Goal: Information Seeking & Learning: Learn about a topic

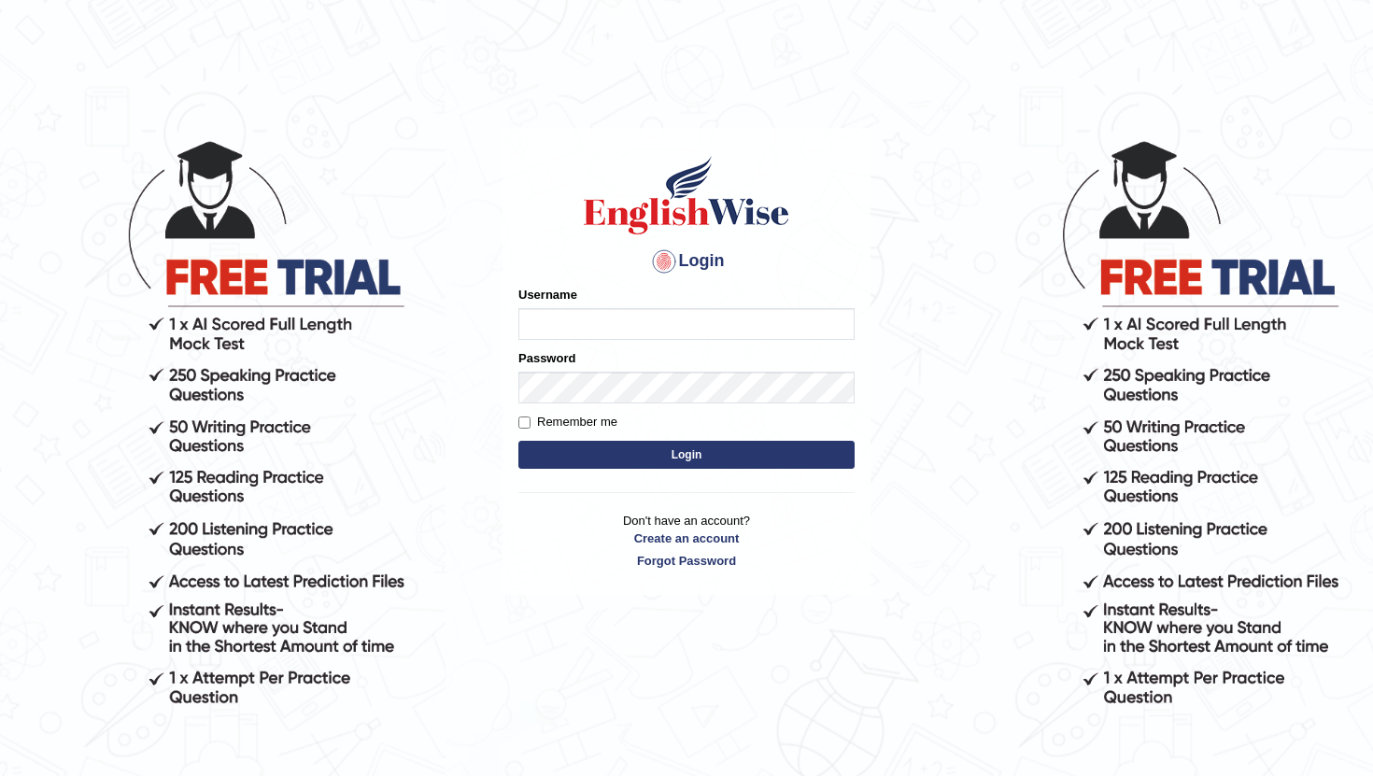
type input "pratima2025"
click at [594, 462] on button "Login" at bounding box center [686, 455] width 336 height 28
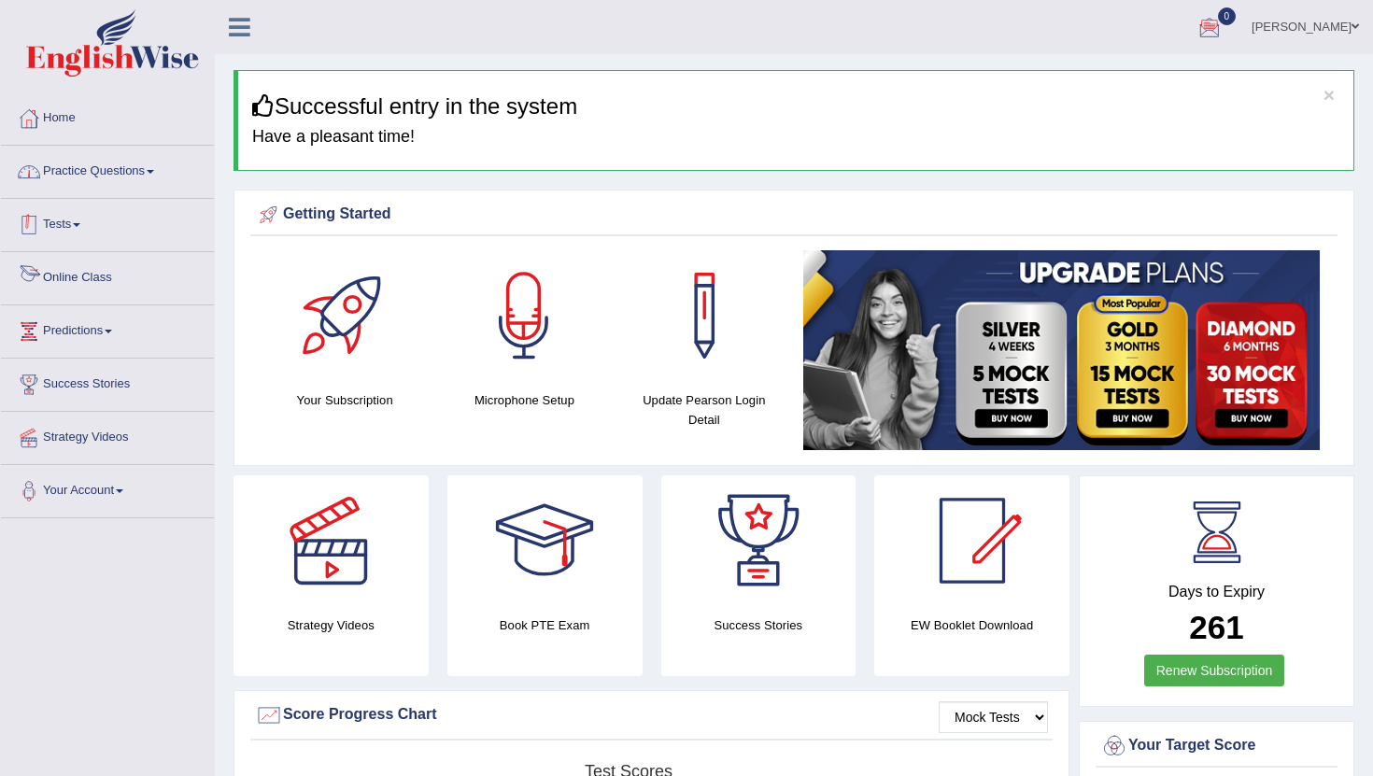
click at [161, 169] on link "Practice Questions" at bounding box center [107, 169] width 213 height 47
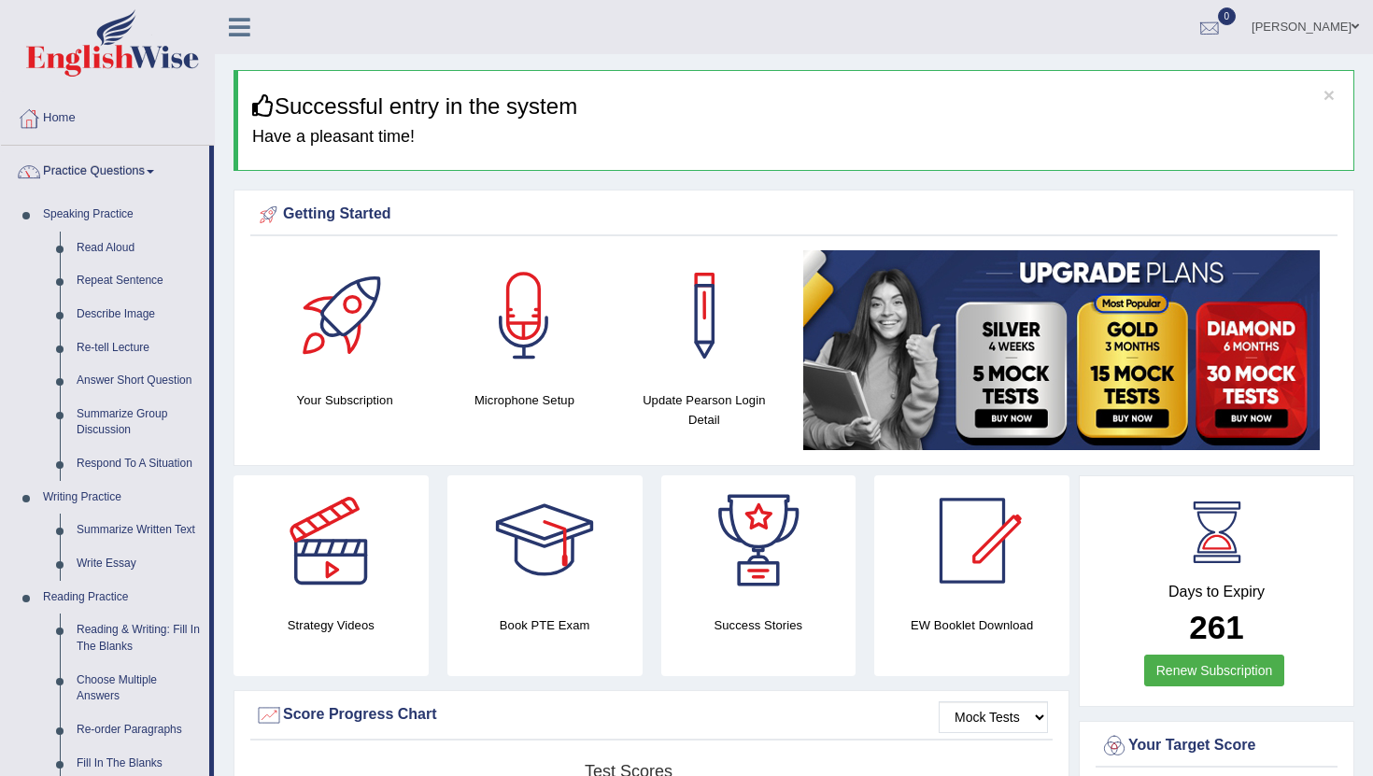
click at [1220, 29] on div at bounding box center [1210, 28] width 28 height 28
click at [1080, 68] on link "See All Alerts" at bounding box center [1097, 78] width 104 height 21
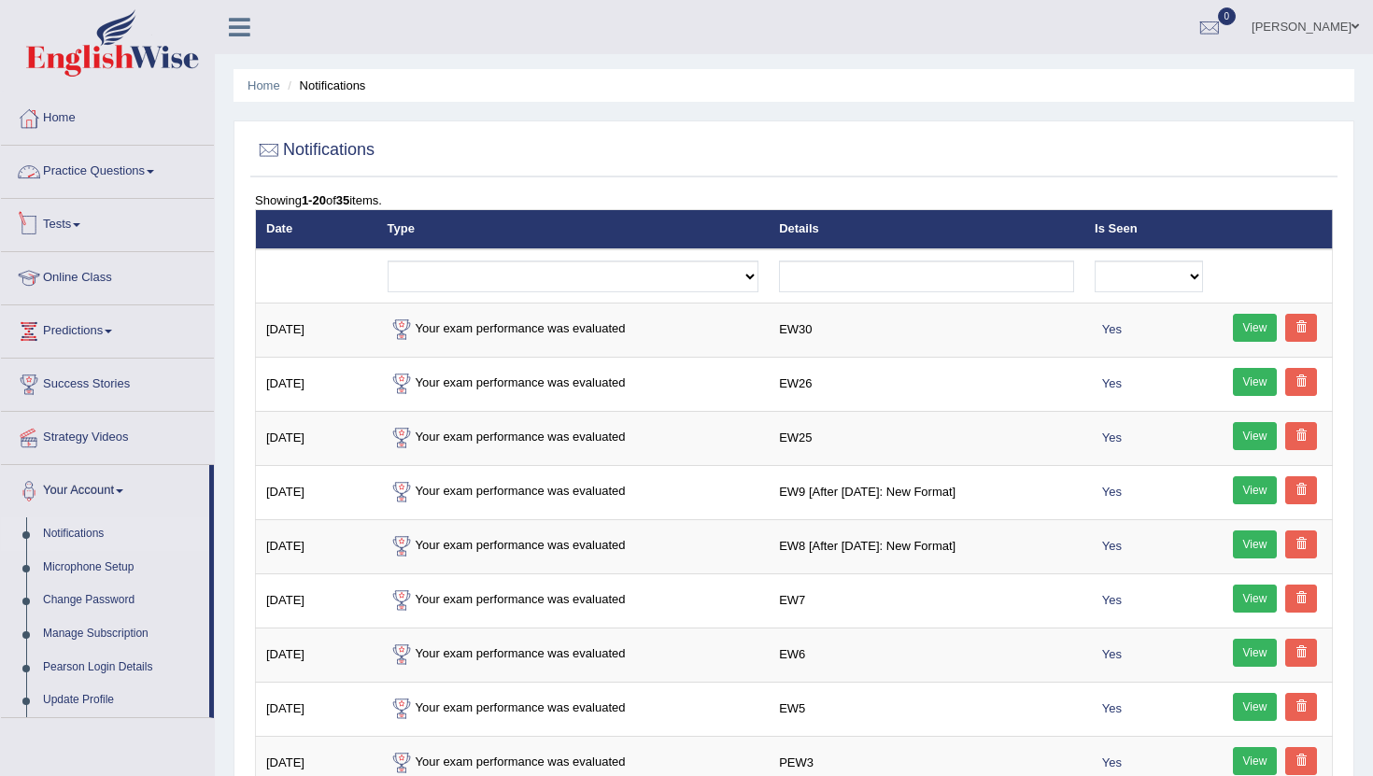
click at [116, 166] on link "Practice Questions" at bounding box center [107, 169] width 213 height 47
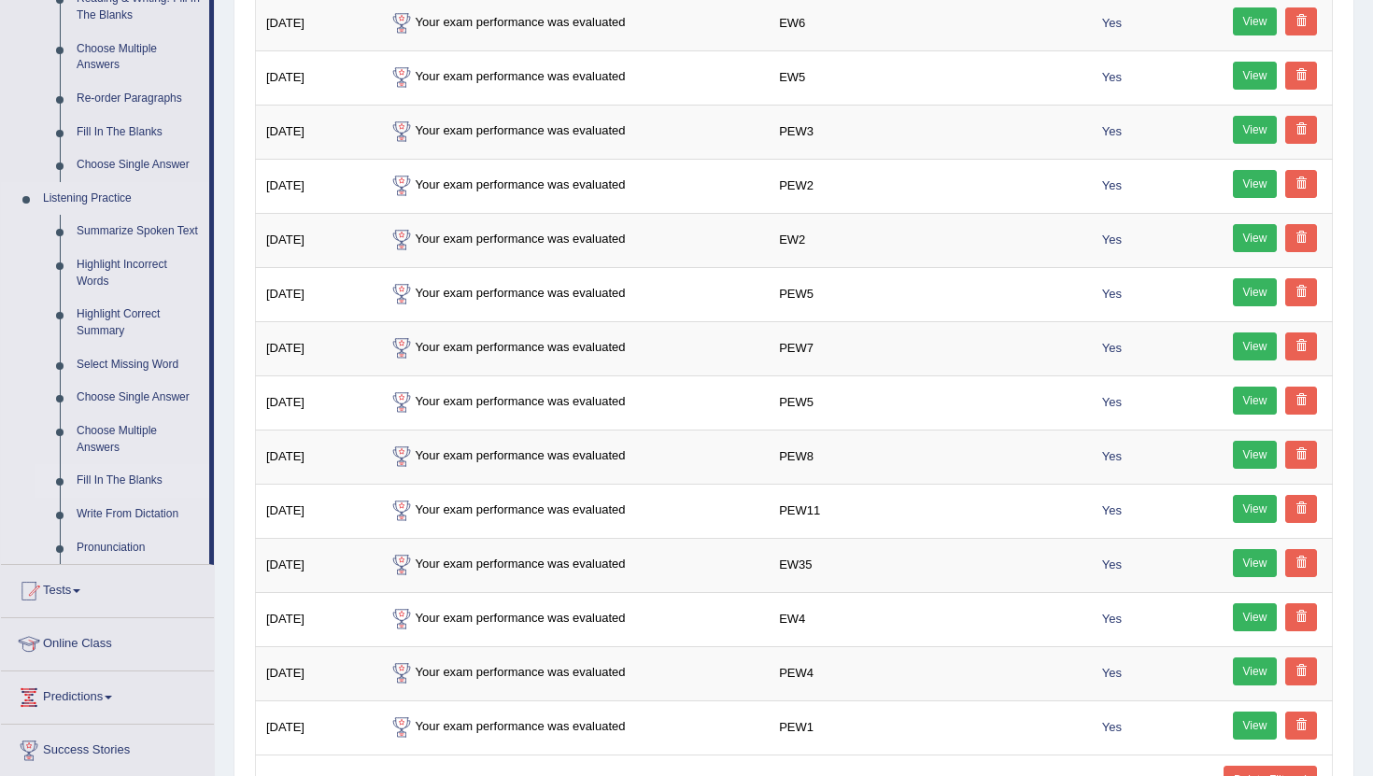
scroll to position [639, 0]
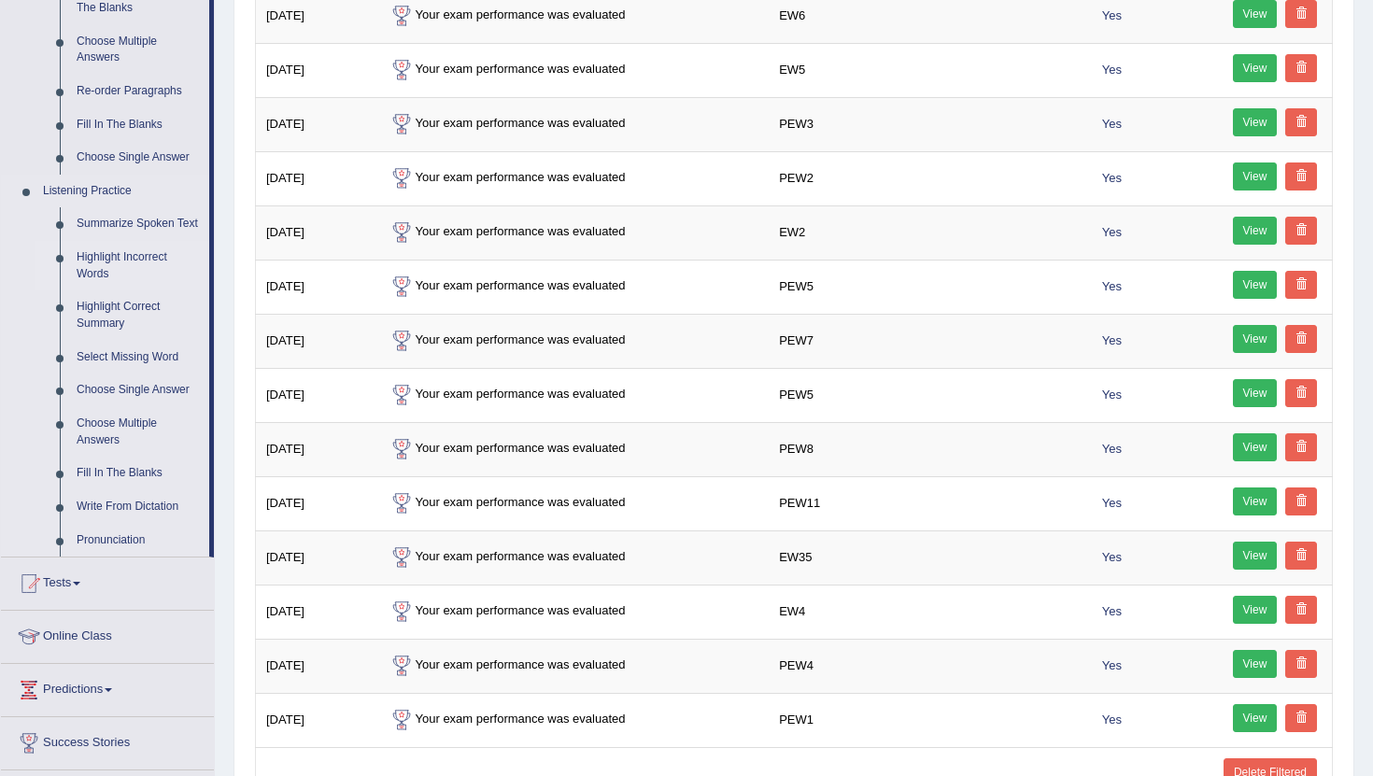
click at [125, 270] on link "Highlight Incorrect Words" at bounding box center [138, 266] width 141 height 50
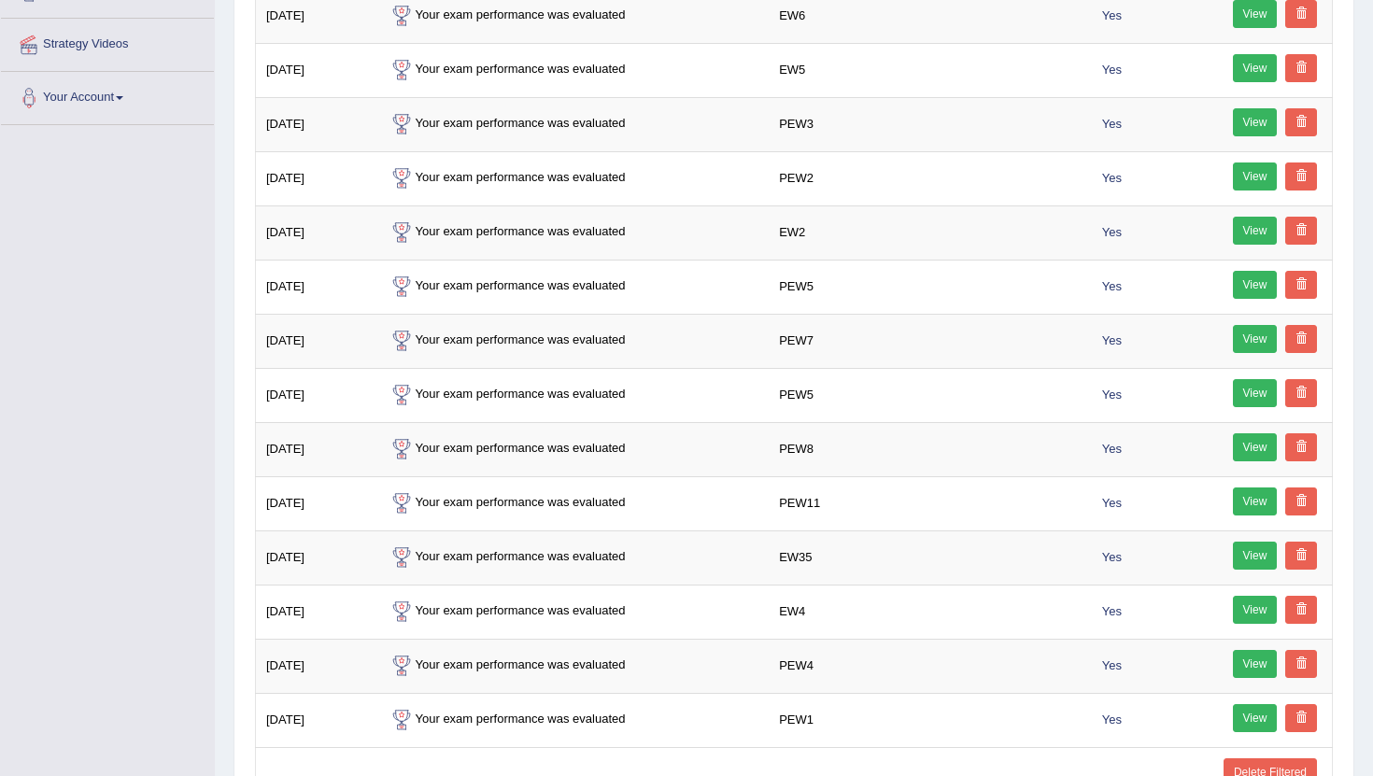
scroll to position [305, 0]
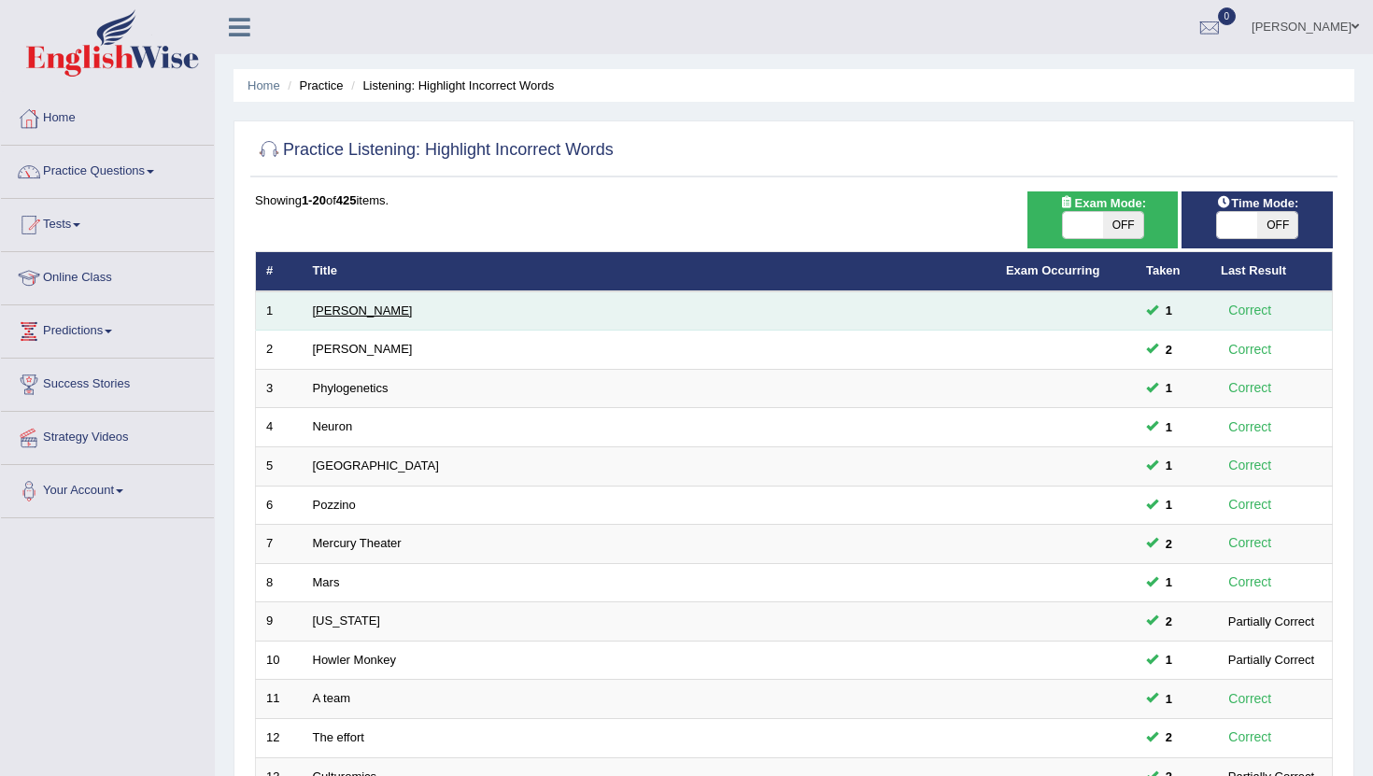
click at [319, 318] on link "[PERSON_NAME]" at bounding box center [363, 311] width 100 height 14
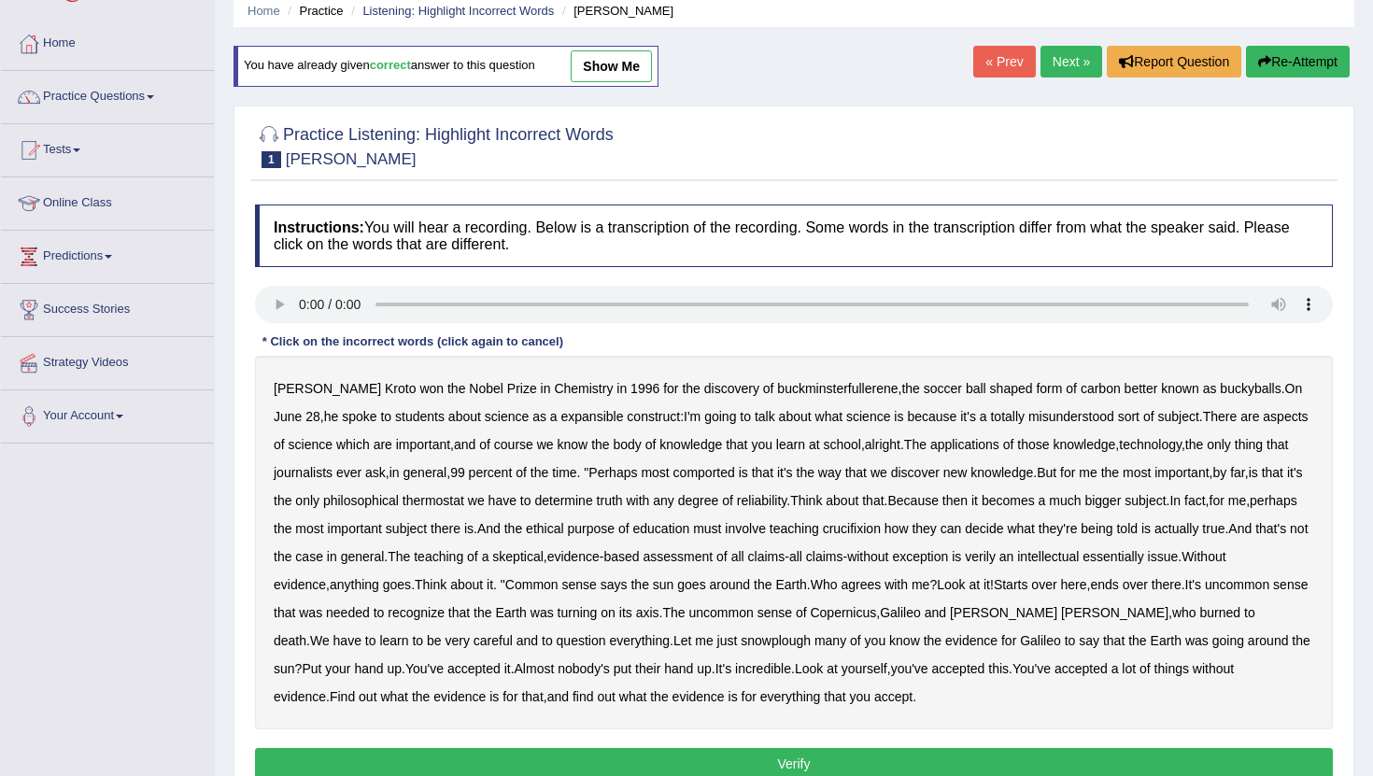
scroll to position [97, 0]
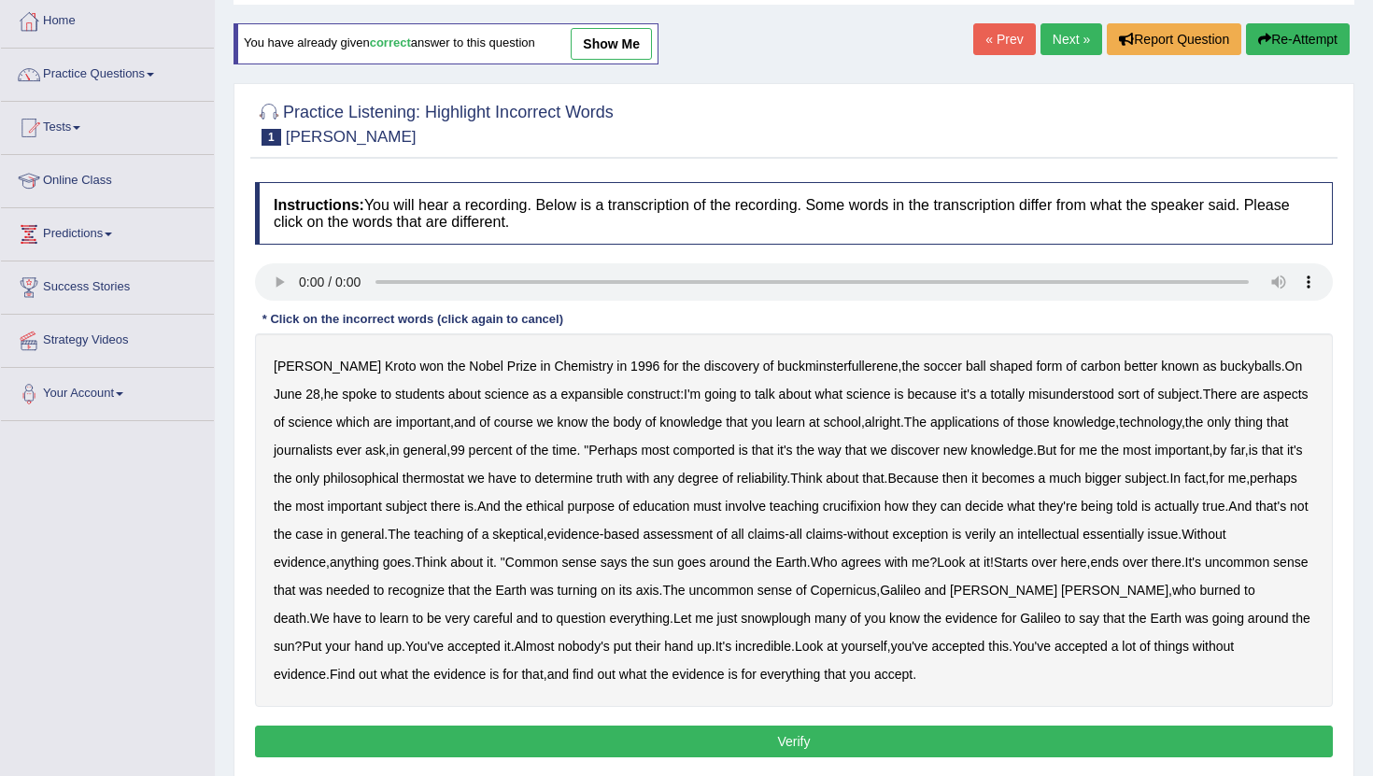
click at [570, 391] on b "expansible" at bounding box center [592, 394] width 63 height 15
click at [1038, 399] on b "misunderstood" at bounding box center [1072, 394] width 86 height 15
click at [713, 451] on b "comported" at bounding box center [705, 450] width 62 height 15
click at [464, 477] on b "thermostat" at bounding box center [434, 478] width 62 height 15
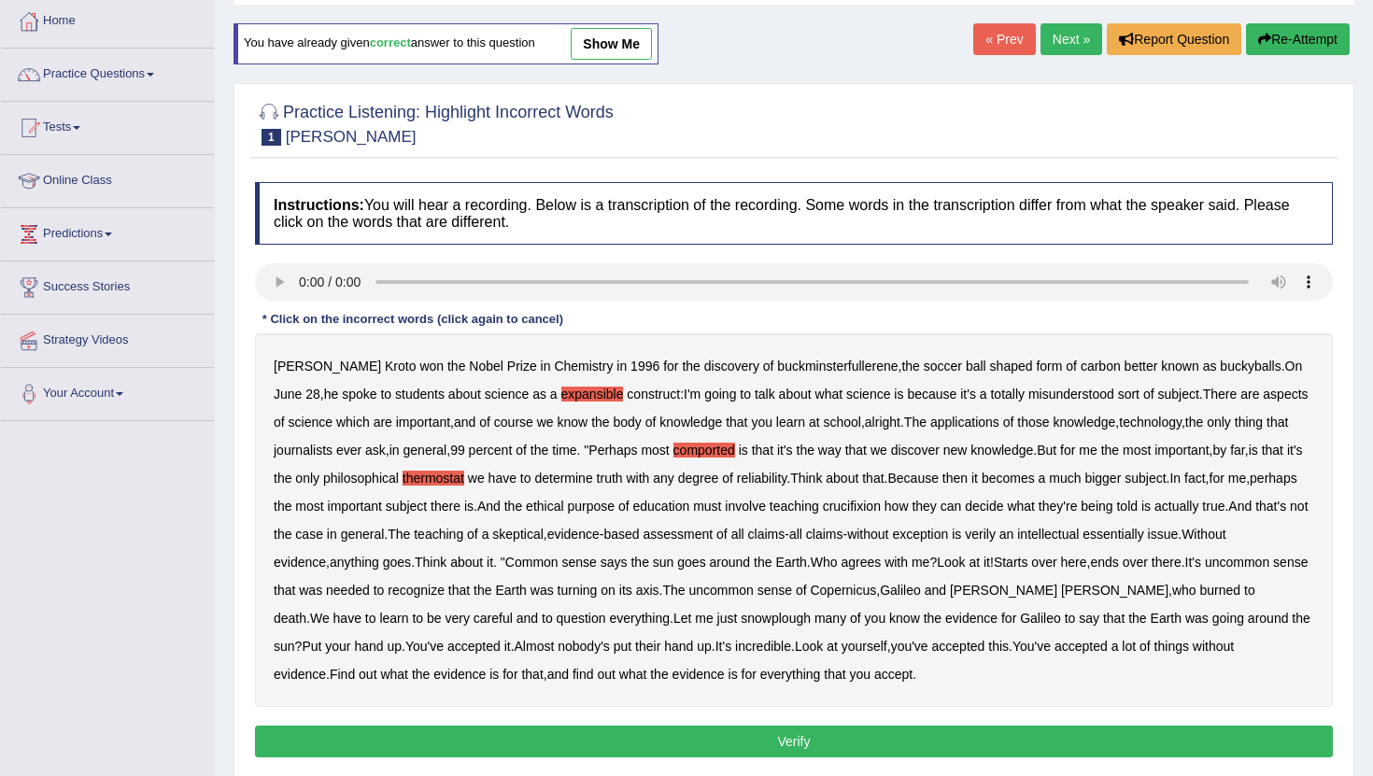
click at [881, 505] on b "crucifixion" at bounding box center [852, 506] width 58 height 15
click at [996, 537] on b "verily" at bounding box center [980, 534] width 31 height 15
click at [1143, 533] on b "essentially" at bounding box center [1113, 534] width 61 height 15
click at [754, 623] on b "snowplough" at bounding box center [776, 618] width 70 height 15
click at [754, 746] on button "Verify" at bounding box center [794, 742] width 1078 height 32
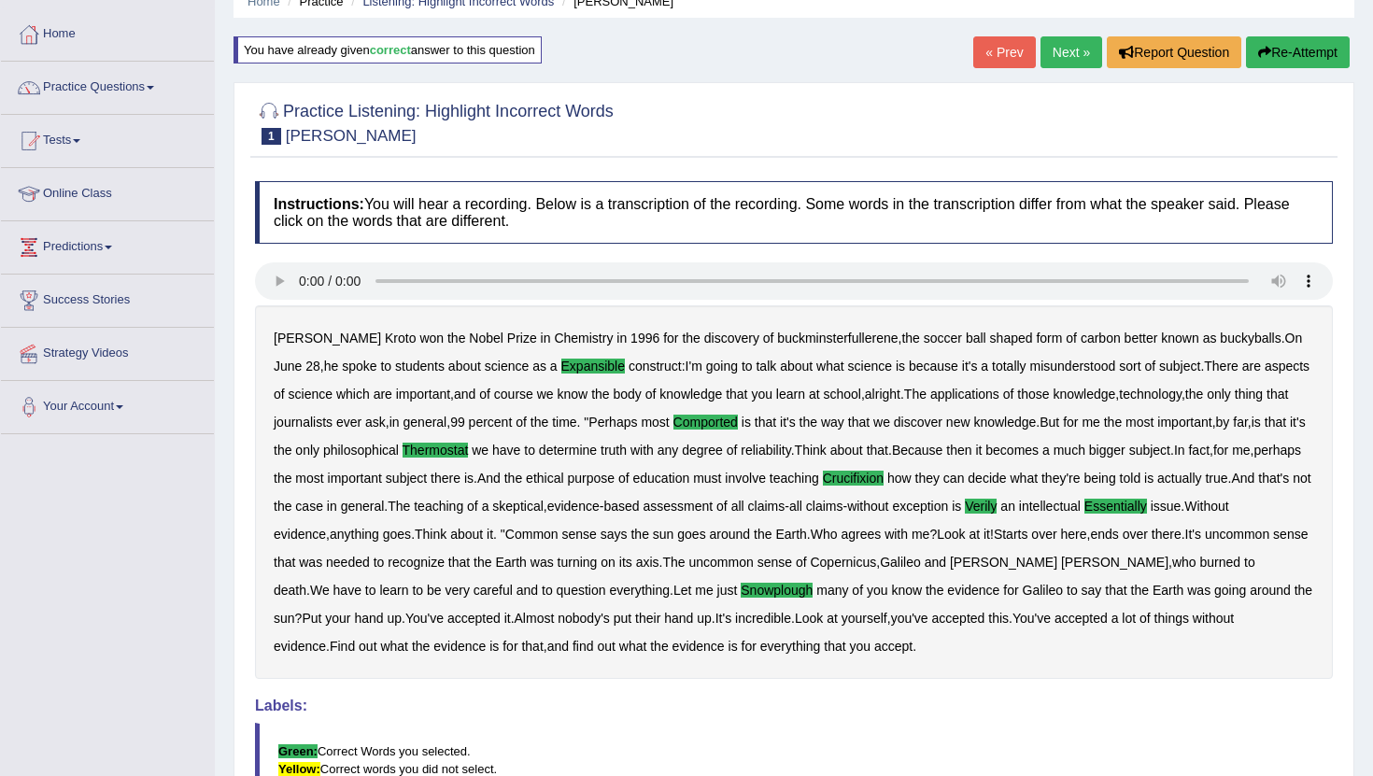
scroll to position [92, 0]
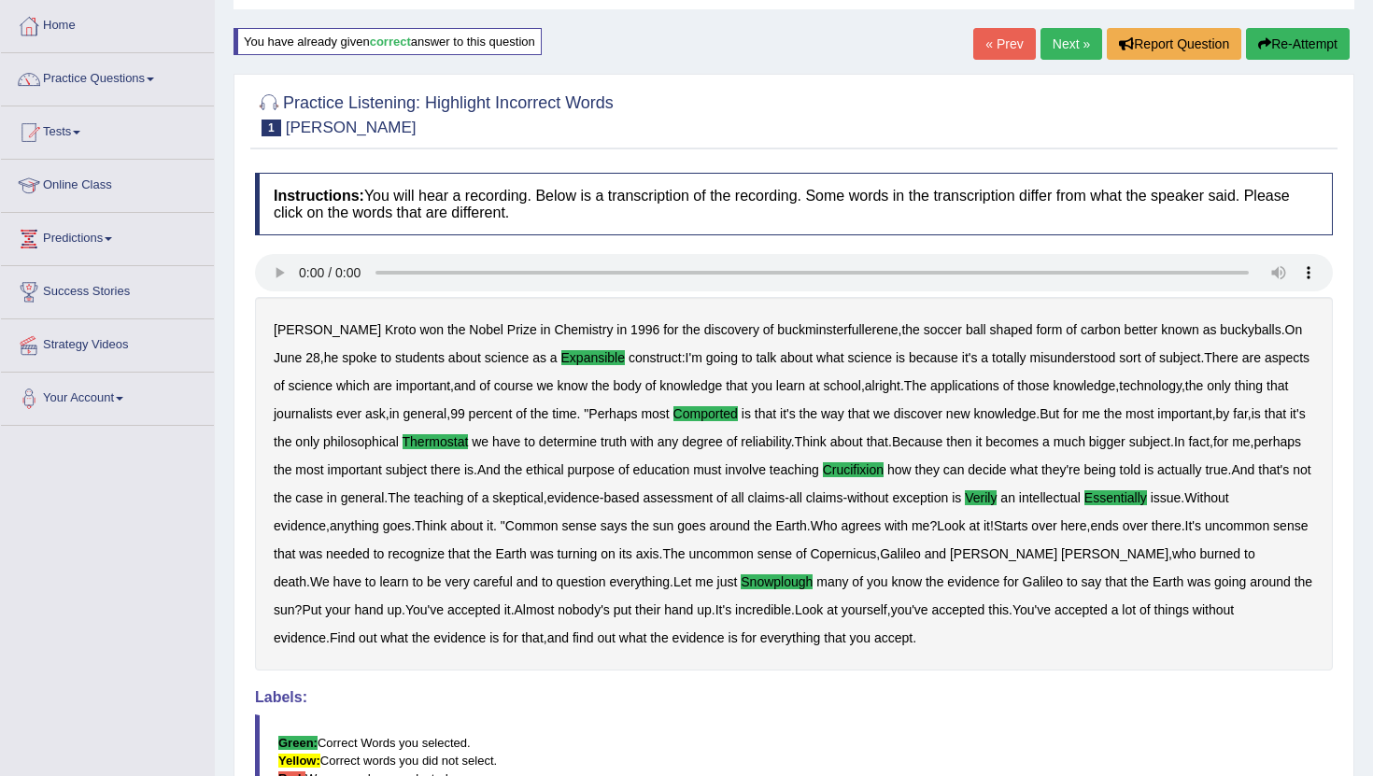
click at [1058, 50] on link "Next »" at bounding box center [1072, 44] width 62 height 32
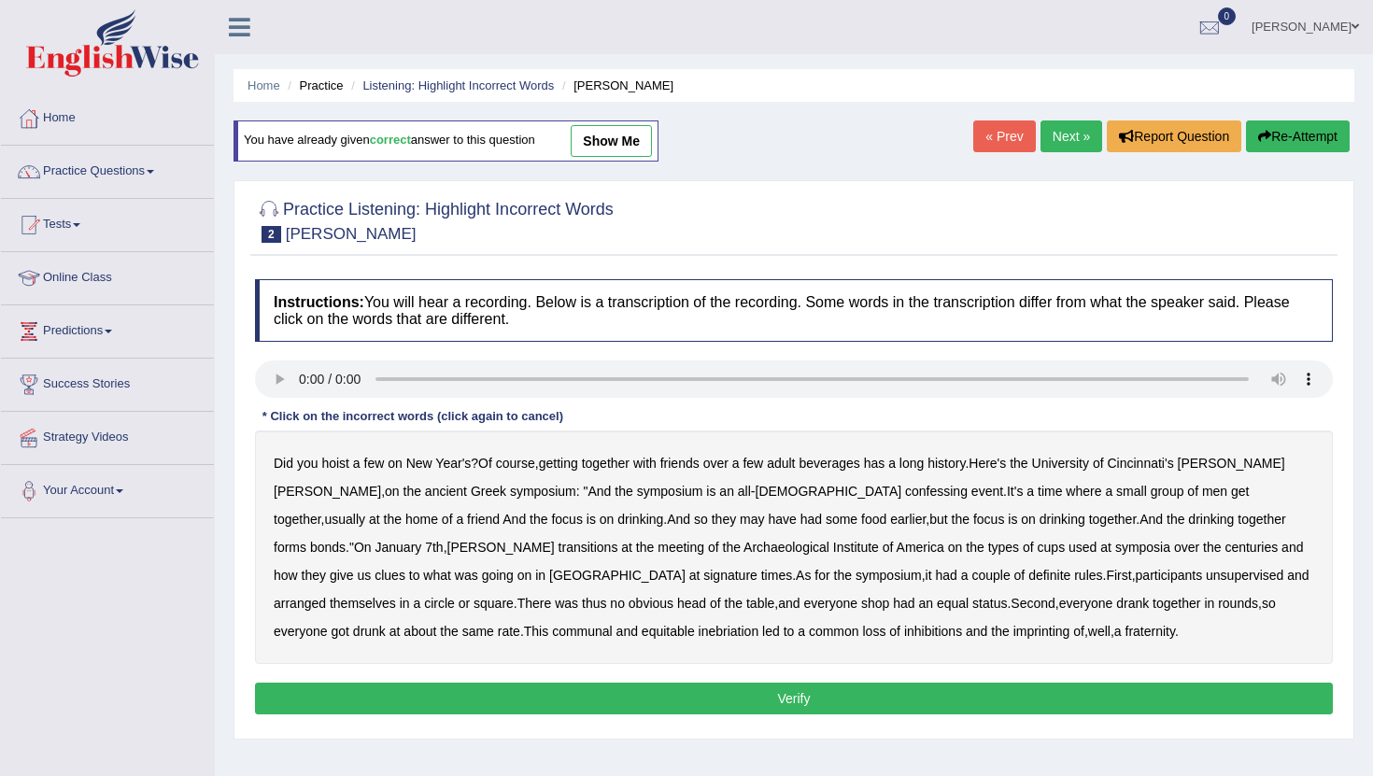
click at [1057, 141] on link "Next »" at bounding box center [1072, 137] width 62 height 32
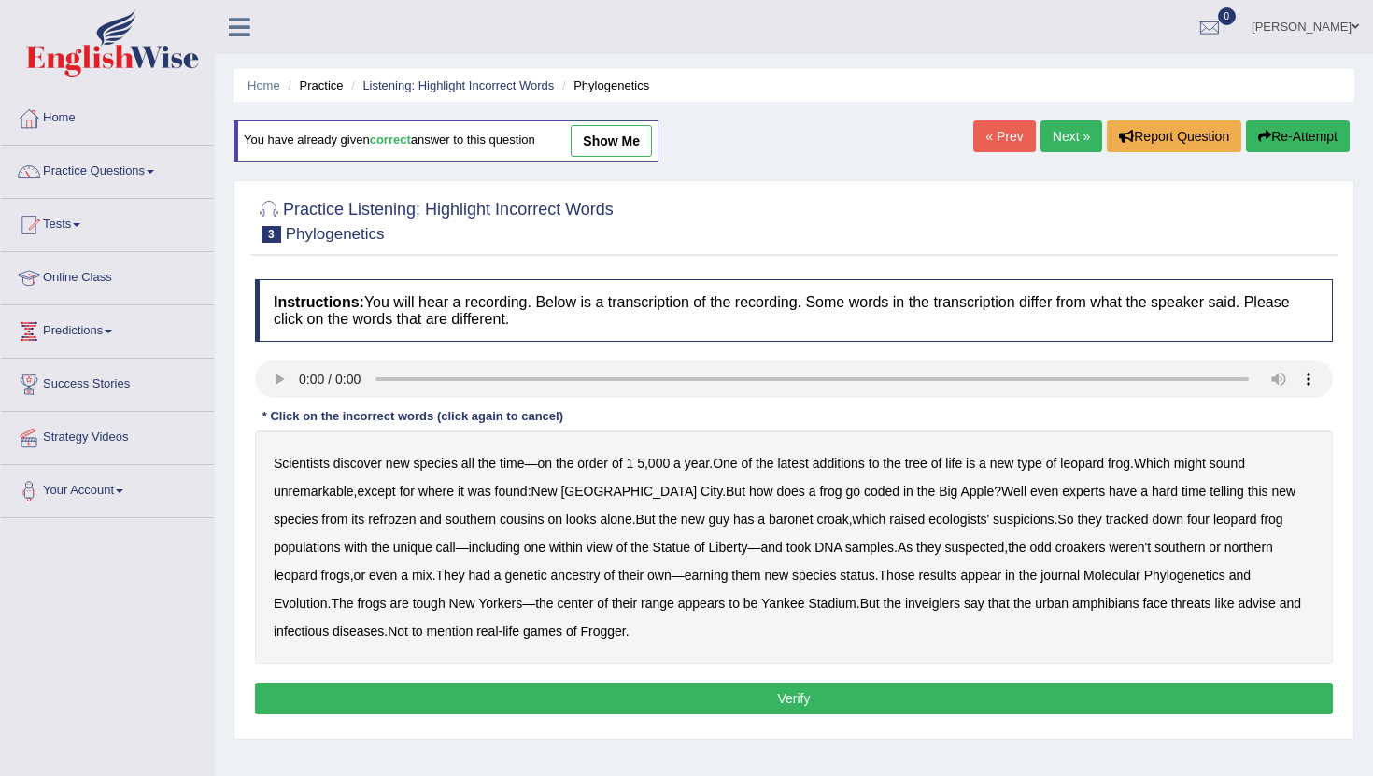
click at [1058, 185] on div "Practice Listening: Highlight Incorrect Words 3 Phylogenetics Instructions: You…" at bounding box center [794, 460] width 1121 height 560
click at [1050, 119] on div "Home Practice Listening: Highlight Incorrect Words Phylogenetics You have alrea…" at bounding box center [794, 467] width 1158 height 934
click at [1057, 137] on link "Next »" at bounding box center [1072, 137] width 62 height 32
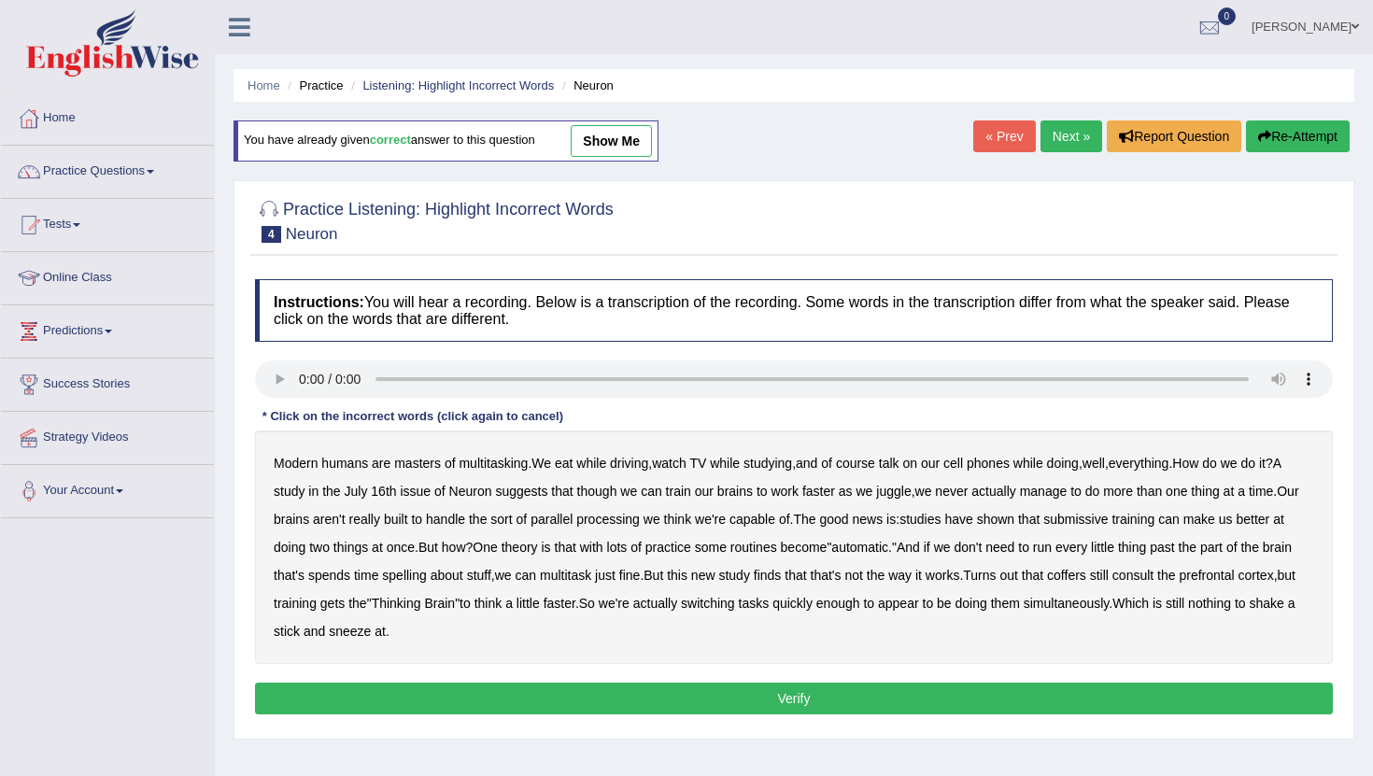
click at [1057, 137] on link "Next »" at bounding box center [1072, 137] width 62 height 32
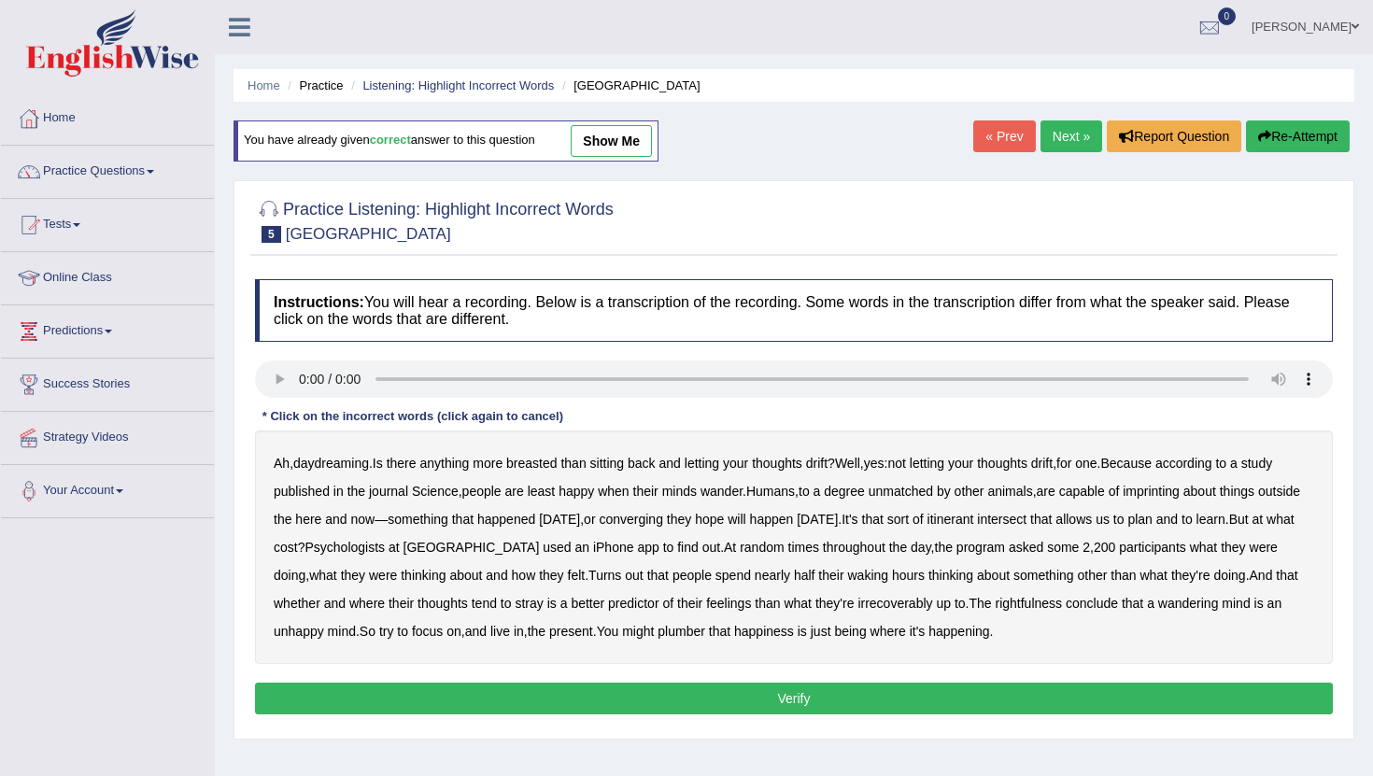
click at [553, 461] on b "breasted" at bounding box center [531, 463] width 50 height 15
click at [1166, 496] on b "imprinting" at bounding box center [1151, 491] width 57 height 15
click at [663, 523] on b "converging" at bounding box center [631, 519] width 64 height 15
click at [932, 608] on b "irrecoverably" at bounding box center [895, 603] width 75 height 15
click at [1062, 599] on b "rightfulness" at bounding box center [1028, 603] width 67 height 15
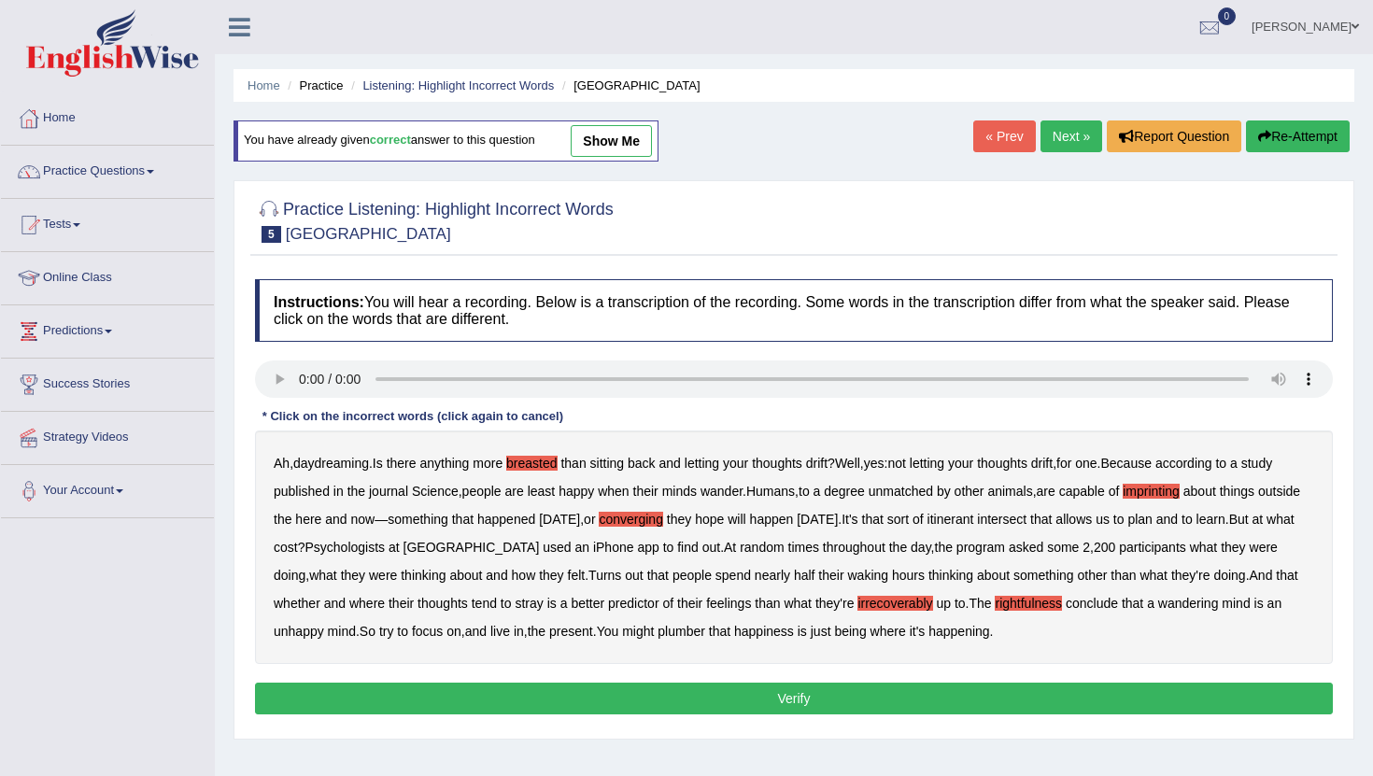
click at [705, 629] on b "plumber" at bounding box center [682, 631] width 48 height 15
click at [950, 689] on button "Verify" at bounding box center [794, 699] width 1078 height 32
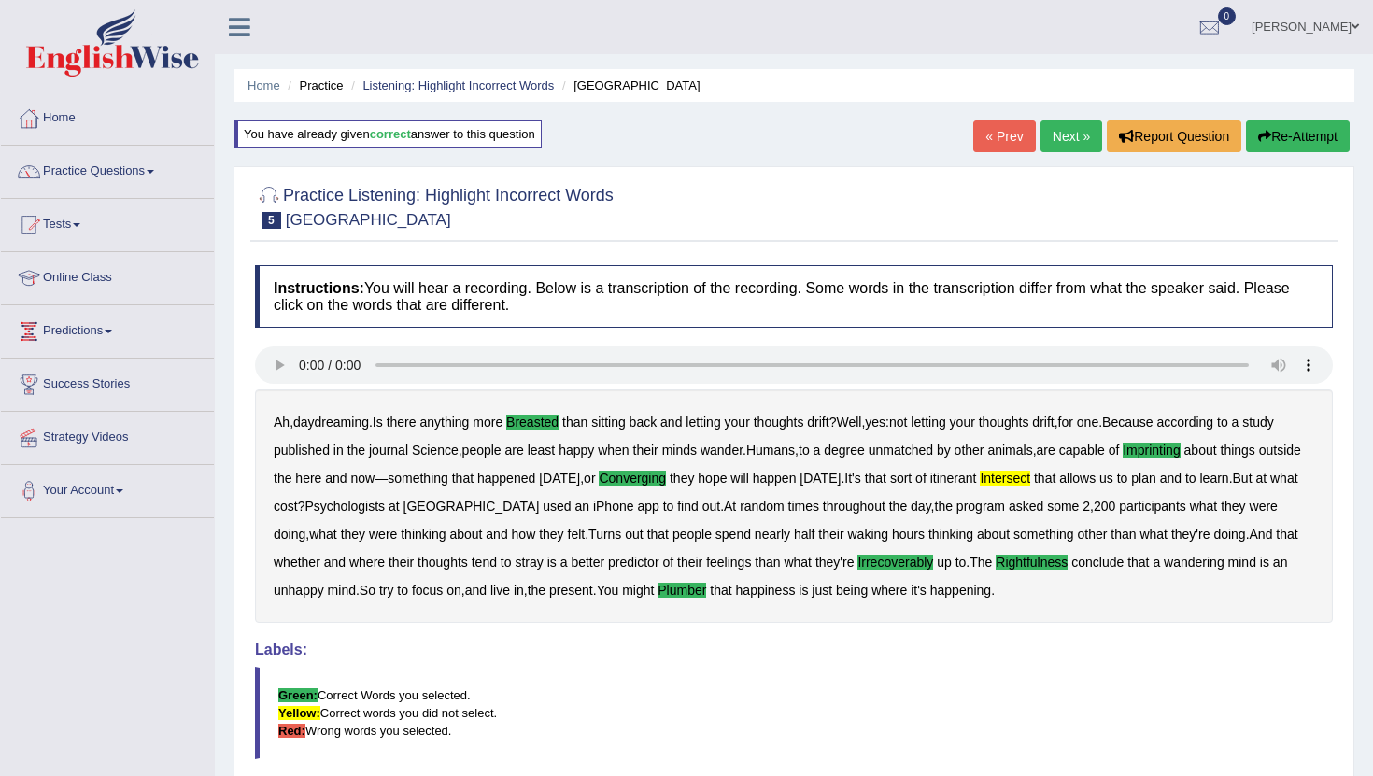
click at [1068, 139] on link "Next »" at bounding box center [1072, 137] width 62 height 32
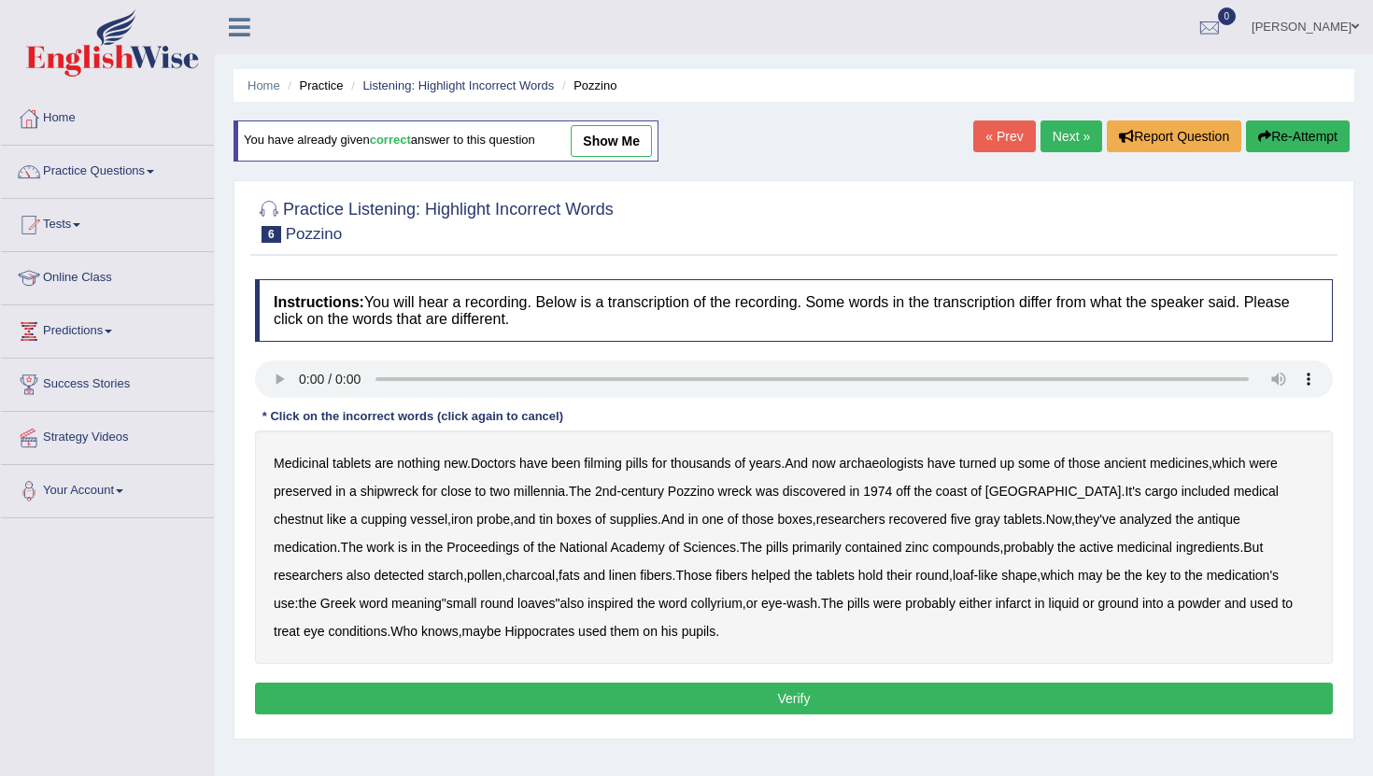
click at [621, 461] on b "filming" at bounding box center [602, 463] width 37 height 15
click at [323, 512] on b "chestnut" at bounding box center [299, 519] width 50 height 15
click at [996, 601] on b "infarct" at bounding box center [1014, 603] width 36 height 15
click at [670, 706] on button "Verify" at bounding box center [794, 699] width 1078 height 32
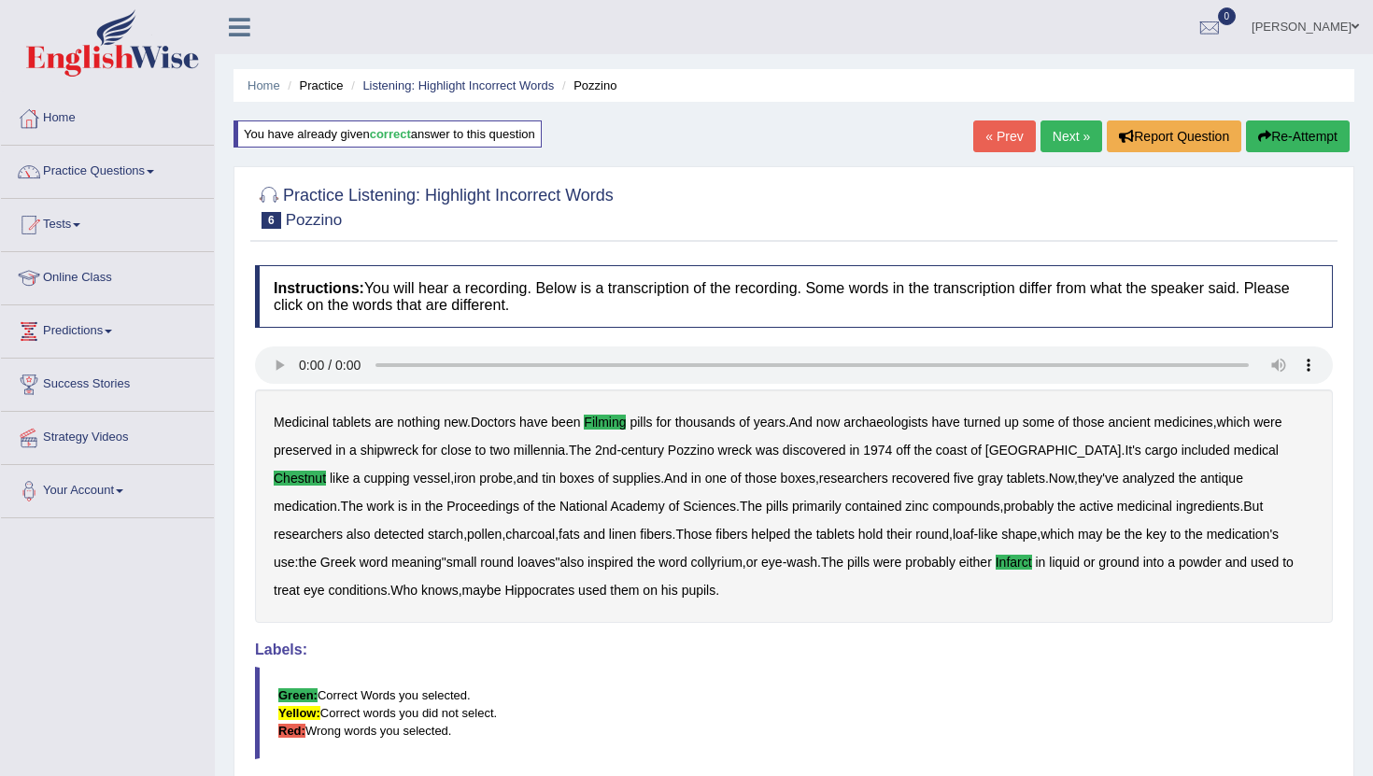
click at [1046, 133] on link "Next »" at bounding box center [1072, 137] width 62 height 32
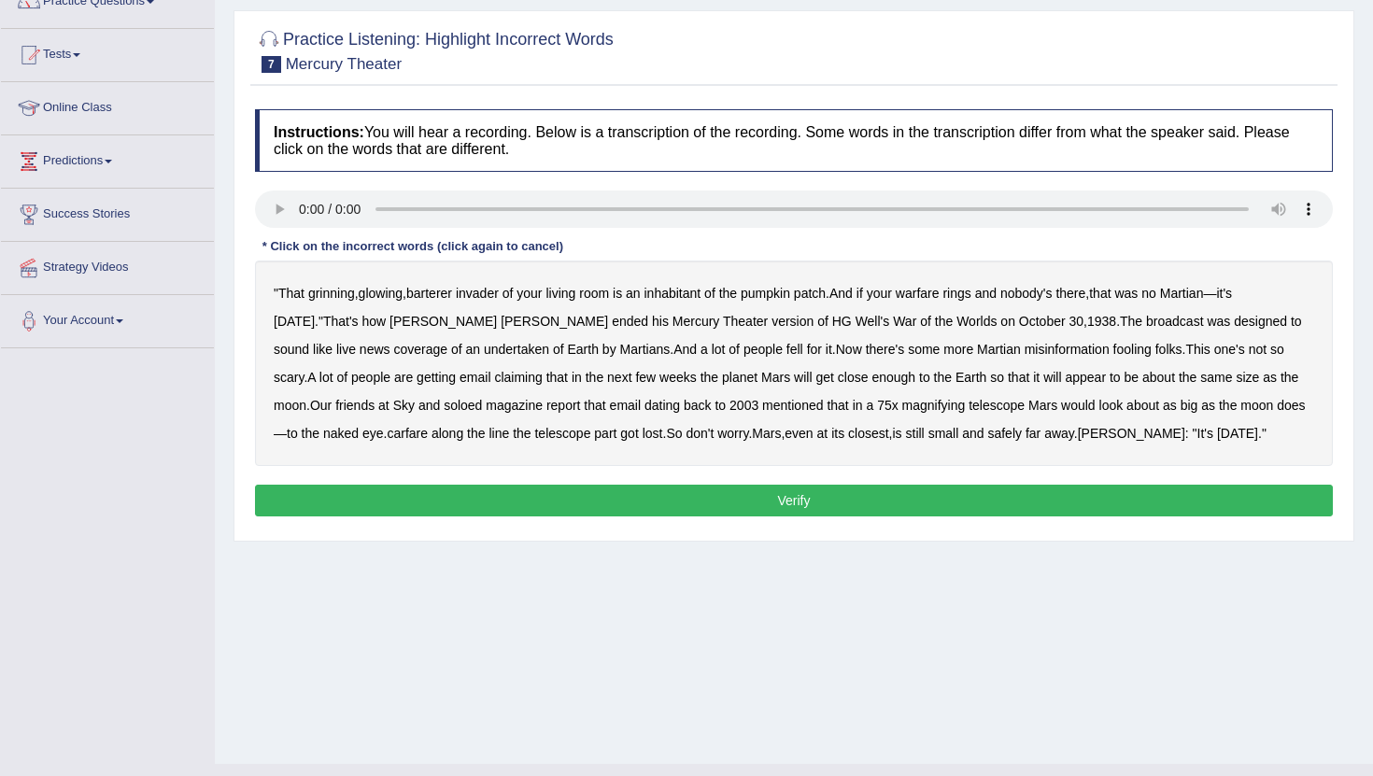
scroll to position [200, 0]
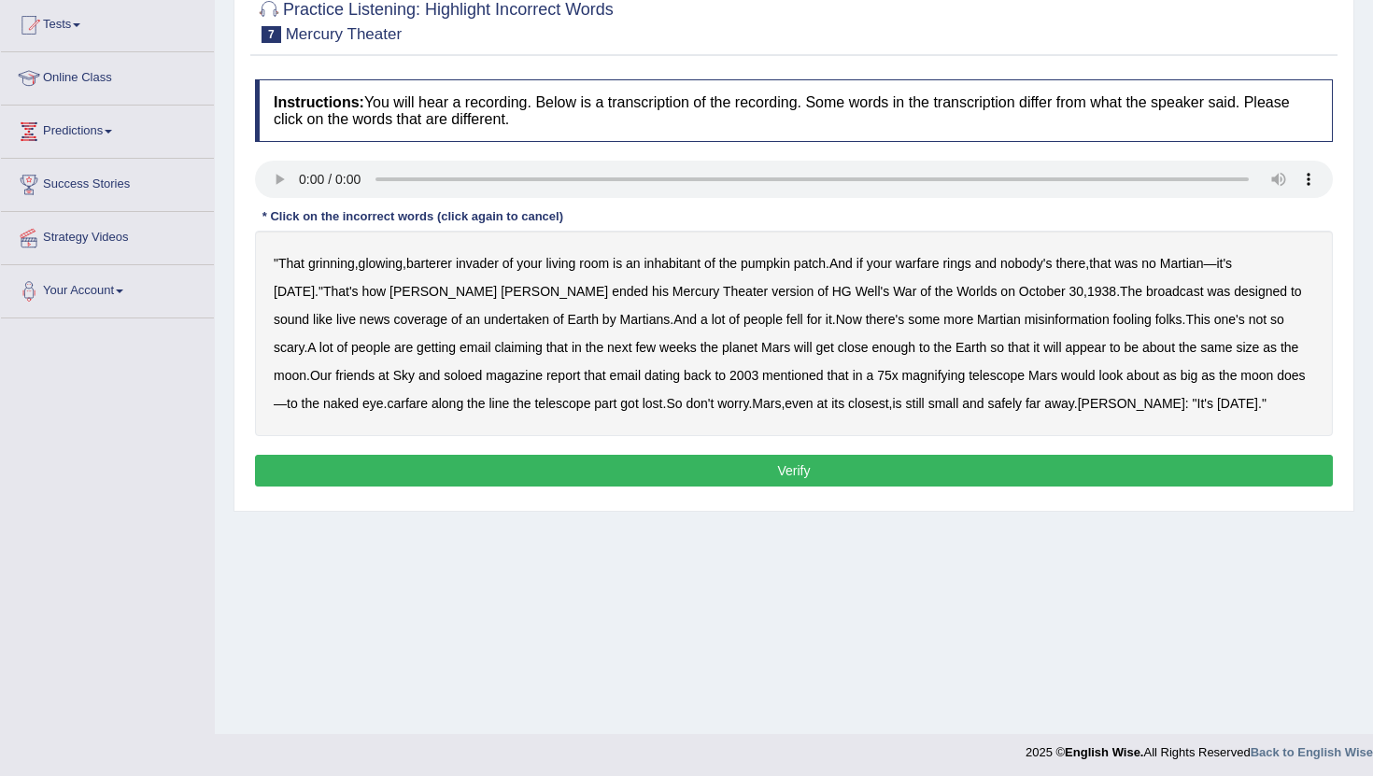
click at [452, 266] on b "barterer" at bounding box center [429, 263] width 46 height 15
click at [940, 260] on b "warfare" at bounding box center [918, 263] width 44 height 15
click at [360, 319] on b "news" at bounding box center [375, 319] width 31 height 15
click at [360, 325] on b "news" at bounding box center [375, 319] width 31 height 15
click at [444, 378] on b "soloed" at bounding box center [463, 375] width 38 height 15
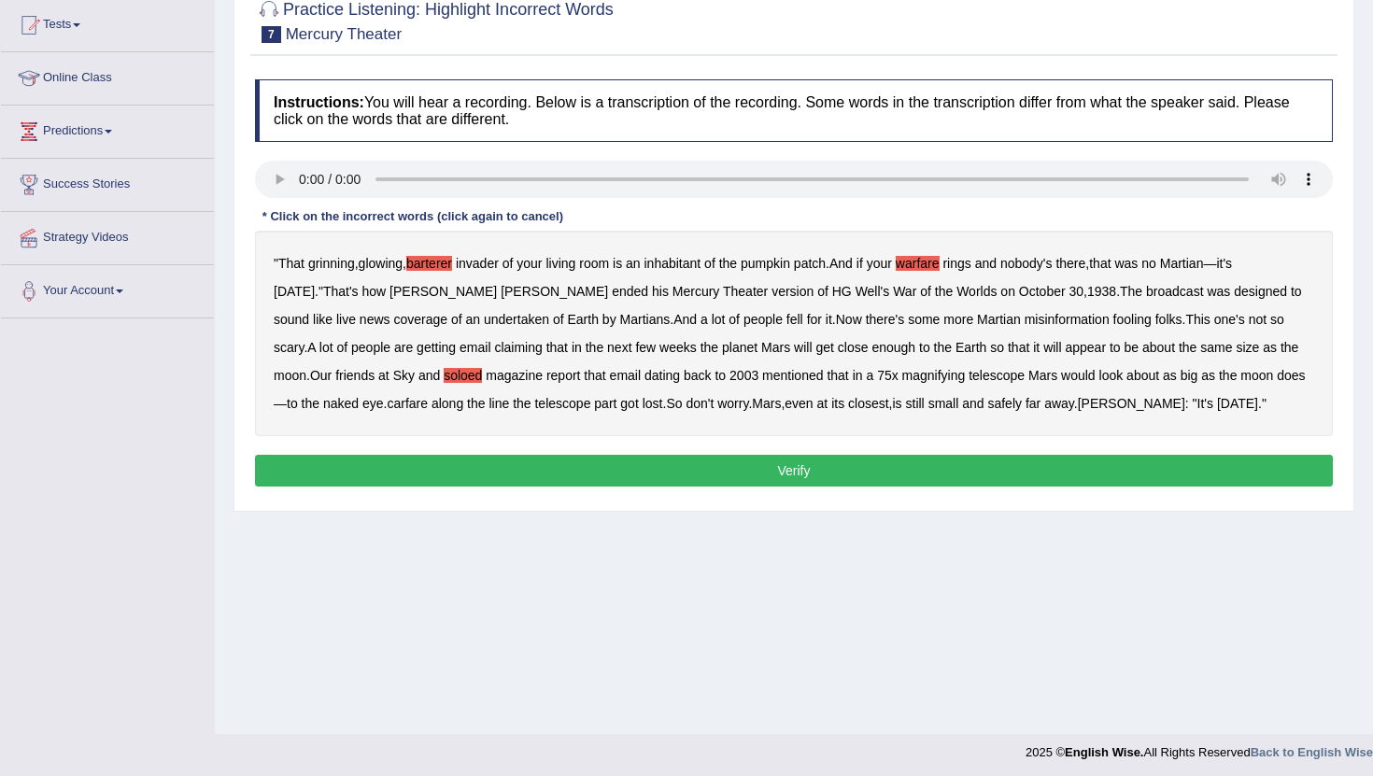
click at [387, 401] on b "carfare" at bounding box center [407, 403] width 41 height 15
click at [1062, 466] on button "Verify" at bounding box center [794, 471] width 1078 height 32
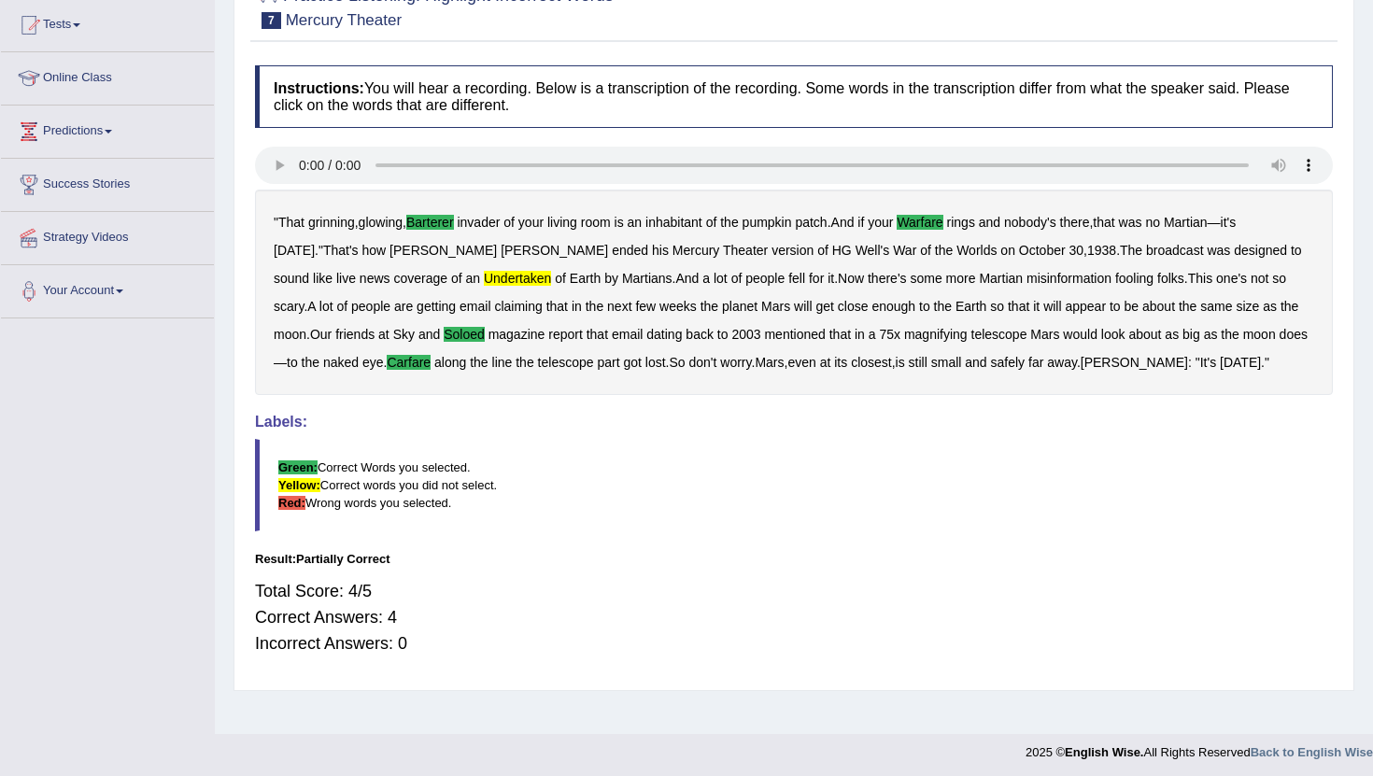
click at [432, 291] on div "" That grinning , glowing , barterer invader of your living room is an inhabita…" at bounding box center [794, 293] width 1078 height 206
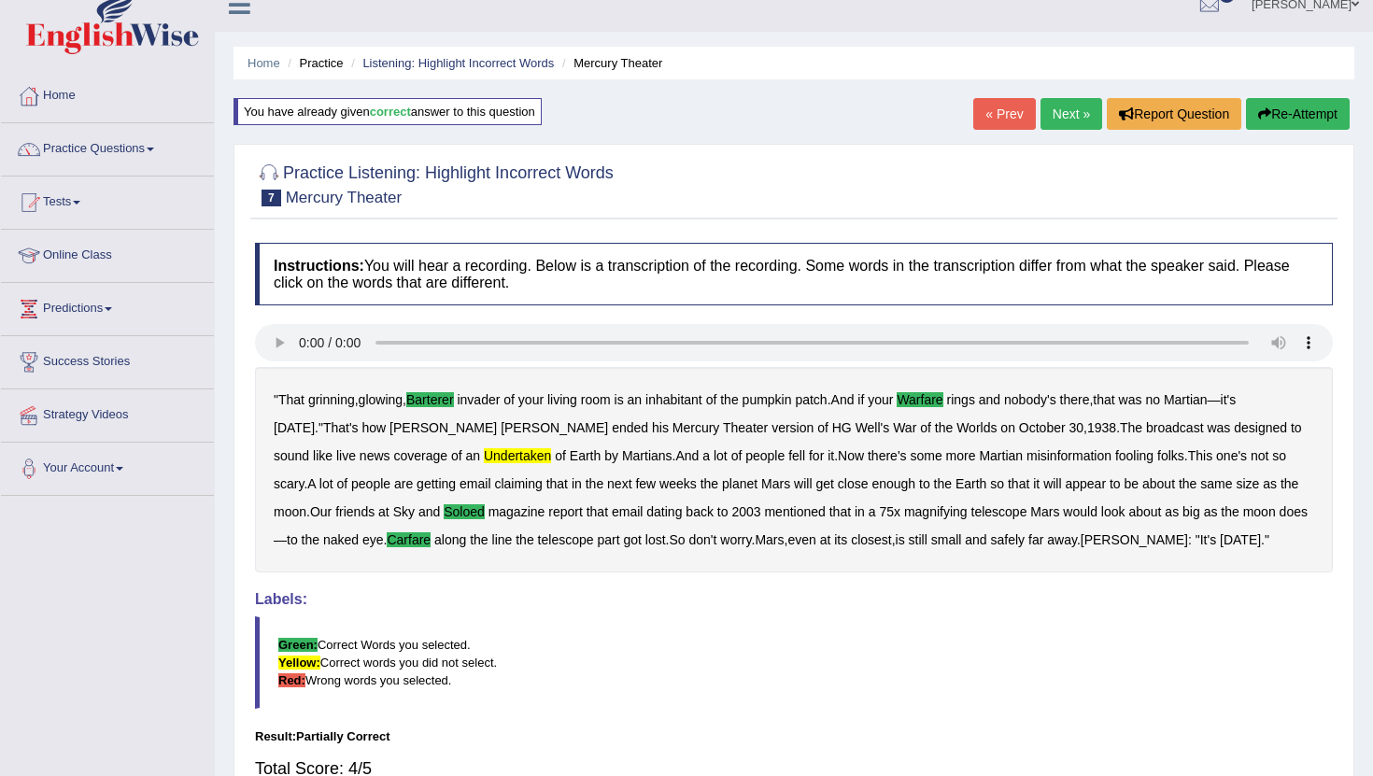
scroll to position [0, 0]
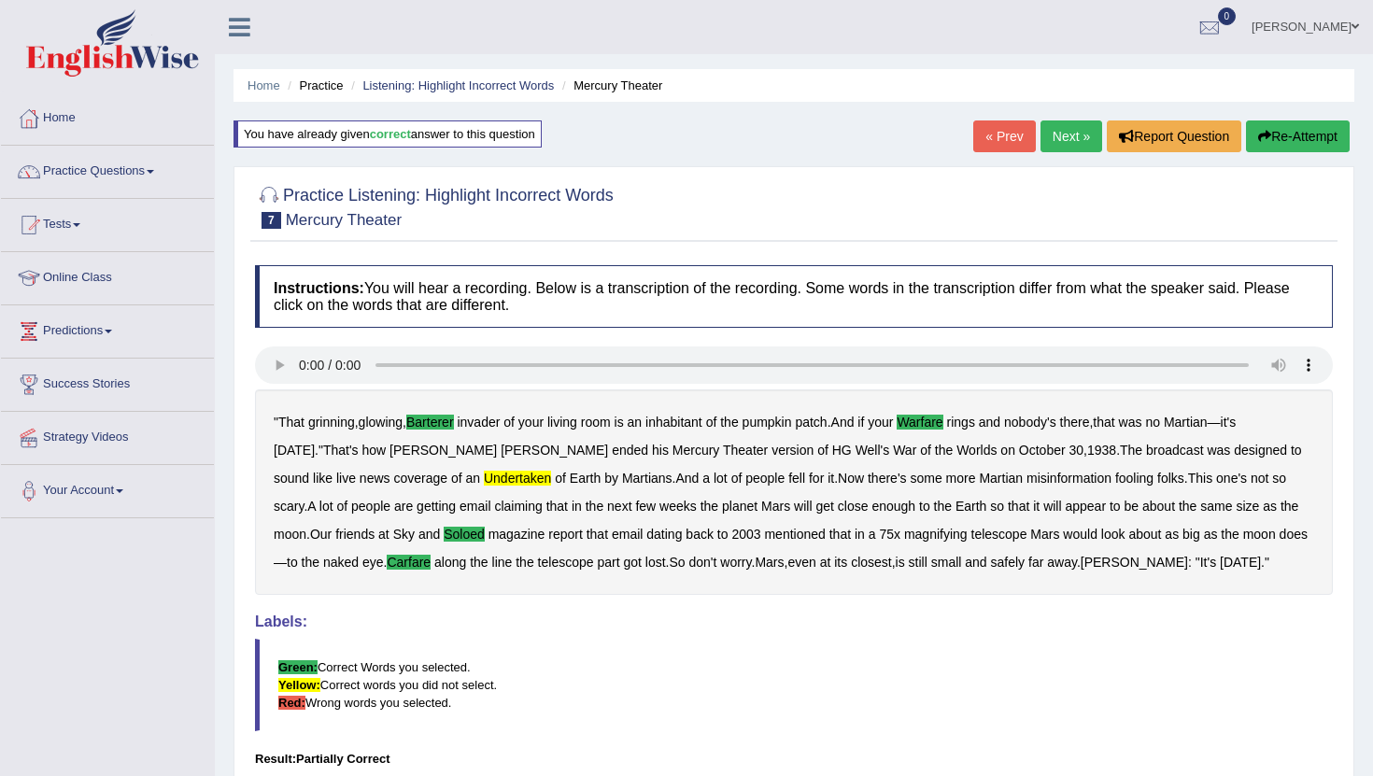
click at [432, 291] on h4 "Instructions: You will hear a recording. Below is a transcription of the record…" at bounding box center [794, 296] width 1078 height 63
click at [1062, 129] on link "Next »" at bounding box center [1072, 137] width 62 height 32
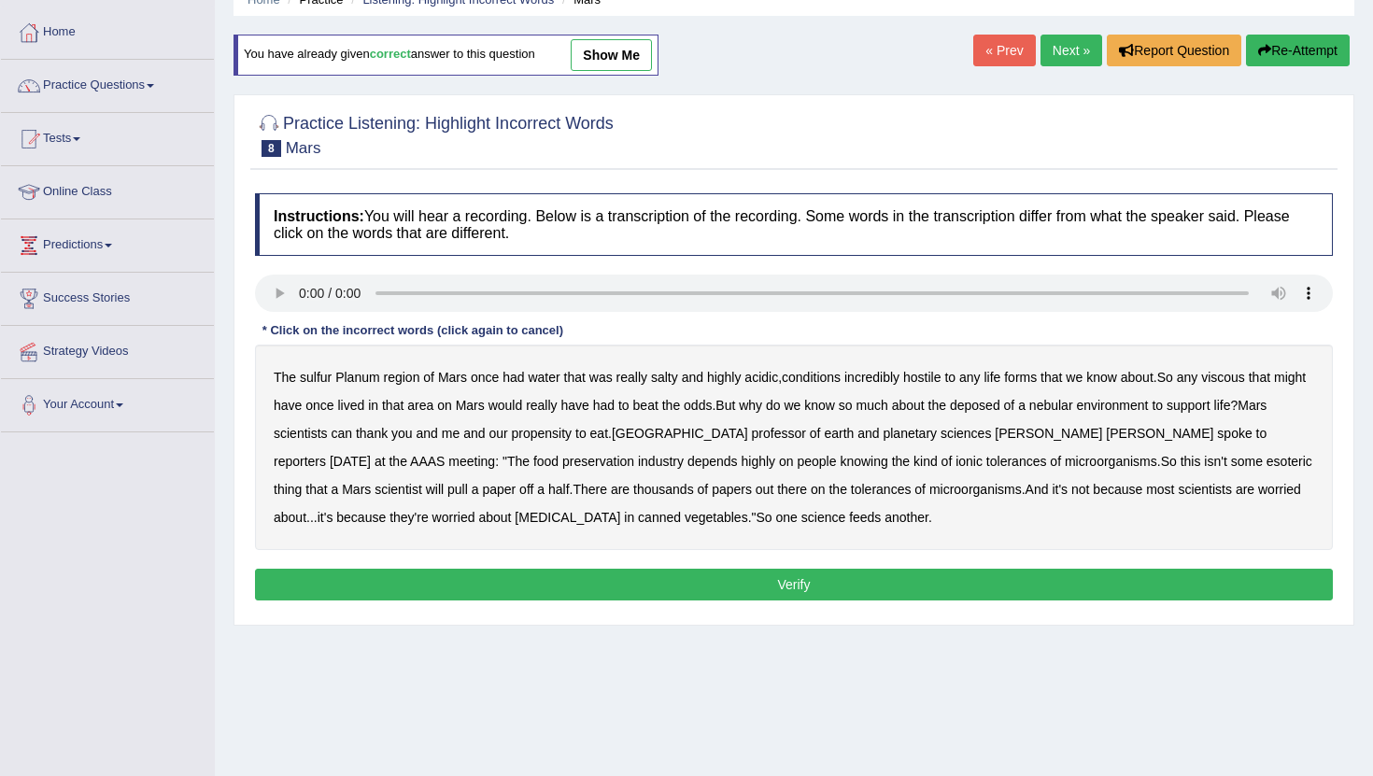
scroll to position [88, 0]
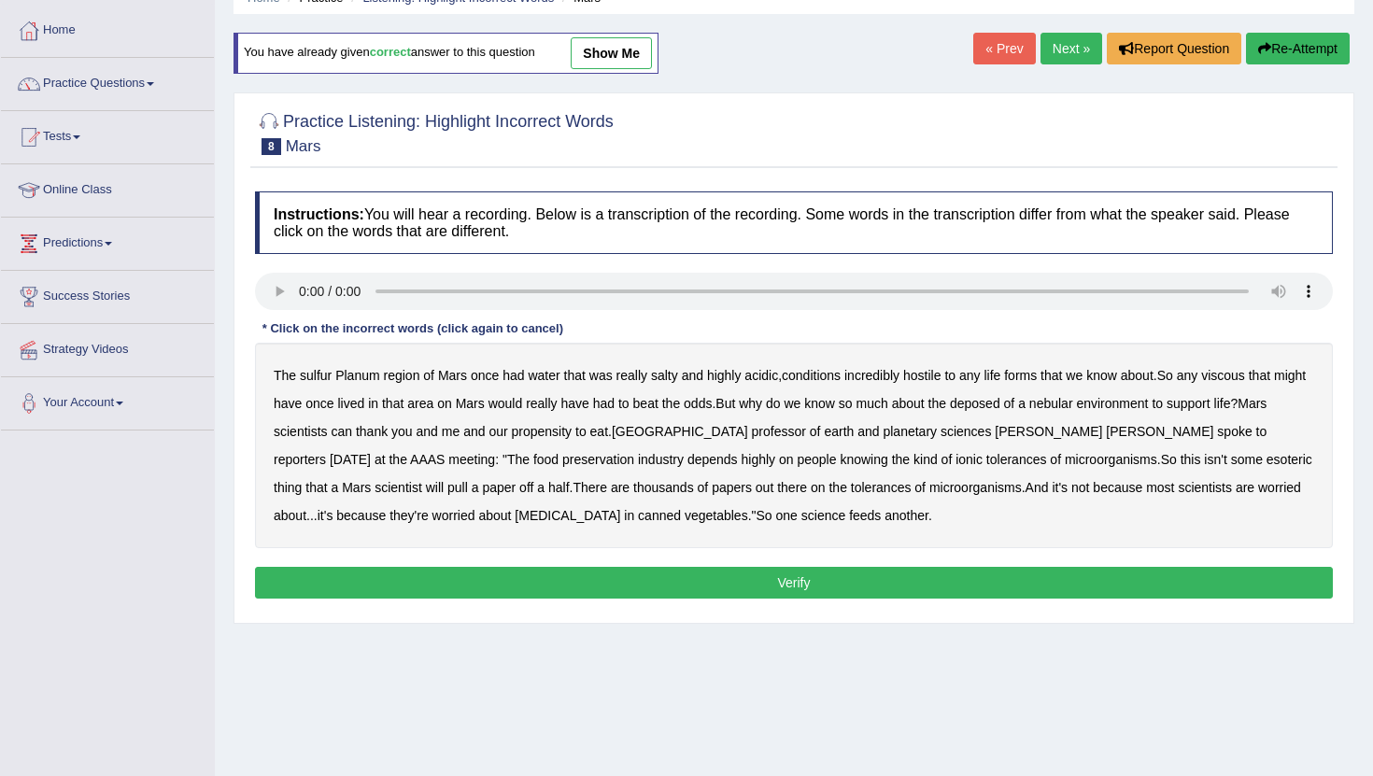
click at [317, 382] on b "sulfur" at bounding box center [316, 375] width 32 height 15
click at [1241, 371] on b "viscous" at bounding box center [1223, 375] width 44 height 15
click at [1001, 404] on b "deposed" at bounding box center [975, 403] width 50 height 15
click at [548, 487] on b "half" at bounding box center [558, 487] width 21 height 15
click at [717, 582] on button "Verify" at bounding box center [794, 583] width 1078 height 32
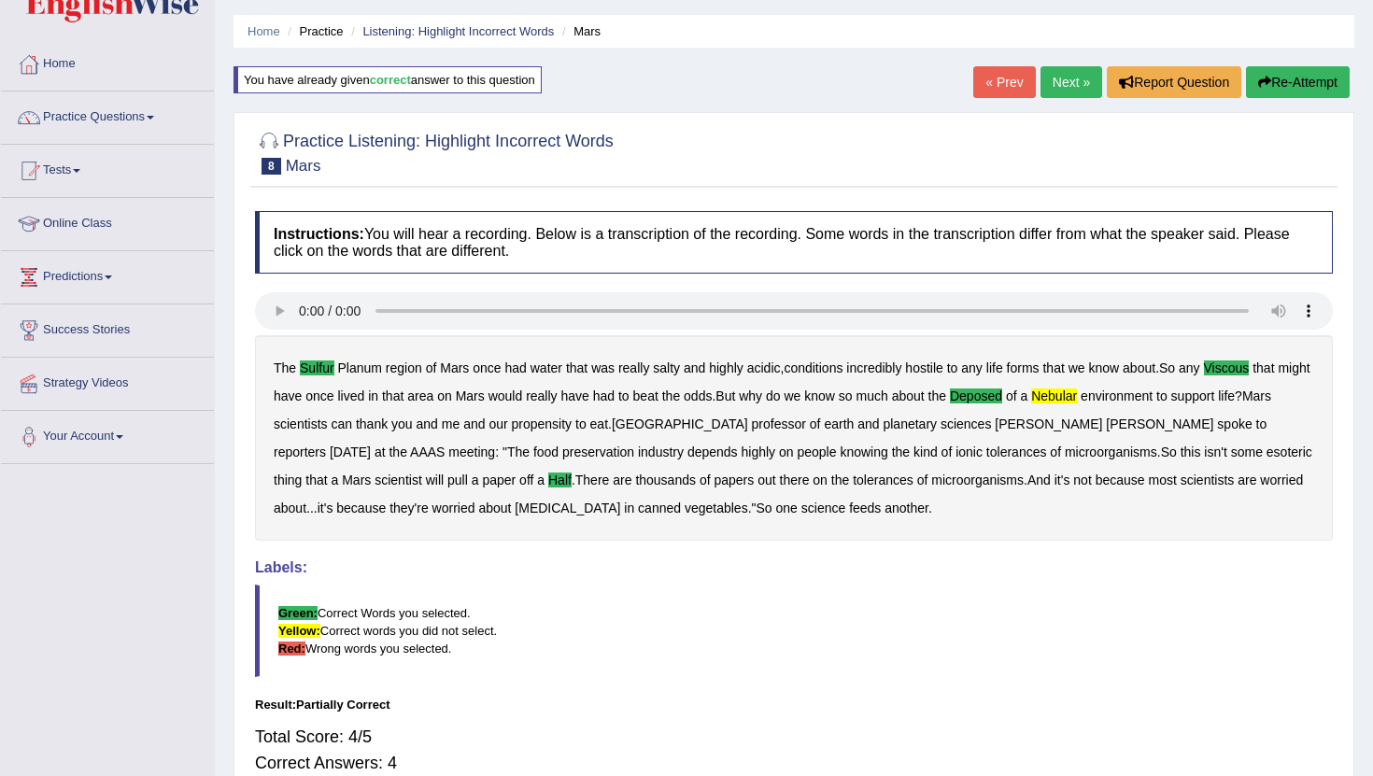
scroll to position [52, 0]
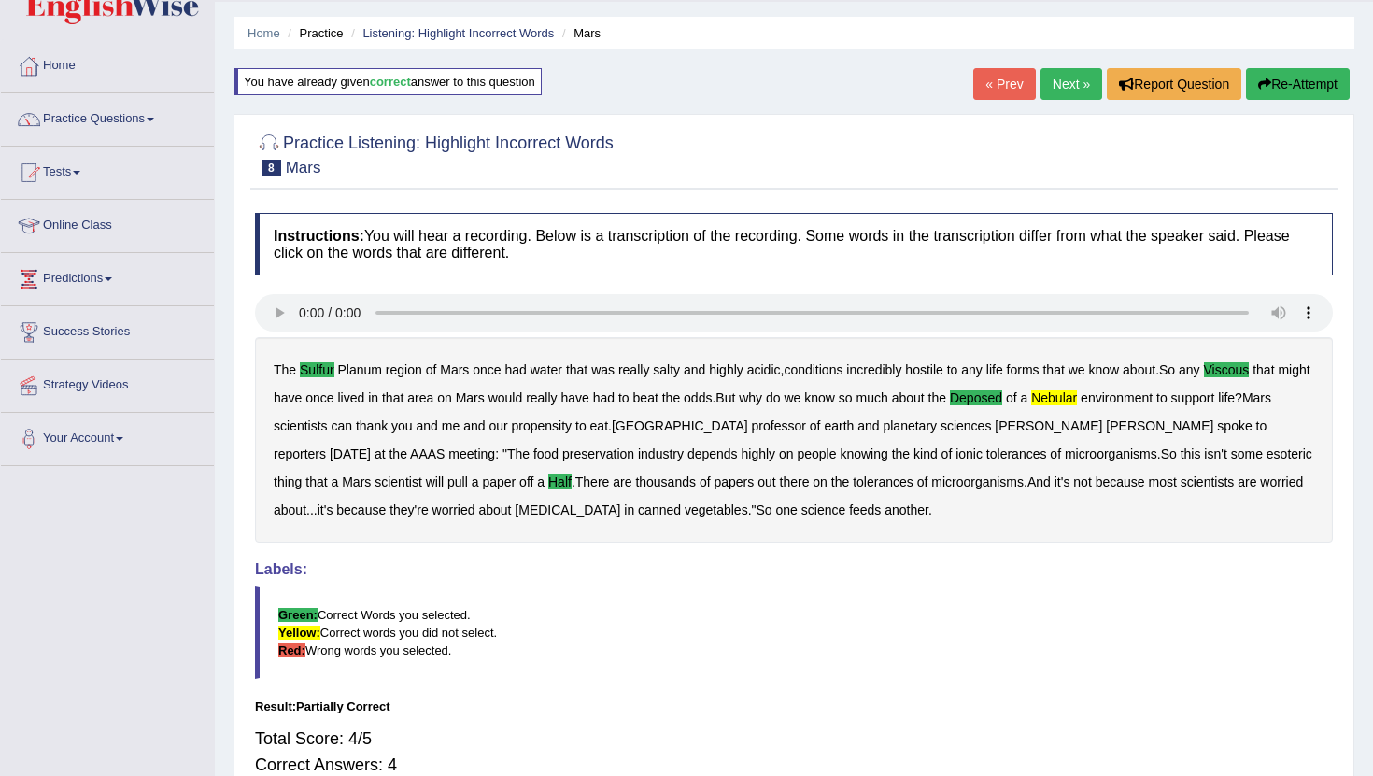
click at [1045, 557] on div "Instructions: You will hear a recording. Below is a transcription of the record…" at bounding box center [793, 516] width 1087 height 624
click at [1074, 80] on link "Next »" at bounding box center [1072, 84] width 62 height 32
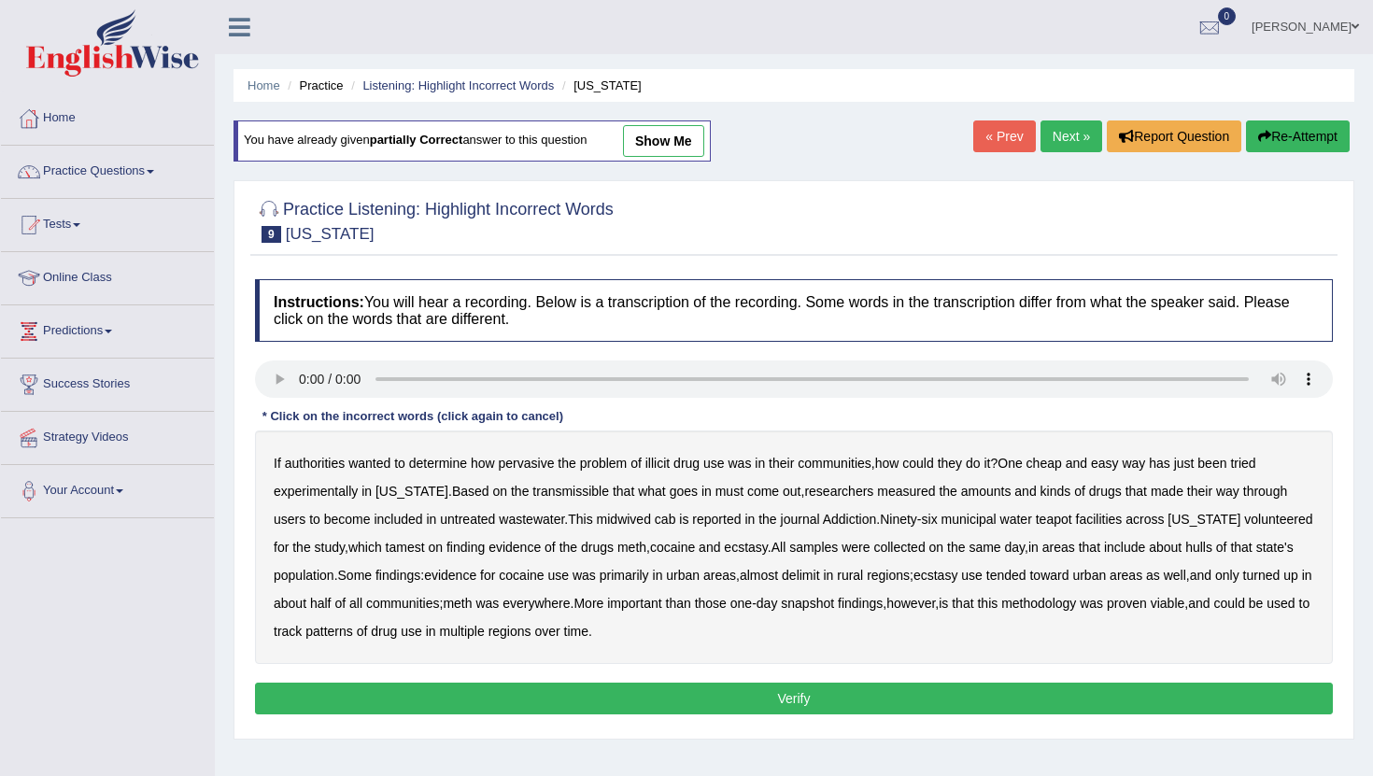
click at [561, 491] on b "transmissible" at bounding box center [571, 491] width 77 height 15
click at [597, 518] on b "midwived" at bounding box center [624, 519] width 54 height 15
click at [655, 520] on b "cab" at bounding box center [665, 519] width 21 height 15
click at [386, 548] on b "tamest" at bounding box center [405, 547] width 39 height 15
click at [1186, 548] on b "hulls" at bounding box center [1199, 547] width 27 height 15
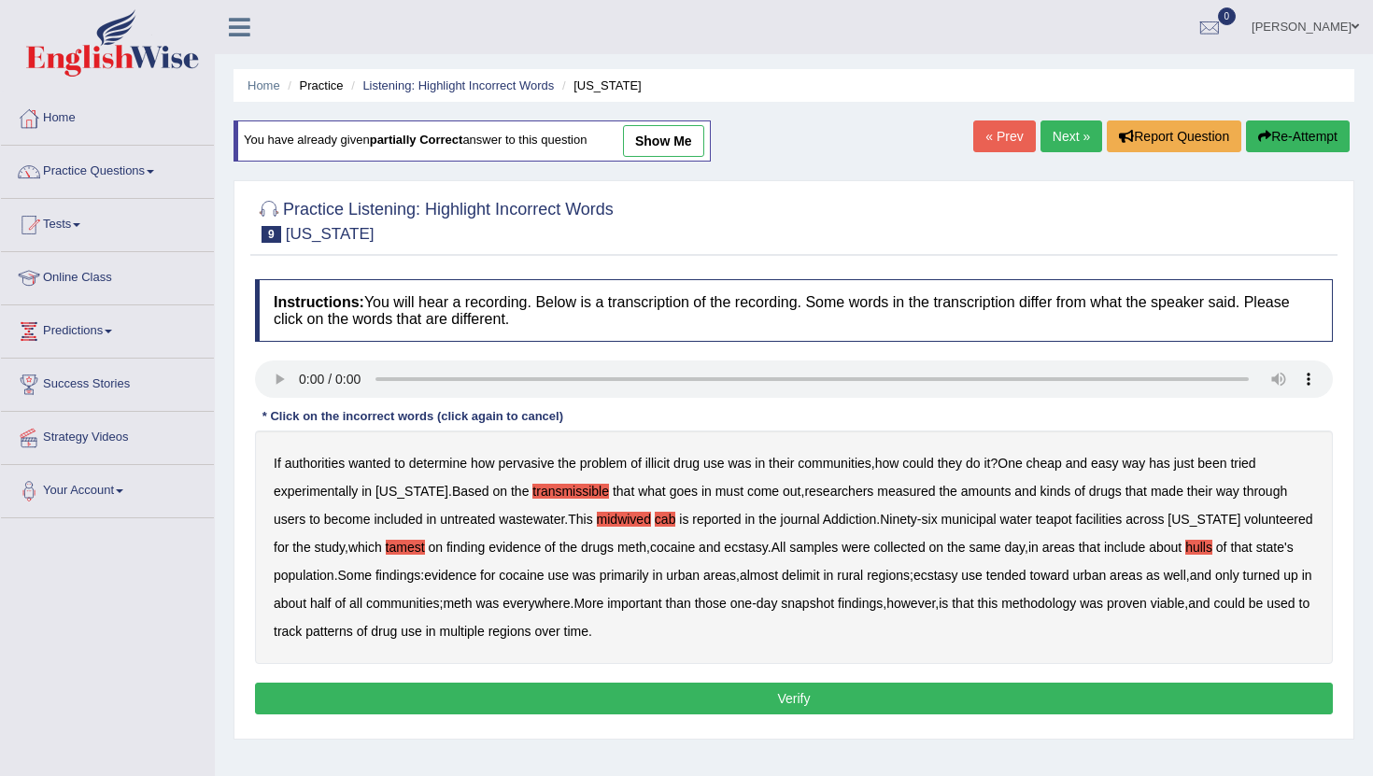
click at [809, 578] on b "delimit" at bounding box center [800, 575] width 37 height 15
click at [696, 694] on button "Verify" at bounding box center [794, 699] width 1078 height 32
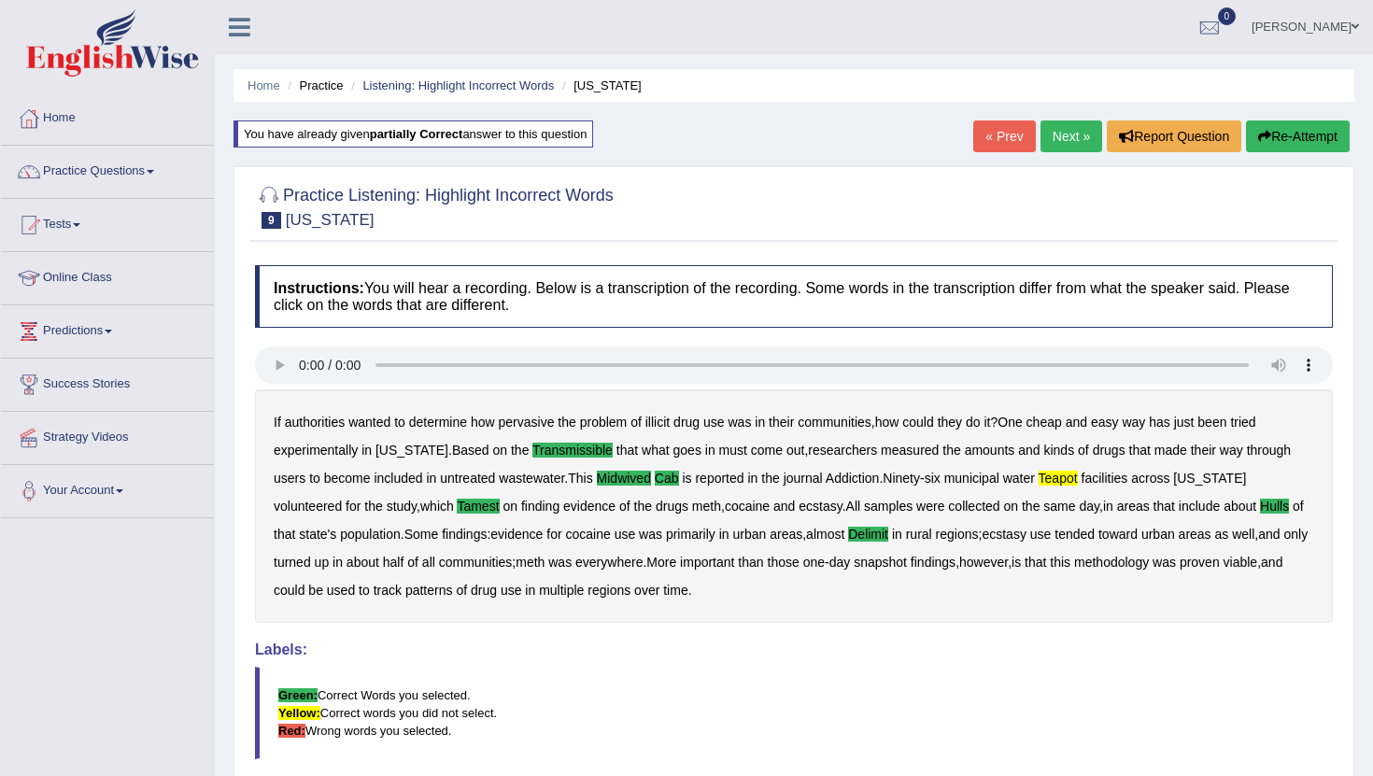
click at [1067, 137] on link "Next »" at bounding box center [1072, 137] width 62 height 32
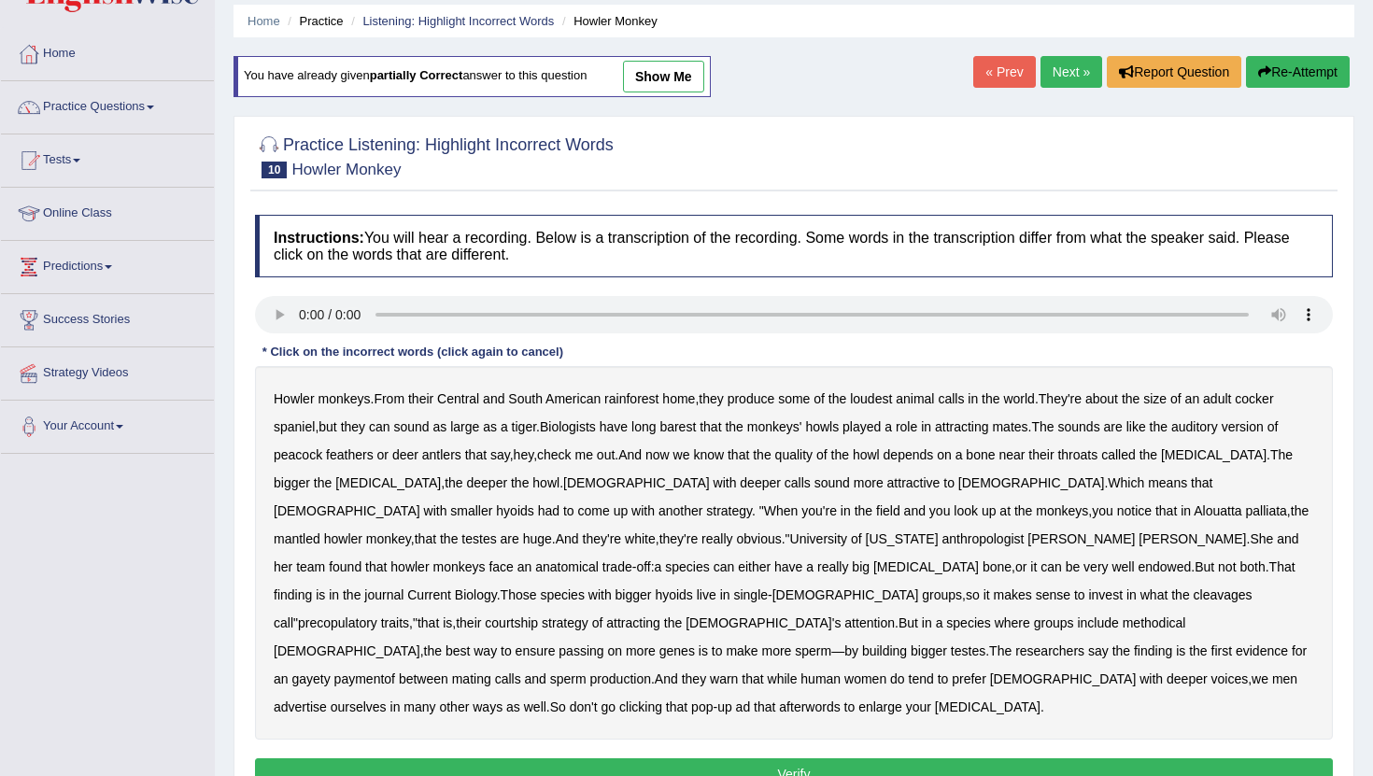
scroll to position [85, 0]
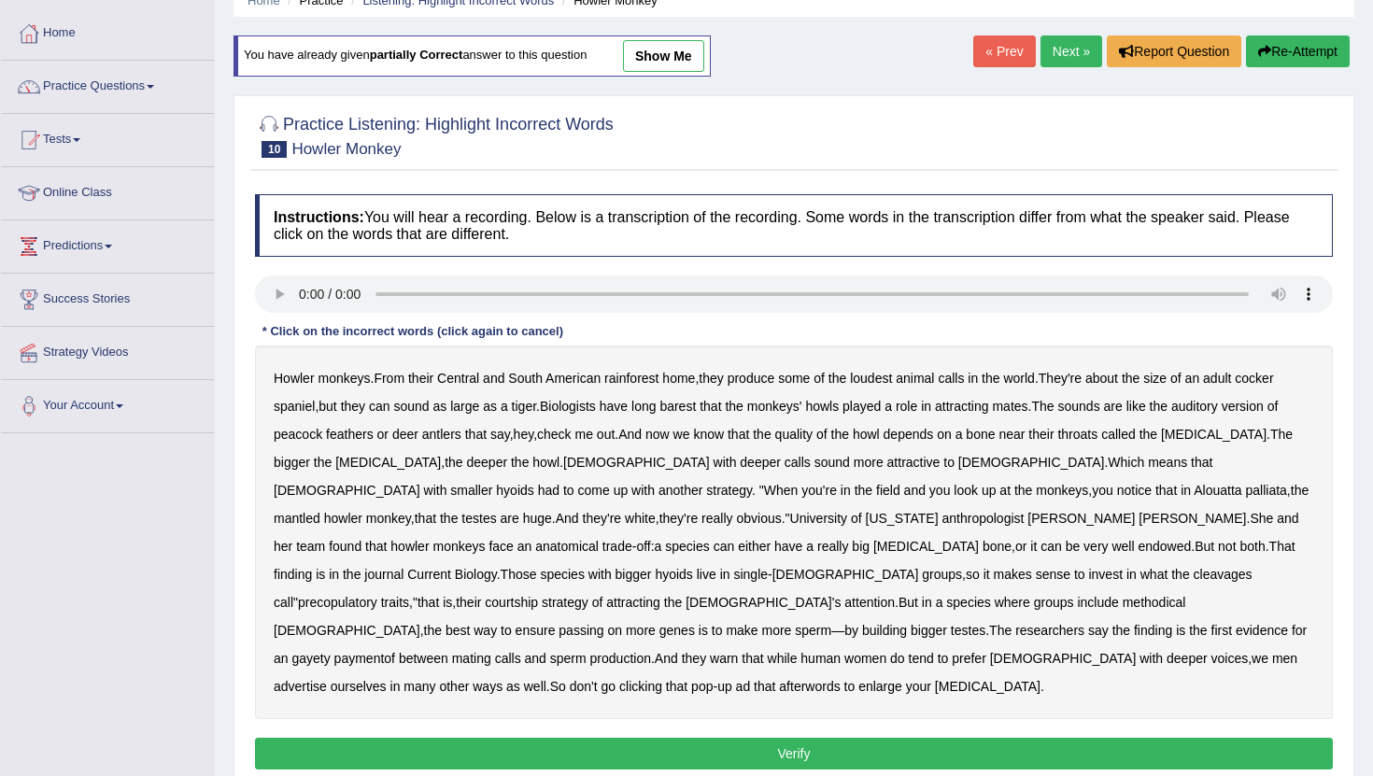
click at [683, 405] on b "barest" at bounding box center [678, 406] width 36 height 15
click at [330, 651] on b "gayety" at bounding box center [310, 658] width 38 height 15
click at [779, 679] on b "afterwords" at bounding box center [809, 686] width 61 height 15
click at [1055, 50] on link "Next »" at bounding box center [1072, 52] width 62 height 32
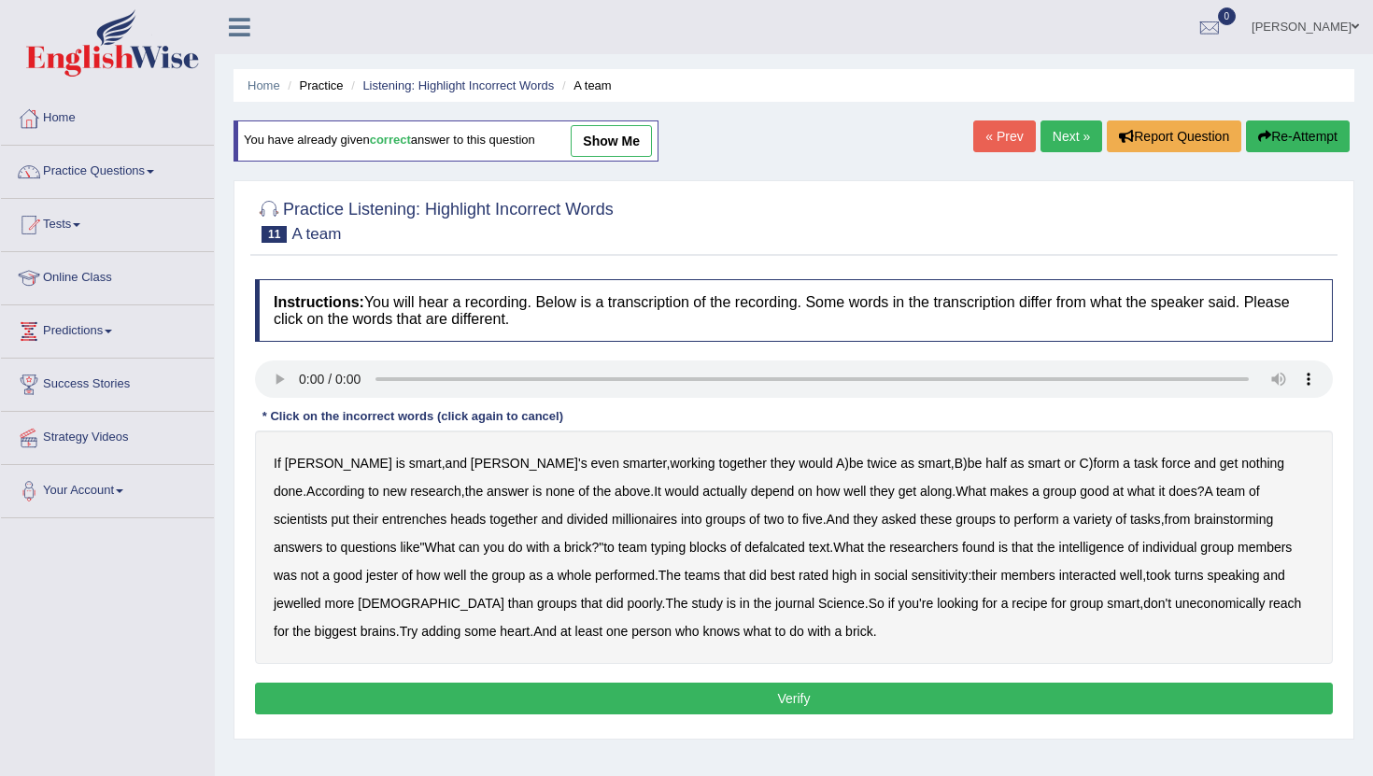
click at [1004, 143] on link "« Prev" at bounding box center [1004, 137] width 62 height 32
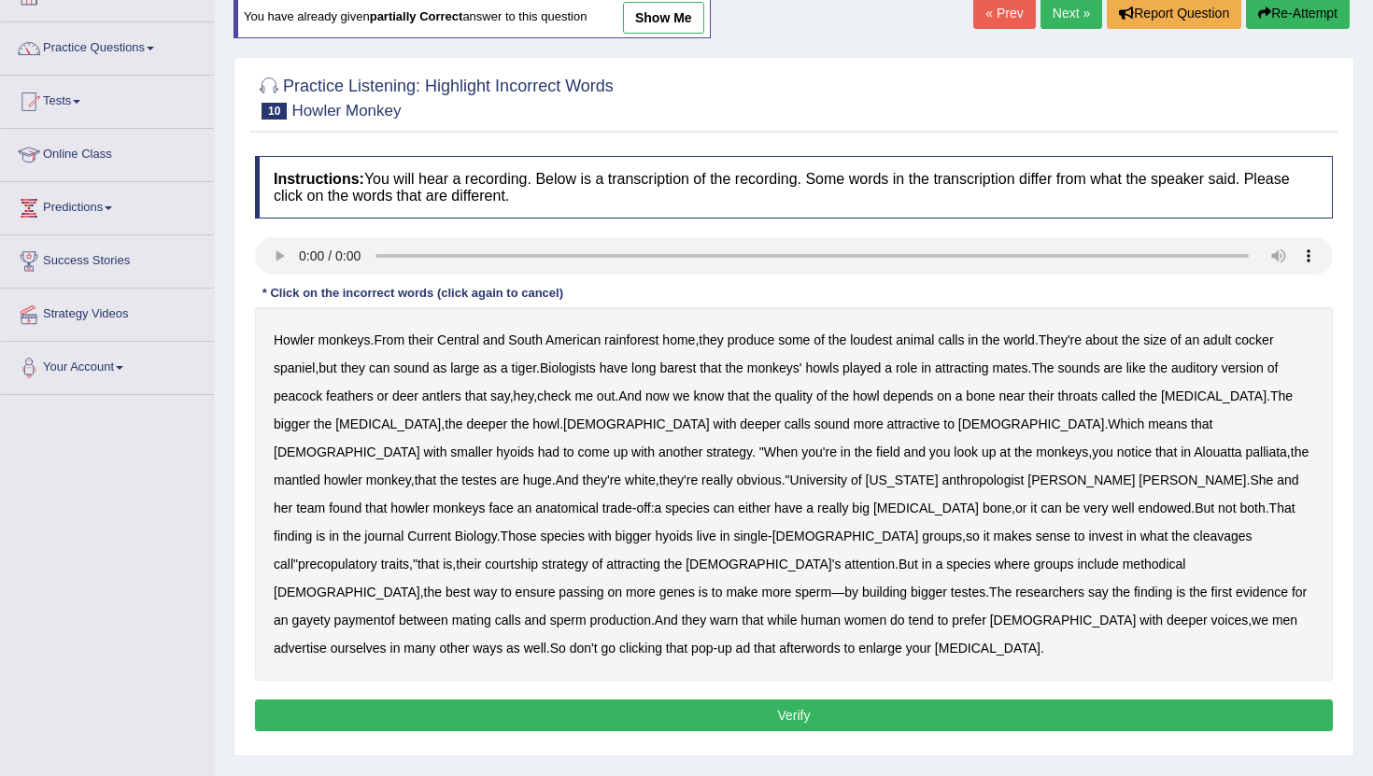
scroll to position [131, 0]
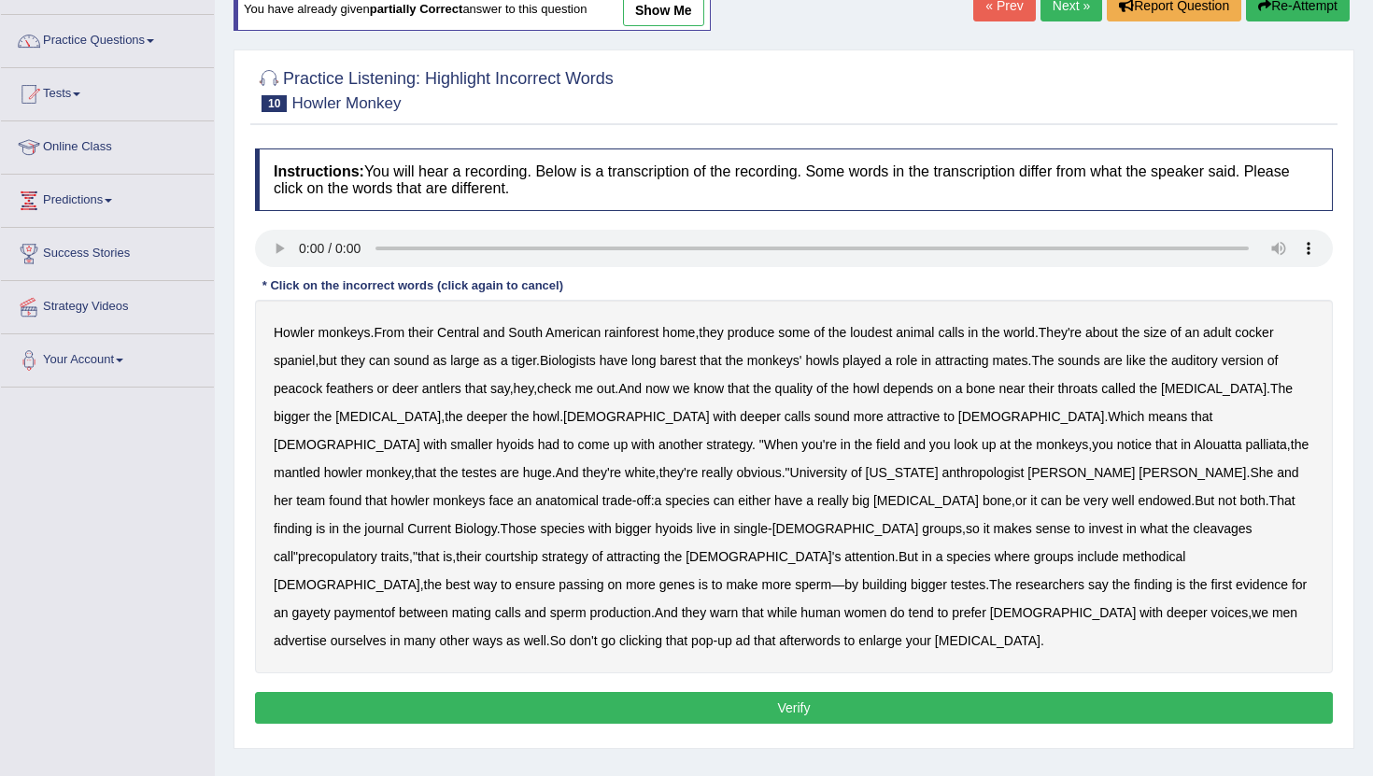
click at [877, 361] on b "played" at bounding box center [862, 360] width 38 height 15
click at [881, 362] on b "played" at bounding box center [862, 360] width 38 height 15
click at [1194, 529] on b "cleavages" at bounding box center [1223, 528] width 59 height 15
click at [1186, 549] on b "methodical" at bounding box center [1155, 556] width 64 height 15
click at [330, 605] on b "gayety" at bounding box center [310, 612] width 38 height 15
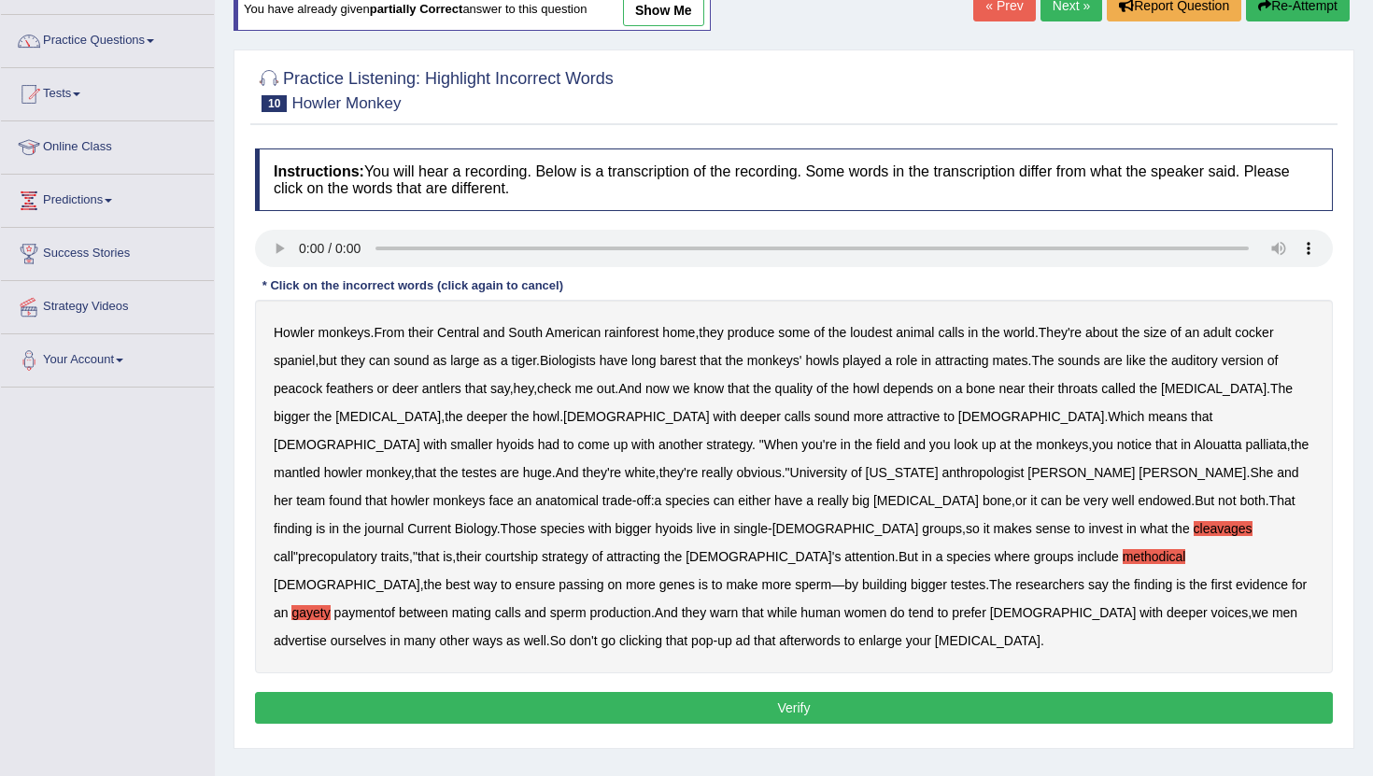
click at [334, 605] on b "paymentof" at bounding box center [364, 612] width 61 height 15
click at [664, 620] on div "Howler monkeys . From their Central and South American rainforest home , they p…" at bounding box center [794, 487] width 1078 height 374
click at [779, 633] on b "afterwords" at bounding box center [809, 640] width 61 height 15
click at [700, 692] on button "Verify" at bounding box center [794, 708] width 1078 height 32
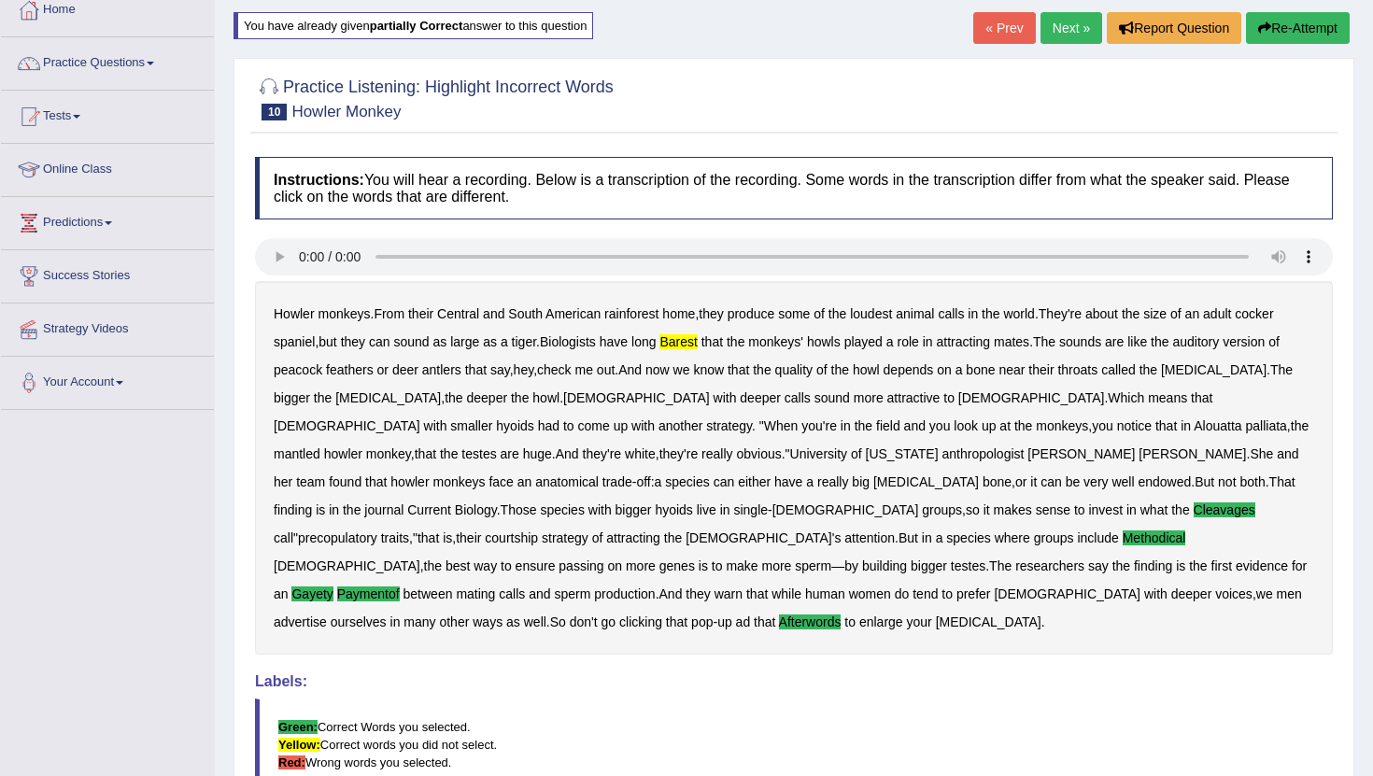
scroll to position [21, 0]
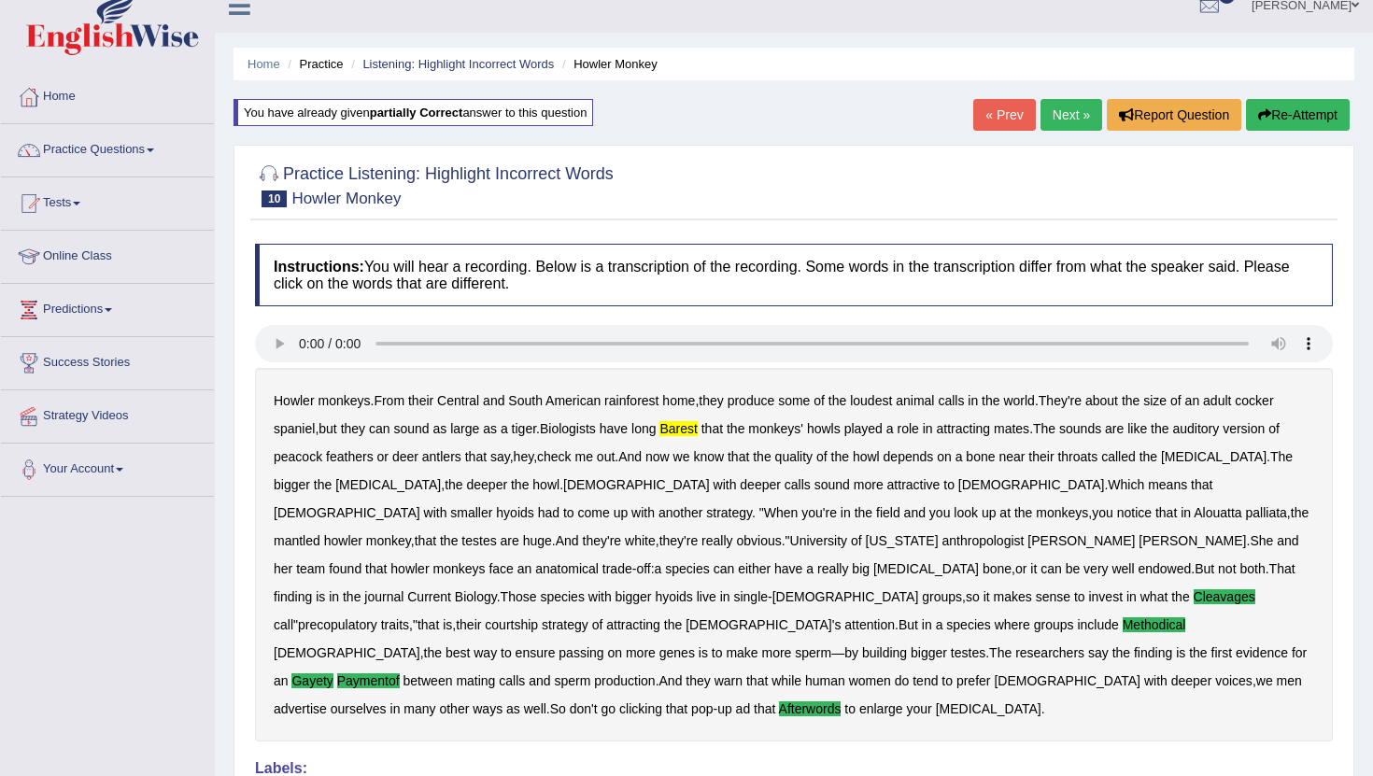
click at [1052, 115] on link "Next »" at bounding box center [1072, 115] width 62 height 32
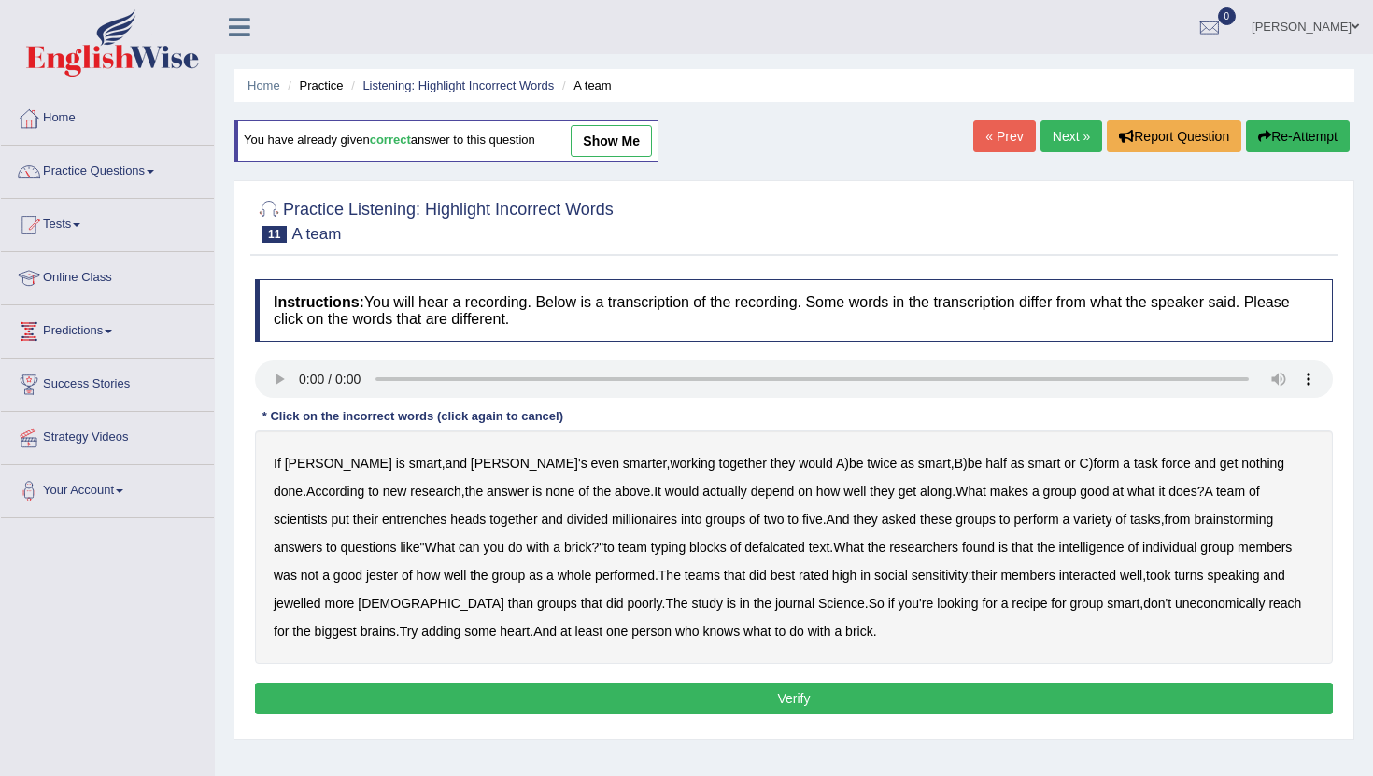
click at [382, 518] on b "entrenches" at bounding box center [414, 519] width 64 height 15
click at [745, 548] on b "defalcated" at bounding box center [775, 547] width 61 height 15
click at [366, 574] on b "jester" at bounding box center [382, 575] width 32 height 15
click at [321, 596] on b "jewelled" at bounding box center [298, 603] width 48 height 15
click at [1175, 605] on b "uneconomically" at bounding box center [1220, 603] width 91 height 15
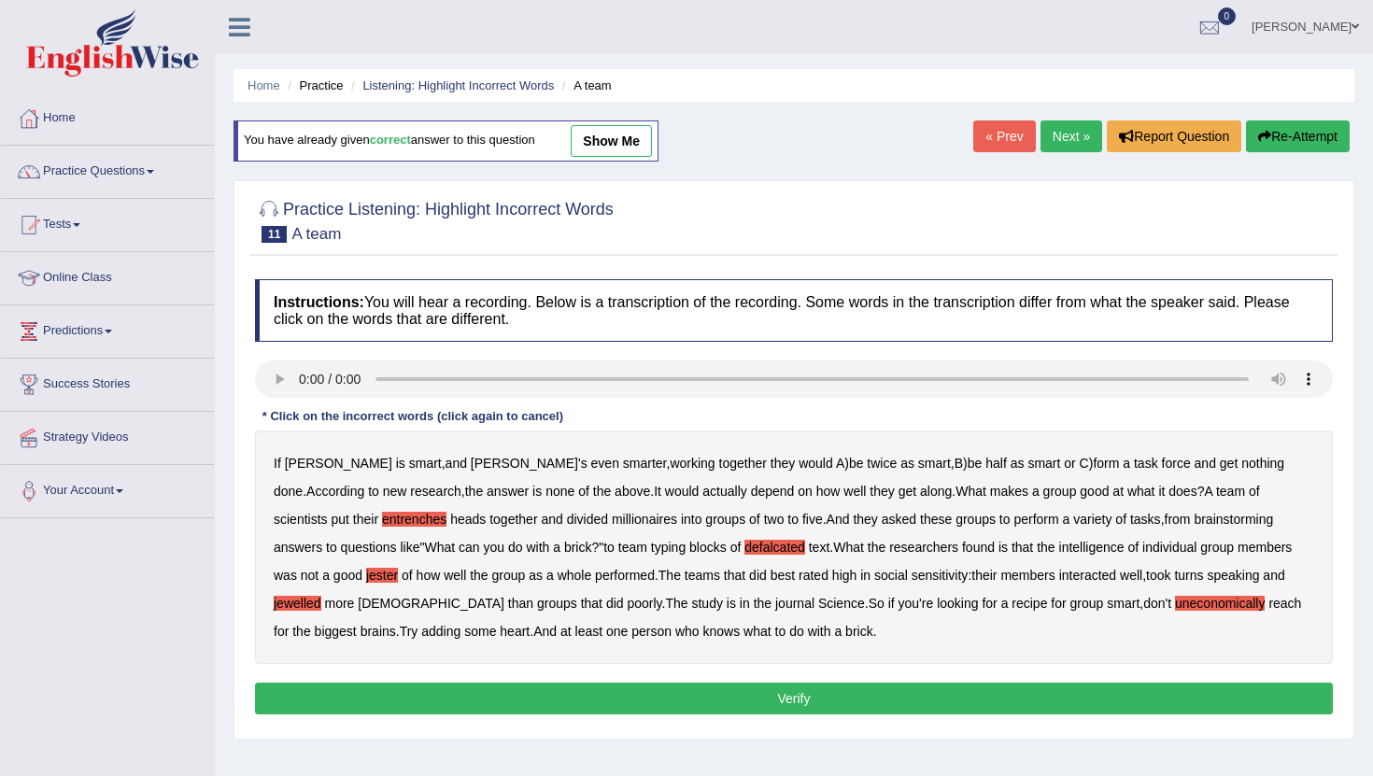
click at [731, 704] on button "Verify" at bounding box center [794, 699] width 1078 height 32
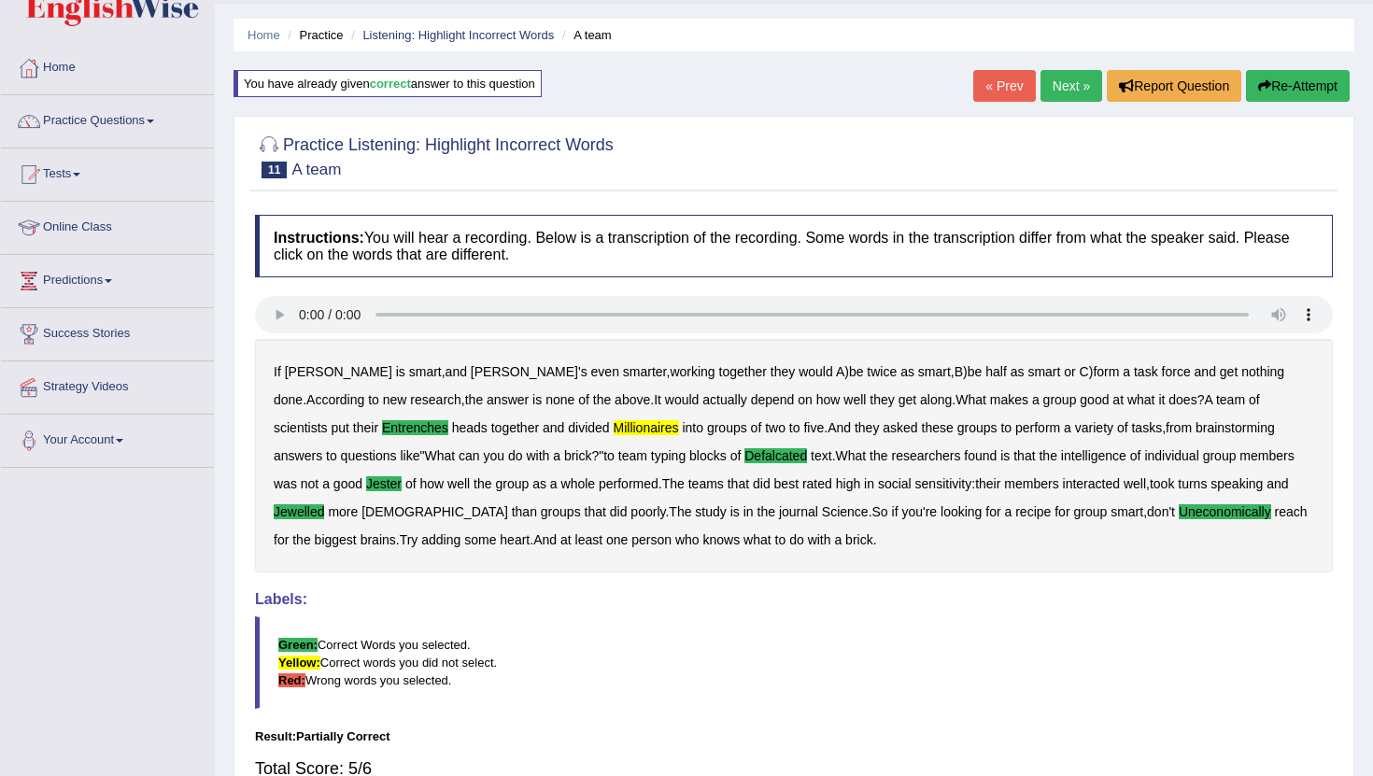
scroll to position [67, 0]
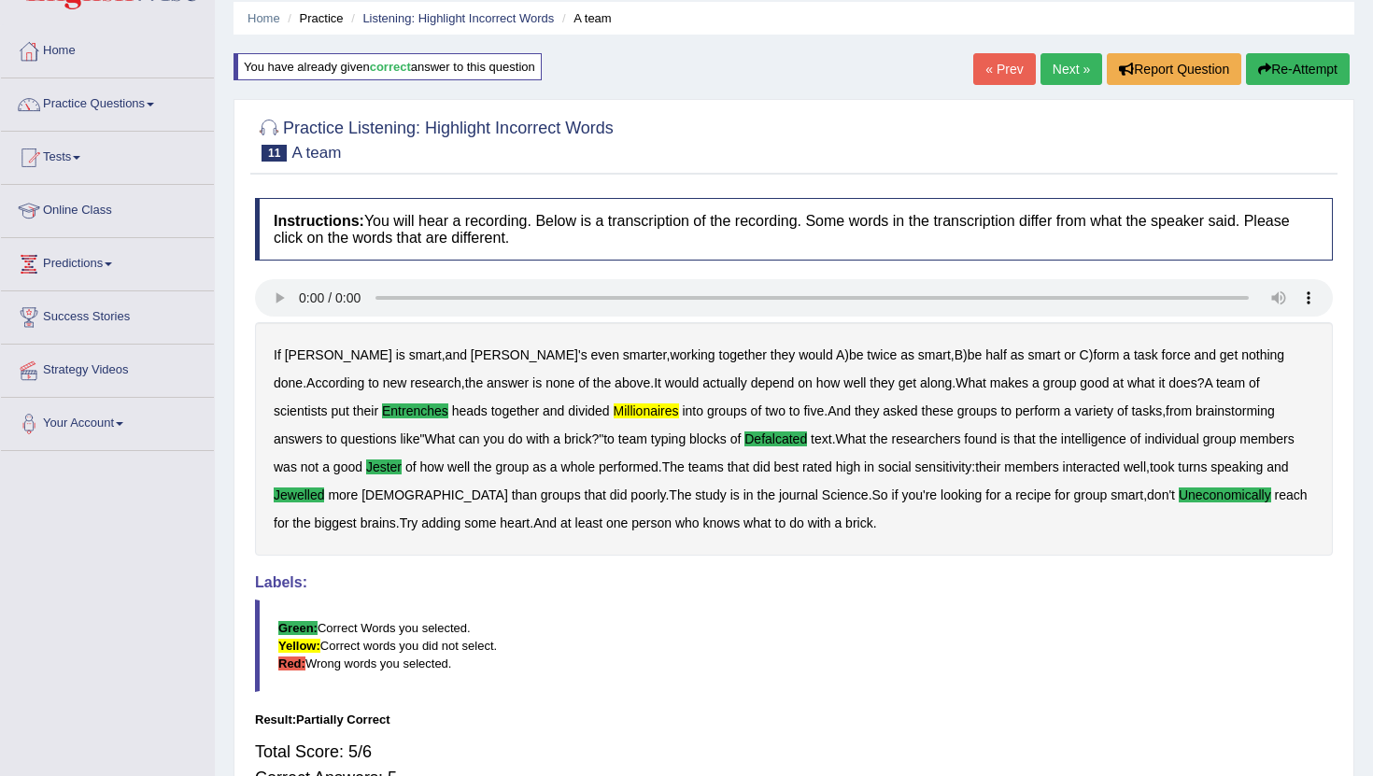
click at [614, 404] on b "millionaires" at bounding box center [646, 411] width 65 height 15
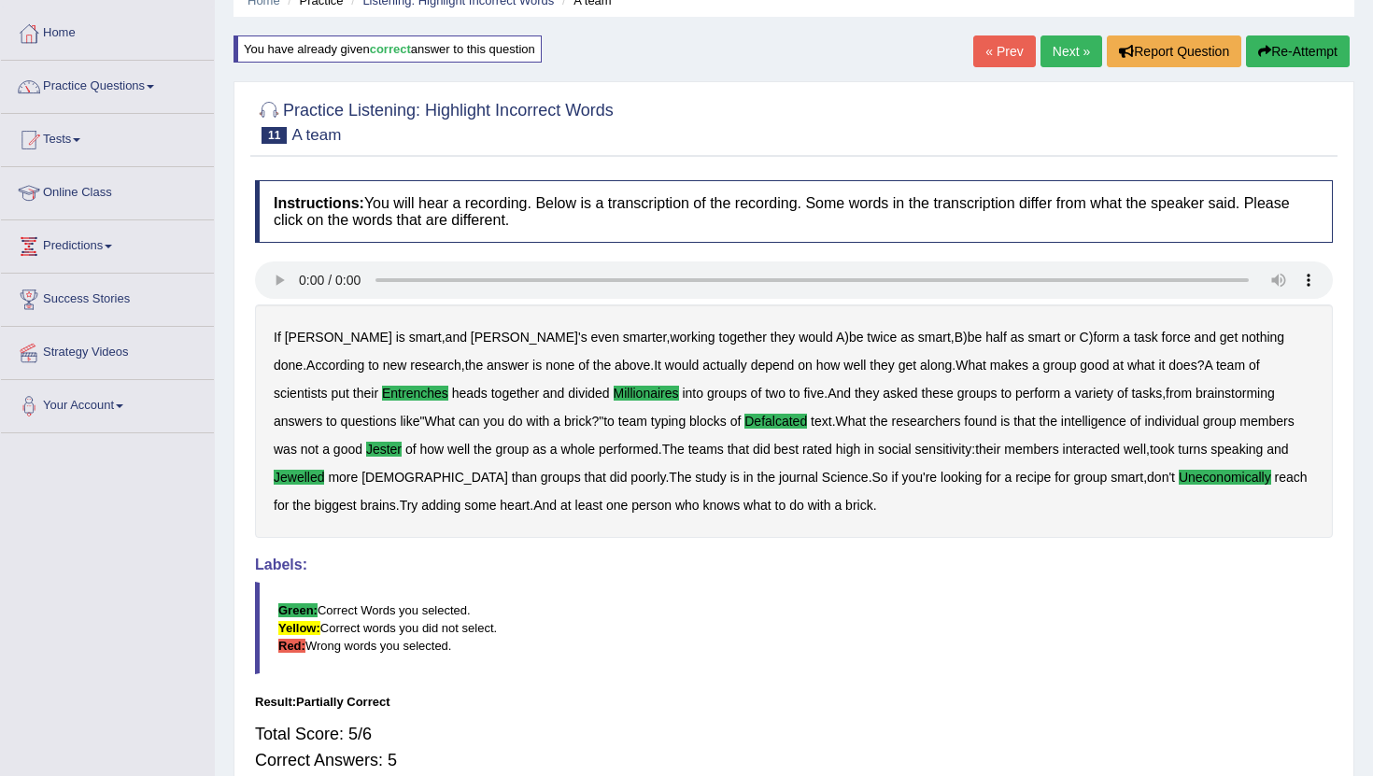
scroll to position [0, 0]
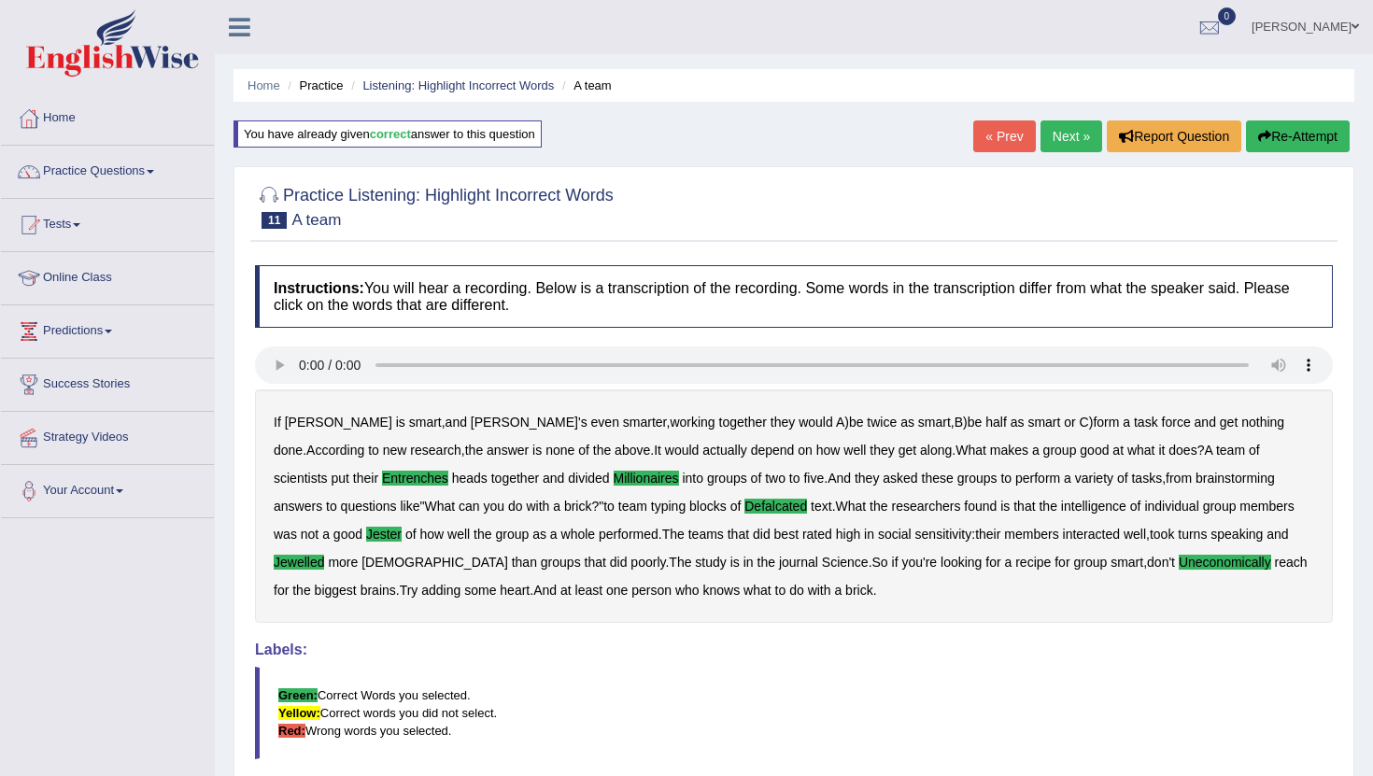
click at [1059, 146] on link "Next »" at bounding box center [1072, 137] width 62 height 32
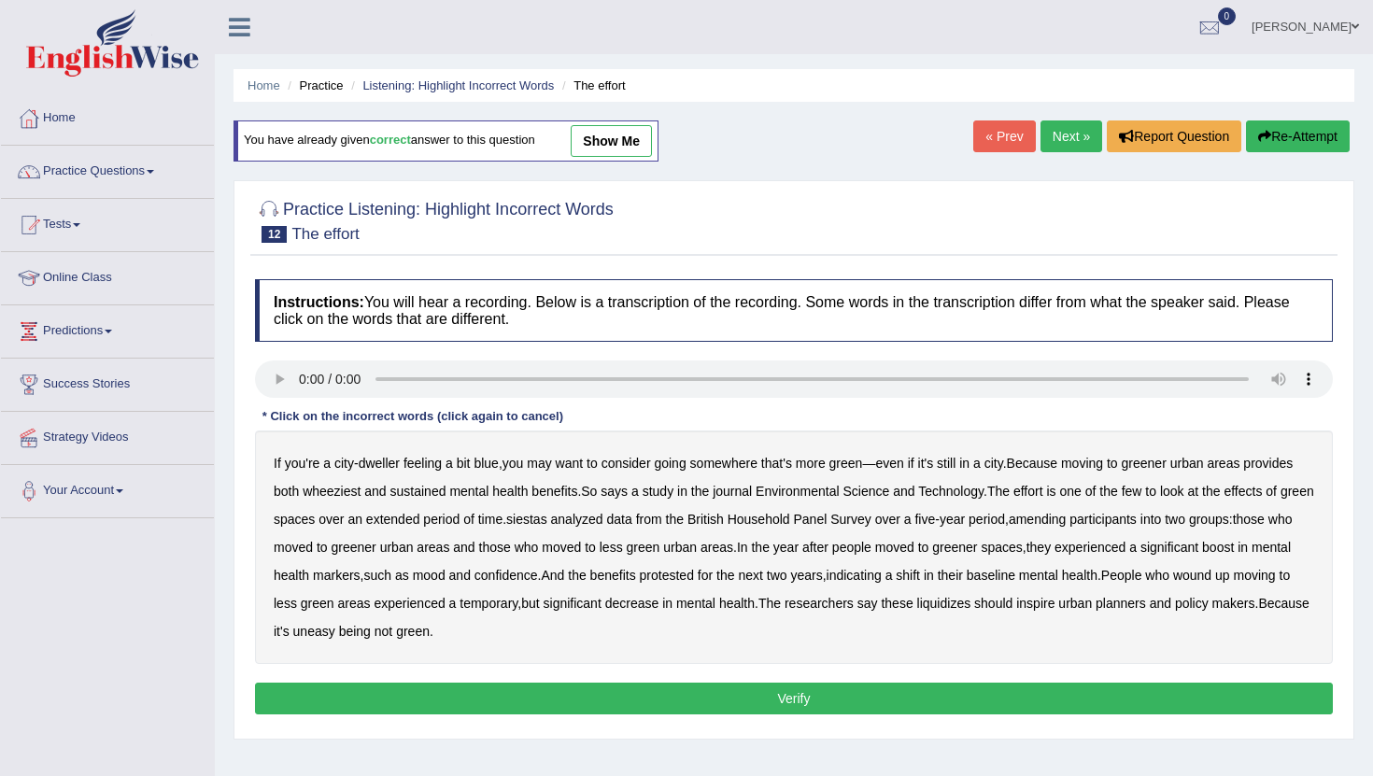
click at [624, 689] on button "Verify" at bounding box center [794, 699] width 1078 height 32
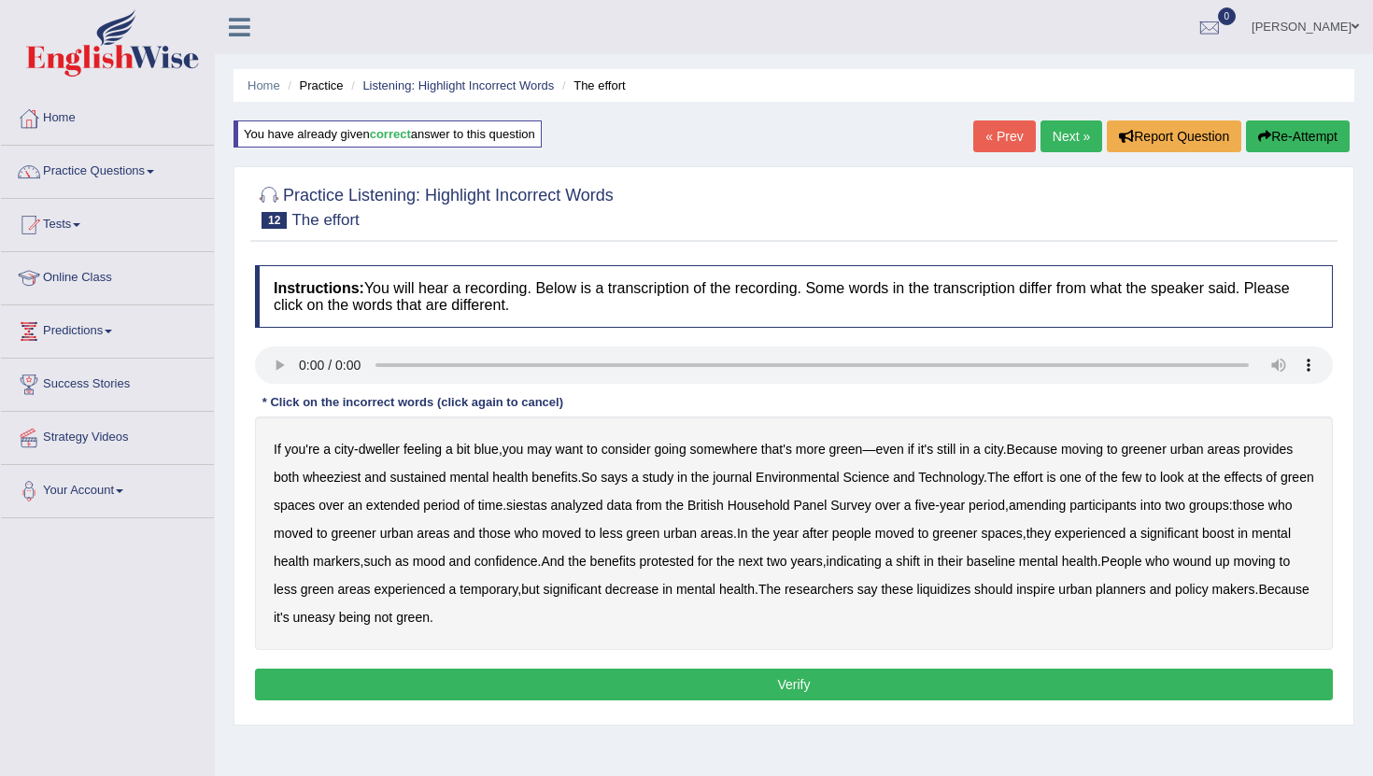
click at [344, 479] on b "wheeziest" at bounding box center [332, 477] width 58 height 15
click at [547, 504] on b "siestas" at bounding box center [526, 505] width 41 height 15
click at [1067, 510] on b "amending" at bounding box center [1038, 505] width 58 height 15
click at [694, 566] on b "protested" at bounding box center [667, 561] width 54 height 15
click at [972, 588] on b "liquidizes" at bounding box center [944, 589] width 54 height 15
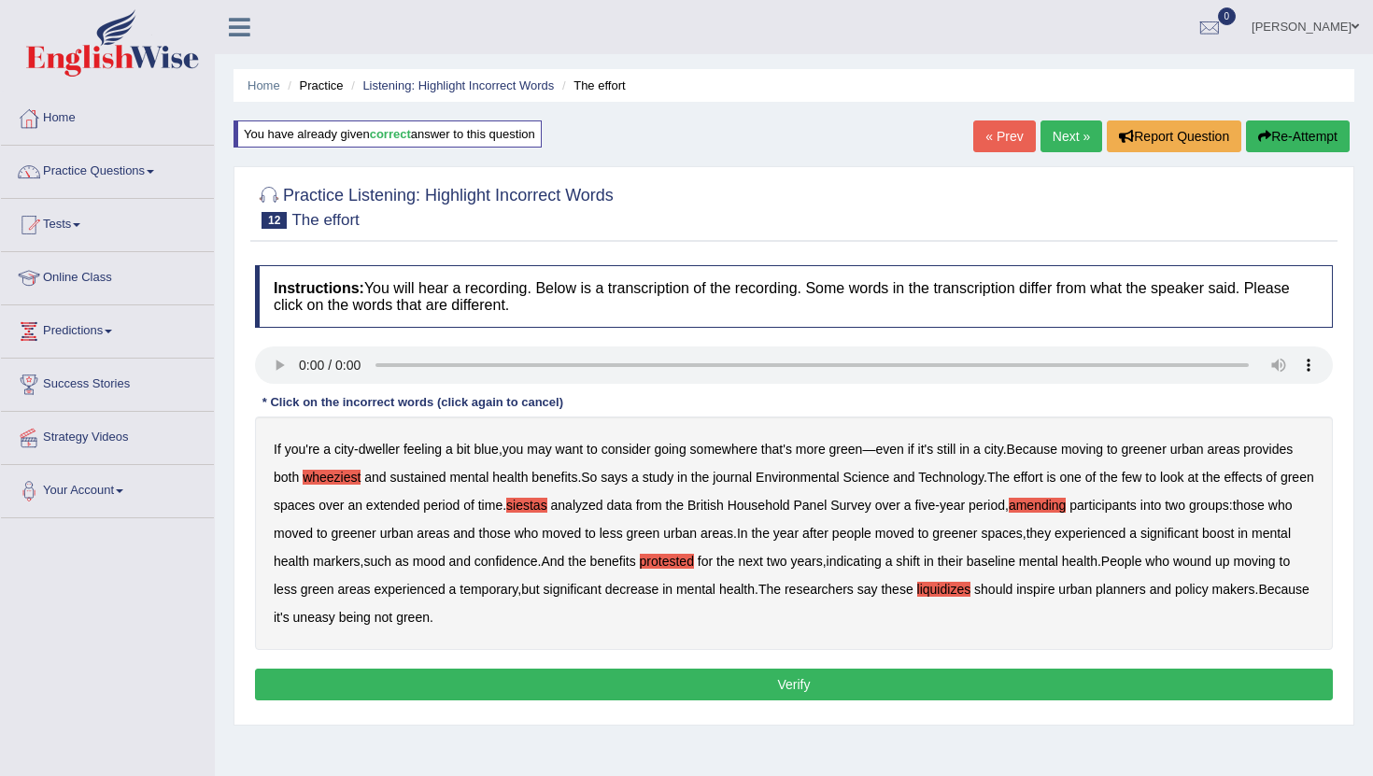
click at [541, 685] on button "Verify" at bounding box center [794, 685] width 1078 height 32
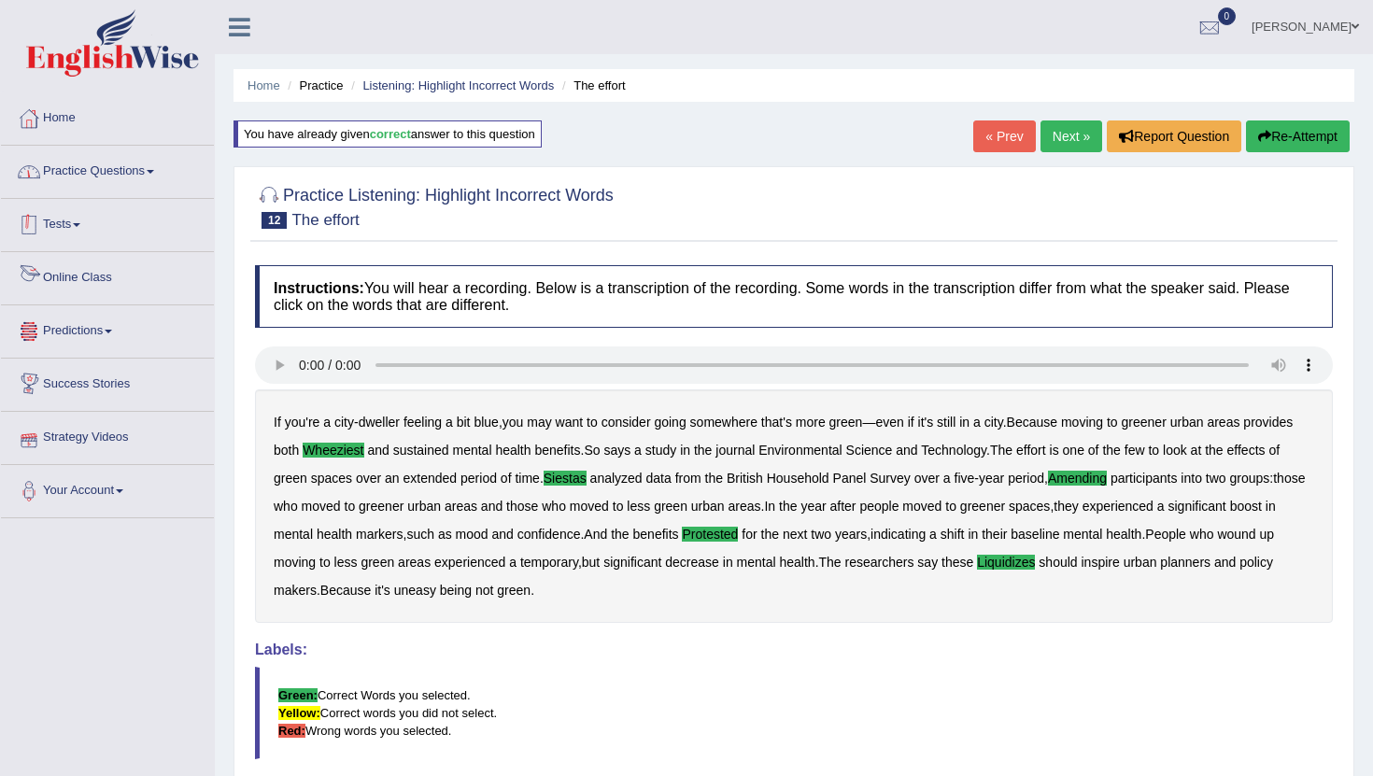
click at [104, 173] on link "Practice Questions" at bounding box center [107, 169] width 213 height 47
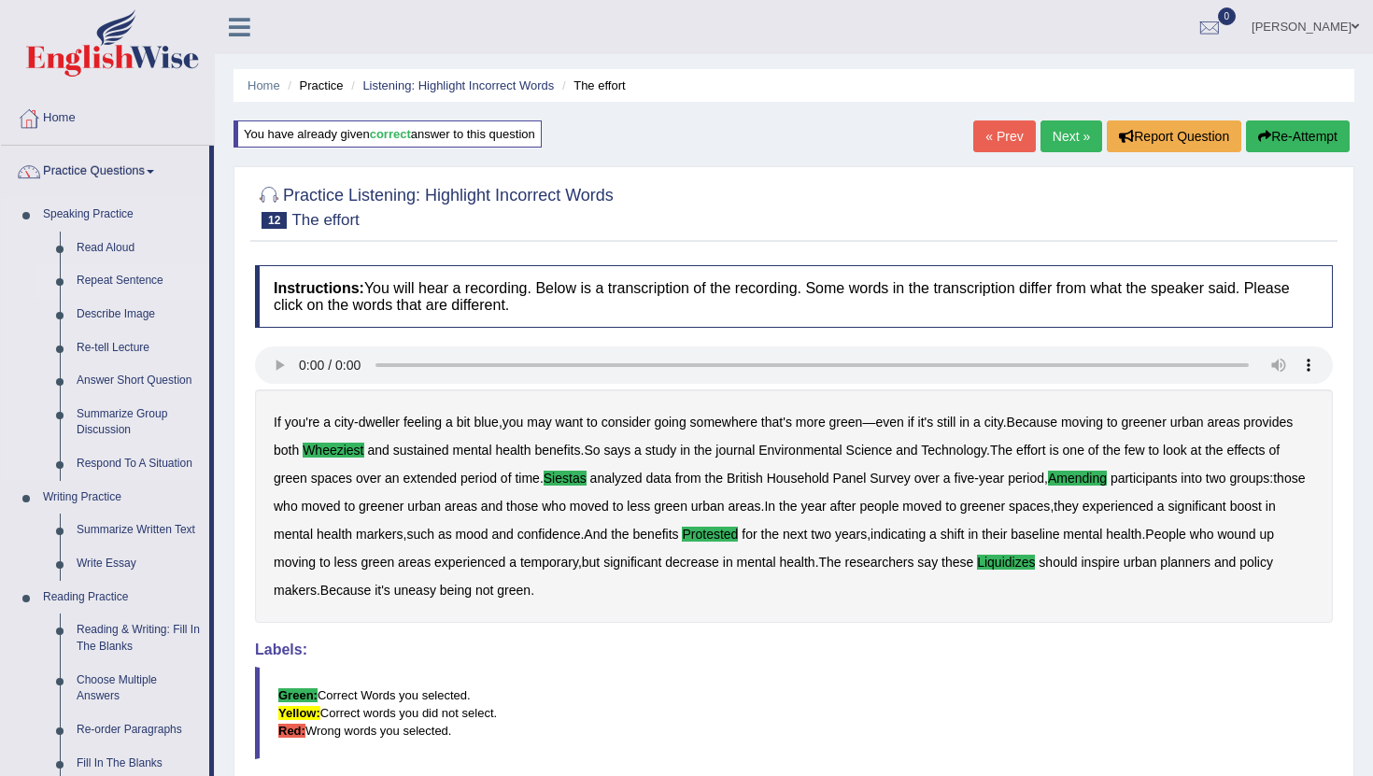
click at [134, 278] on link "Repeat Sentence" at bounding box center [138, 281] width 141 height 34
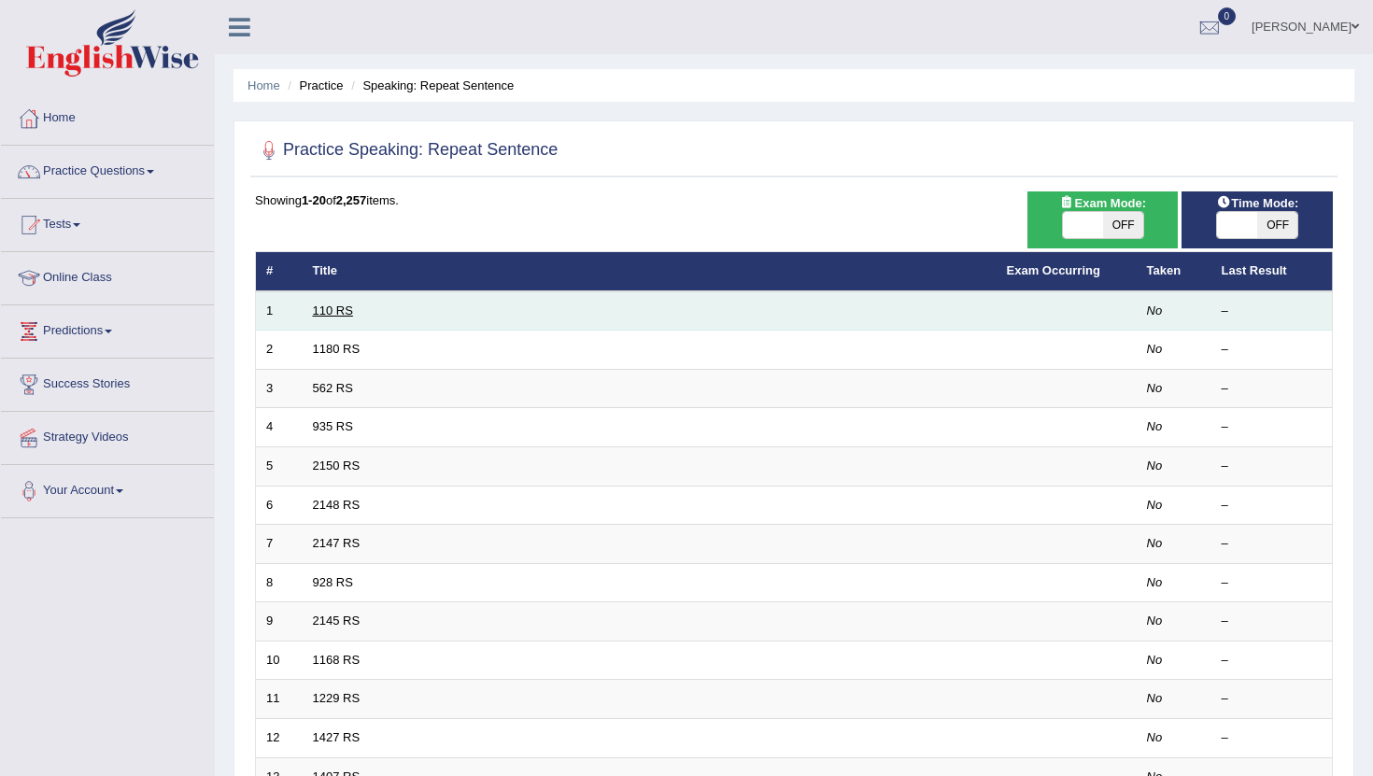
click at [327, 317] on link "110 RS" at bounding box center [333, 311] width 40 height 14
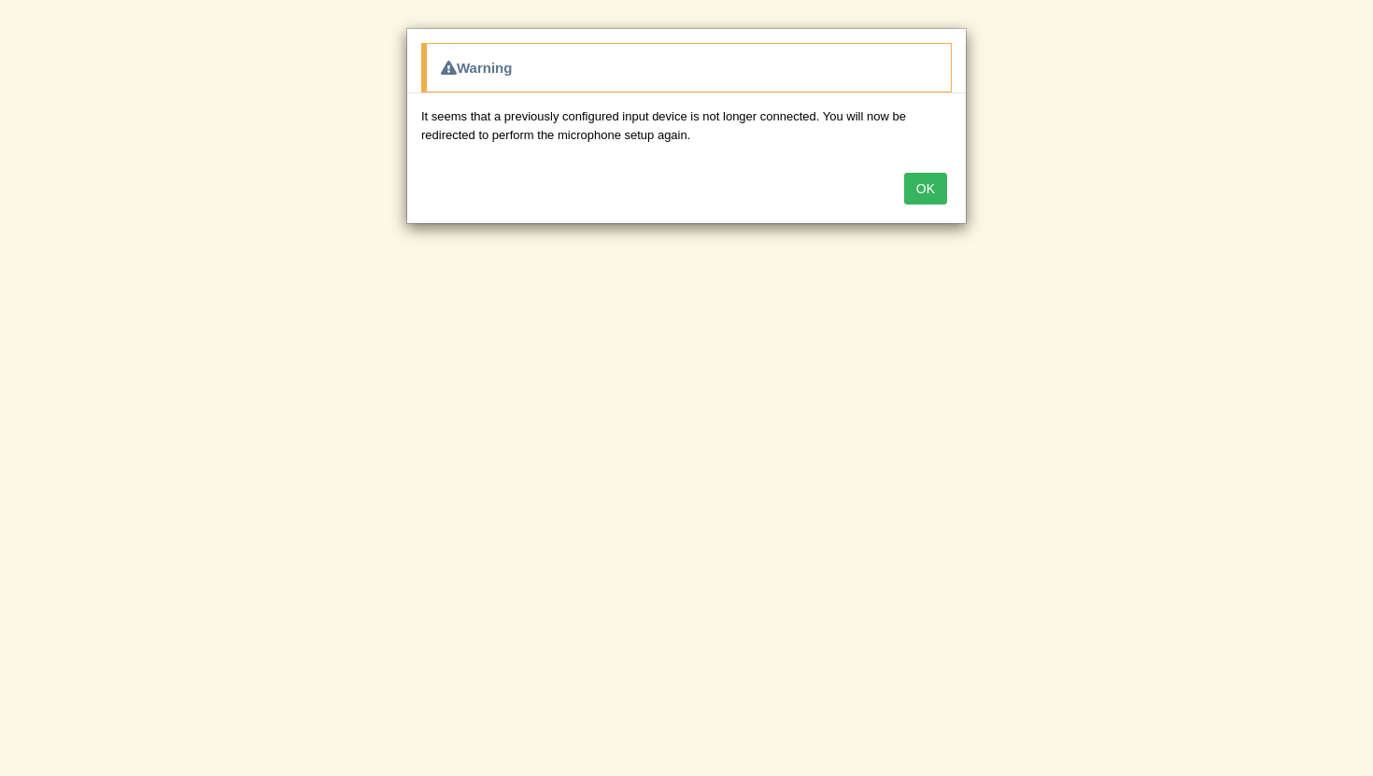
click at [920, 199] on button "OK" at bounding box center [925, 189] width 43 height 32
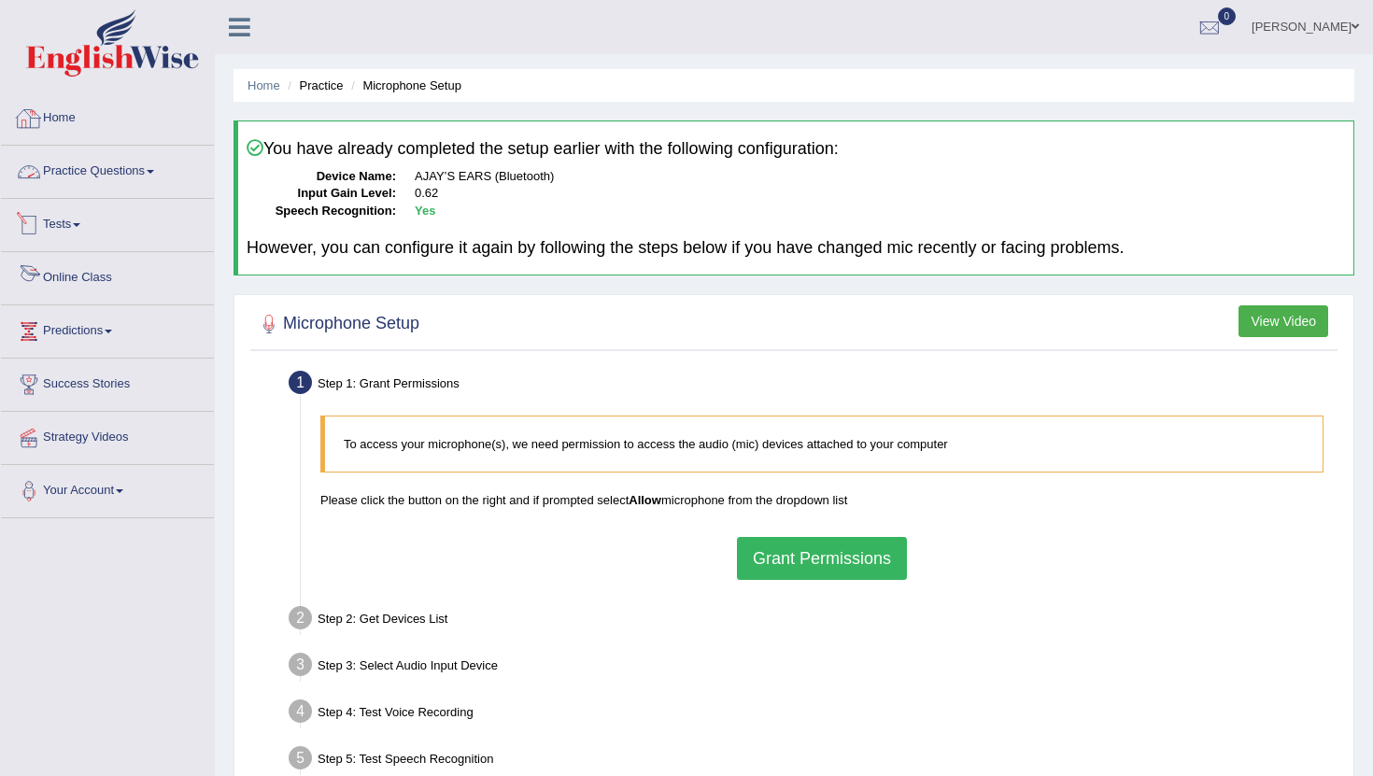
click at [99, 163] on link "Practice Questions" at bounding box center [107, 169] width 213 height 47
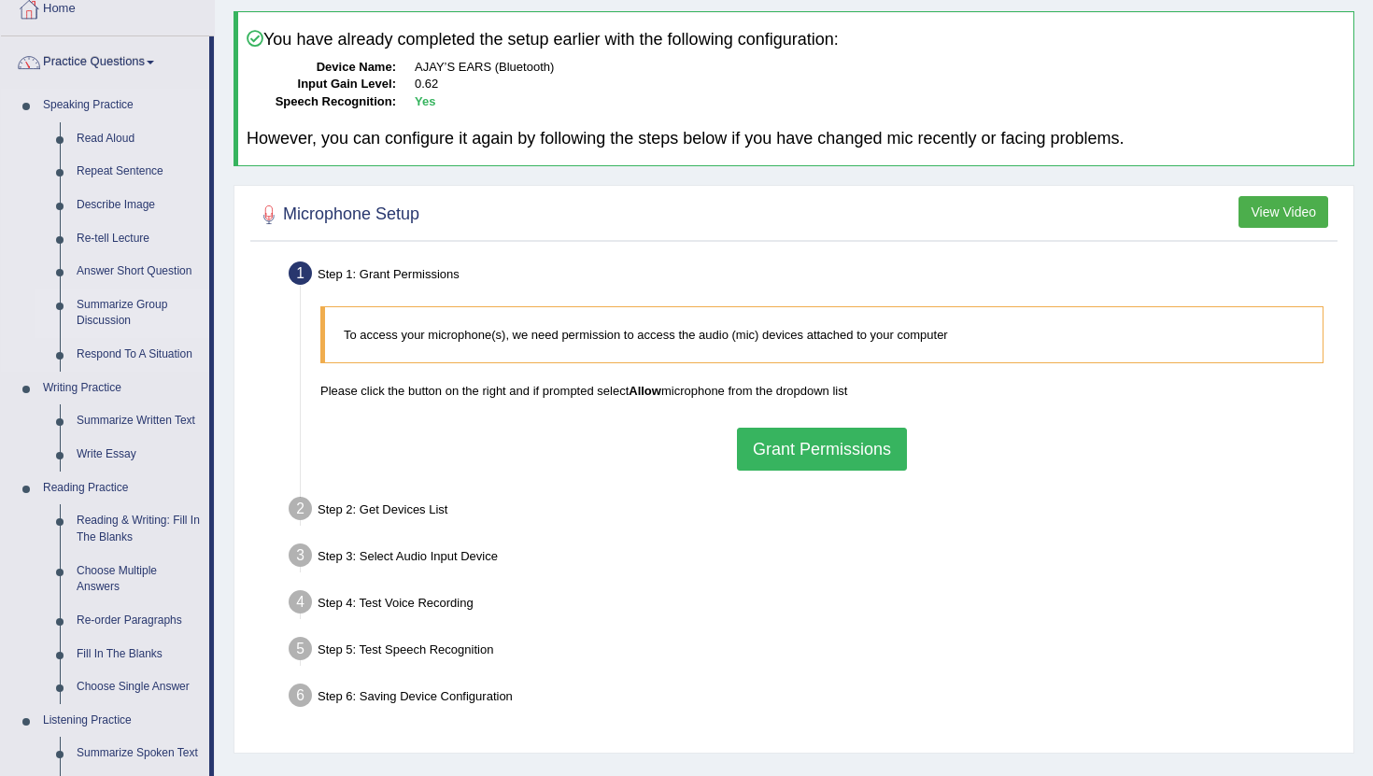
scroll to position [110, 0]
click at [125, 619] on link "Re-order Paragraphs" at bounding box center [138, 621] width 141 height 34
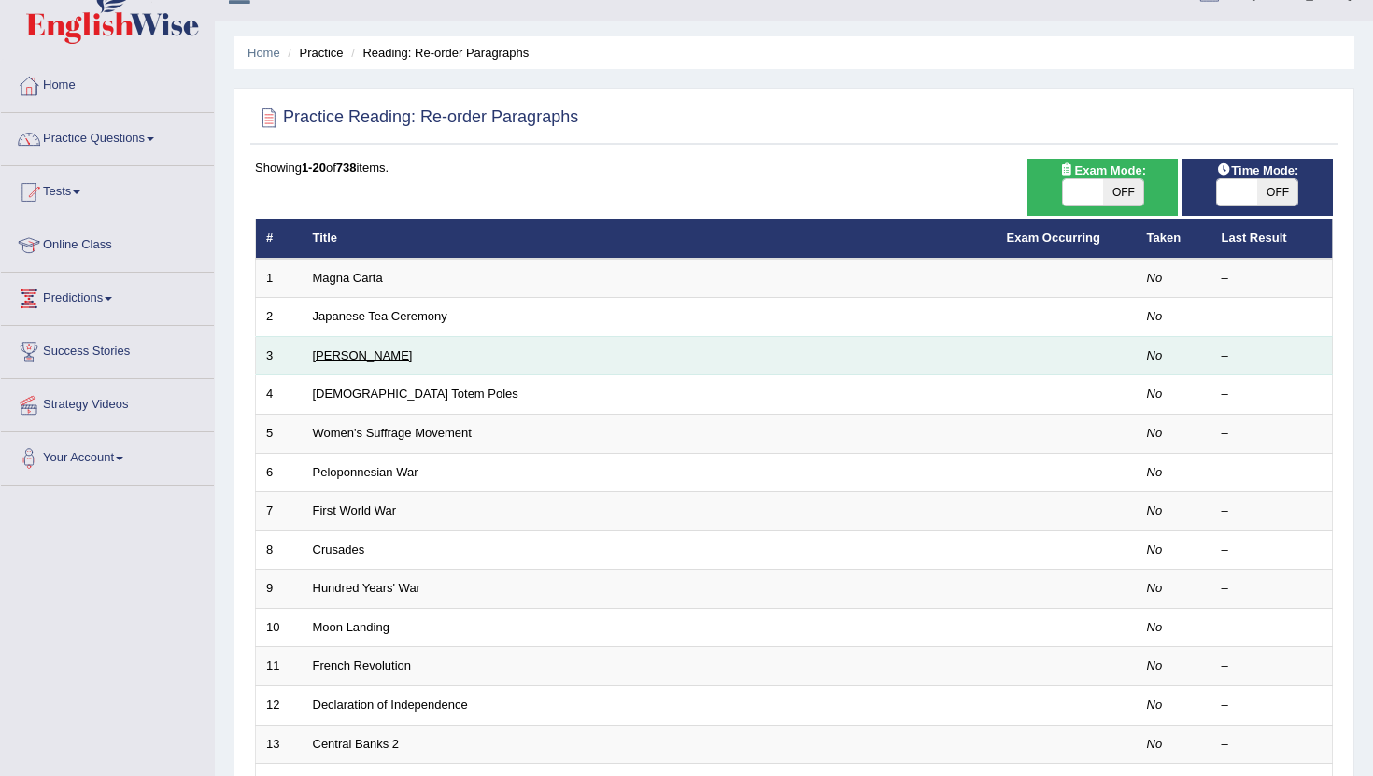
scroll to position [55, 0]
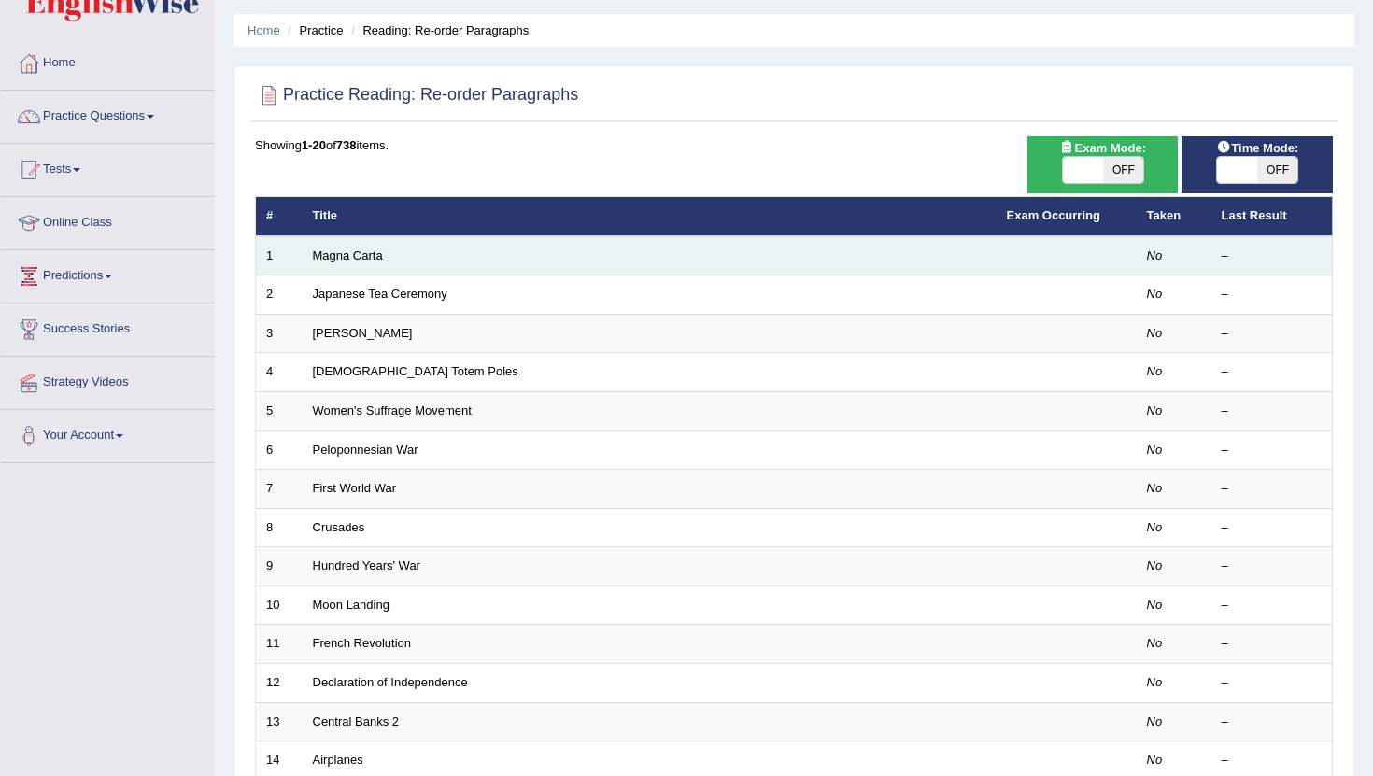
click at [365, 267] on td "Magna Carta" at bounding box center [650, 255] width 694 height 39
click at [365, 253] on link "Magna Carta" at bounding box center [348, 256] width 70 height 14
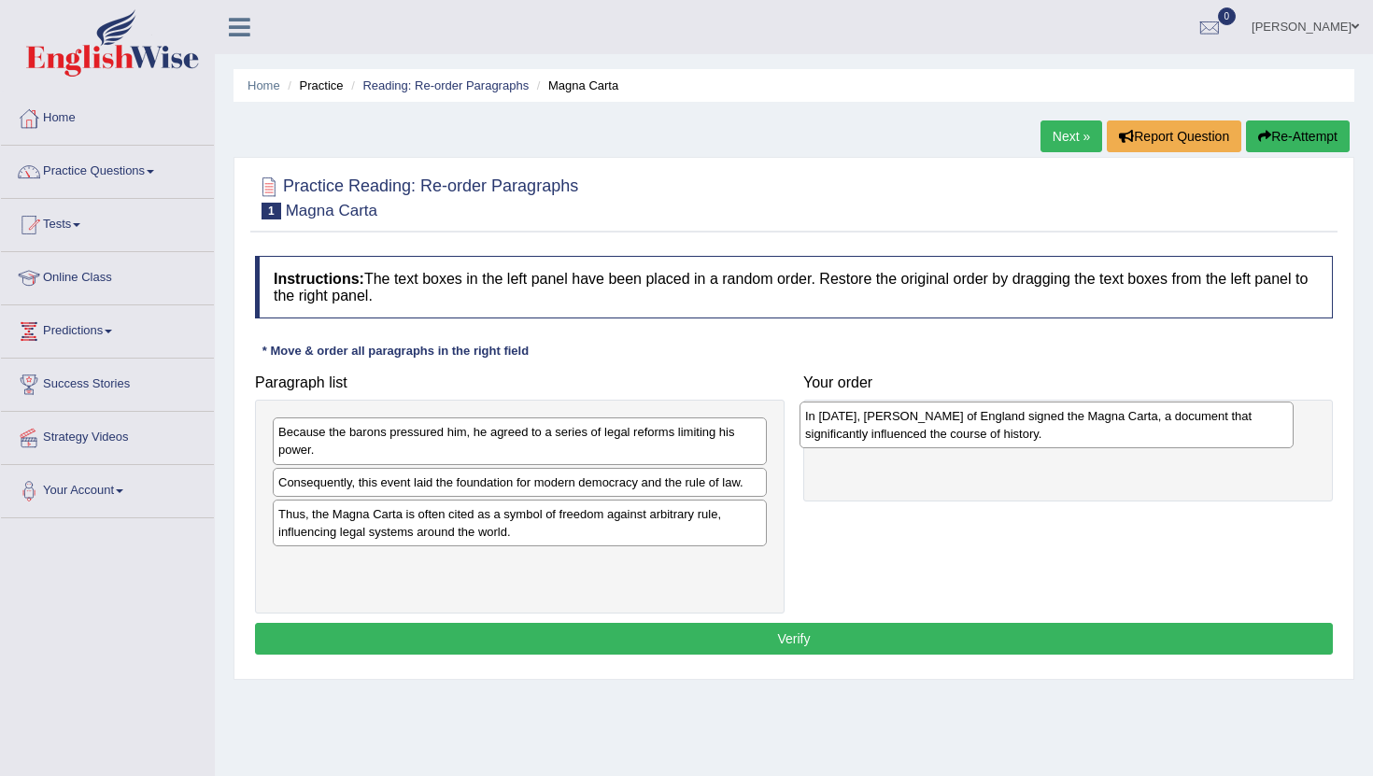
drag, startPoint x: 412, startPoint y: 492, endPoint x: 939, endPoint y: 426, distance: 531.1
click at [939, 426] on div "In [DATE], [PERSON_NAME] of England signed the Magna Carta, a document that sig…" at bounding box center [1047, 425] width 494 height 47
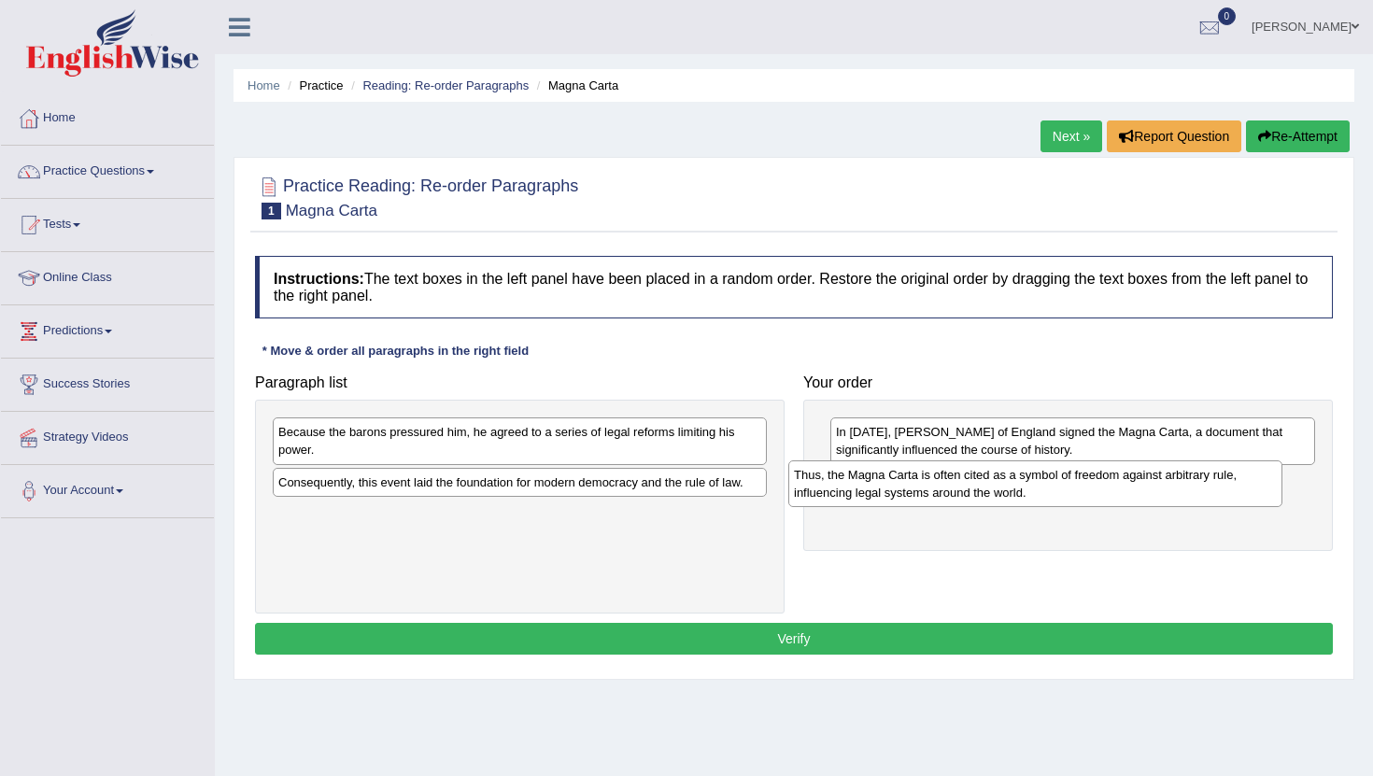
drag, startPoint x: 340, startPoint y: 531, endPoint x: 871, endPoint y: 487, distance: 532.4
click at [871, 487] on div "Thus, the Magna Carta is often cited as a symbol of freedom against arbitrary r…" at bounding box center [1035, 484] width 494 height 47
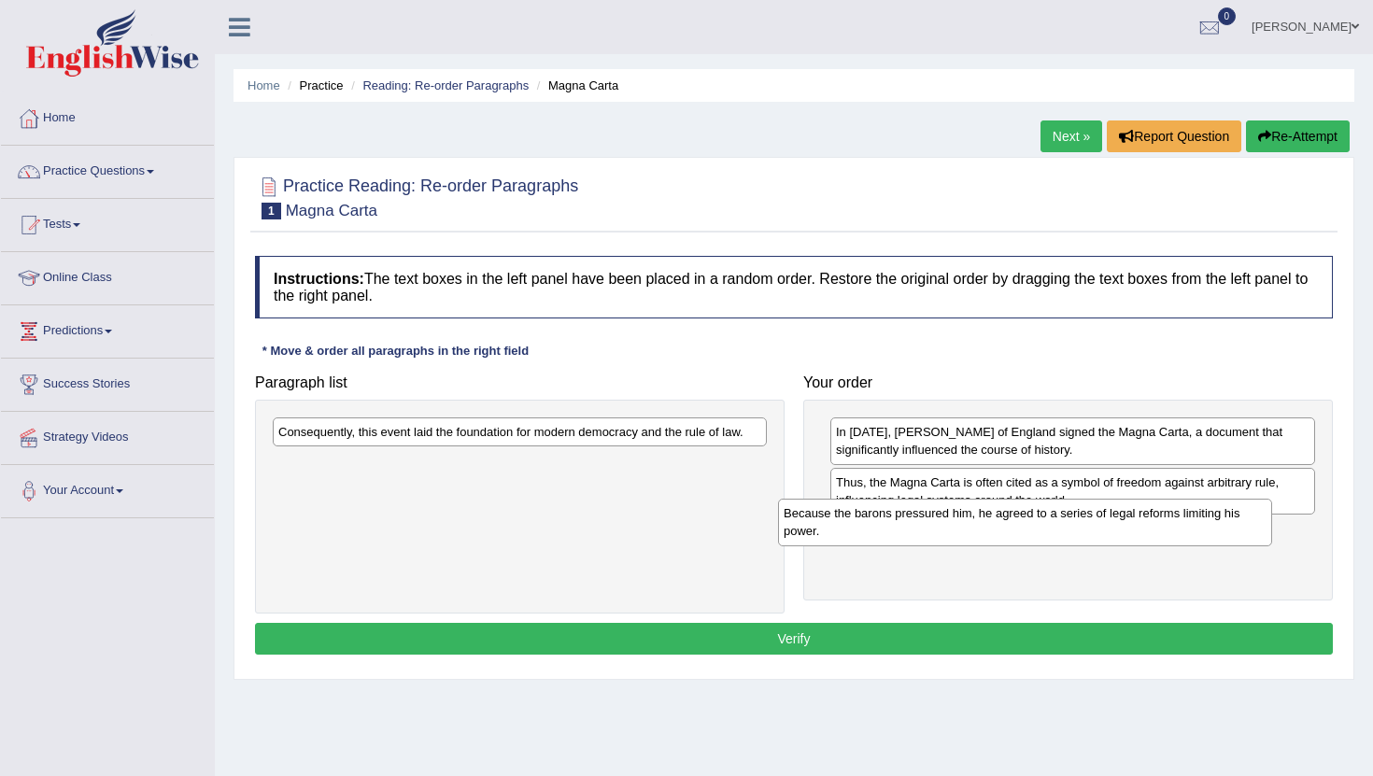
drag, startPoint x: 409, startPoint y: 450, endPoint x: 911, endPoint y: 532, distance: 508.2
click at [913, 532] on div "Because the barons pressured him, he agreed to a series of legal reforms limiti…" at bounding box center [1025, 522] width 494 height 47
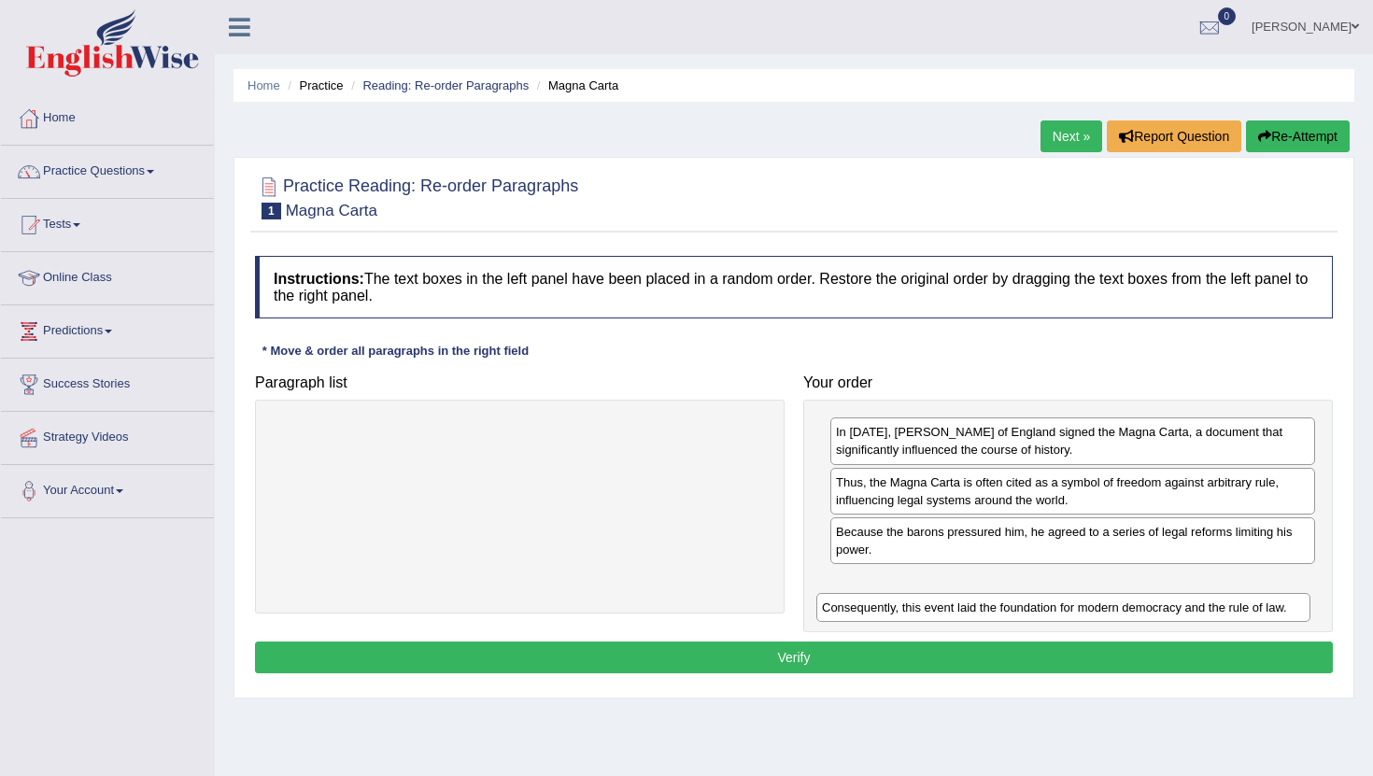
drag, startPoint x: 381, startPoint y: 429, endPoint x: 934, endPoint y: 589, distance: 575.7
click at [935, 593] on div "Consequently, this event laid the foundation for modern democracy and the rule …" at bounding box center [1064, 607] width 494 height 29
click at [810, 651] on button "Verify" at bounding box center [794, 658] width 1078 height 32
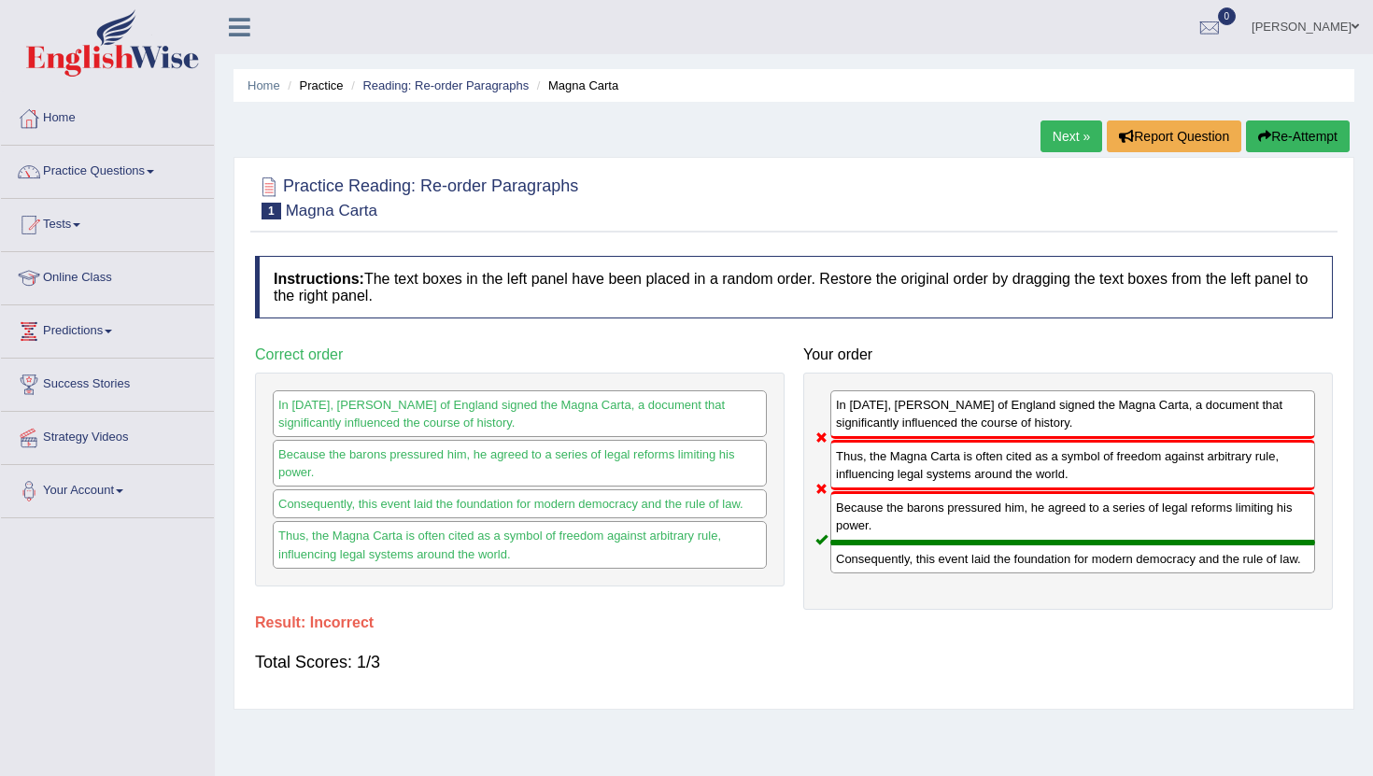
click at [1285, 133] on button "Re-Attempt" at bounding box center [1298, 137] width 104 height 32
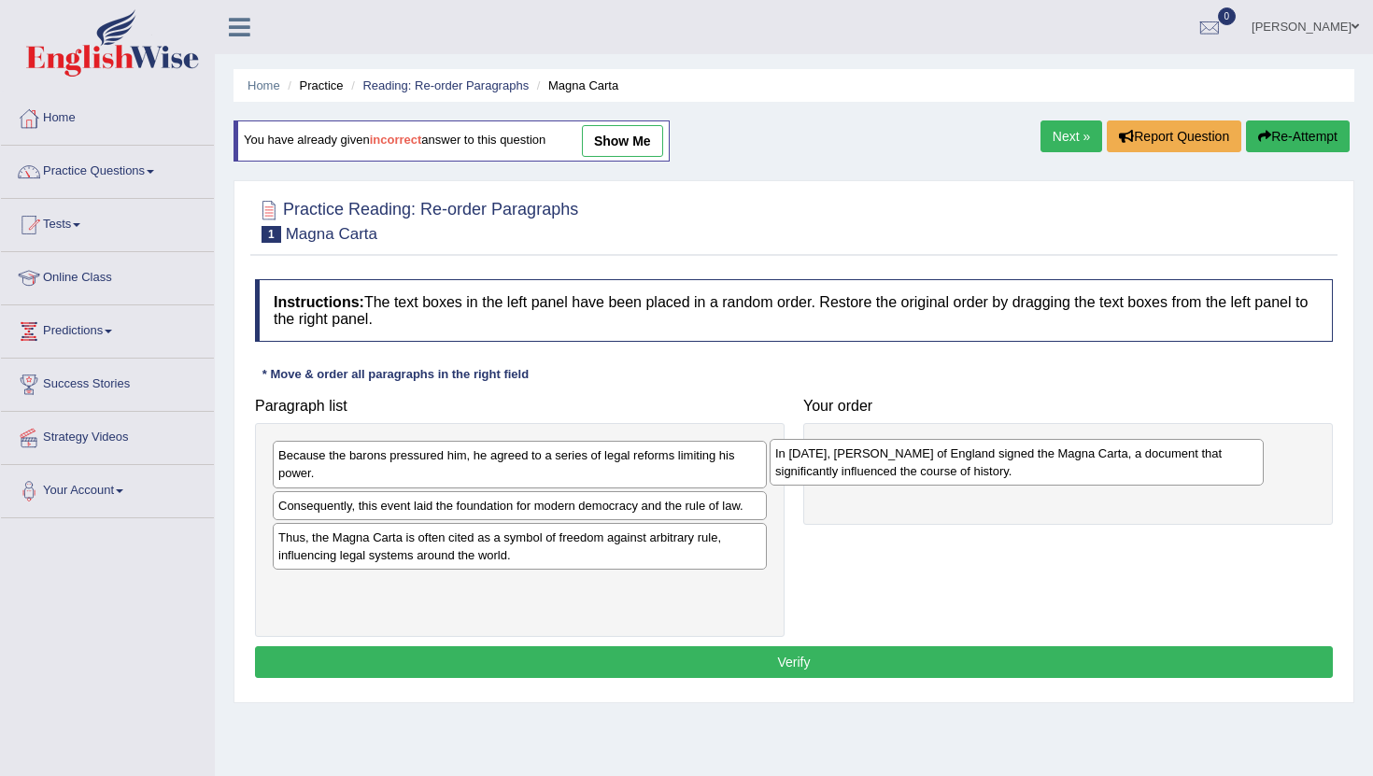
drag, startPoint x: 414, startPoint y: 511, endPoint x: 910, endPoint y: 453, distance: 499.4
click at [910, 453] on div "In [DATE], [PERSON_NAME] of England signed the Magna Carta, a document that sig…" at bounding box center [1017, 462] width 494 height 47
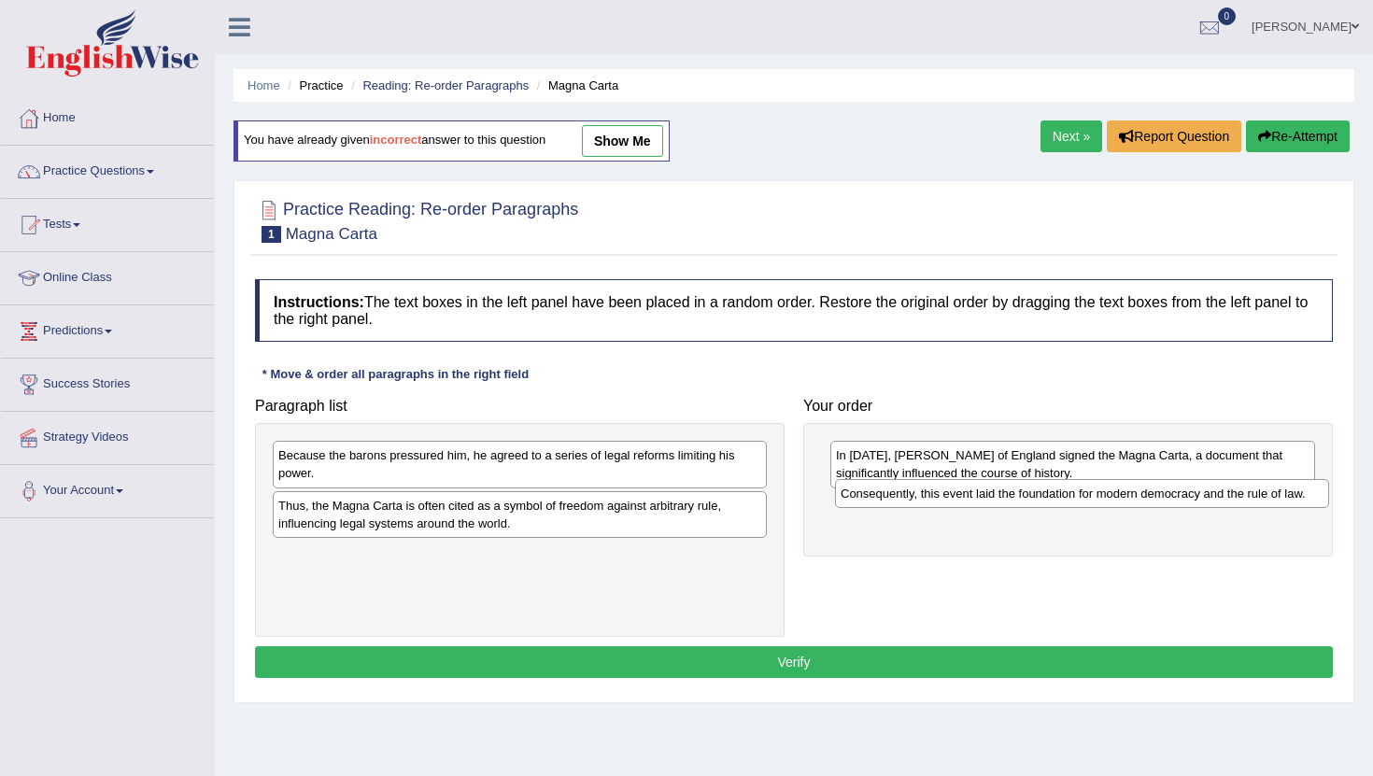
drag, startPoint x: 476, startPoint y: 508, endPoint x: 1031, endPoint y: 496, distance: 555.1
click at [1031, 496] on div "Consequently, this event laid the foundation for modern democracy and the rule …" at bounding box center [1082, 493] width 494 height 29
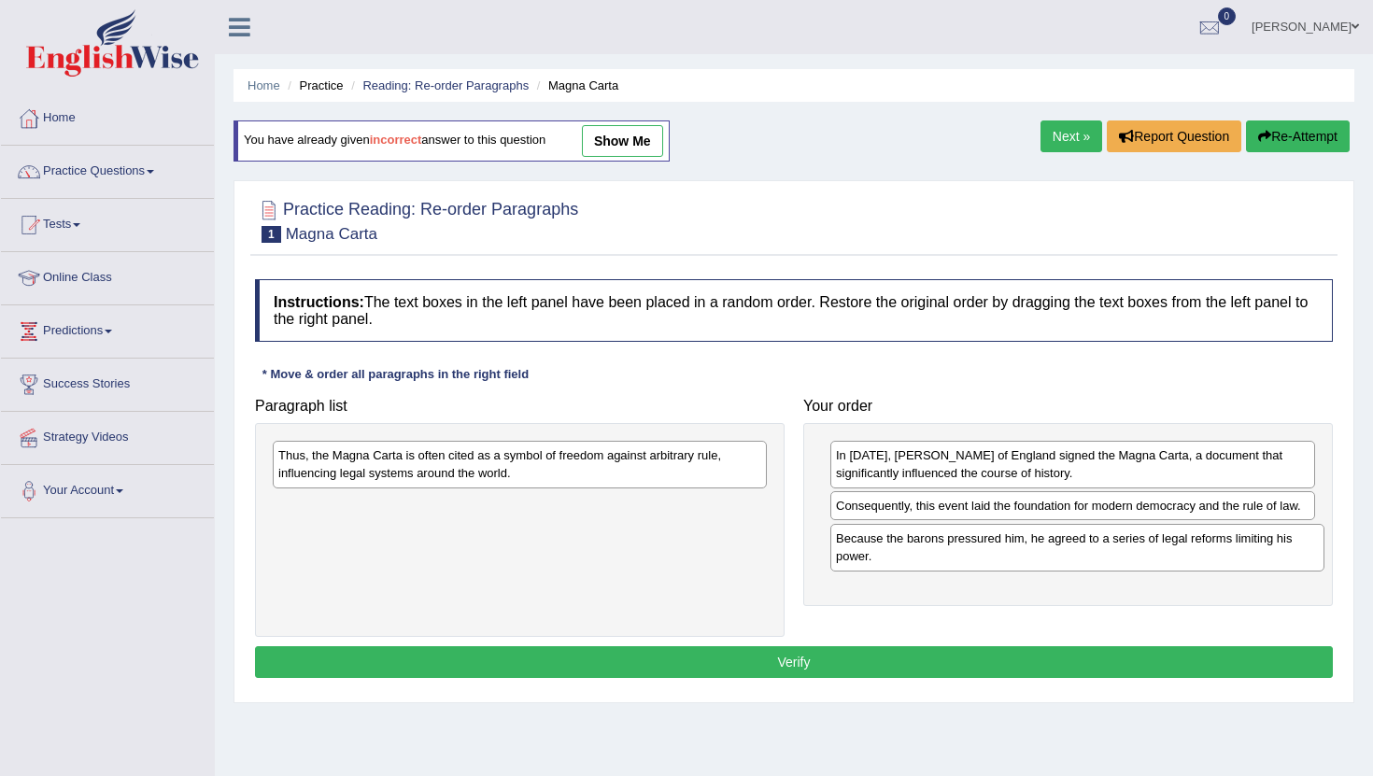
drag, startPoint x: 419, startPoint y: 469, endPoint x: 976, endPoint y: 545, distance: 562.8
click at [976, 545] on div "Because the barons pressured him, he agreed to a series of legal reforms limiti…" at bounding box center [1078, 547] width 494 height 47
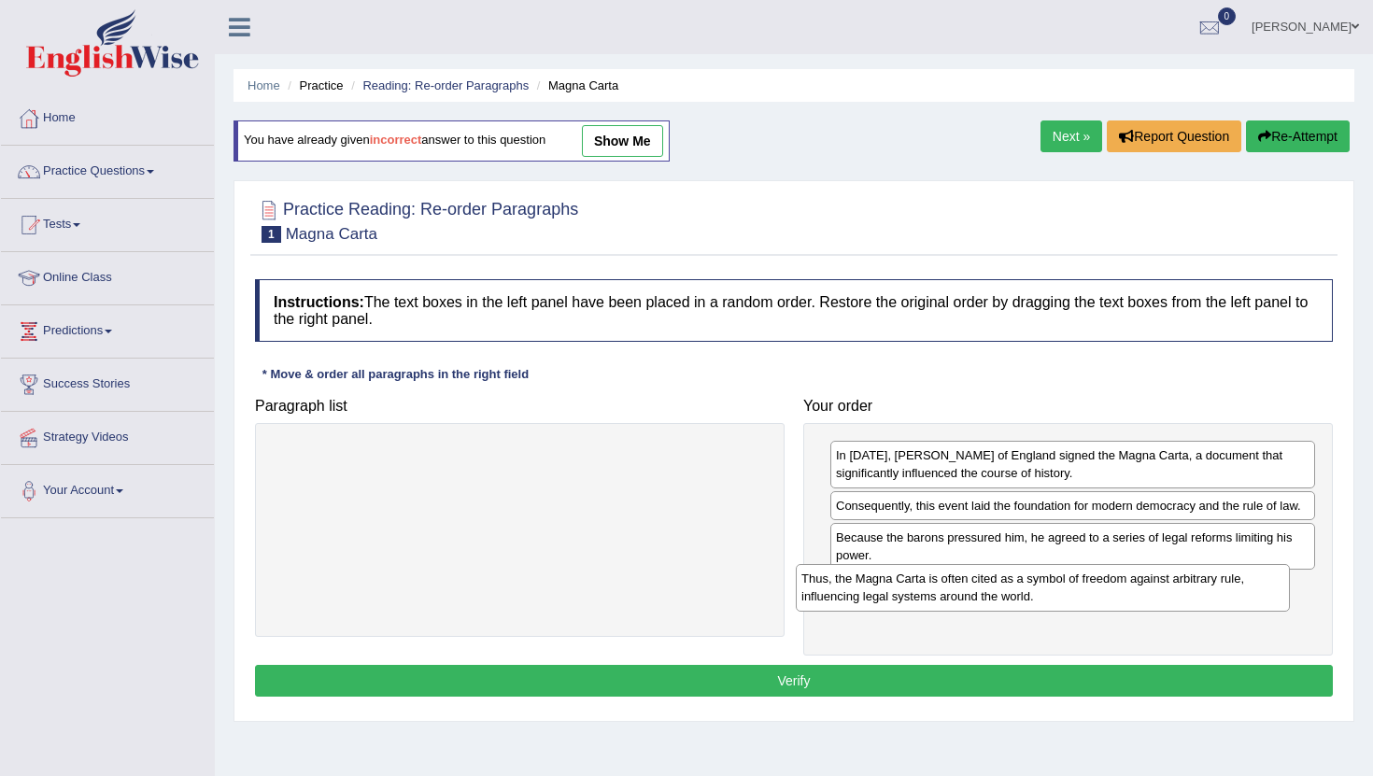
drag, startPoint x: 619, startPoint y: 471, endPoint x: 1113, endPoint y: 588, distance: 506.9
click at [1113, 588] on div "Thus, the Magna Carta is often cited as a symbol of freedom against arbitrary r…" at bounding box center [1043, 587] width 494 height 47
click at [872, 700] on div "Instructions: The text boxes in the left panel have been placed in a random ord…" at bounding box center [793, 491] width 1087 height 442
click at [872, 689] on button "Verify" at bounding box center [794, 681] width 1078 height 32
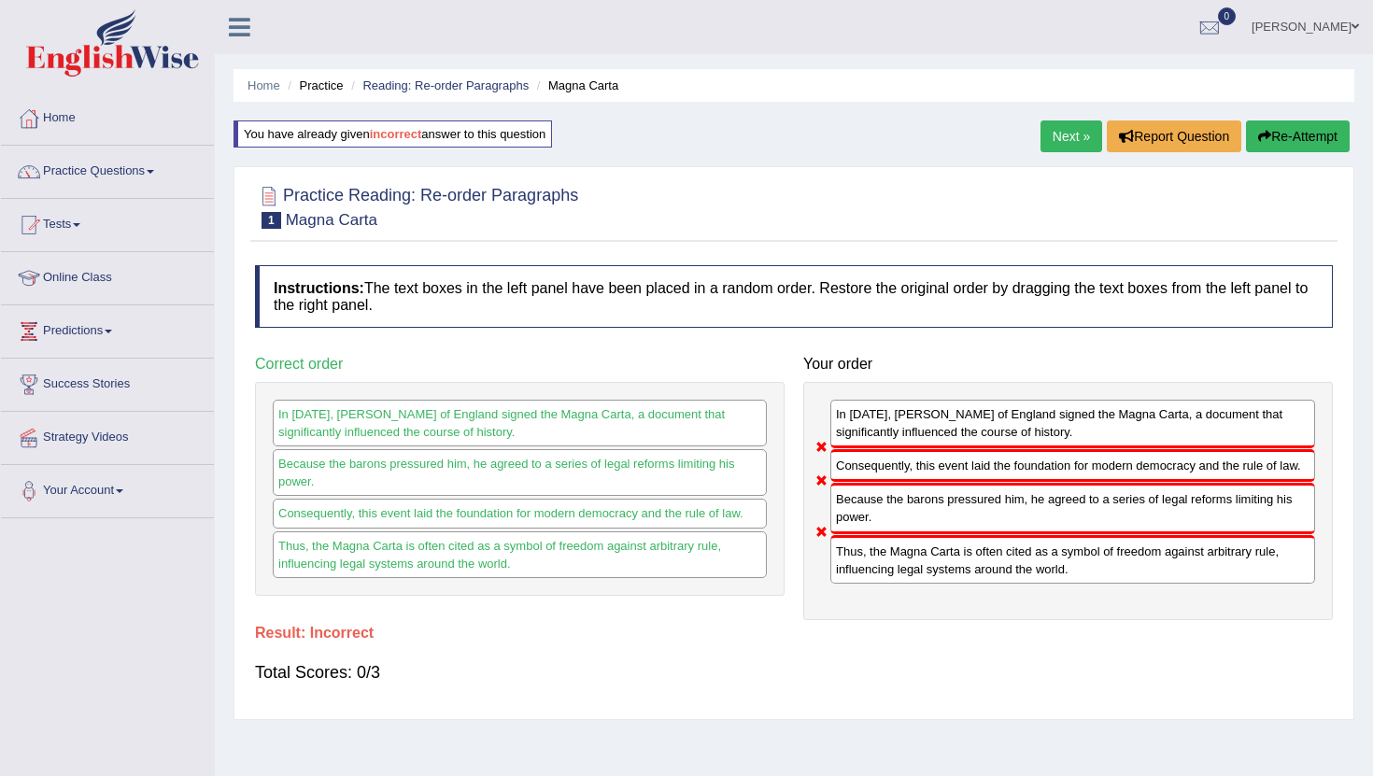
click at [1292, 144] on button "Re-Attempt" at bounding box center [1298, 137] width 104 height 32
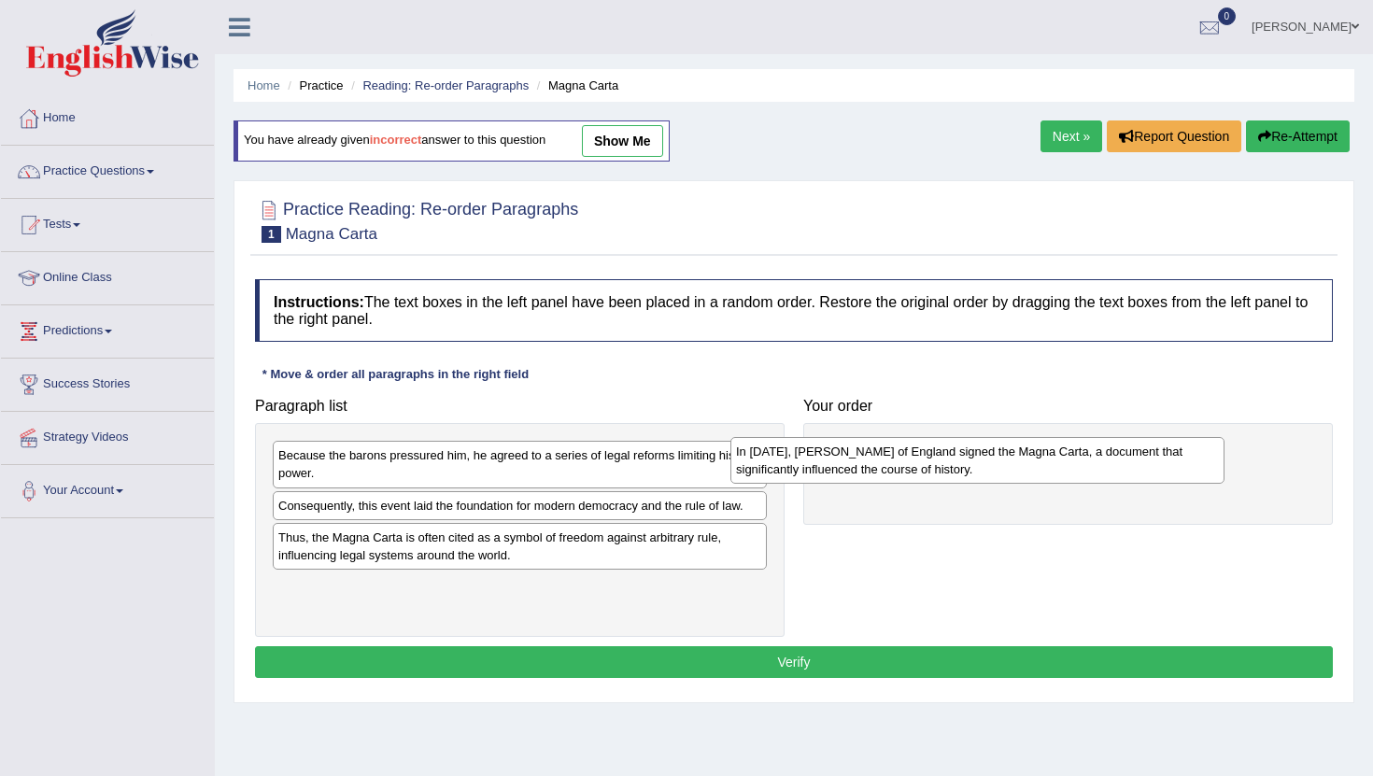
drag, startPoint x: 522, startPoint y: 518, endPoint x: 980, endPoint y: 461, distance: 461.3
click at [980, 461] on div "In [DATE], [PERSON_NAME] of England signed the Magna Carta, a document that sig…" at bounding box center [978, 460] width 494 height 47
click at [443, 506] on div "Consequently, this event laid the foundation for modern democracy and the rule …" at bounding box center [520, 505] width 494 height 29
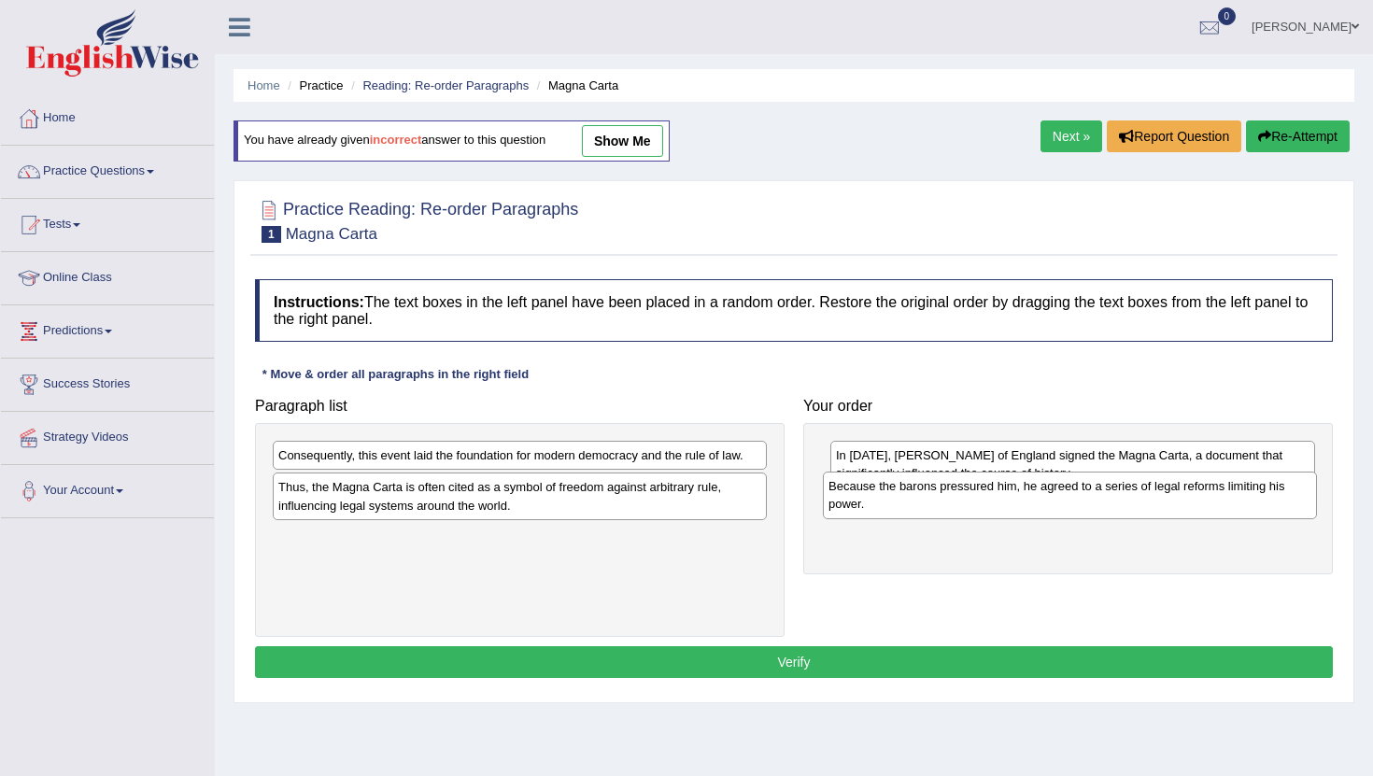
drag, startPoint x: 442, startPoint y: 475, endPoint x: 989, endPoint y: 505, distance: 548.3
click at [989, 505] on div "Because the barons pressured him, he agreed to a series of legal reforms limiti…" at bounding box center [1070, 495] width 494 height 47
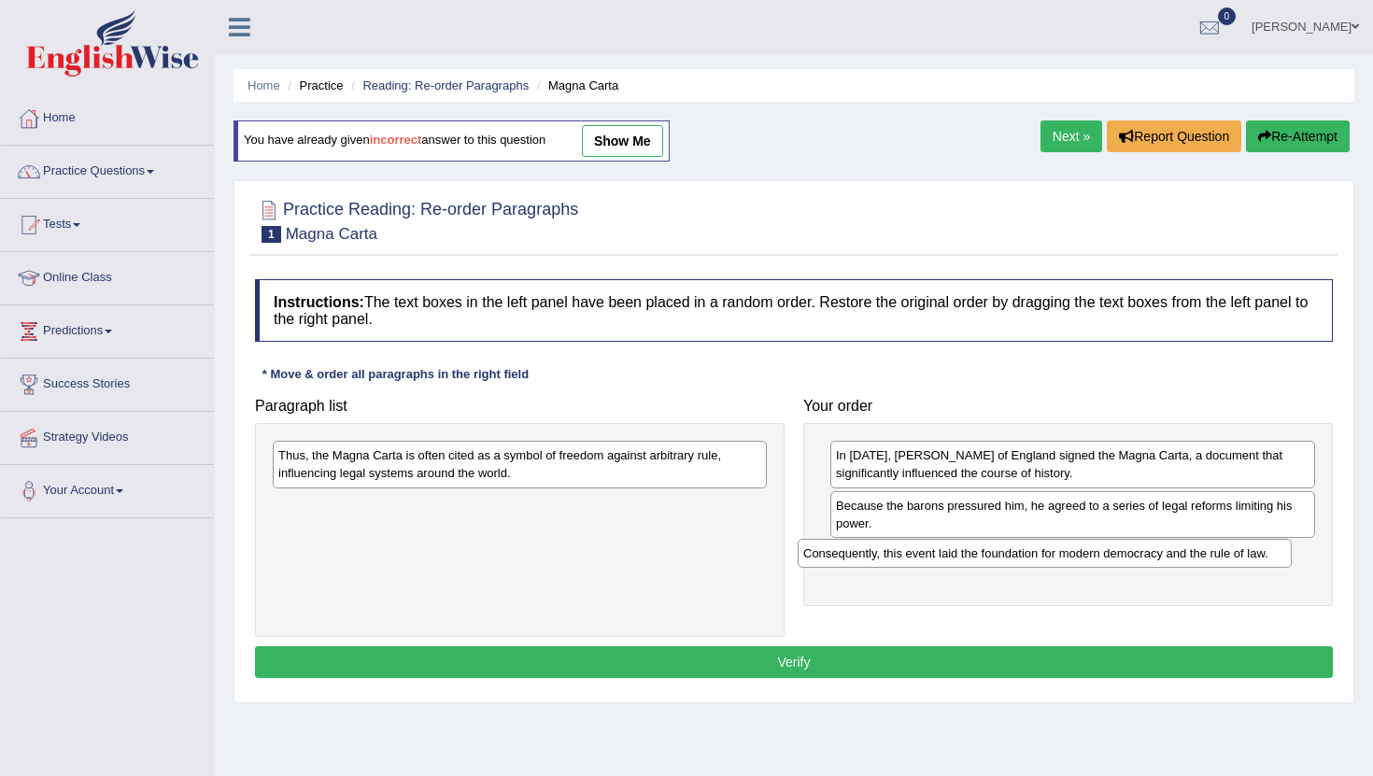
drag, startPoint x: 571, startPoint y: 461, endPoint x: 1096, endPoint y: 559, distance: 534.1
click at [1096, 559] on div "Consequently, this event laid the foundation for modern democracy and the rule …" at bounding box center [1045, 553] width 494 height 29
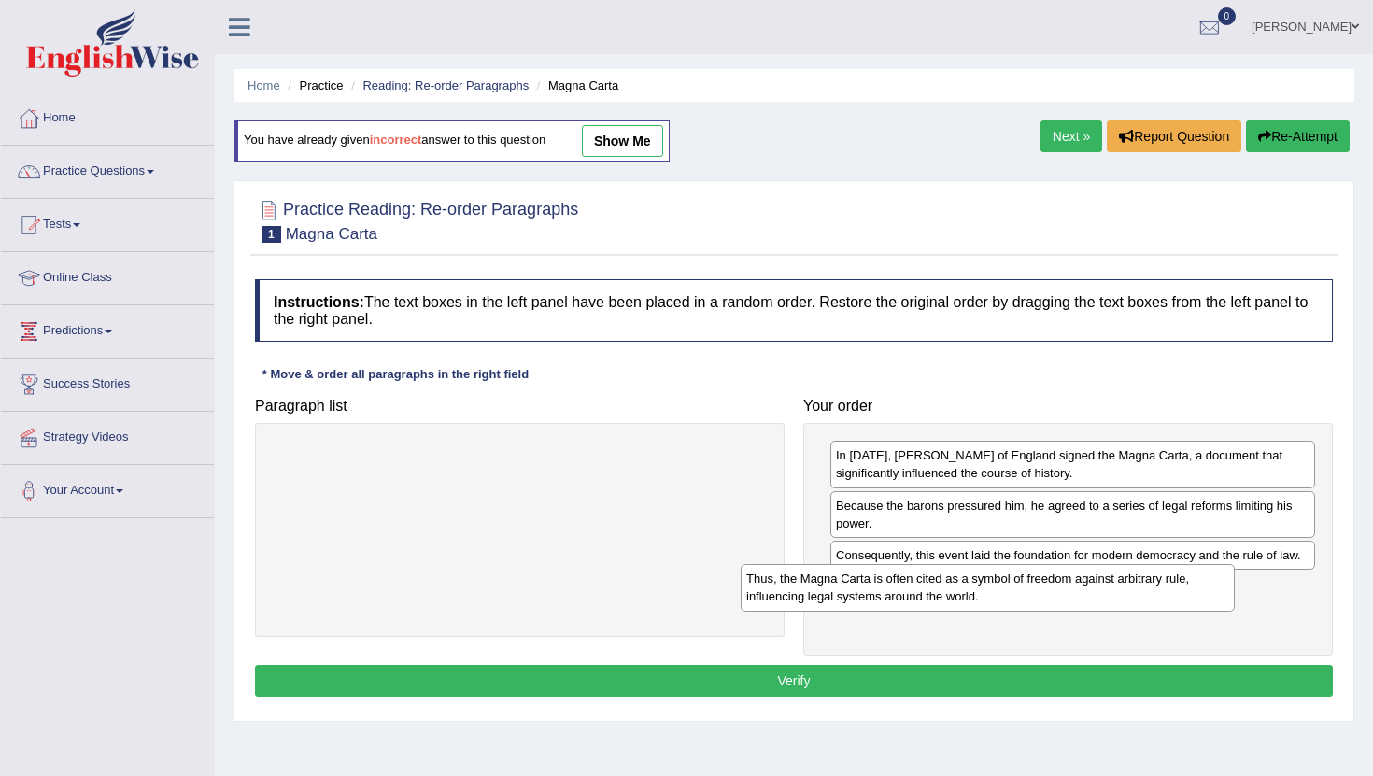
drag, startPoint x: 576, startPoint y: 456, endPoint x: 1058, endPoint y: 581, distance: 498.0
click at [1058, 581] on div "Thus, the Magna Carta is often cited as a symbol of freedom against arbitrary r…" at bounding box center [988, 587] width 494 height 47
click at [875, 689] on button "Verify" at bounding box center [794, 681] width 1078 height 32
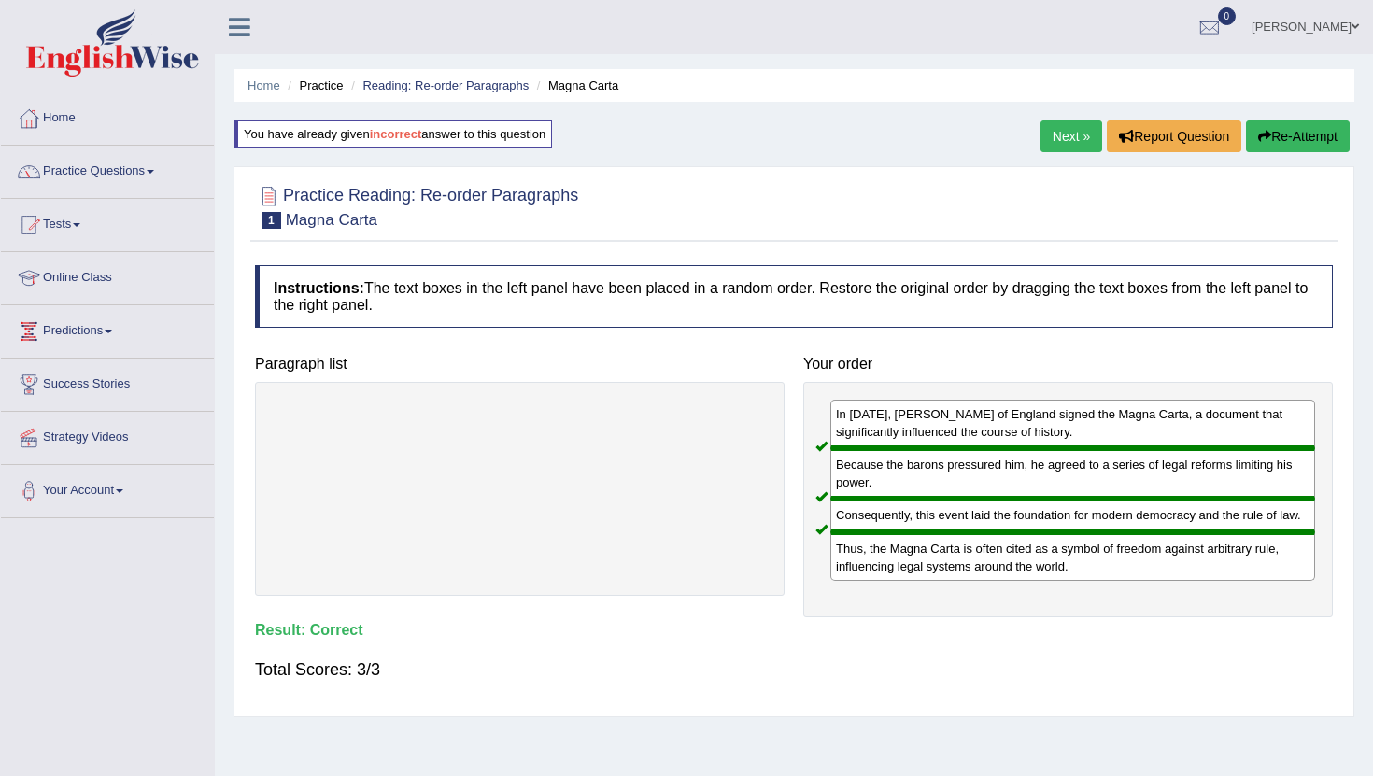
click at [1066, 135] on link "Next »" at bounding box center [1072, 137] width 62 height 32
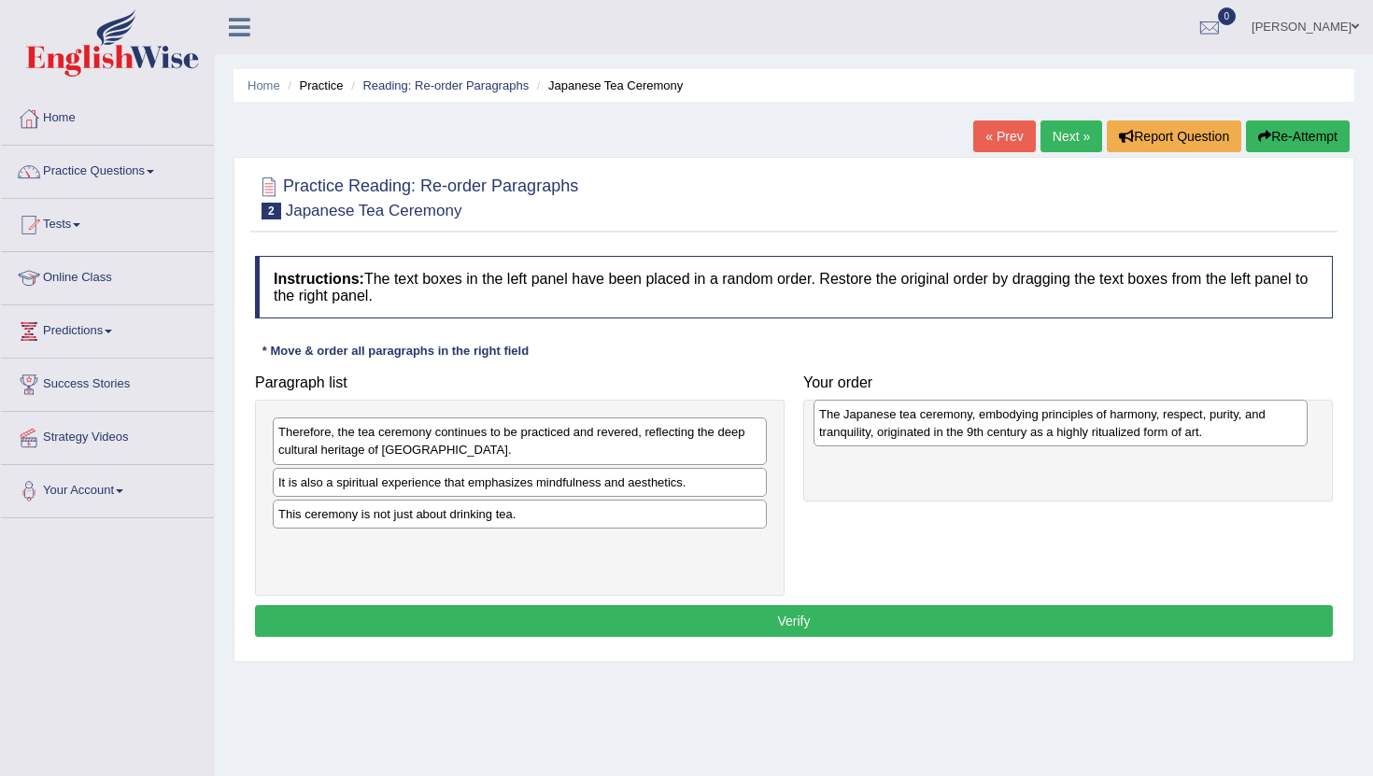
drag, startPoint x: 372, startPoint y: 497, endPoint x: 910, endPoint y: 423, distance: 543.1
click at [910, 423] on div "The Japanese tea ceremony, embodying principles of harmony, respect, purity, an…" at bounding box center [1061, 423] width 494 height 47
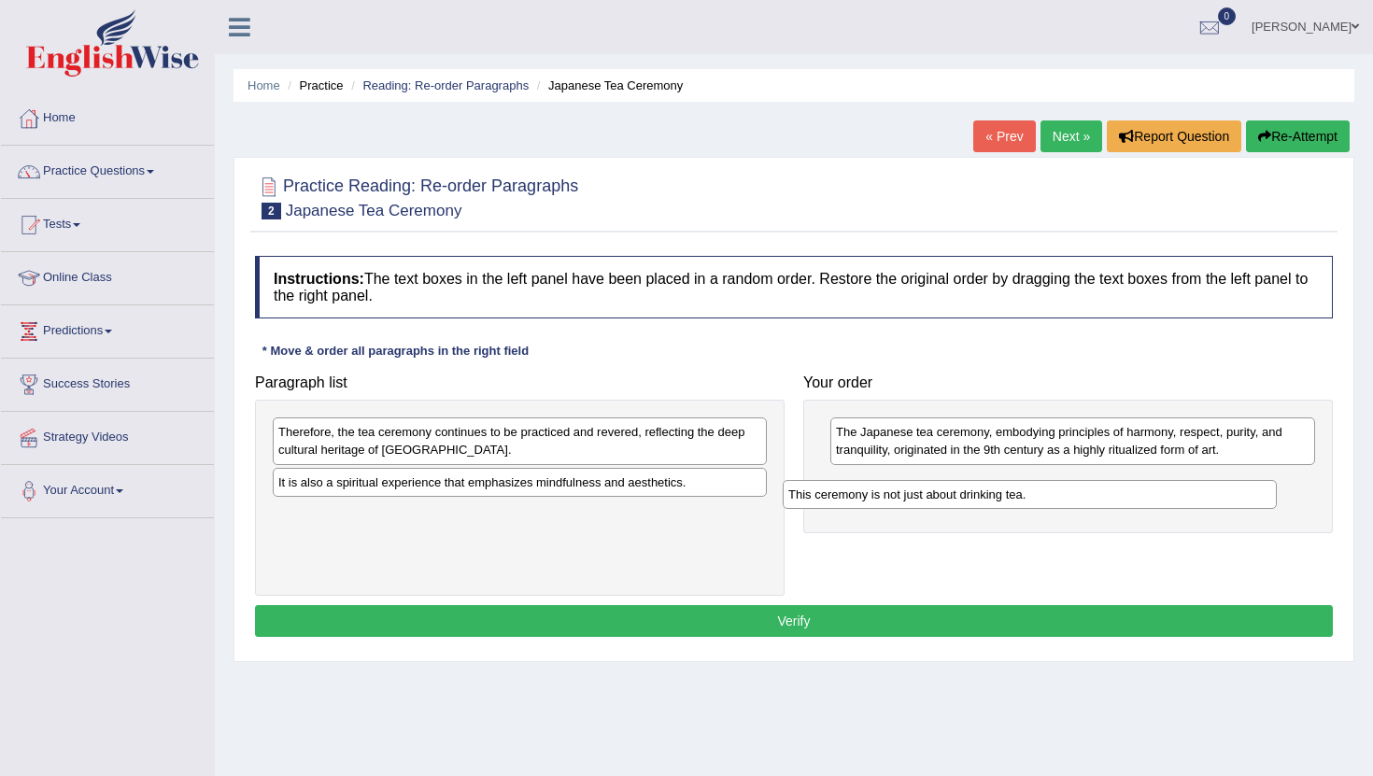
drag, startPoint x: 412, startPoint y: 516, endPoint x: 902, endPoint y: 482, distance: 490.7
click at [902, 482] on div "This ceremony is not just about drinking tea." at bounding box center [1030, 494] width 494 height 29
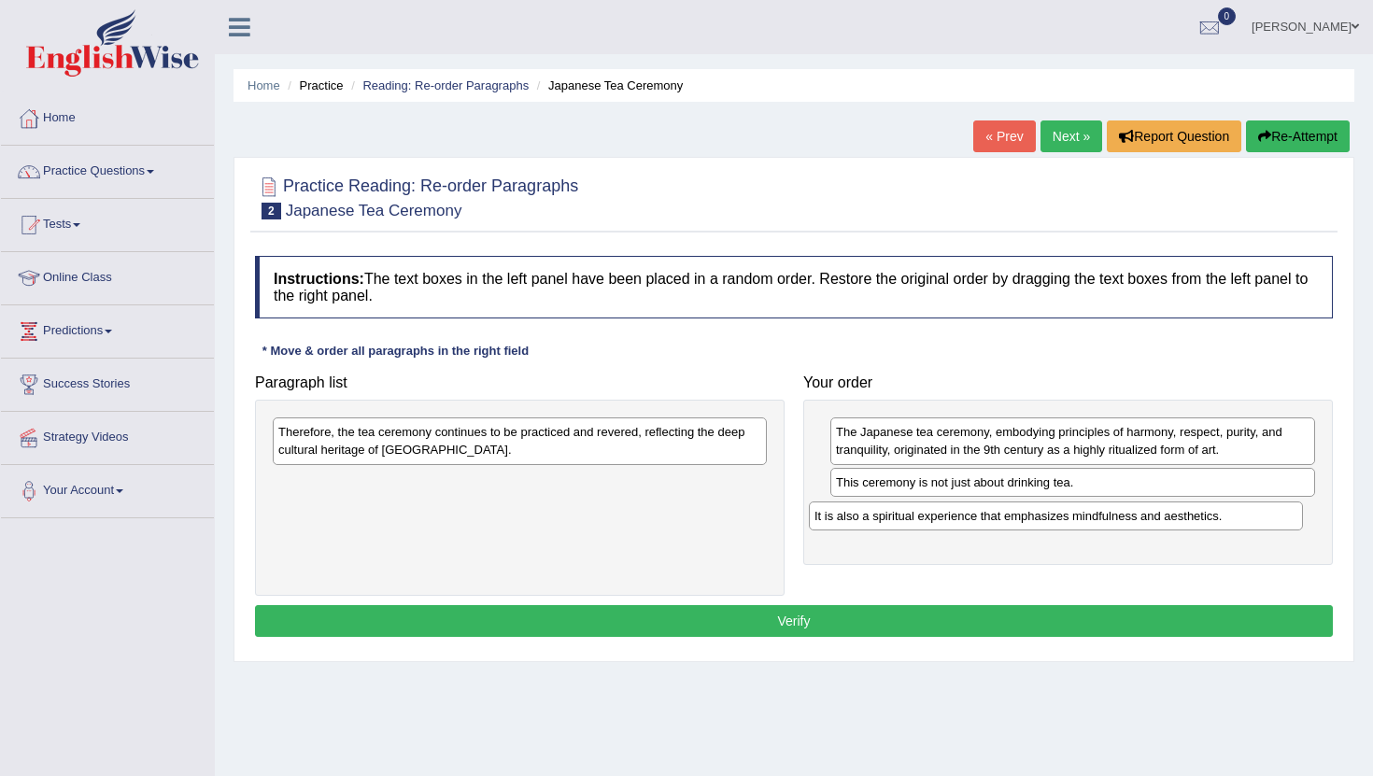
drag, startPoint x: 446, startPoint y: 493, endPoint x: 981, endPoint y: 527, distance: 536.4
click at [981, 527] on div "It is also a spiritual experience that emphasizes mindfulness and aesthetics." at bounding box center [1056, 516] width 494 height 29
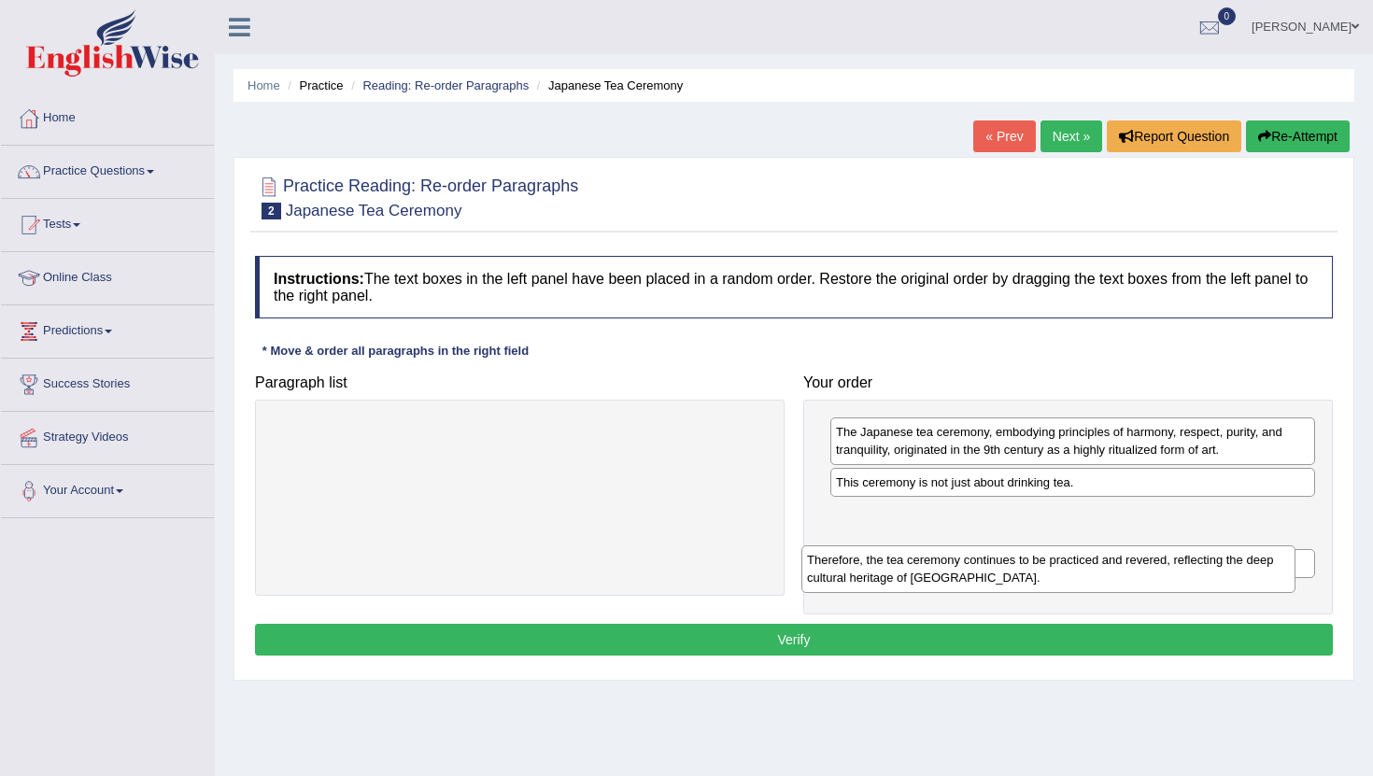
drag, startPoint x: 430, startPoint y: 436, endPoint x: 961, endPoint y: 574, distance: 549.0
click at [961, 574] on div "Therefore, the tea ceremony continues to be practiced and revered, reflecting t…" at bounding box center [1049, 569] width 494 height 47
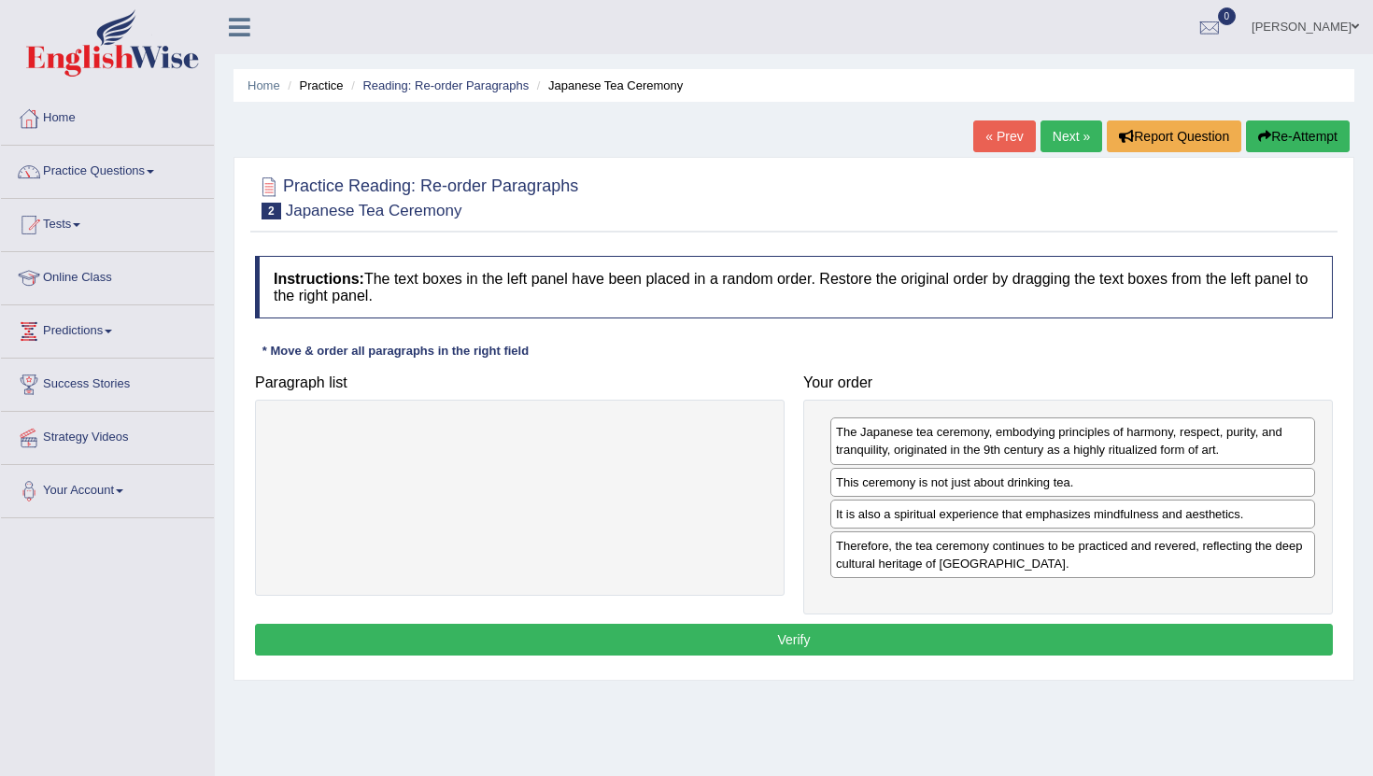
click at [802, 639] on button "Verify" at bounding box center [794, 640] width 1078 height 32
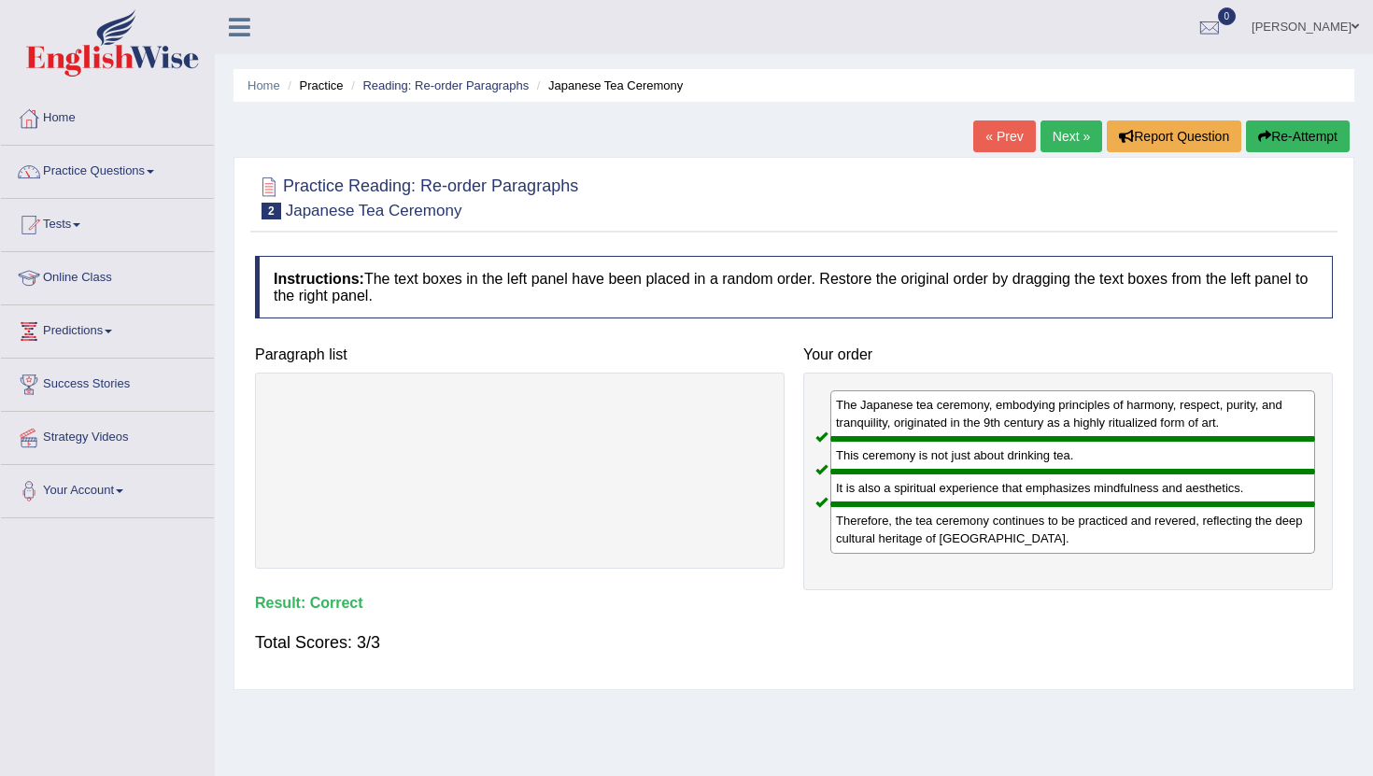
click at [1066, 129] on link "Next »" at bounding box center [1072, 137] width 62 height 32
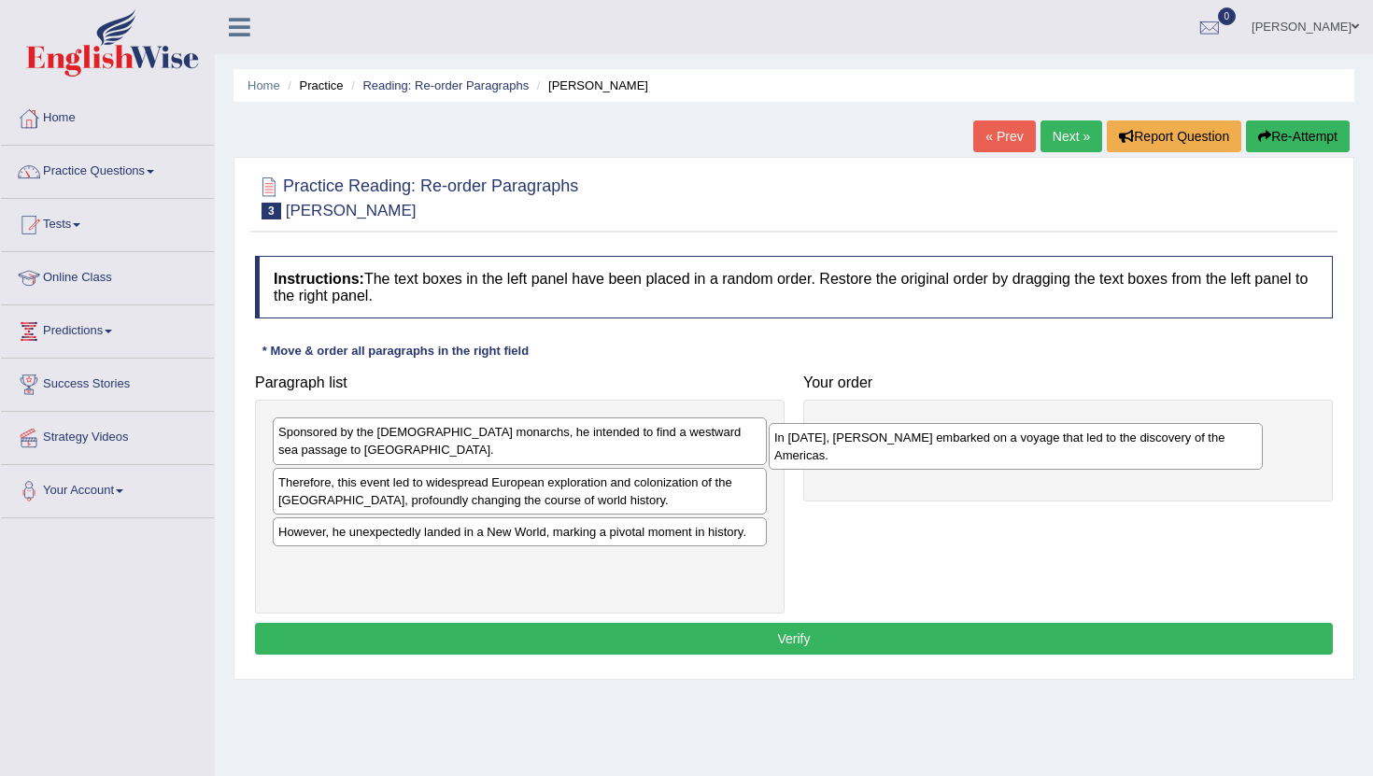
drag, startPoint x: 402, startPoint y: 581, endPoint x: 917, endPoint y: 444, distance: 533.7
click at [917, 444] on div "In [DATE], [PERSON_NAME] embarked on a voyage that led to the discovery of the …" at bounding box center [1016, 446] width 494 height 47
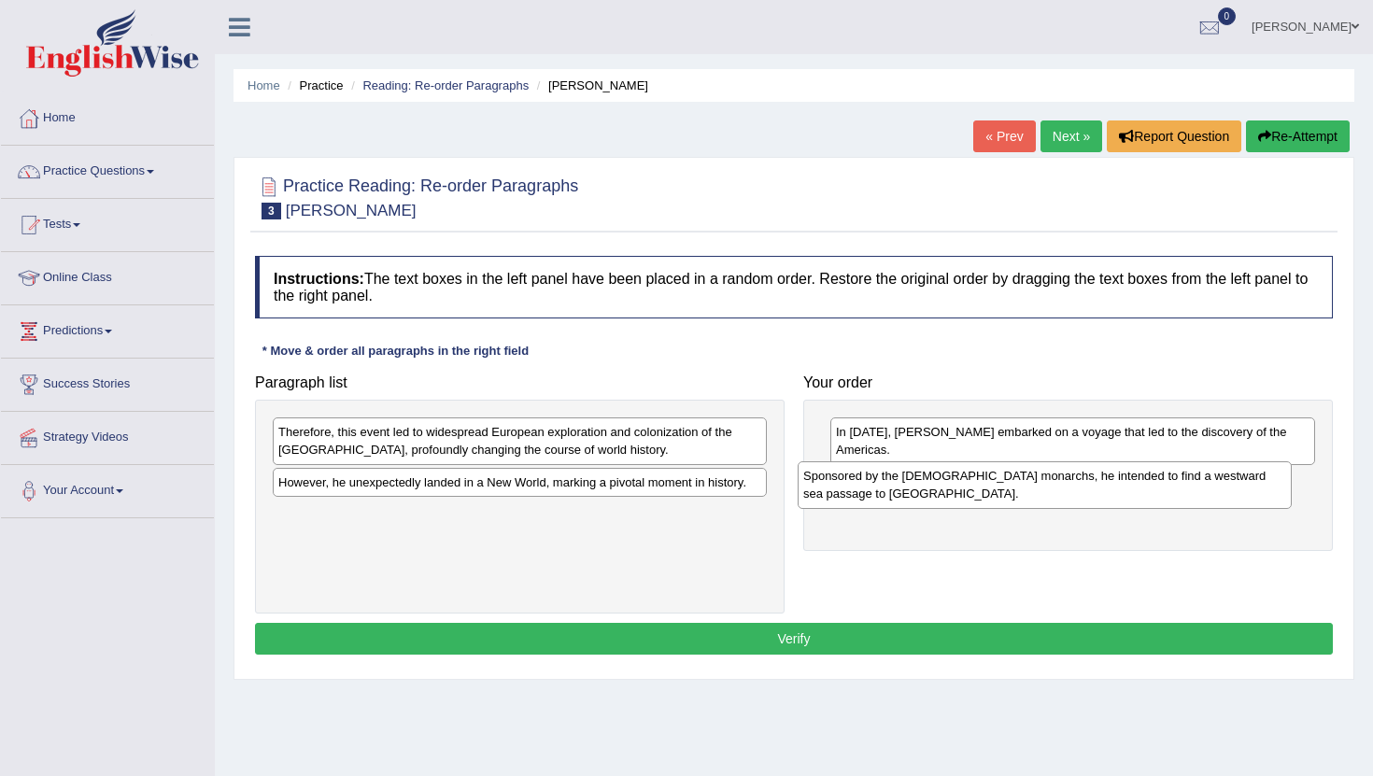
drag, startPoint x: 412, startPoint y: 449, endPoint x: 937, endPoint y: 493, distance: 526.9
click at [937, 493] on div "Sponsored by the Spanish monarchs, he intended to find a westward sea passage t…" at bounding box center [1045, 485] width 494 height 47
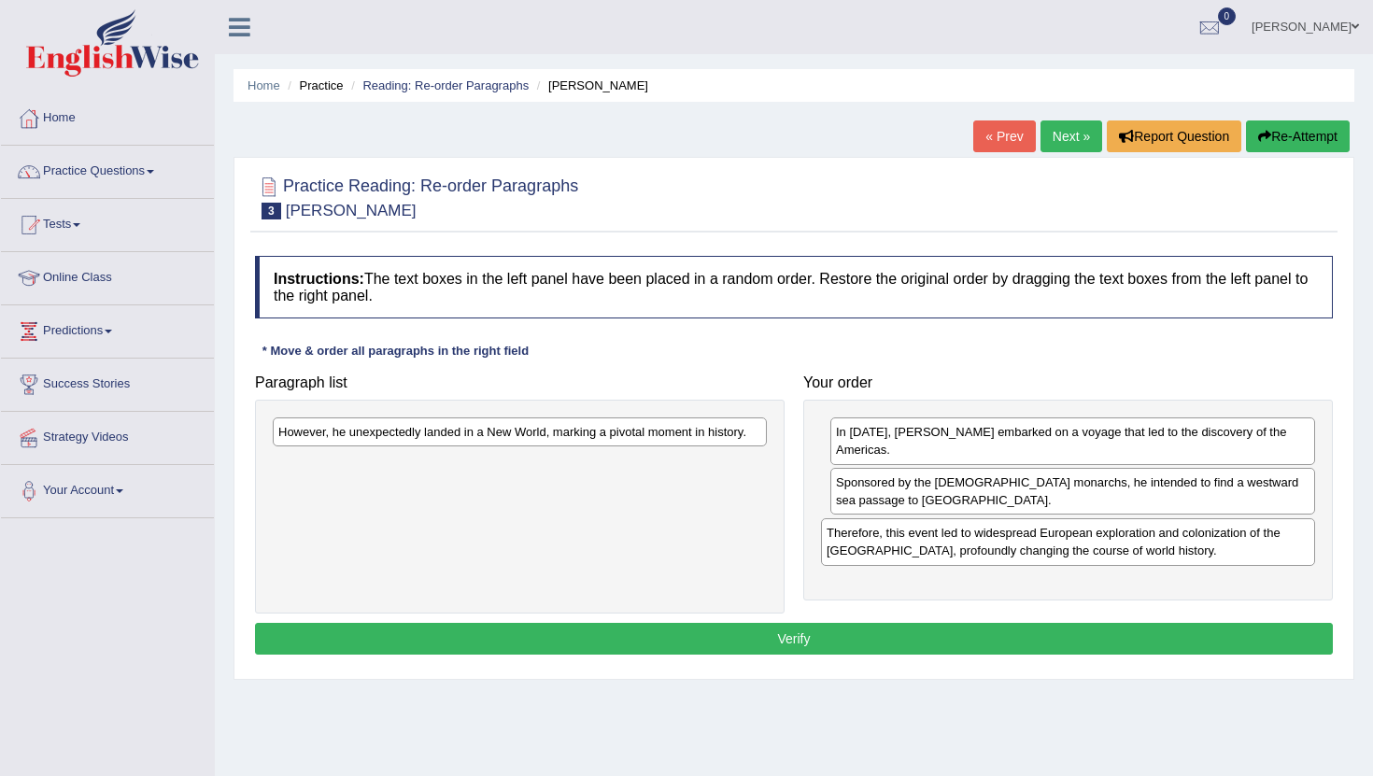
drag, startPoint x: 407, startPoint y: 453, endPoint x: 956, endPoint y: 554, distance: 557.6
click at [956, 554] on div "Therefore, this event led to widespread European exploration and colonization o…" at bounding box center [1068, 541] width 494 height 47
click at [575, 414] on div "However, he unexpectedly landed in a New World, marking a pivotal moment in his…" at bounding box center [520, 507] width 530 height 214
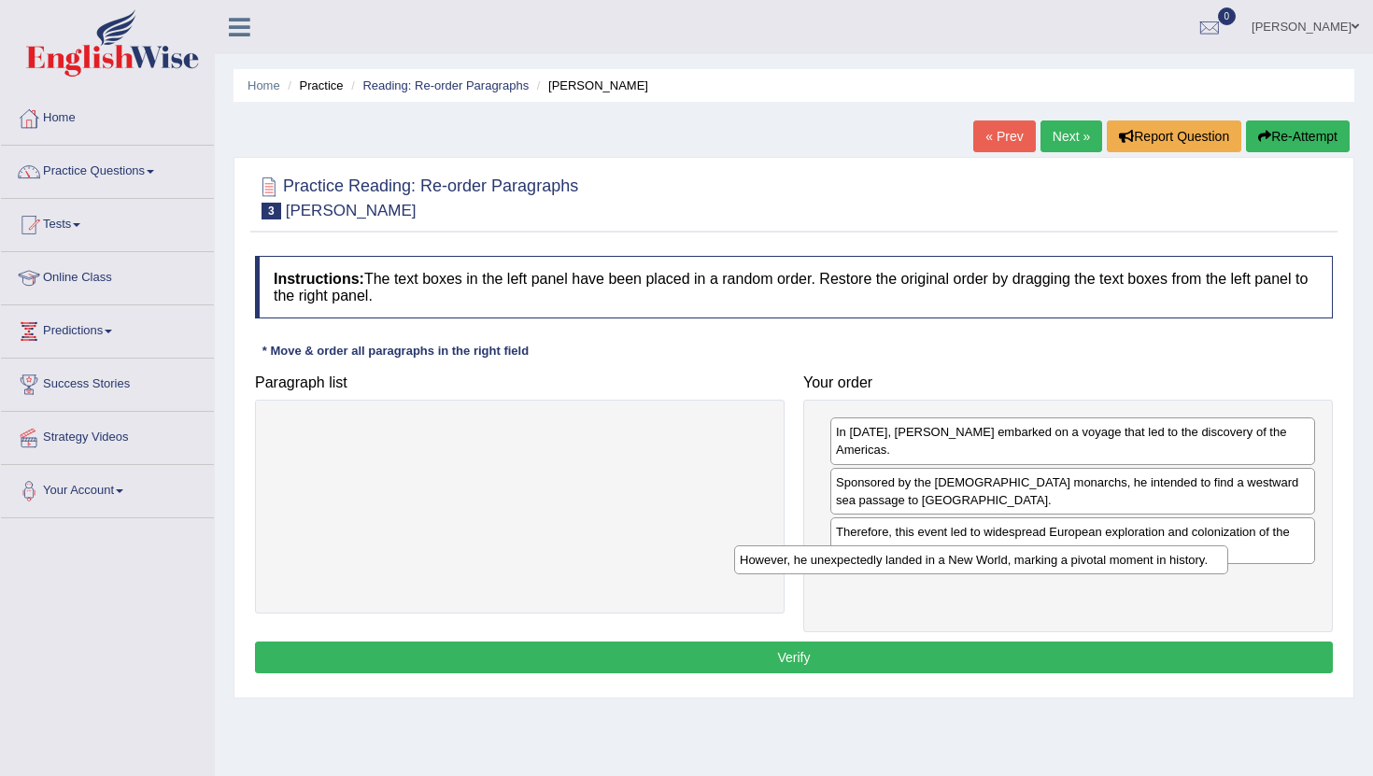
drag, startPoint x: 528, startPoint y: 429, endPoint x: 1001, endPoint y: 565, distance: 492.9
click at [1001, 565] on div "However, he unexpectedly landed in a New World, marking a pivotal moment in his…" at bounding box center [981, 560] width 494 height 29
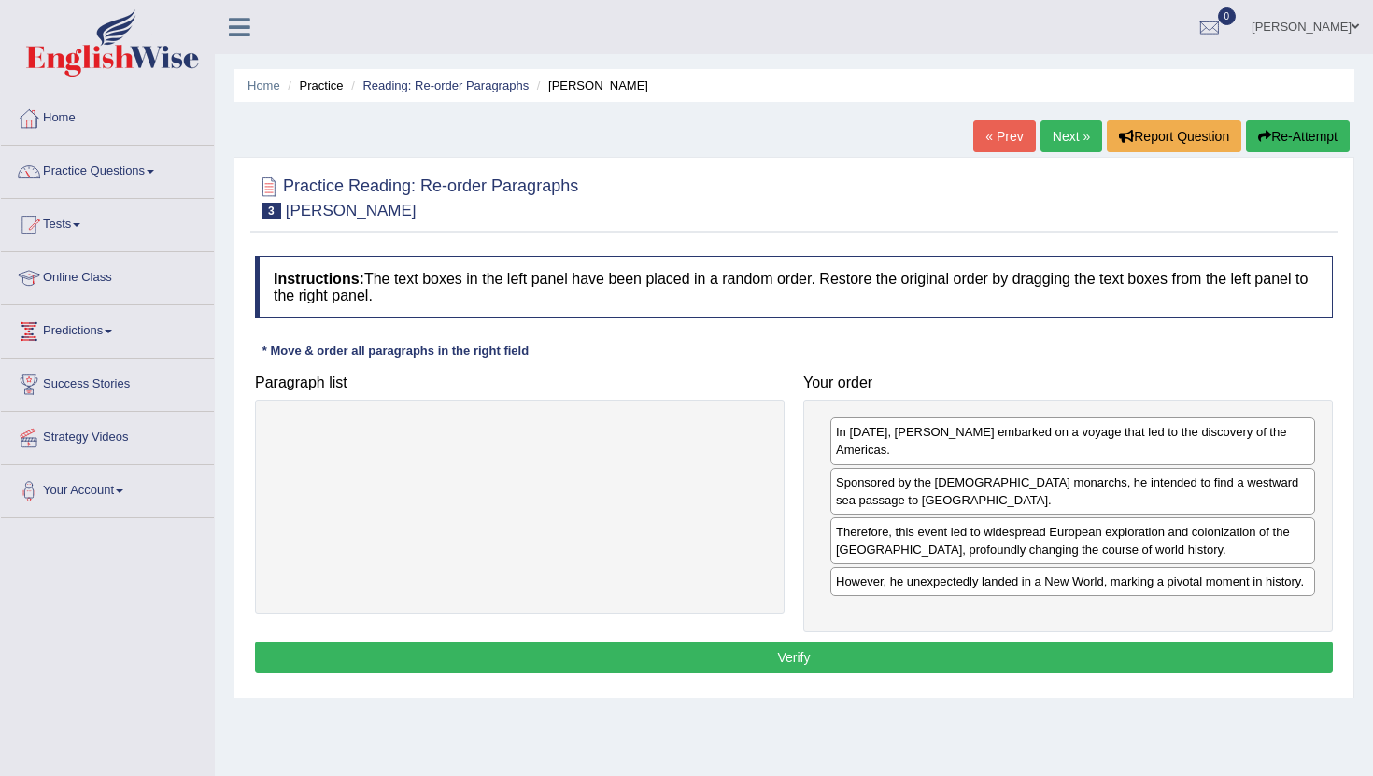
click at [879, 666] on button "Verify" at bounding box center [794, 658] width 1078 height 32
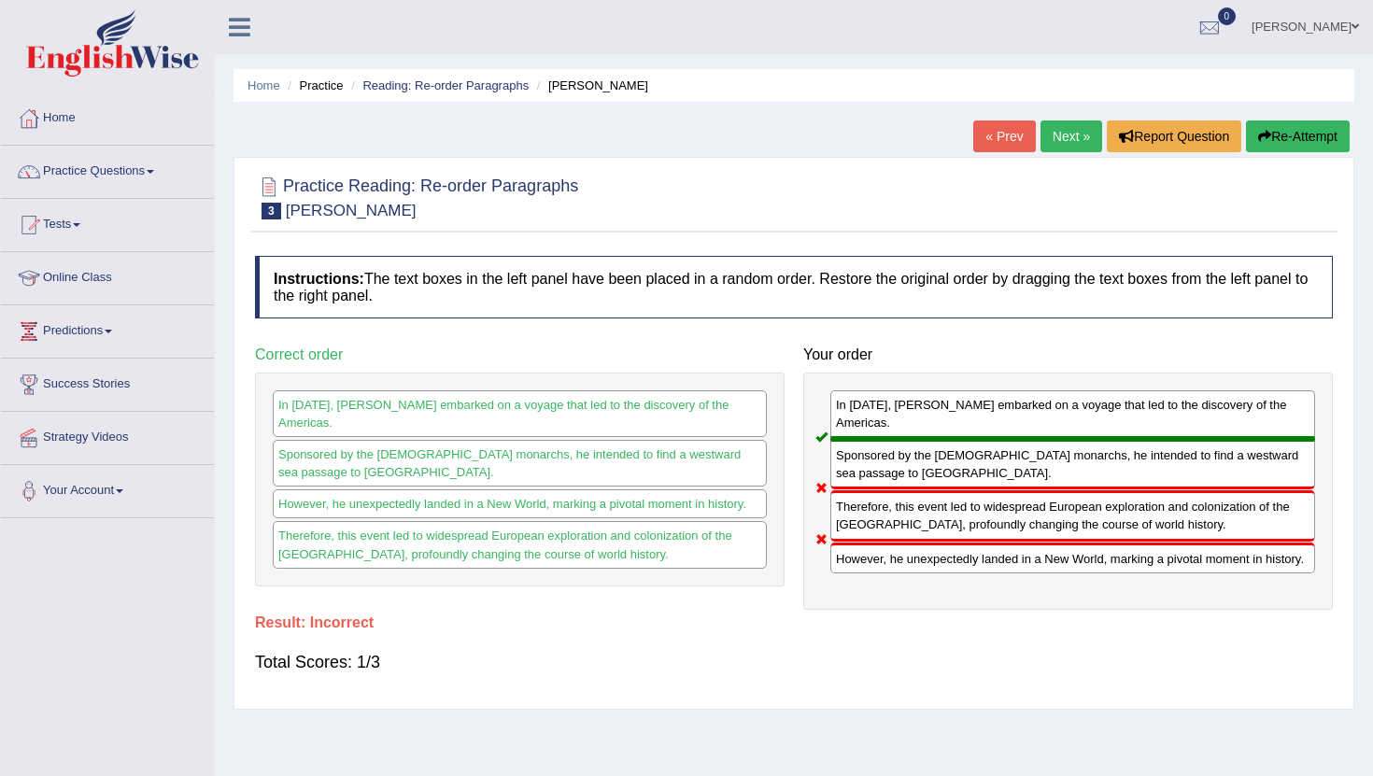
click at [1304, 140] on button "Re-Attempt" at bounding box center [1298, 137] width 104 height 32
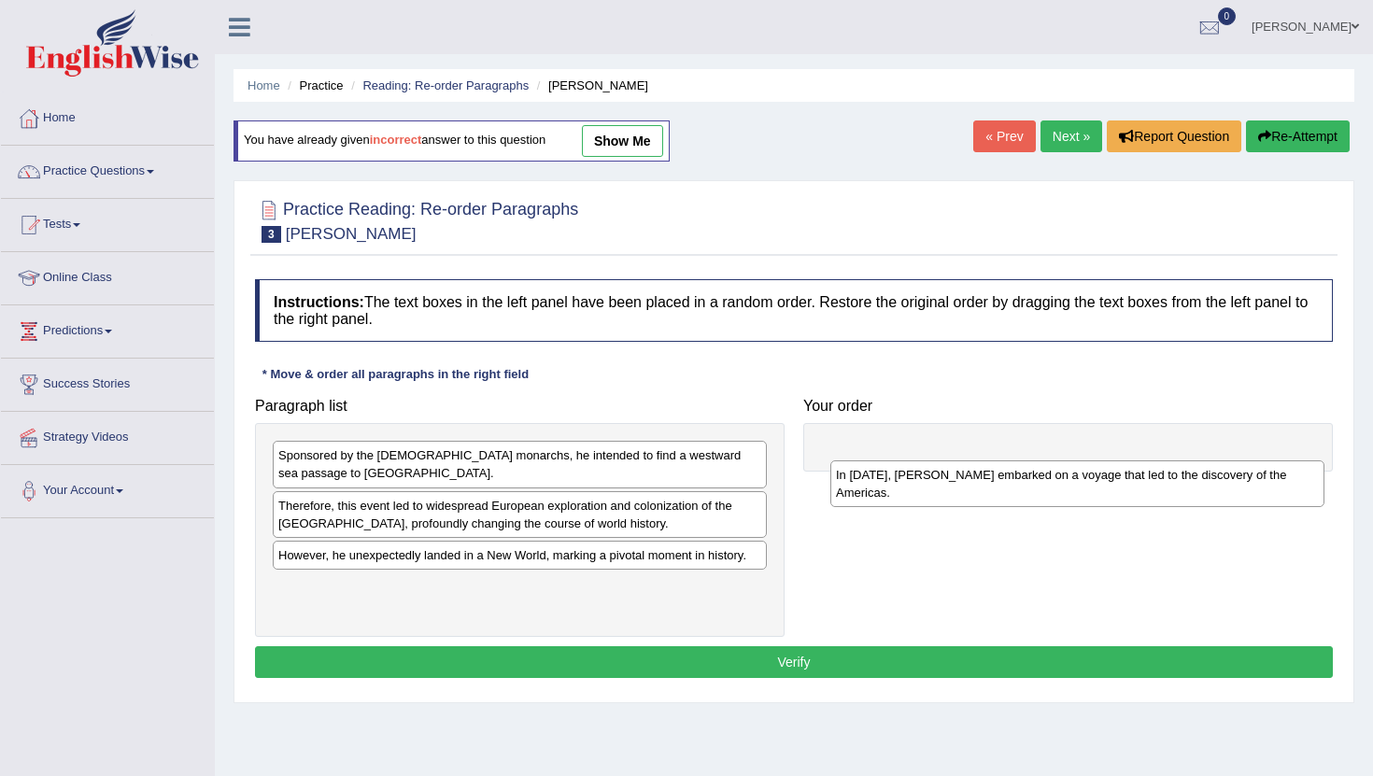
drag, startPoint x: 399, startPoint y: 591, endPoint x: 953, endPoint y: 462, distance: 568.8
click at [954, 462] on div "In 1492, Christopher Columbus embarked on a voyage that led to the discovery of…" at bounding box center [1078, 484] width 494 height 47
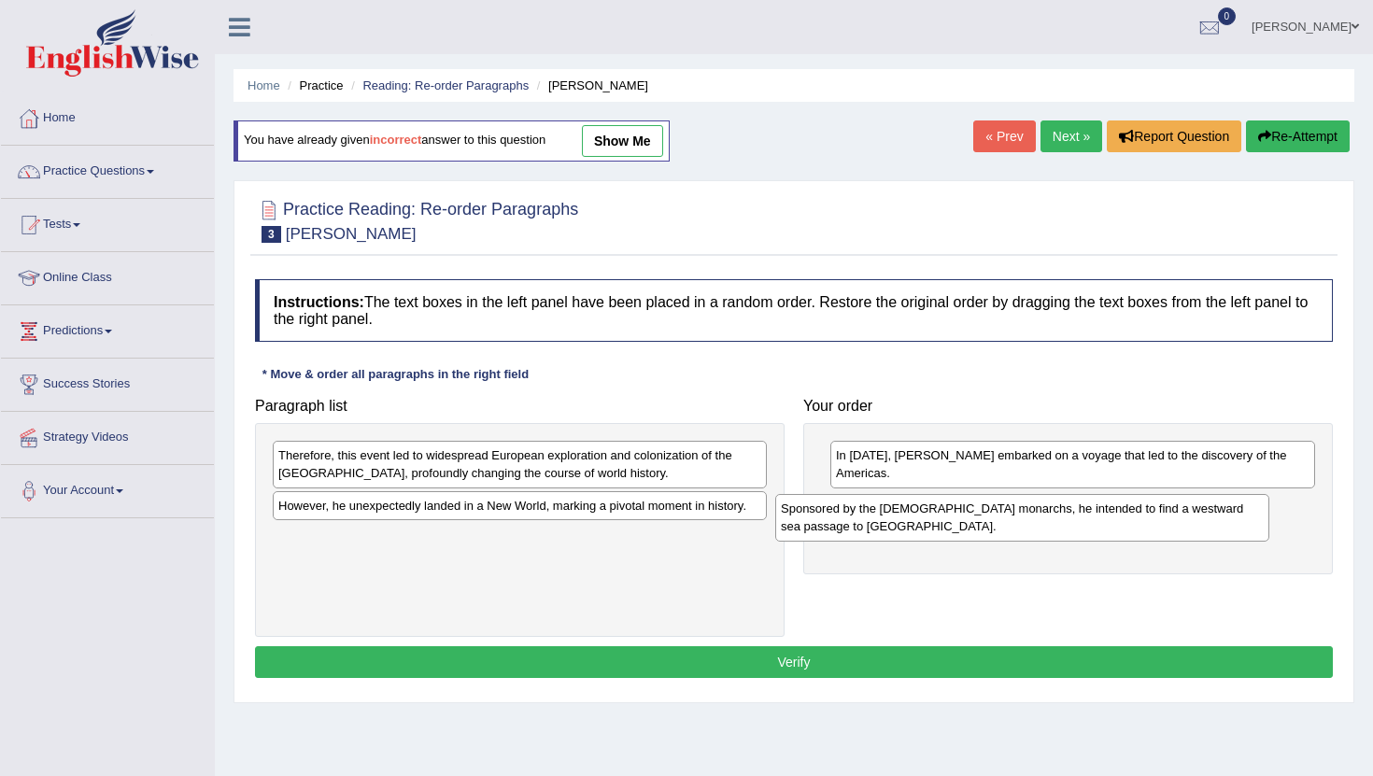
drag, startPoint x: 458, startPoint y: 468, endPoint x: 959, endPoint y: 518, distance: 504.2
click at [960, 519] on div "Sponsored by the Spanish monarchs, he intended to find a westward sea passage t…" at bounding box center [1022, 517] width 494 height 47
drag, startPoint x: 500, startPoint y: 457, endPoint x: 520, endPoint y: 429, distance: 34.8
click at [521, 442] on div "Therefore, this event led to widespread European exploration and colonization o…" at bounding box center [565, 465] width 494 height 47
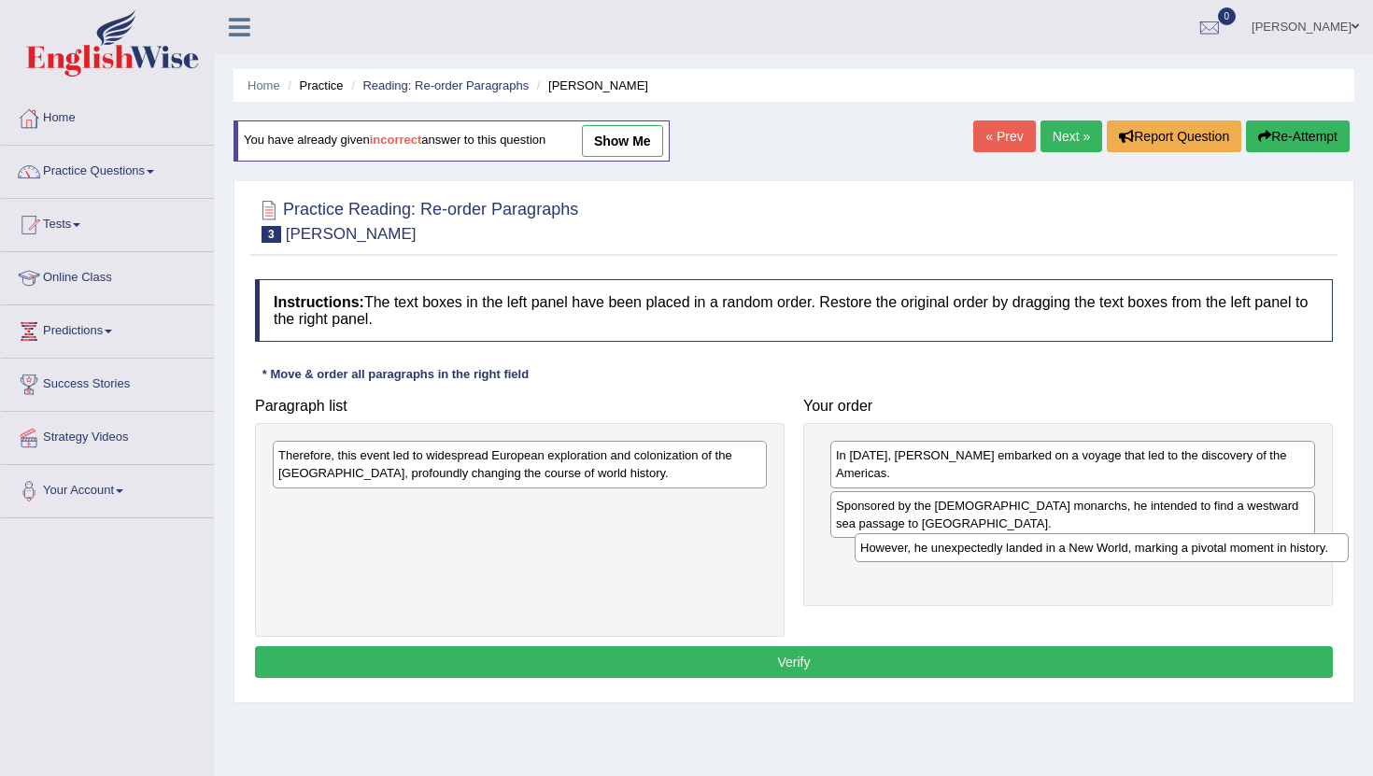
drag, startPoint x: 468, startPoint y: 507, endPoint x: 1047, endPoint y: 548, distance: 580.7
click at [1048, 548] on div "However, he unexpectedly landed in a New World, marking a pivotal moment in his…" at bounding box center [1102, 547] width 494 height 29
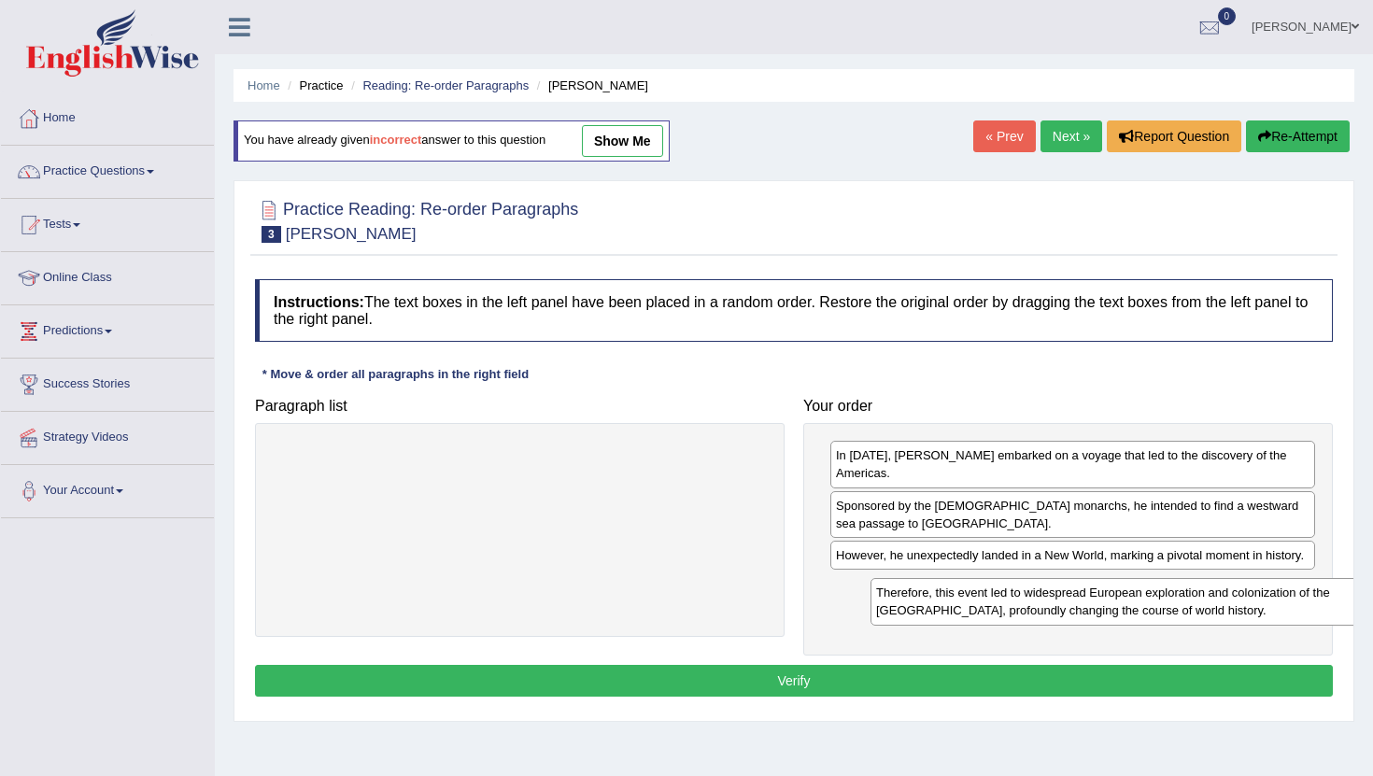
drag, startPoint x: 606, startPoint y: 466, endPoint x: 1210, endPoint y: 584, distance: 614.9
click at [1211, 584] on div "Therefore, this event led to widespread European exploration and colonization o…" at bounding box center [1118, 601] width 494 height 47
click at [1007, 687] on button "Verify" at bounding box center [794, 681] width 1078 height 32
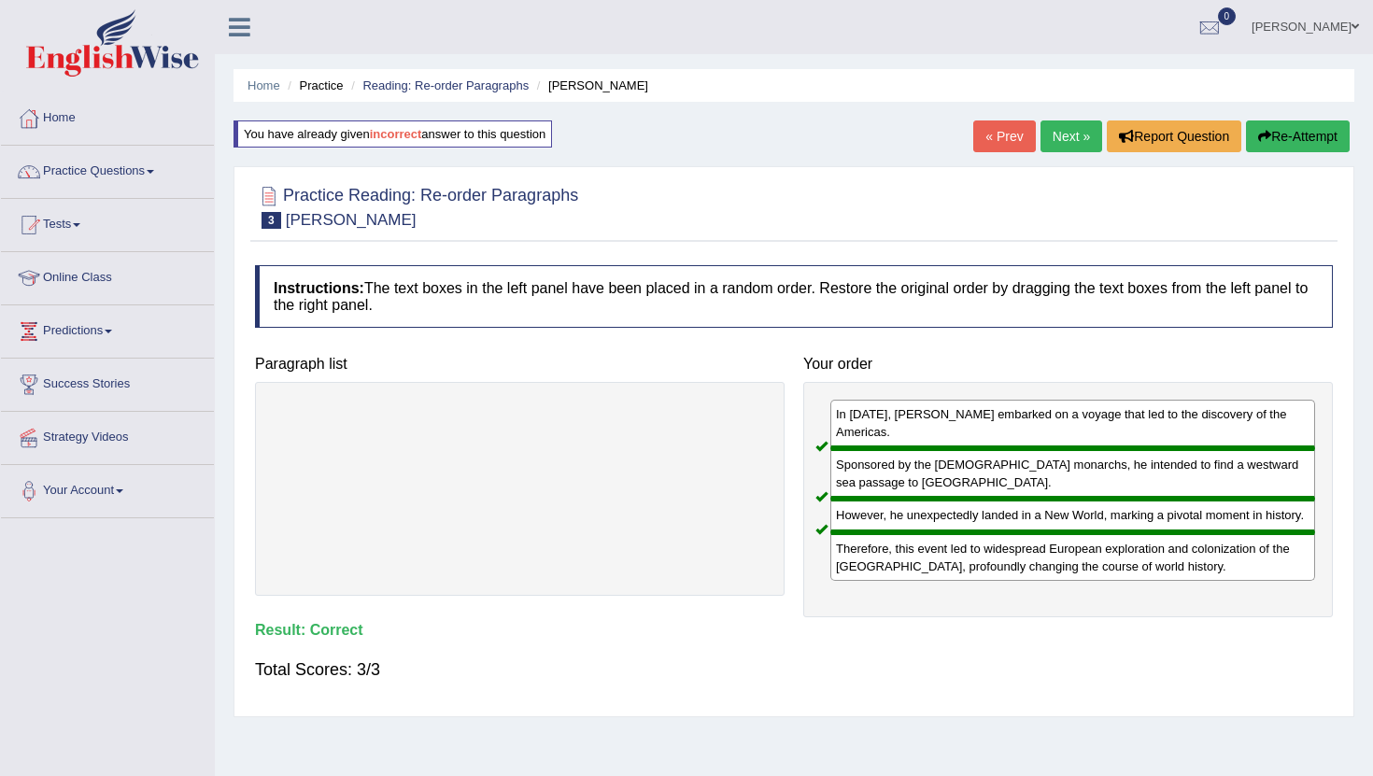
click at [1058, 144] on link "Next »" at bounding box center [1072, 137] width 62 height 32
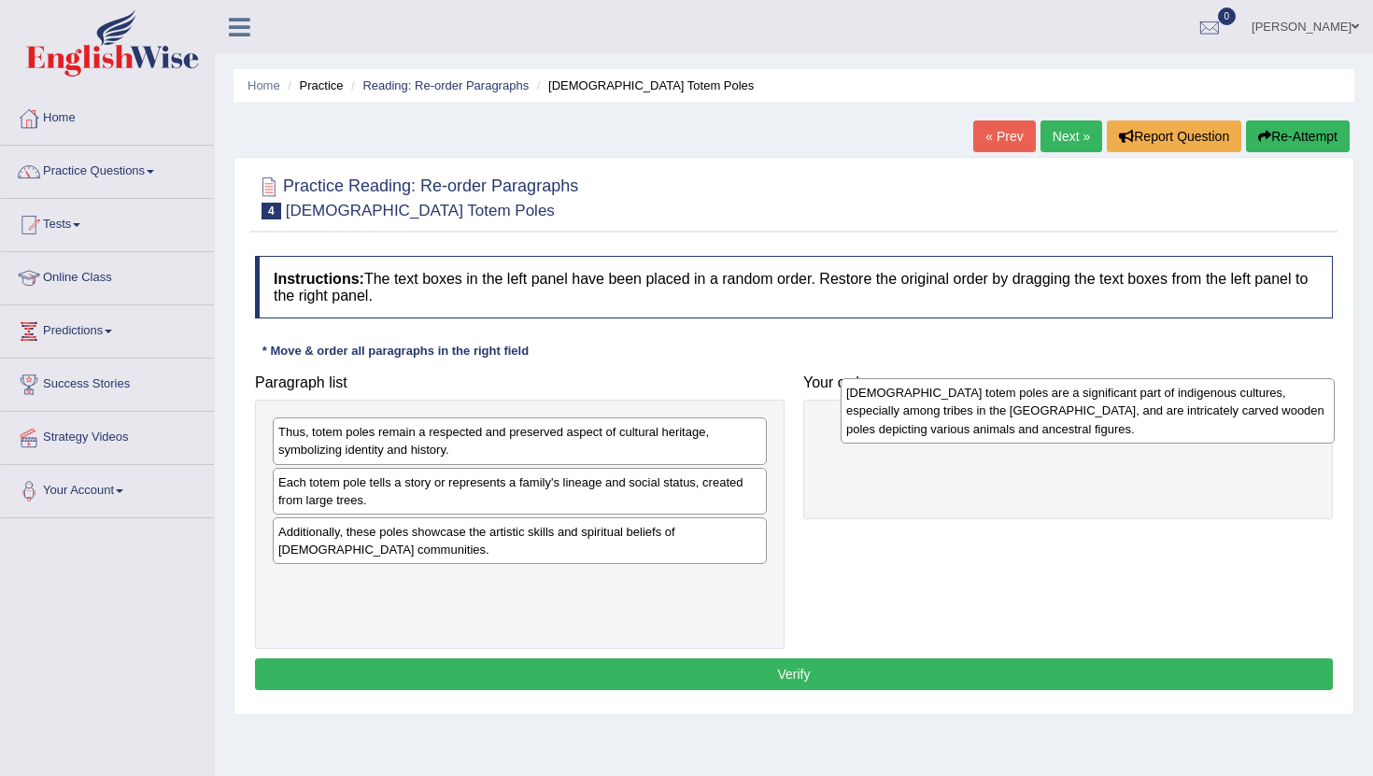
drag, startPoint x: 374, startPoint y: 462, endPoint x: 930, endPoint y: 428, distance: 557.9
click at [930, 428] on div "[DEMOGRAPHIC_DATA] totem poles are a significant part of indigenous cultures, e…" at bounding box center [1088, 410] width 494 height 64
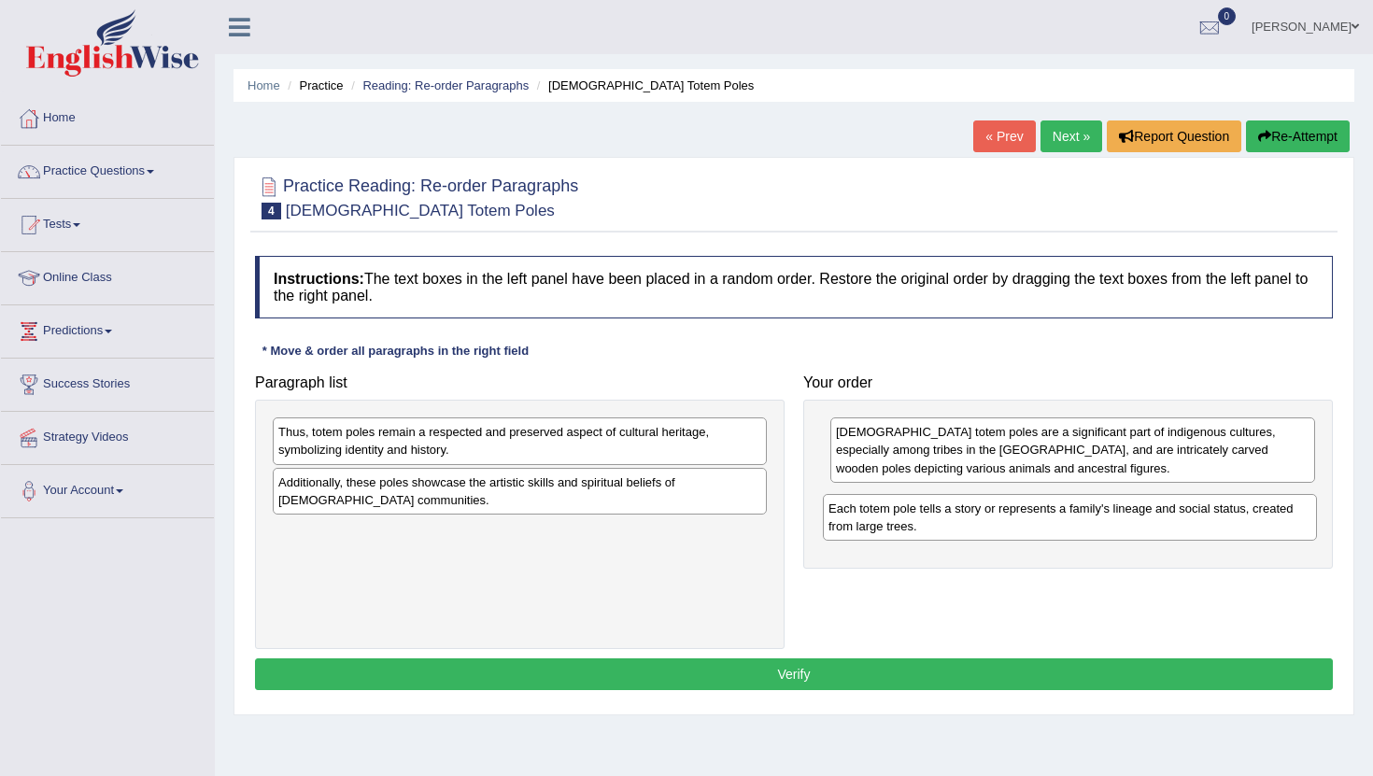
drag, startPoint x: 391, startPoint y: 499, endPoint x: 942, endPoint y: 525, distance: 550.9
click at [942, 525] on div "Each totem pole tells a story or represents a family's lineage and social statu…" at bounding box center [1070, 517] width 494 height 47
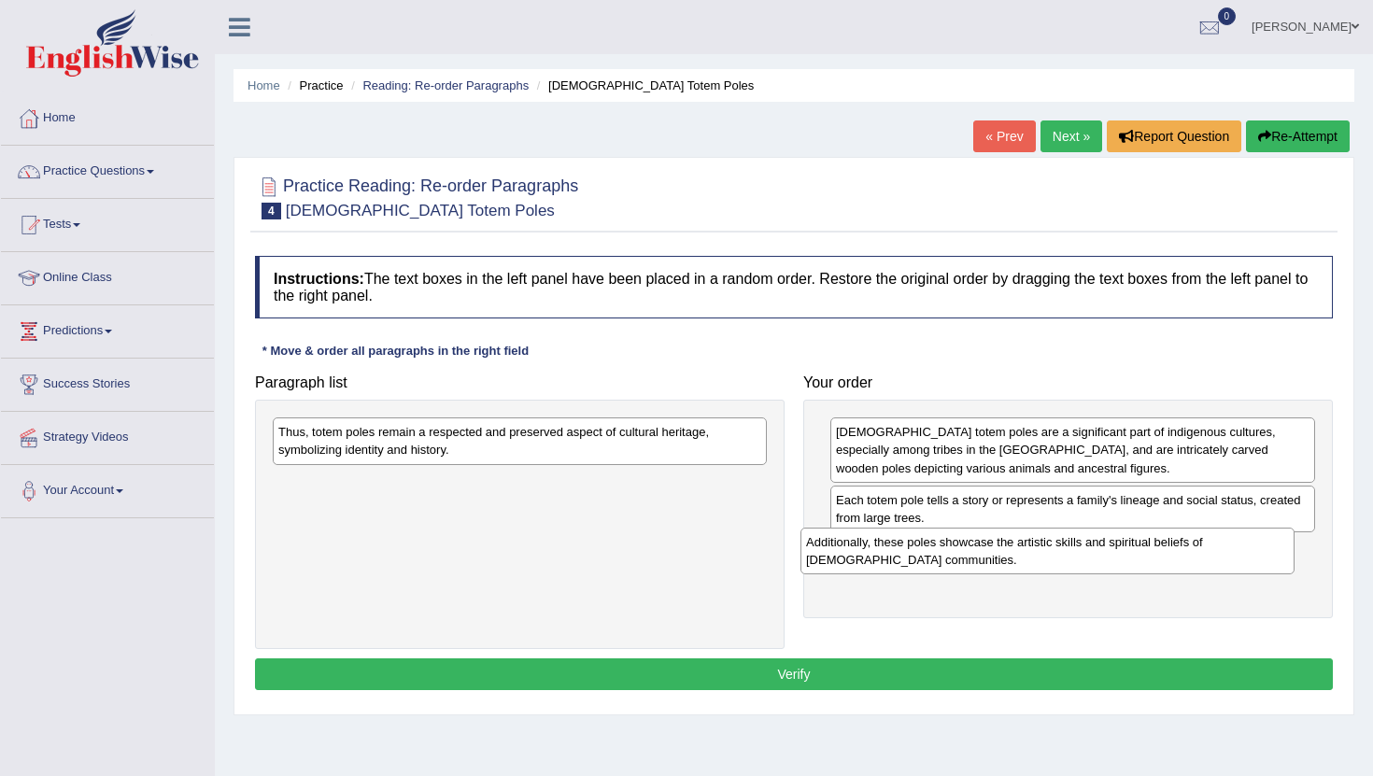
drag, startPoint x: 457, startPoint y: 497, endPoint x: 984, endPoint y: 553, distance: 529.9
click at [985, 555] on div "Additionally, these poles showcase the artistic skills and spiritual beliefs of…" at bounding box center [1048, 551] width 494 height 47
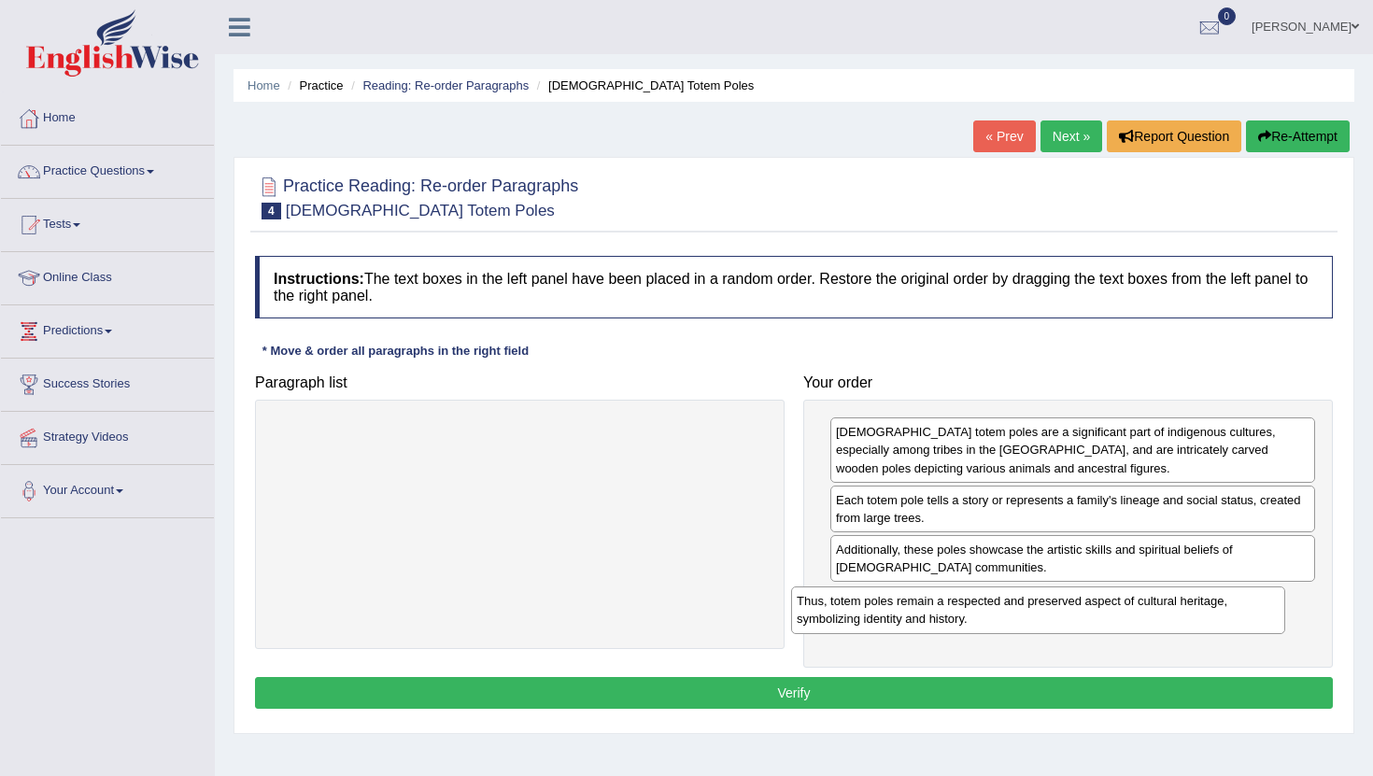
drag, startPoint x: 384, startPoint y: 457, endPoint x: 903, endPoint y: 626, distance: 546.3
click at [903, 626] on div "Thus, totem poles remain a respected and preserved aspect of cultural heritage,…" at bounding box center [1038, 610] width 494 height 47
click at [799, 688] on button "Verify" at bounding box center [794, 693] width 1078 height 32
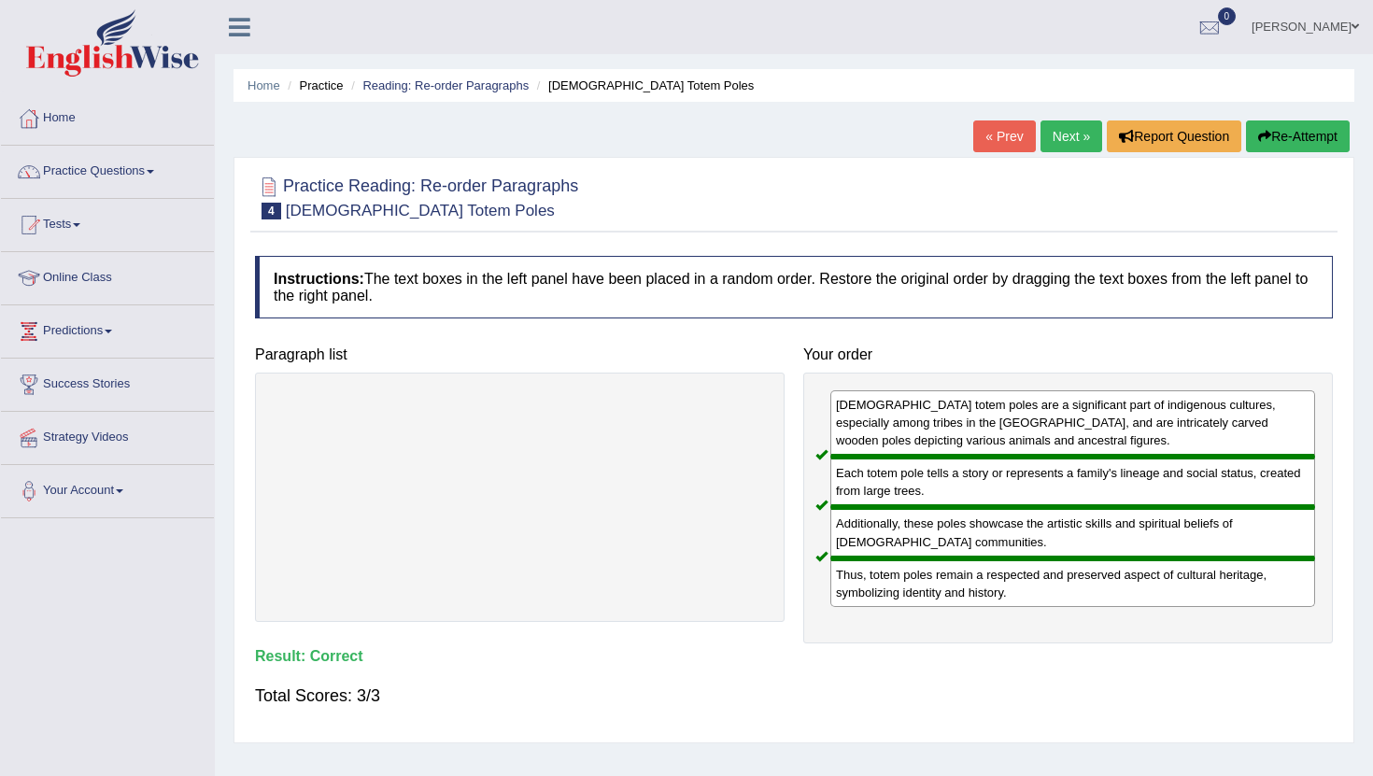
click at [1059, 143] on link "Next »" at bounding box center [1072, 137] width 62 height 32
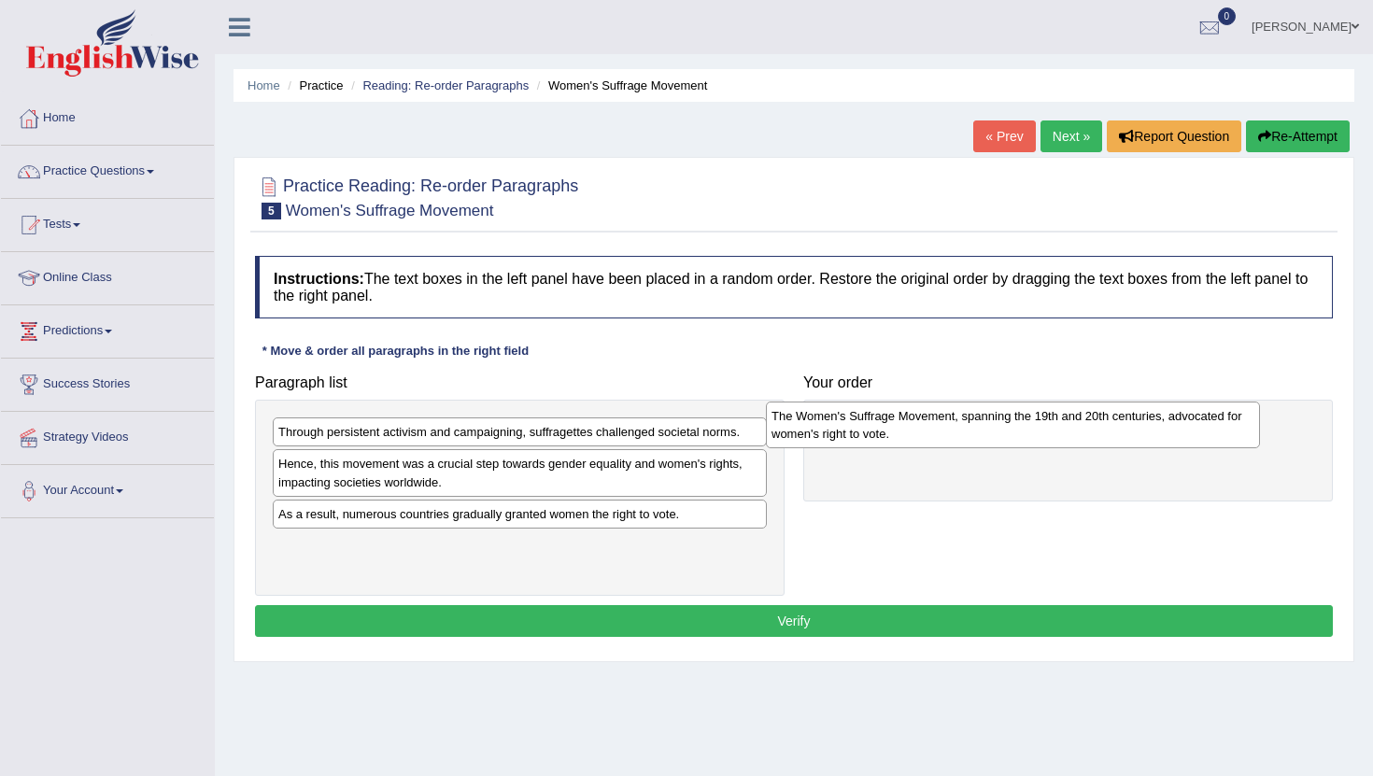
drag, startPoint x: 408, startPoint y: 549, endPoint x: 902, endPoint y: 419, distance: 511.2
click at [903, 419] on div "The Women's Suffrage Movement, spanning the 19th and 20th centuries, advocated …" at bounding box center [1013, 425] width 494 height 47
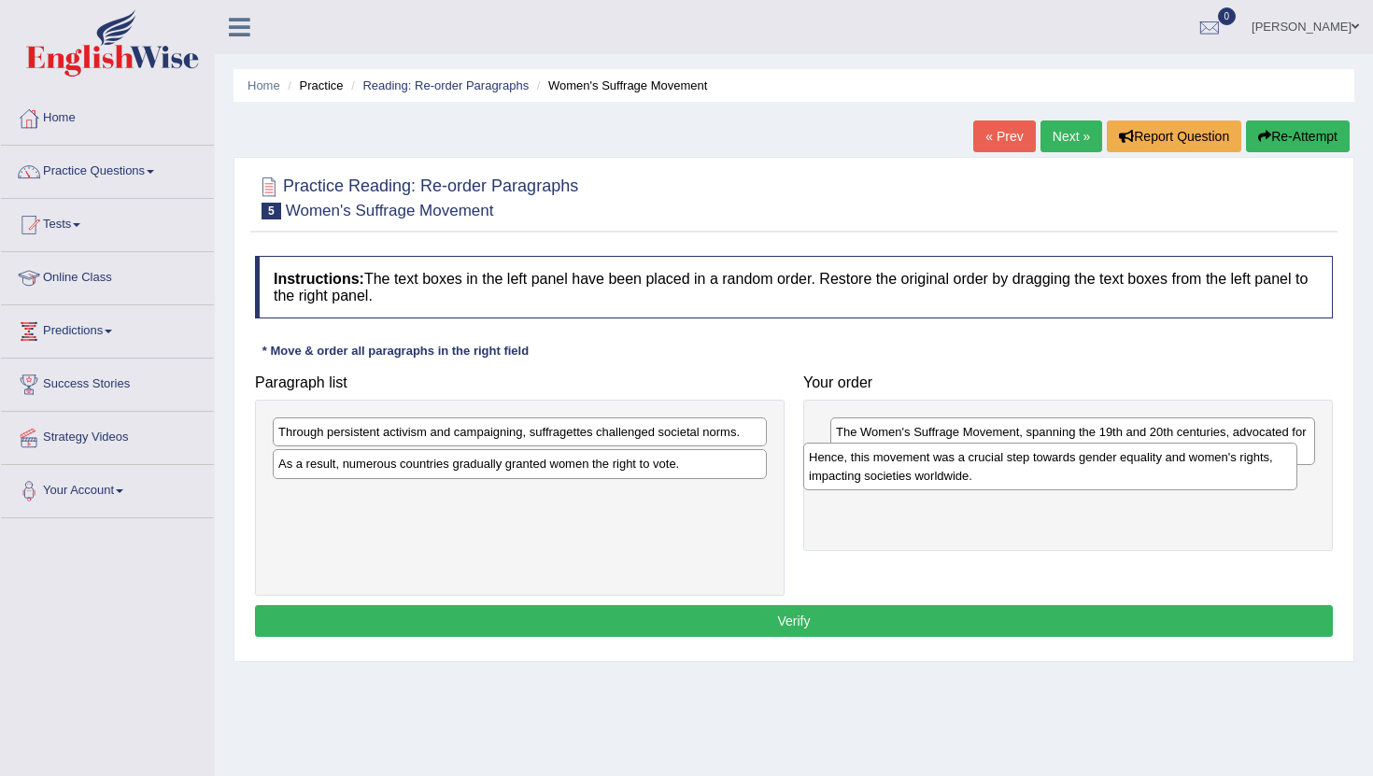
drag, startPoint x: 420, startPoint y: 476, endPoint x: 955, endPoint y: 483, distance: 534.4
click at [956, 484] on div "Hence, this movement was a crucial step towards gender equality and women's rig…" at bounding box center [1050, 466] width 494 height 47
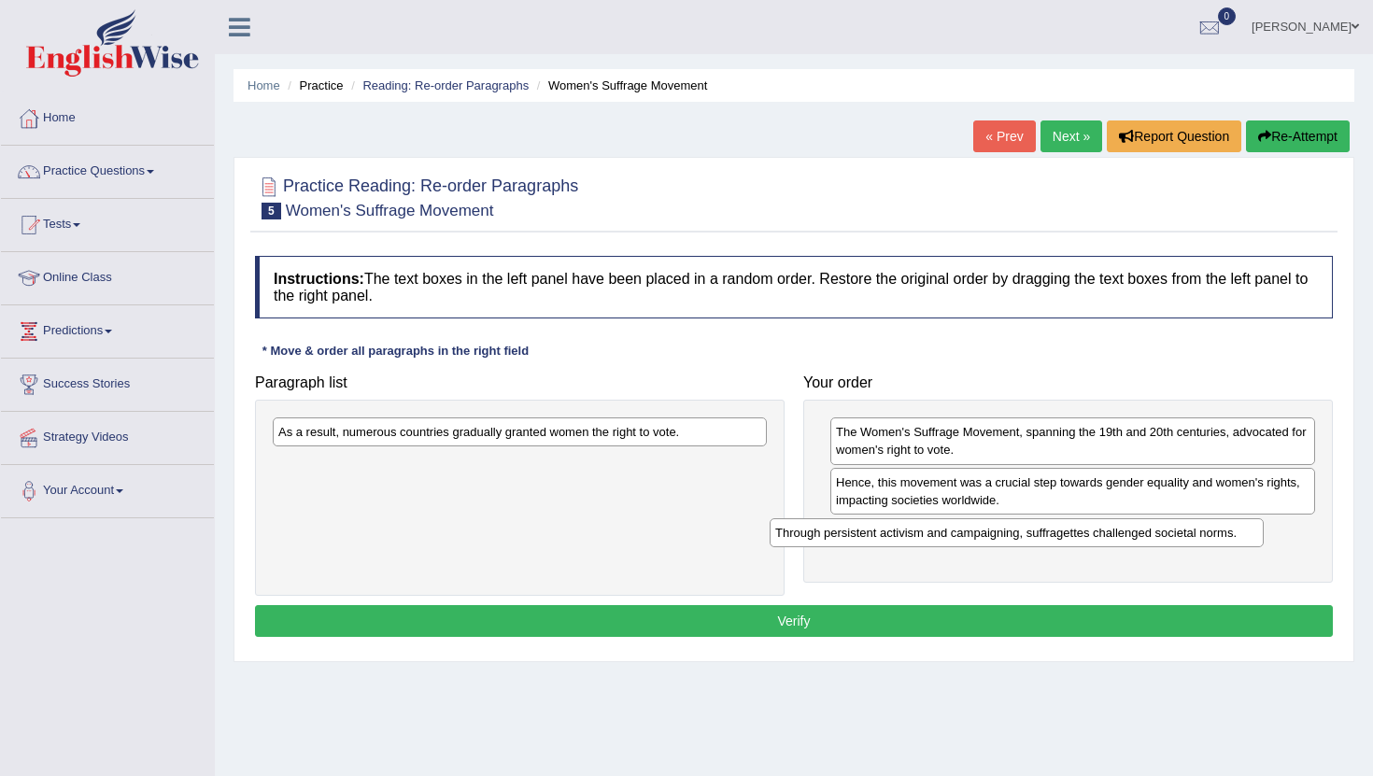
drag, startPoint x: 432, startPoint y: 437, endPoint x: 931, endPoint y: 533, distance: 509.0
click at [932, 534] on div "Through persistent activism and campaigning, suffragettes challenged societal n…" at bounding box center [1017, 532] width 494 height 29
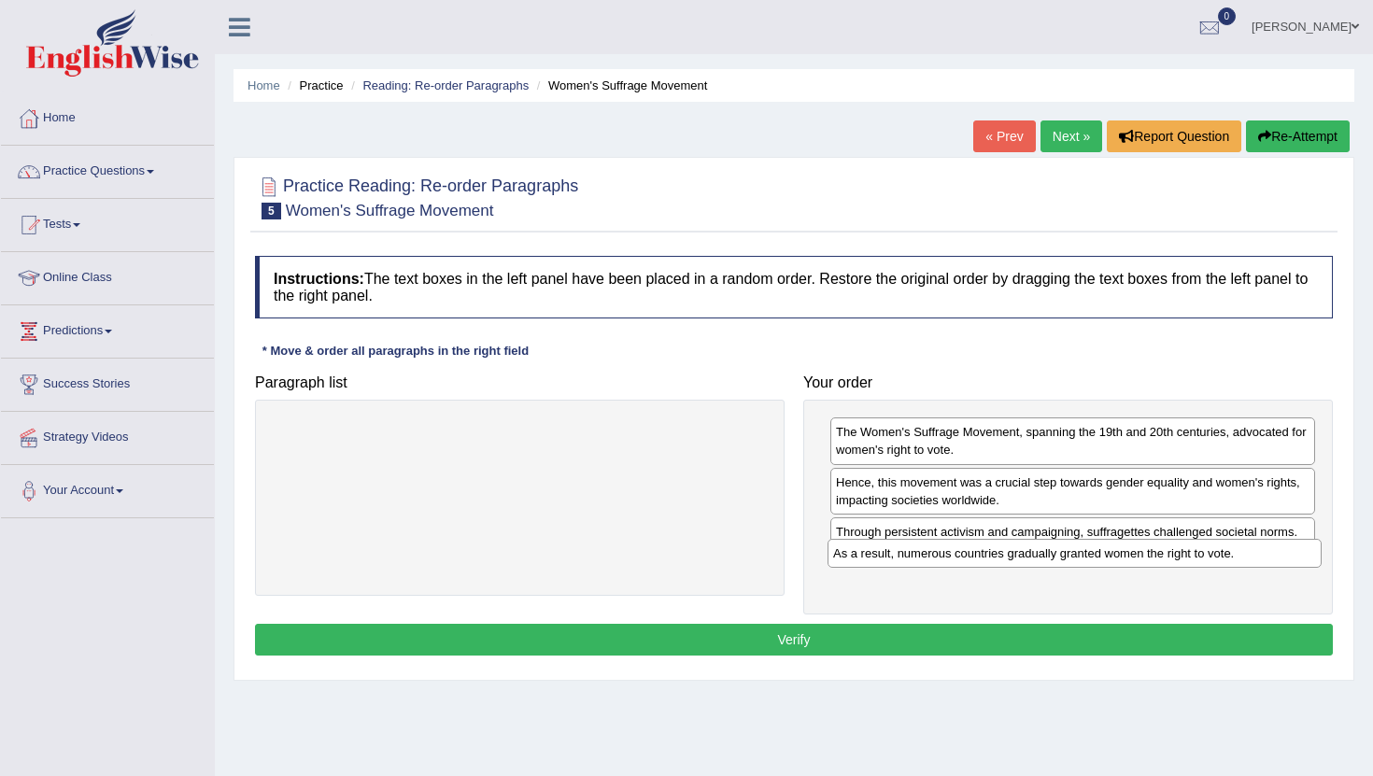
drag, startPoint x: 451, startPoint y: 433, endPoint x: 1008, endPoint y: 552, distance: 569.3
click at [1008, 552] on div "As a result, numerous countries gradually granted women the right to vote." at bounding box center [1075, 553] width 494 height 29
click at [916, 641] on button "Verify" at bounding box center [794, 640] width 1078 height 32
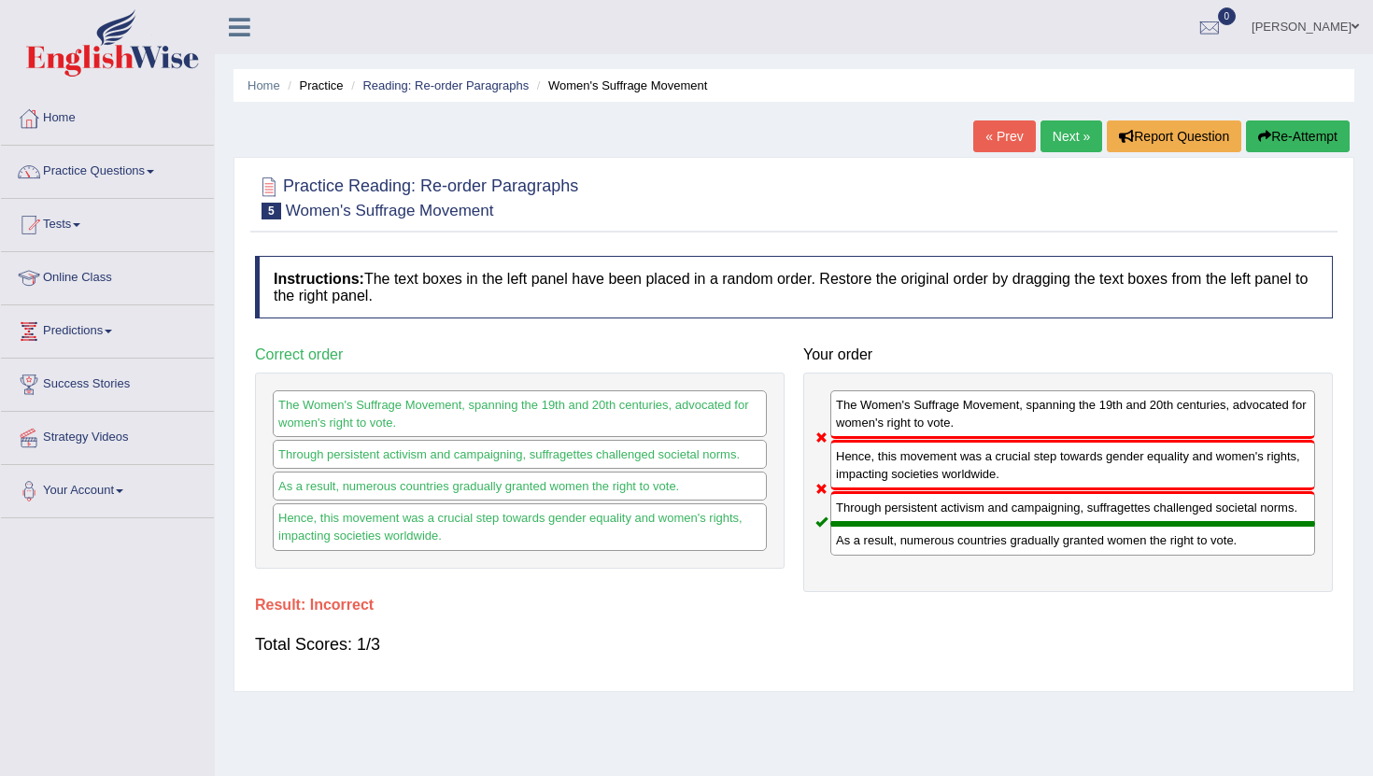
click at [1304, 143] on button "Re-Attempt" at bounding box center [1298, 137] width 104 height 32
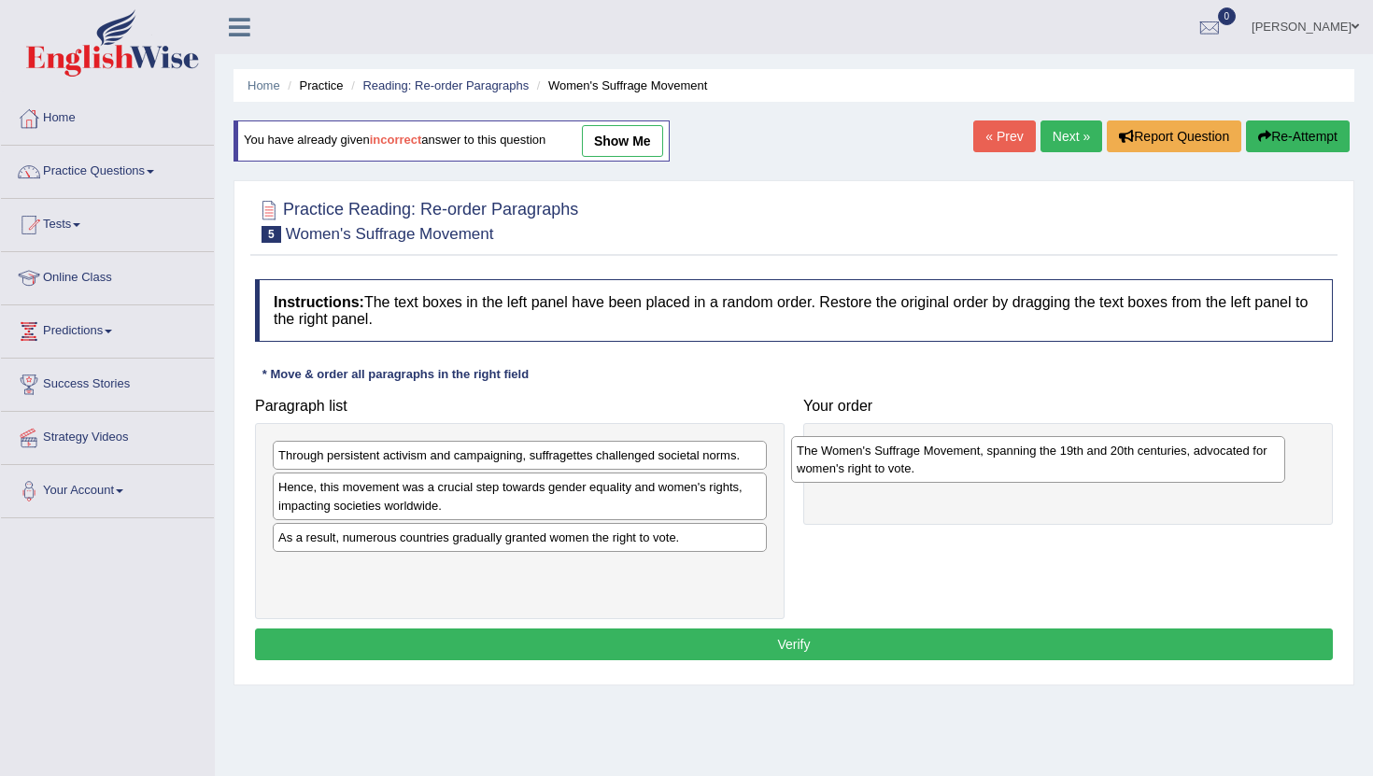
drag, startPoint x: 443, startPoint y: 567, endPoint x: 964, endPoint y: 435, distance: 537.7
click at [964, 436] on div "The Women's Suffrage Movement, spanning the 19th and 20th centuries, advocated …" at bounding box center [1038, 459] width 494 height 47
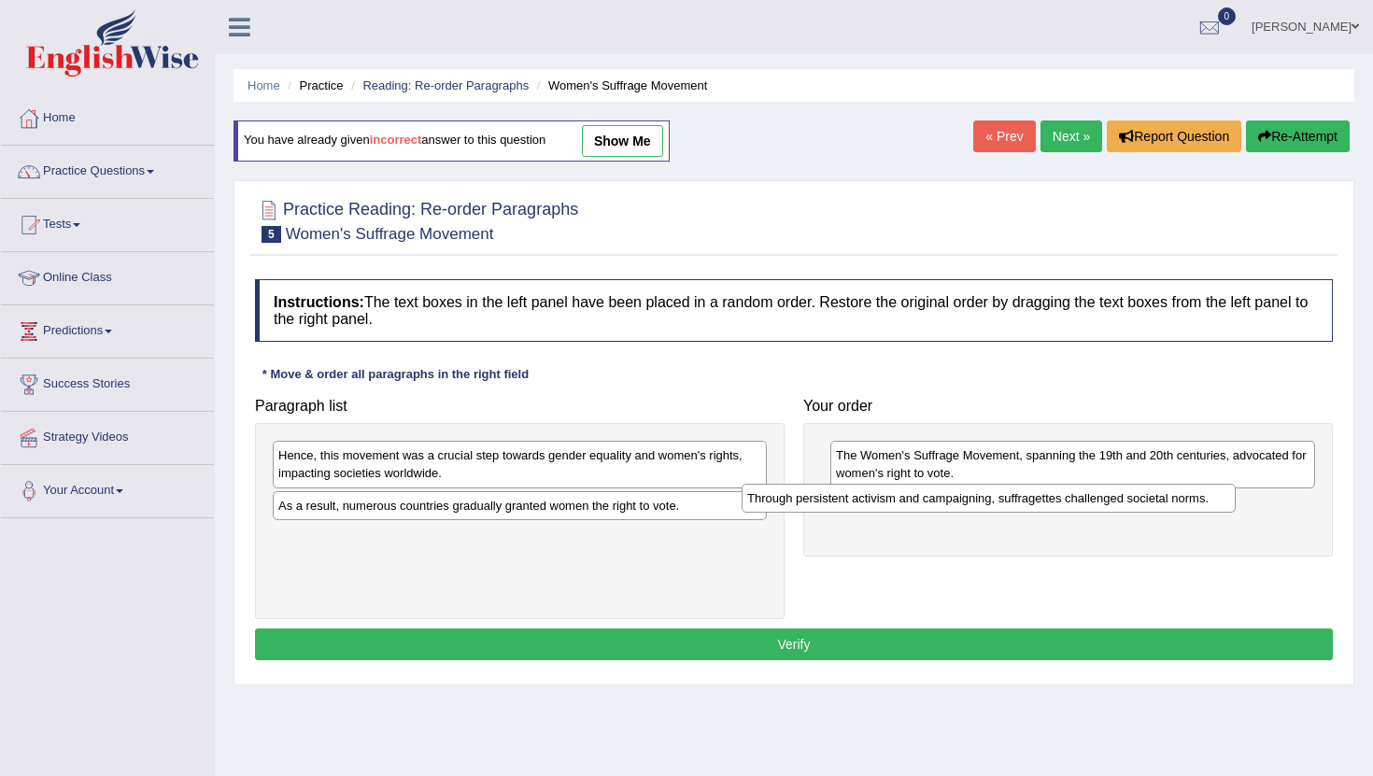
drag, startPoint x: 556, startPoint y: 456, endPoint x: 1023, endPoint y: 499, distance: 469.1
click at [1023, 499] on div "Through persistent activism and campaigning, suffragettes challenged societal n…" at bounding box center [989, 498] width 494 height 29
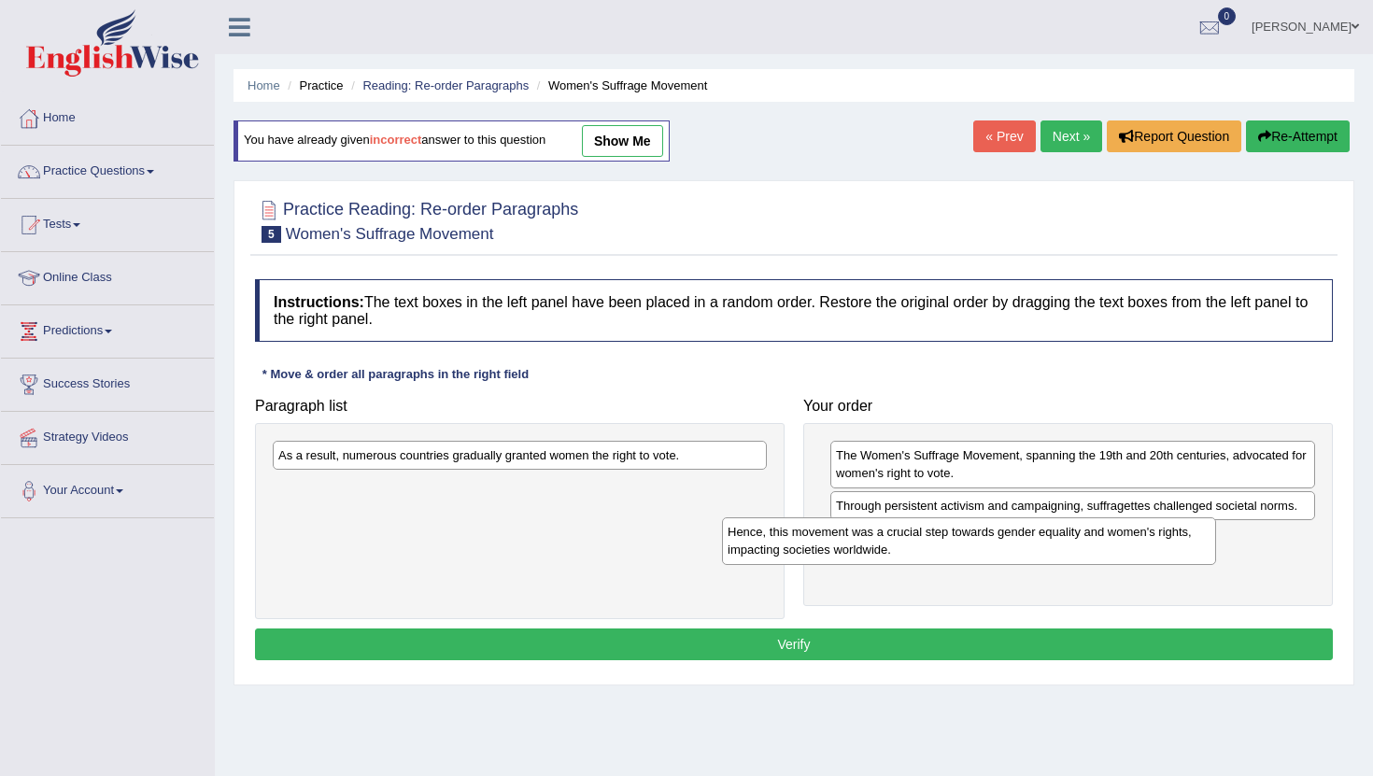
drag, startPoint x: 632, startPoint y: 476, endPoint x: 989, endPoint y: 552, distance: 365.0
click at [989, 552] on div "Hence, this movement was a crucial step towards gender equality and women's rig…" at bounding box center [969, 541] width 494 height 47
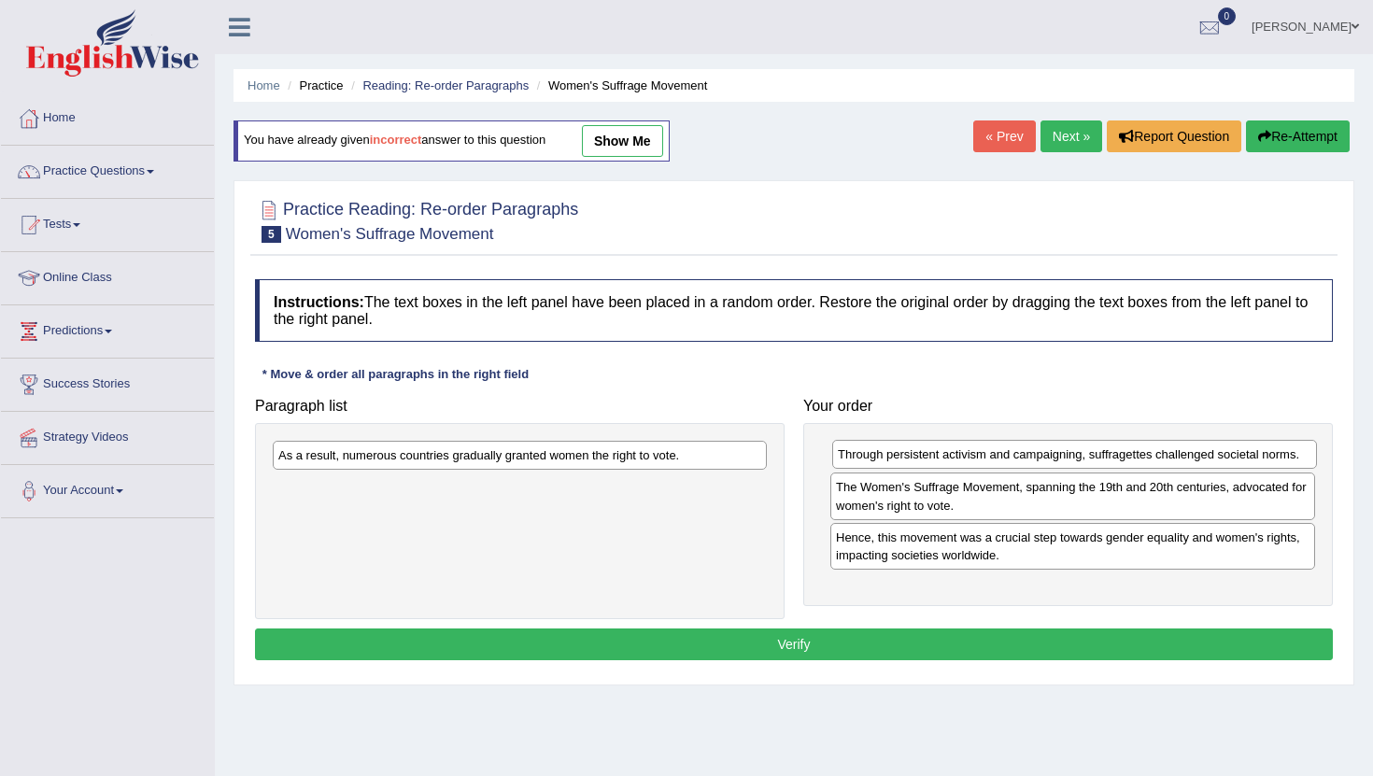
drag, startPoint x: 1061, startPoint y: 511, endPoint x: 1063, endPoint y: 462, distance: 49.5
click at [1063, 461] on div "Through persistent activism and campaigning, suffragettes challenged societal n…" at bounding box center [1074, 454] width 485 height 29
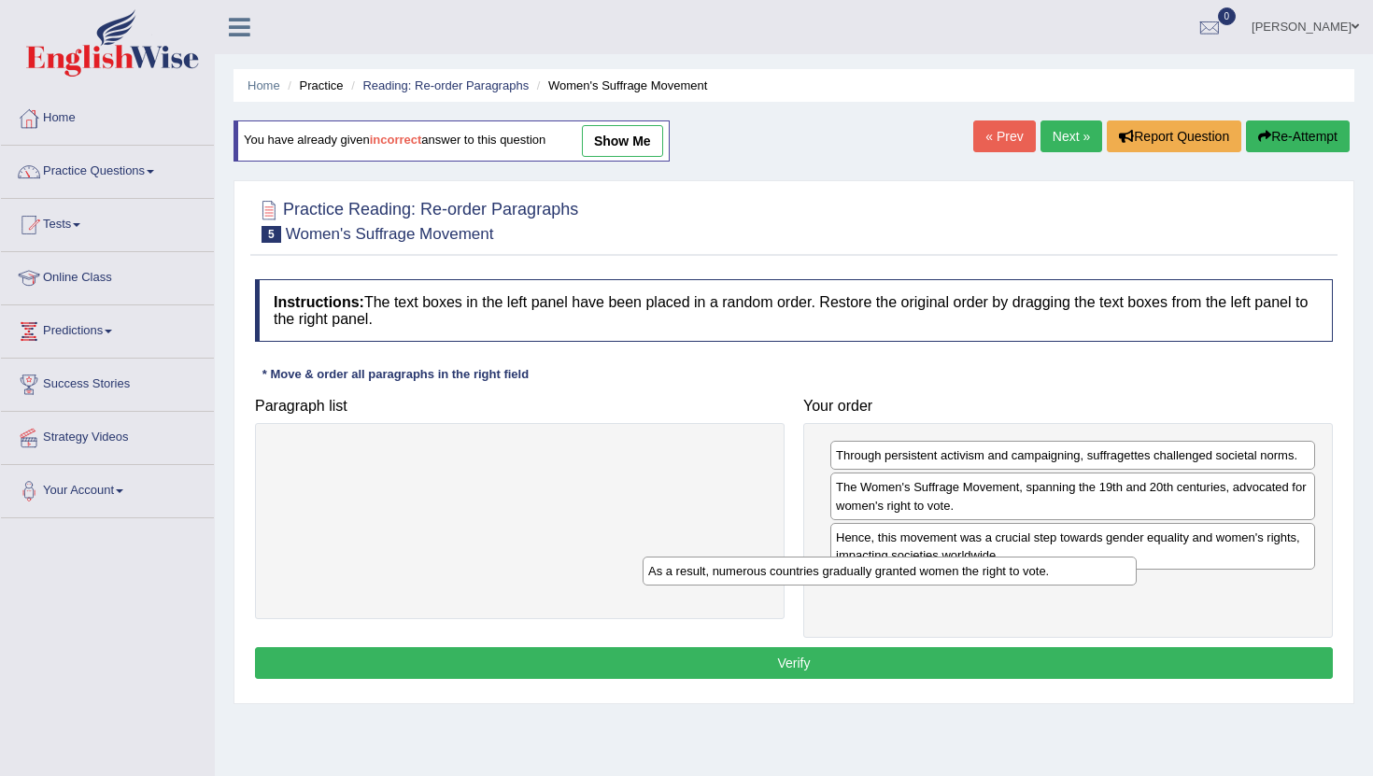
drag, startPoint x: 888, startPoint y: 499, endPoint x: 1136, endPoint y: 570, distance: 257.5
click at [1137, 570] on div "As a result, numerous countries gradually granted women the right to vote." at bounding box center [890, 571] width 494 height 29
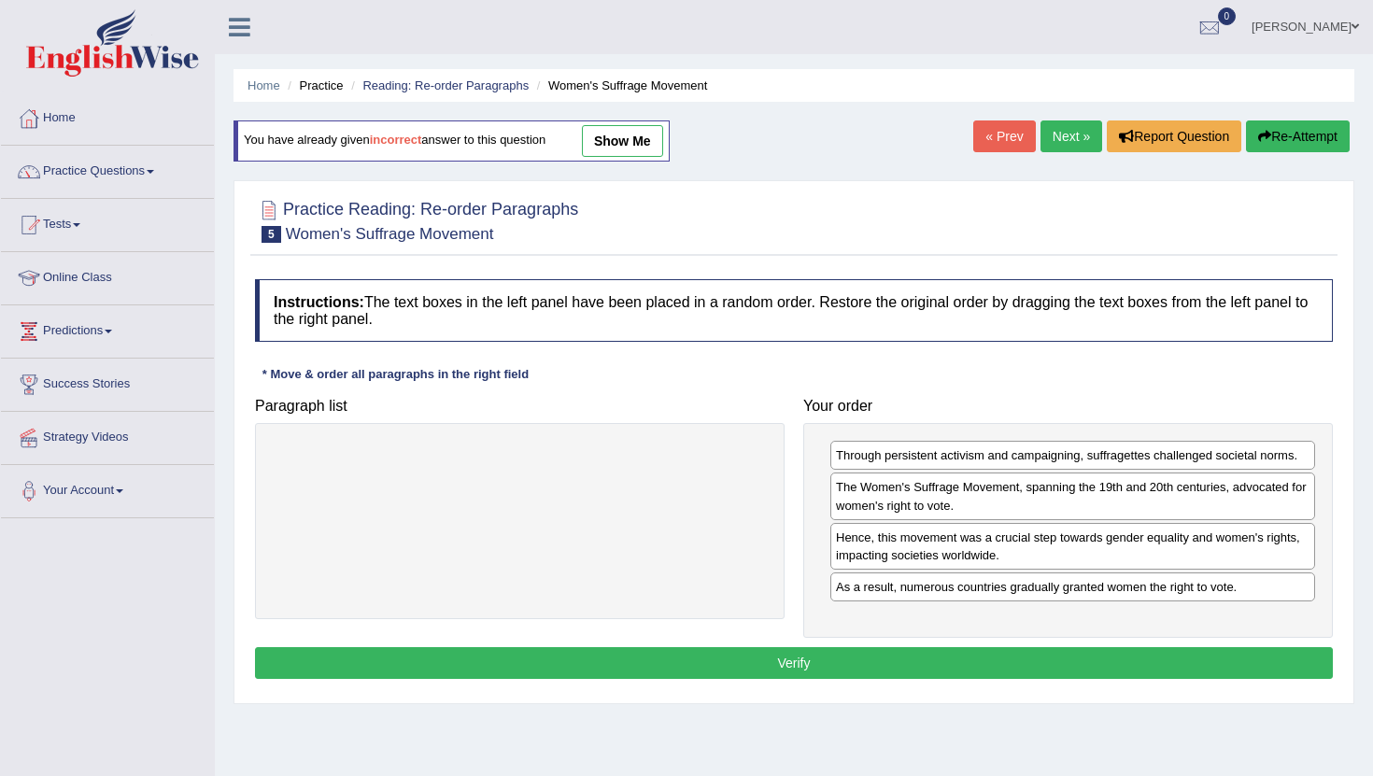
click at [976, 671] on button "Verify" at bounding box center [794, 663] width 1078 height 32
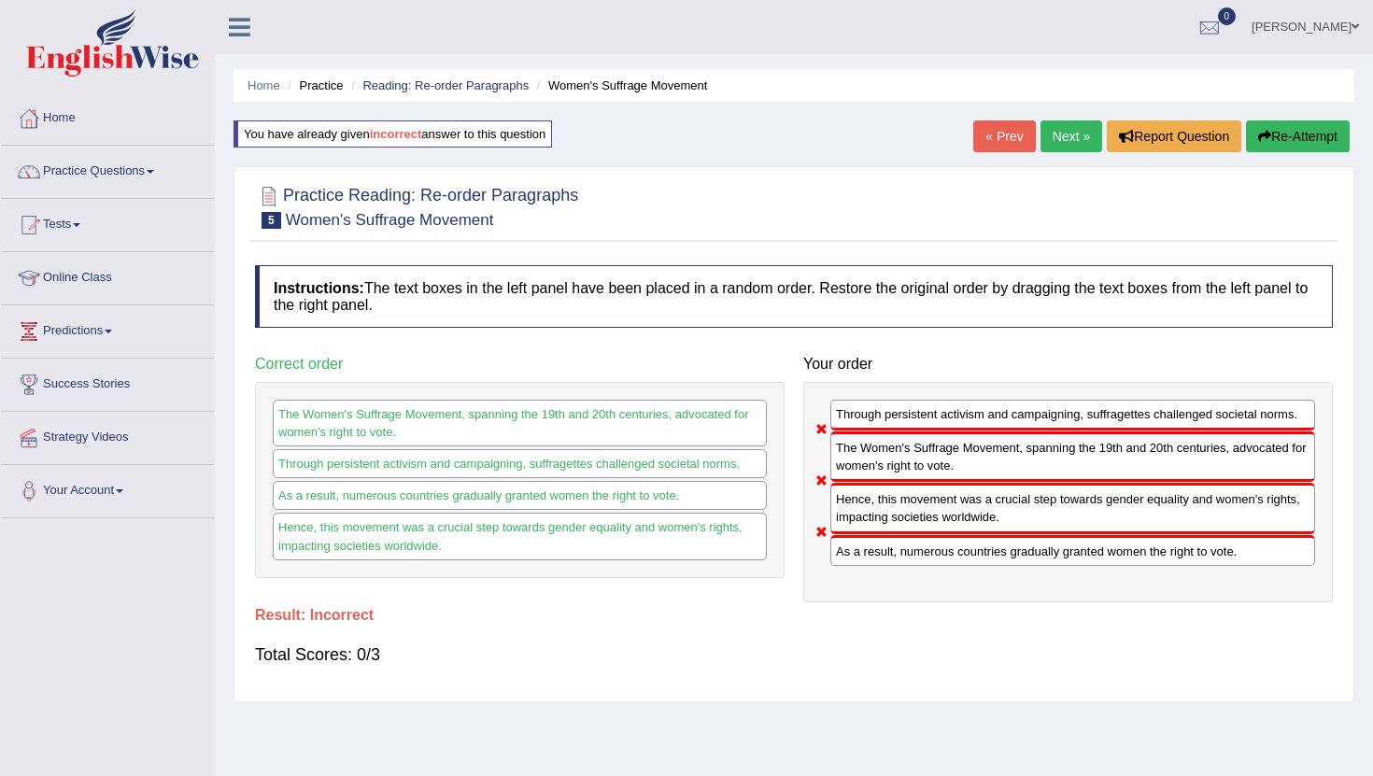
click at [1309, 141] on button "Re-Attempt" at bounding box center [1298, 137] width 104 height 32
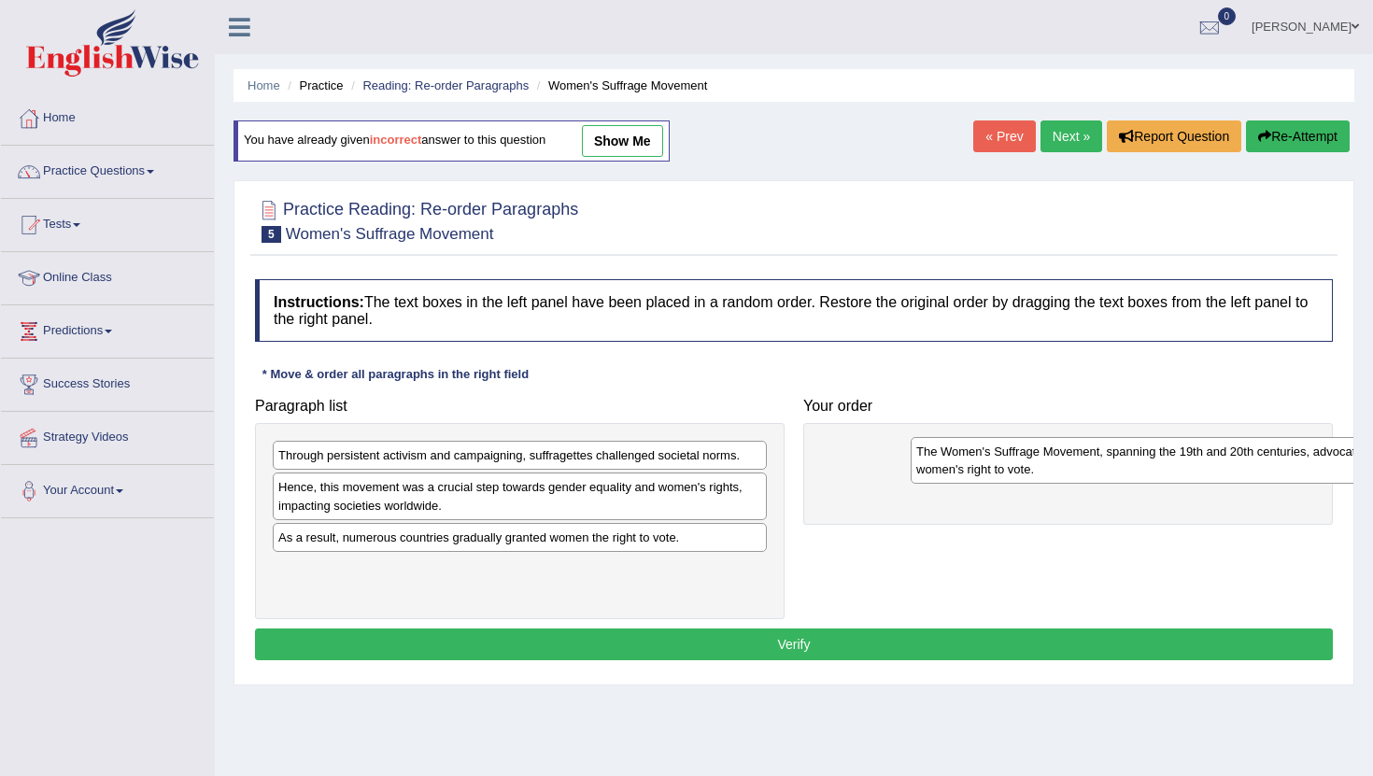
drag, startPoint x: 415, startPoint y: 576, endPoint x: 1045, endPoint y: 442, distance: 644.8
click at [1045, 442] on div "The Women's Suffrage Movement, spanning the 19th and 20th centuries, advocated …" at bounding box center [1158, 460] width 494 height 47
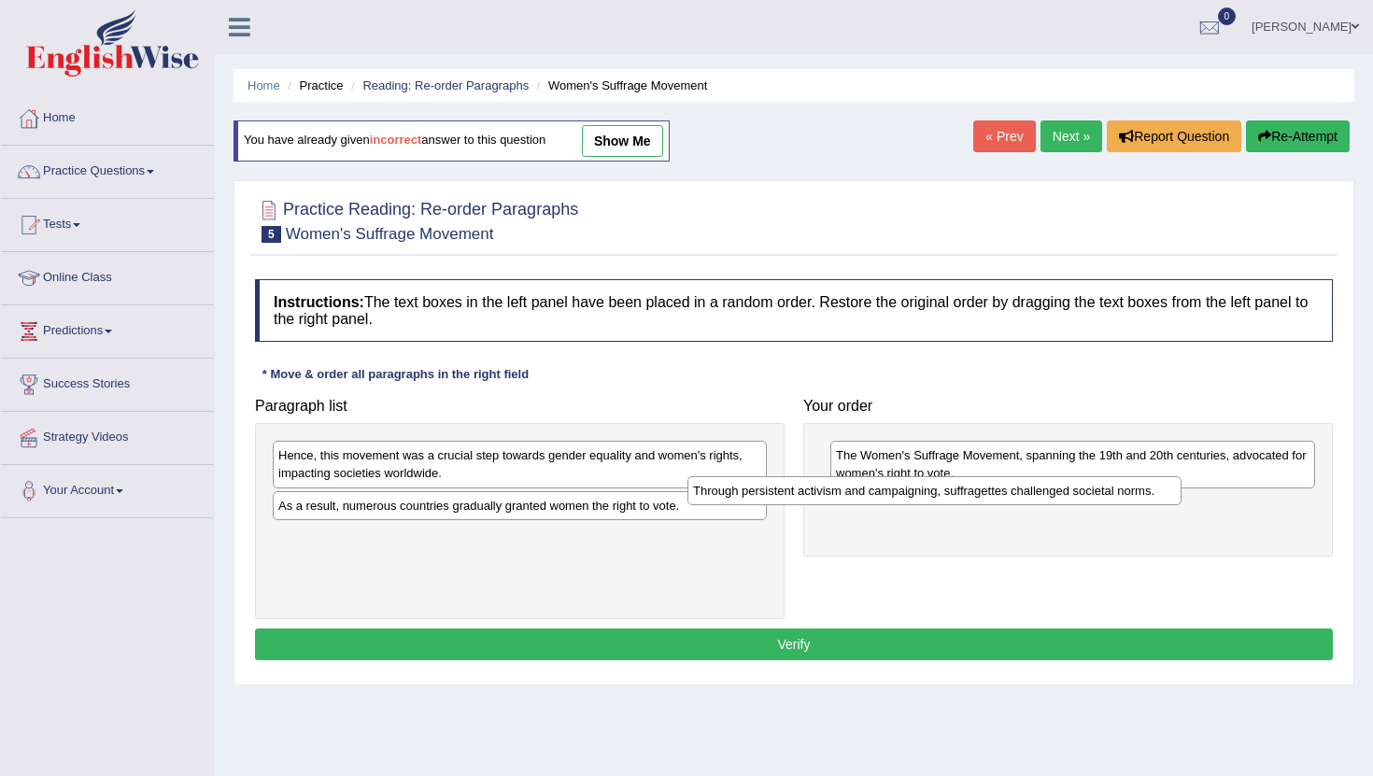
drag, startPoint x: 604, startPoint y: 455, endPoint x: 1019, endPoint y: 490, distance: 416.3
click at [1019, 490] on div "Through persistent activism and campaigning, suffragettes challenged societal n…" at bounding box center [935, 490] width 494 height 29
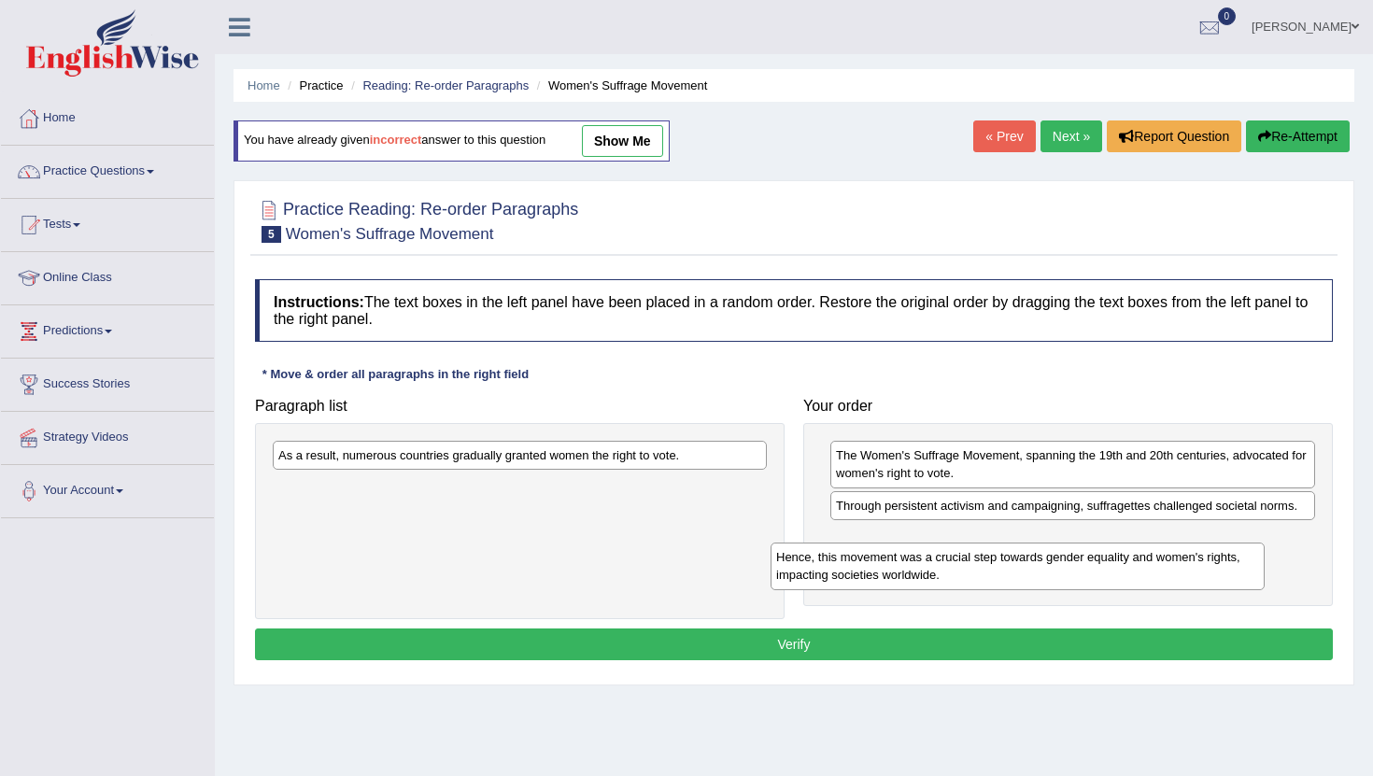
drag, startPoint x: 630, startPoint y: 459, endPoint x: 1132, endPoint y: 556, distance: 511.9
click at [1134, 561] on div "Hence, this movement was a crucial step towards gender equality and women's rig…" at bounding box center [1018, 566] width 494 height 47
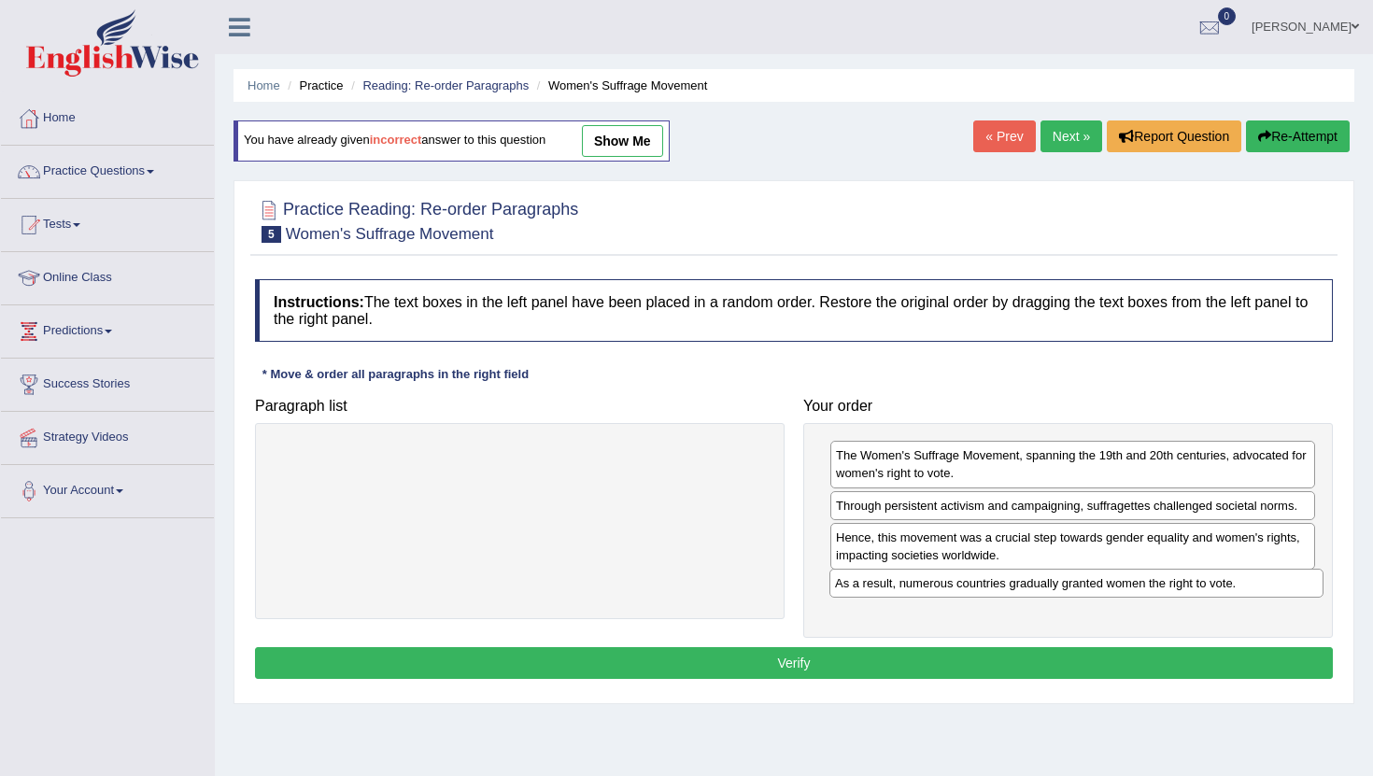
drag, startPoint x: 646, startPoint y: 454, endPoint x: 1200, endPoint y: 588, distance: 569.9
click at [1200, 588] on div "As a result, numerous countries gradually granted women the right to vote." at bounding box center [1077, 583] width 494 height 29
click at [1058, 674] on button "Verify" at bounding box center [794, 663] width 1078 height 32
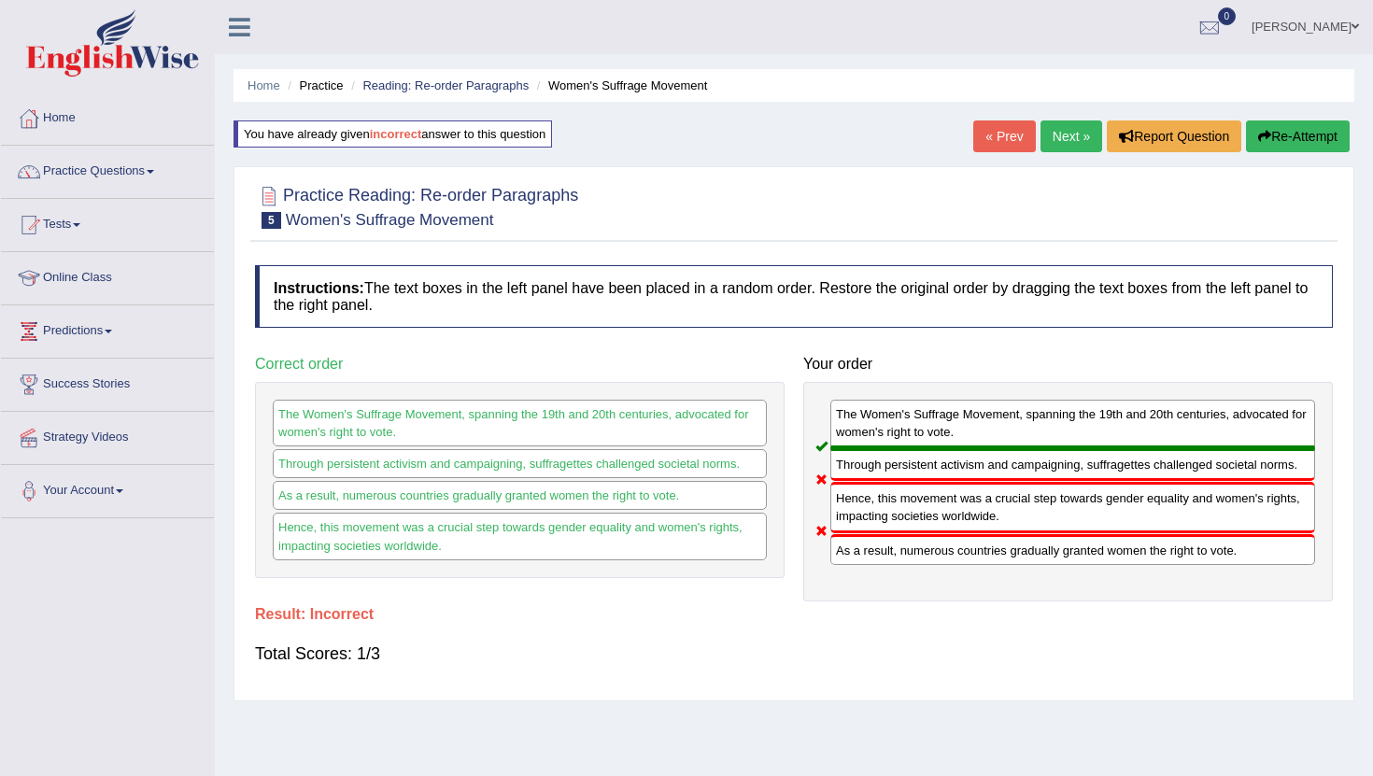
click at [1297, 128] on button "Re-Attempt" at bounding box center [1298, 137] width 104 height 32
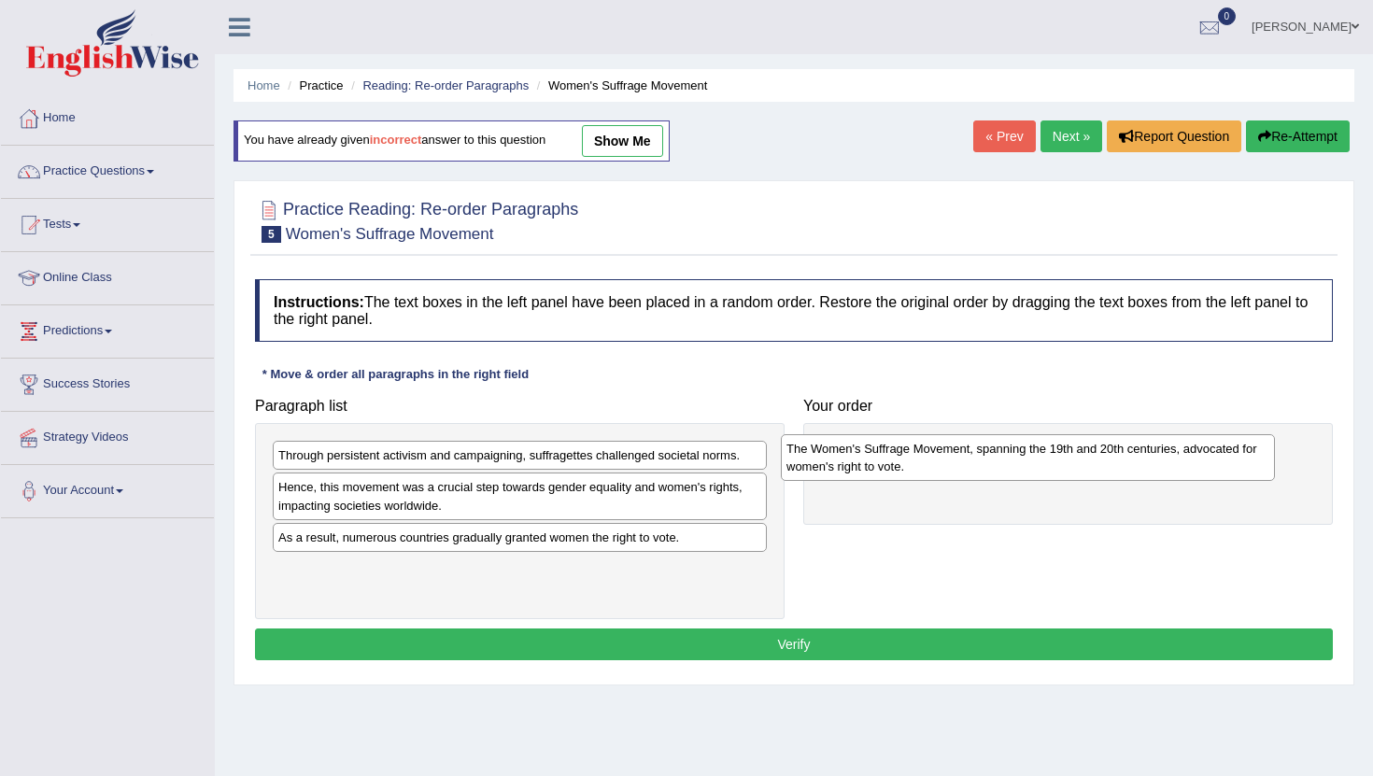
drag, startPoint x: 492, startPoint y: 589, endPoint x: 996, endPoint y: 458, distance: 520.2
click at [996, 458] on div "The Women's Suffrage Movement, spanning the 19th and 20th centuries, advocated …" at bounding box center [1028, 457] width 494 height 47
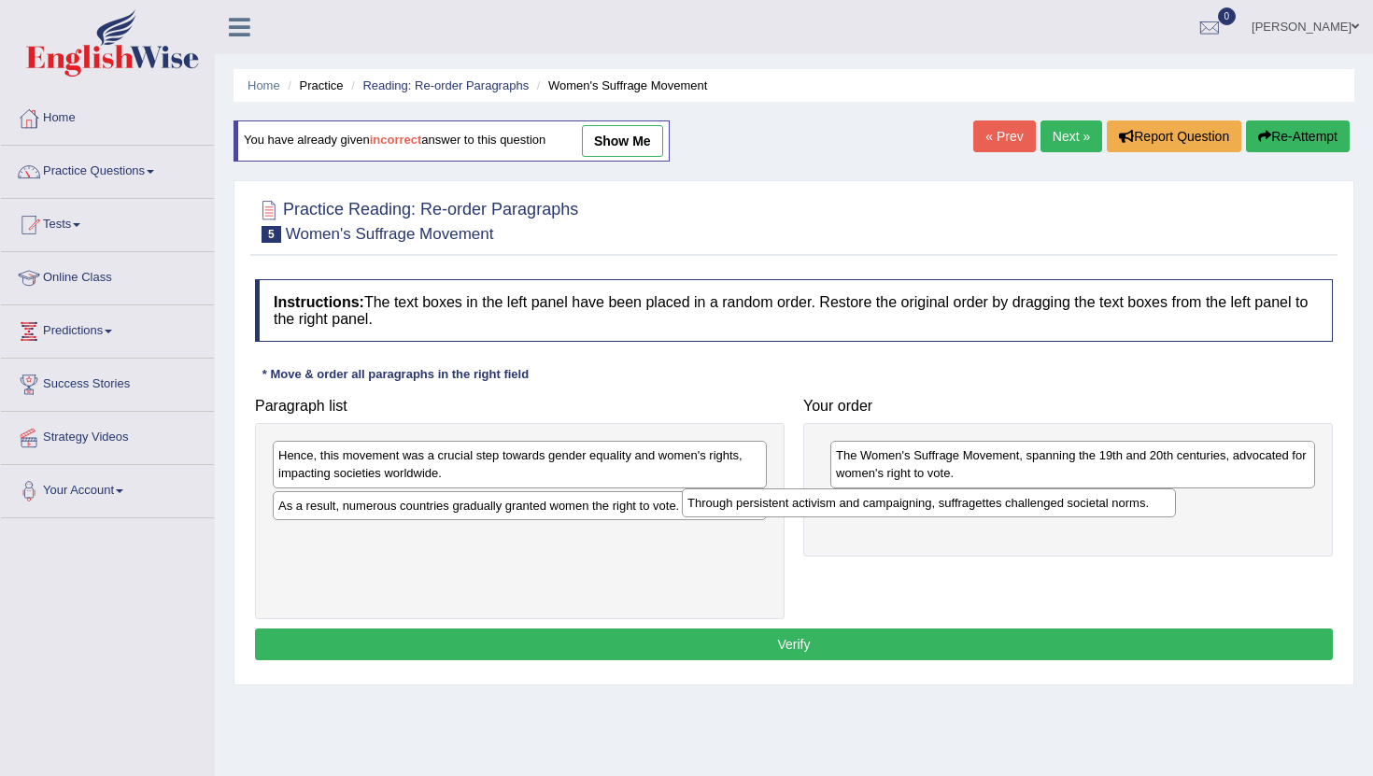
drag, startPoint x: 655, startPoint y: 452, endPoint x: 1065, endPoint y: 499, distance: 412.8
click at [1065, 500] on div "Through persistent activism and campaigning, suffragettes challenged societal n…" at bounding box center [929, 503] width 494 height 29
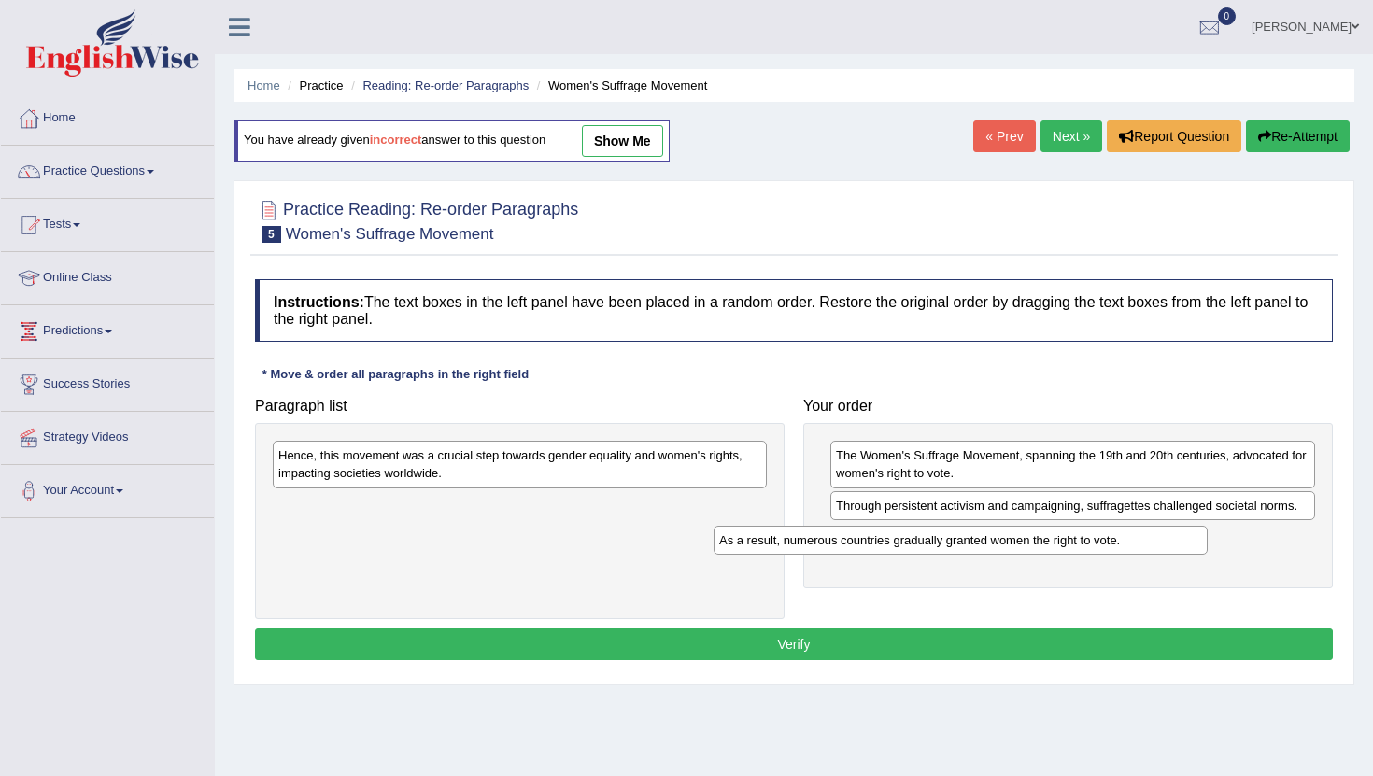
drag, startPoint x: 545, startPoint y: 512, endPoint x: 941, endPoint y: 545, distance: 397.5
click at [941, 547] on div "As a result, numerous countries gradually granted women the right to vote." at bounding box center [961, 540] width 494 height 29
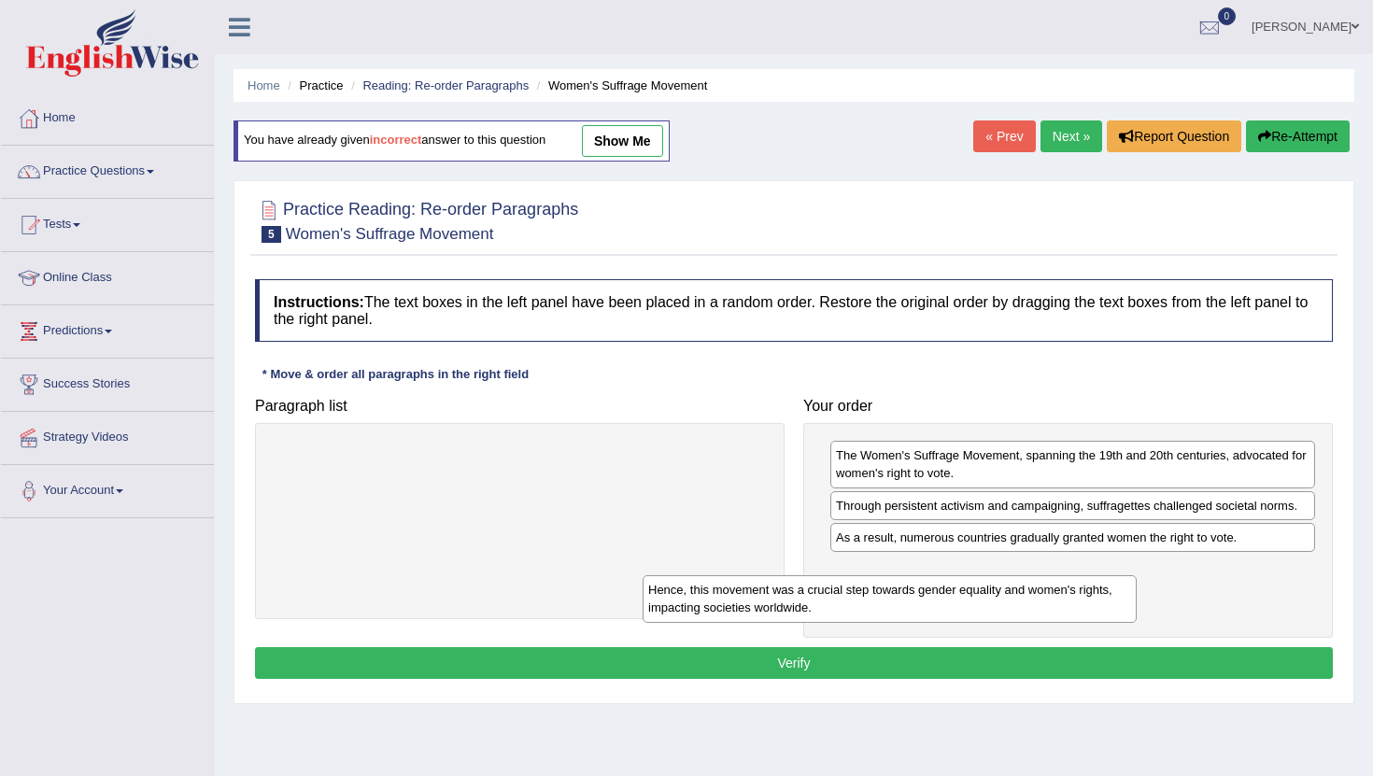
drag, startPoint x: 665, startPoint y: 472, endPoint x: 1039, endPoint y: 589, distance: 391.8
click at [1039, 589] on div "Hence, this movement was a crucial step towards gender equality and women's rig…" at bounding box center [890, 598] width 494 height 47
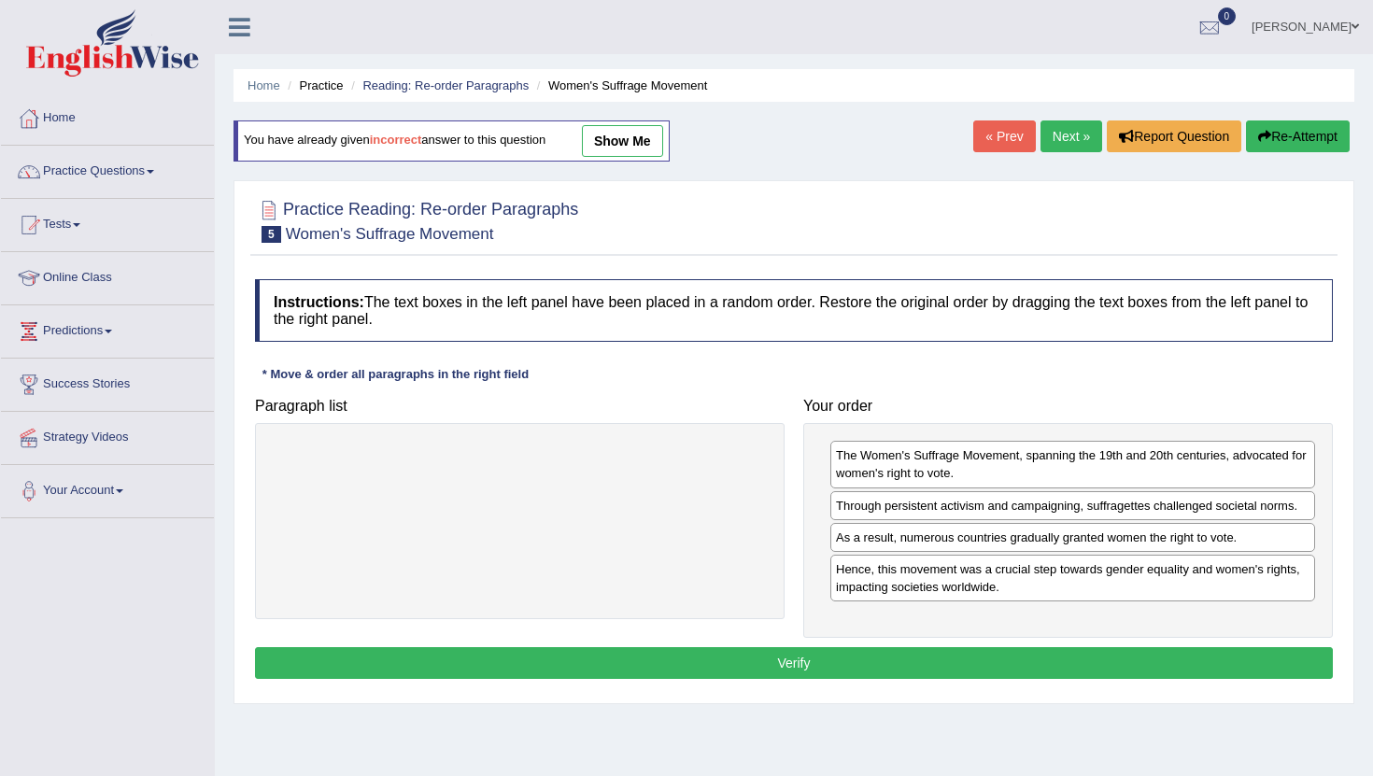
click at [806, 657] on button "Verify" at bounding box center [794, 663] width 1078 height 32
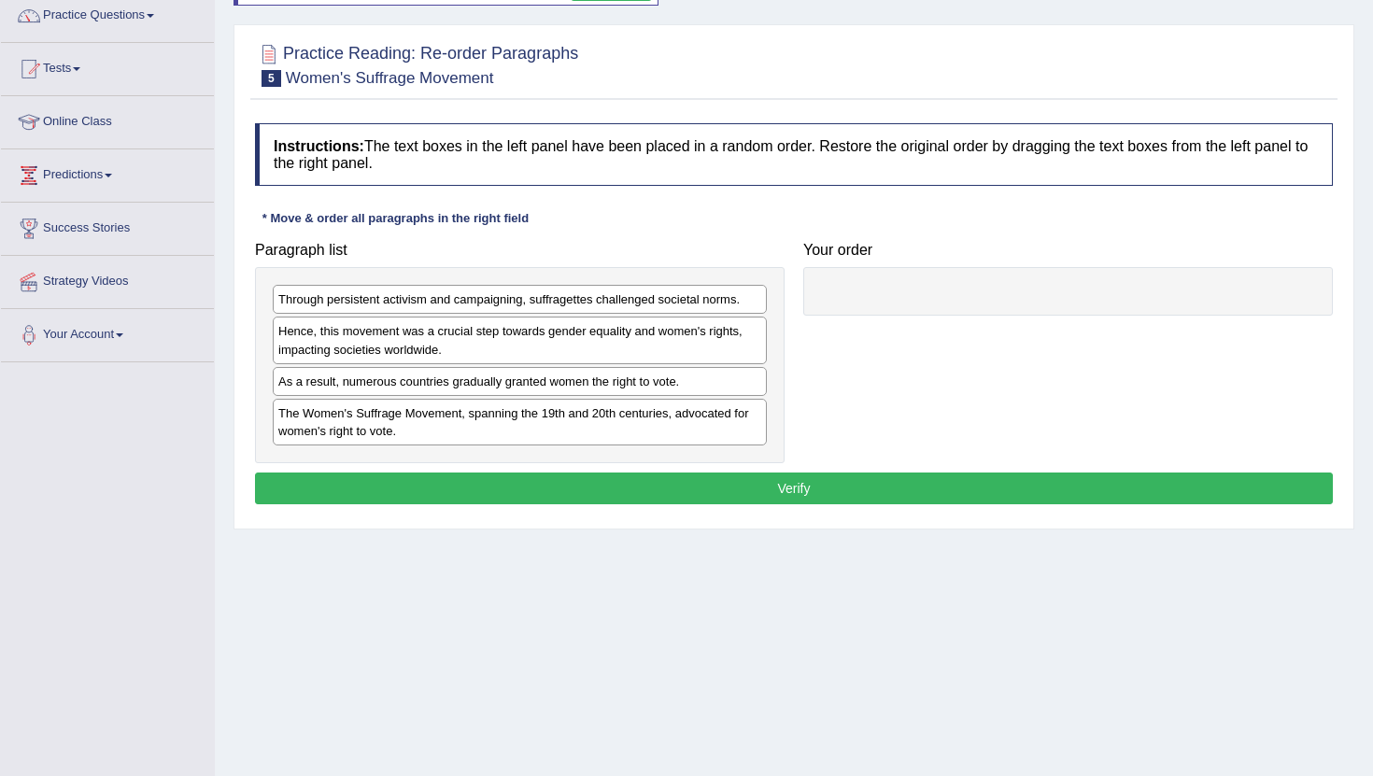
scroll to position [205, 0]
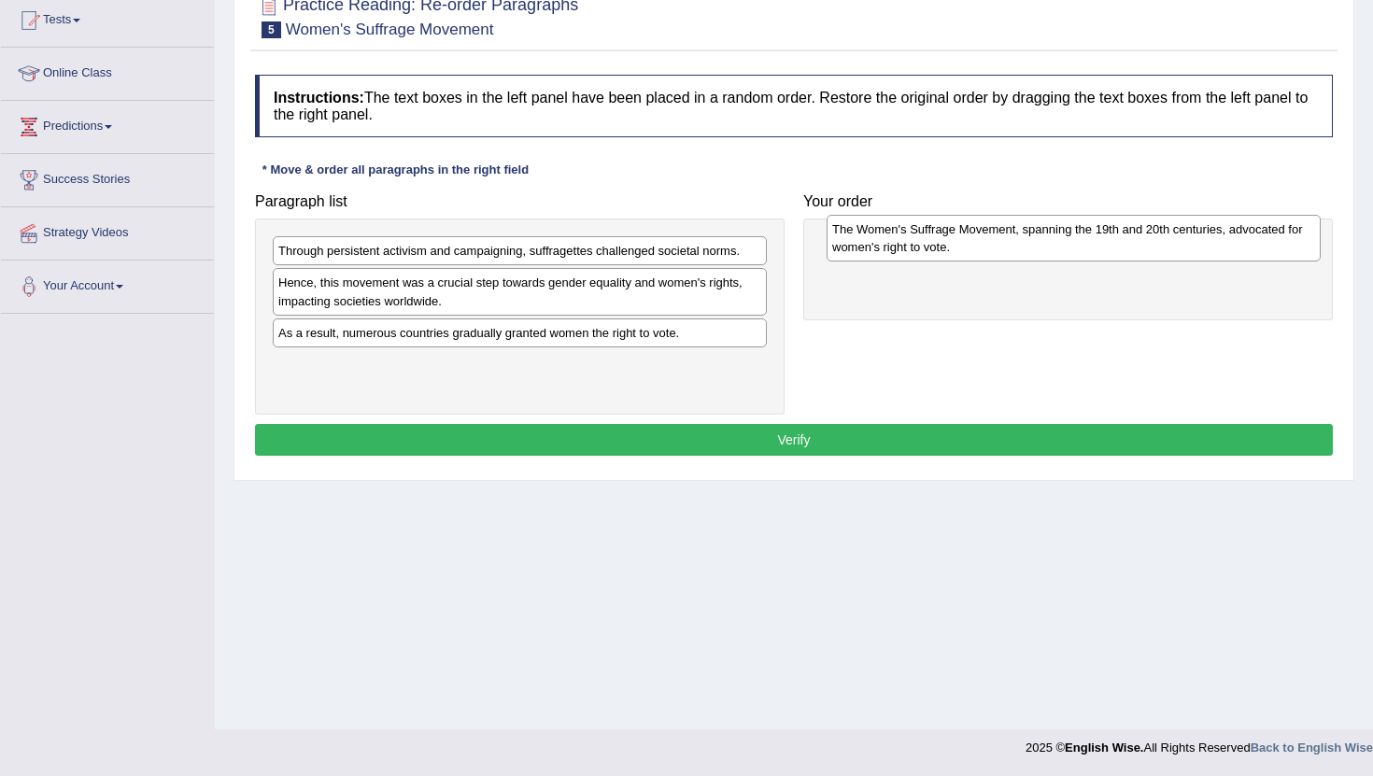
drag, startPoint x: 448, startPoint y: 371, endPoint x: 971, endPoint y: 247, distance: 536.8
click at [971, 247] on div "The Women's Suffrage Movement, spanning the 19th and 20th centuries, advocated …" at bounding box center [1074, 238] width 494 height 47
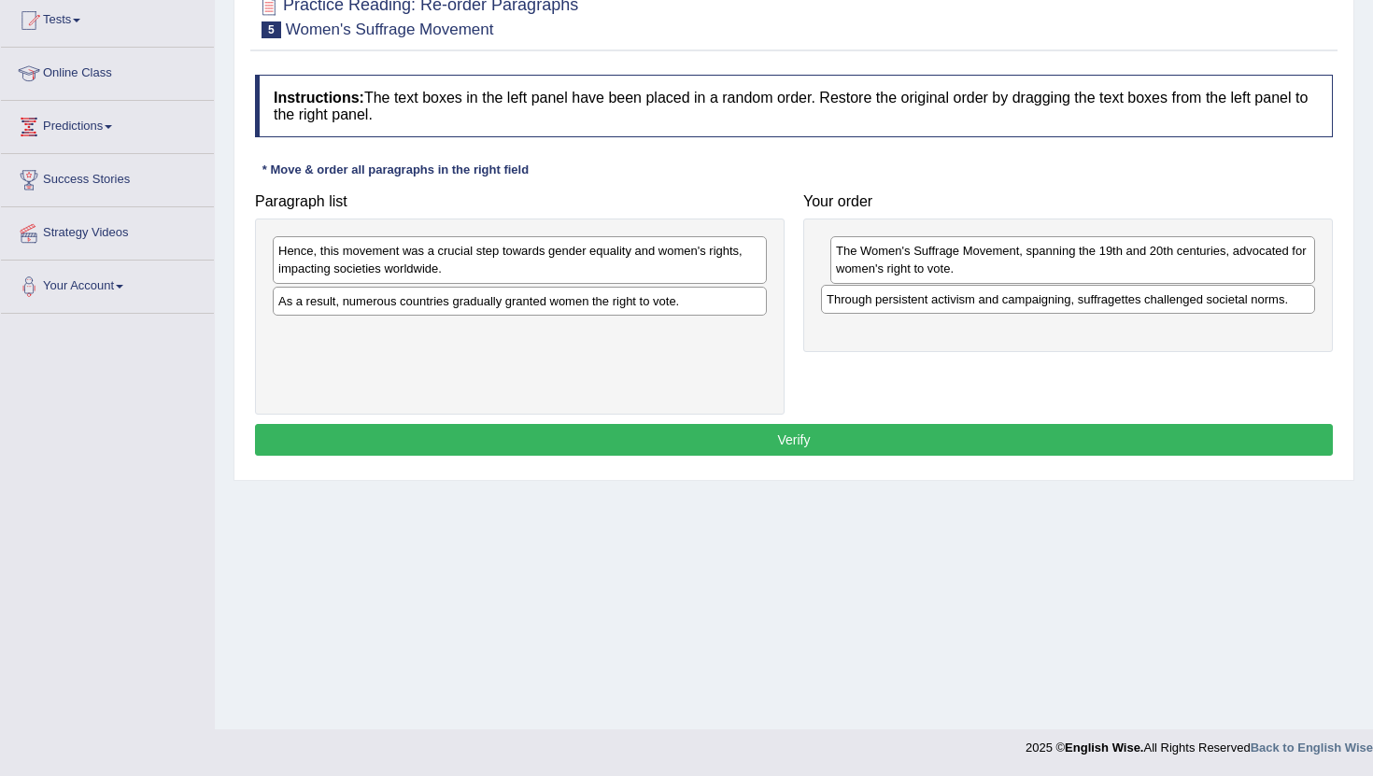
drag, startPoint x: 402, startPoint y: 250, endPoint x: 948, endPoint y: 300, distance: 548.8
click at [949, 300] on div "Through persistent activism and campaigning, suffragettes challenged societal n…" at bounding box center [1068, 299] width 494 height 29
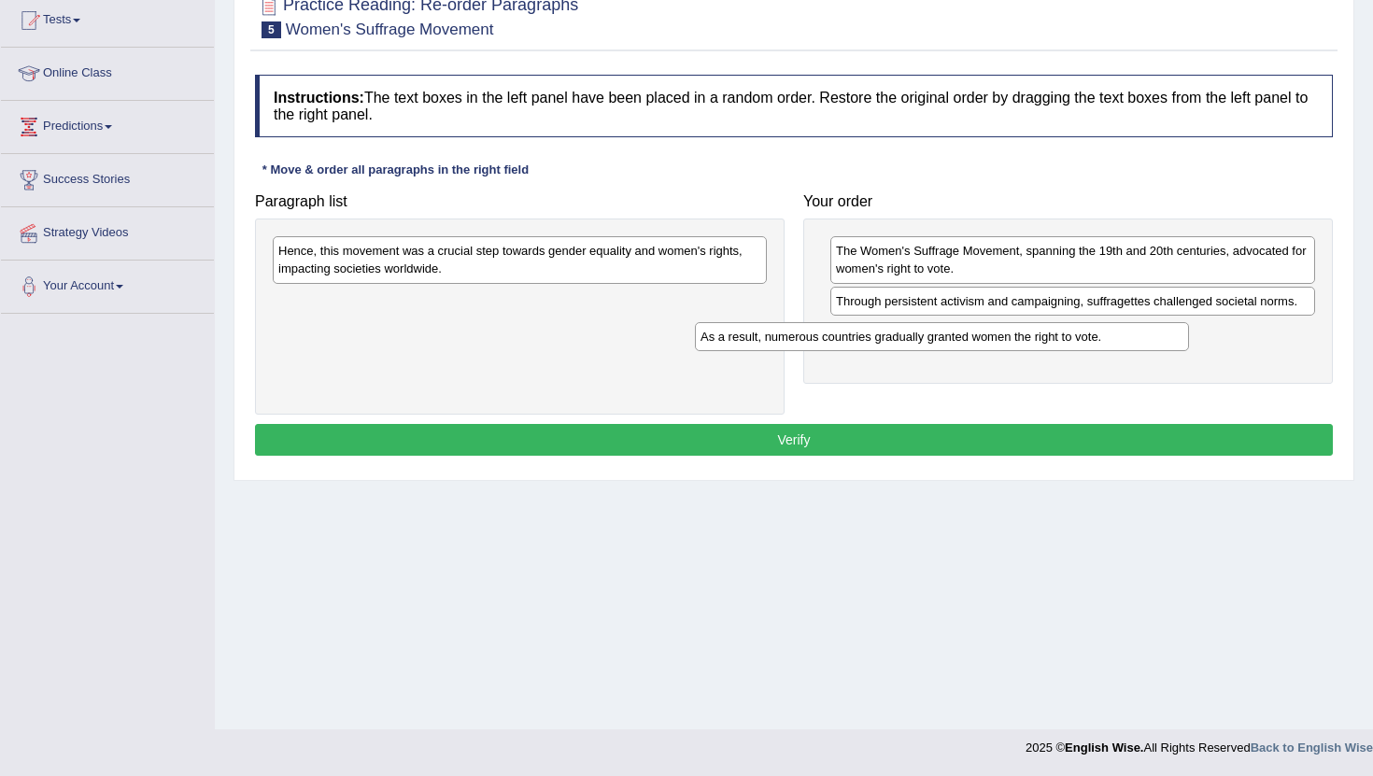
drag, startPoint x: 465, startPoint y: 297, endPoint x: 898, endPoint y: 328, distance: 433.6
click at [897, 330] on div "As a result, numerous countries gradually granted women the right to vote." at bounding box center [942, 336] width 494 height 29
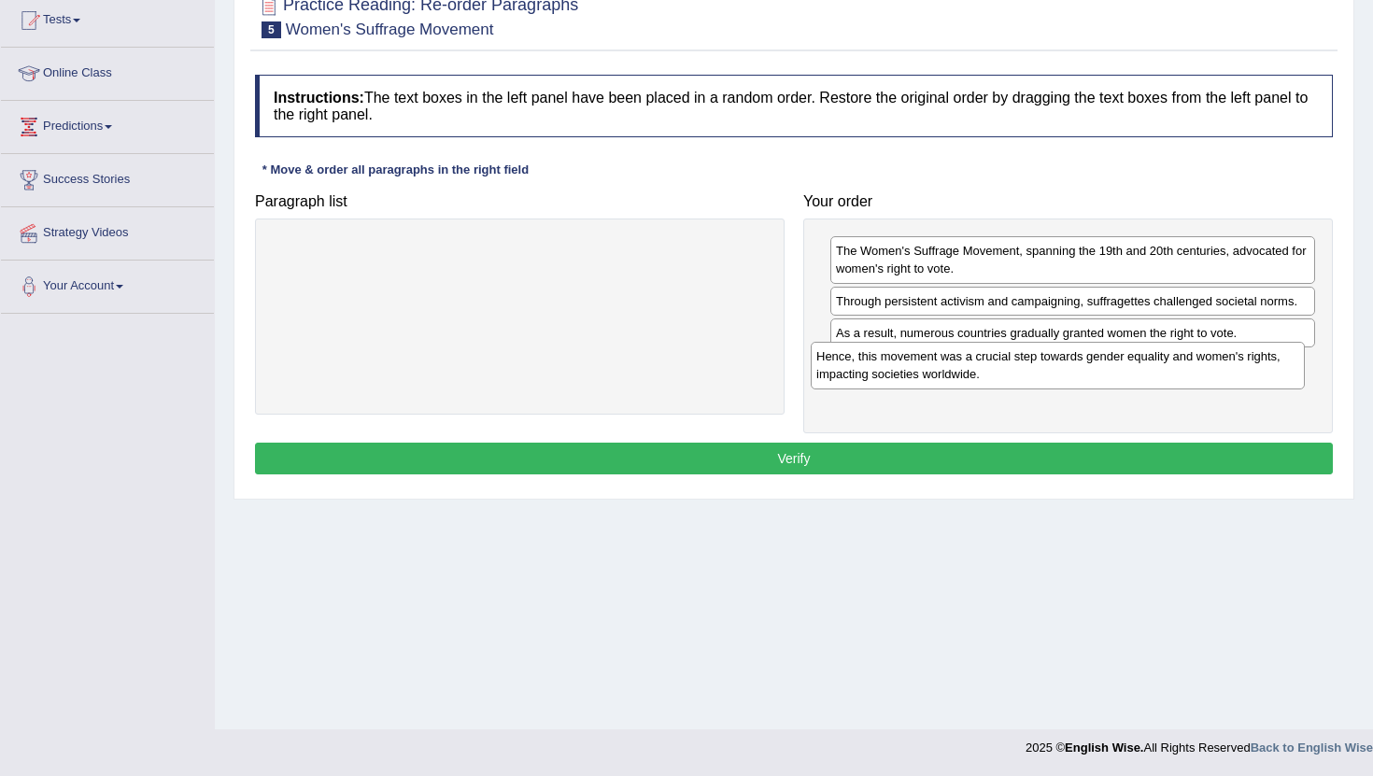
drag, startPoint x: 574, startPoint y: 258, endPoint x: 1052, endPoint y: 362, distance: 489.6
click at [1053, 362] on div "Hence, this movement was a crucial step towards gender equality and women's rig…" at bounding box center [1058, 365] width 494 height 47
click at [773, 455] on button "Verify" at bounding box center [794, 459] width 1078 height 32
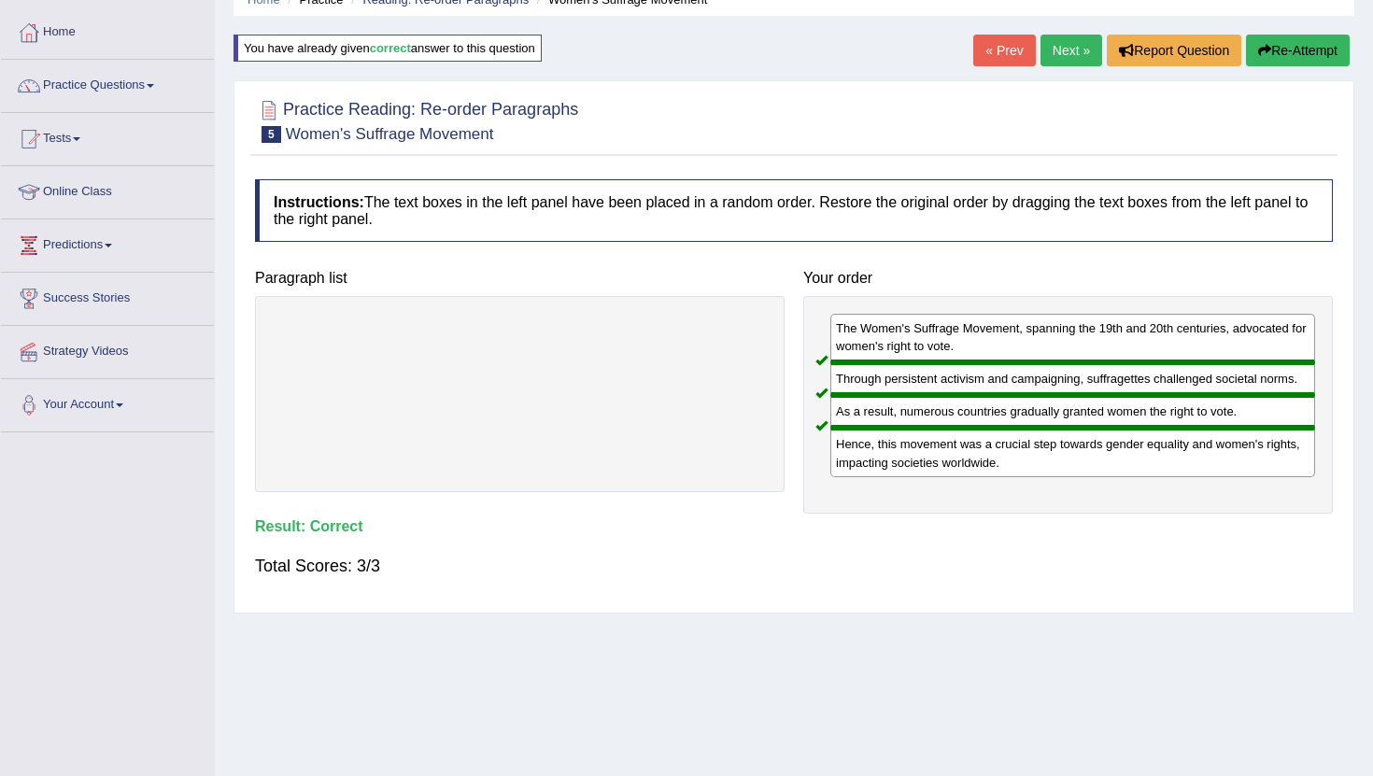
scroll to position [0, 0]
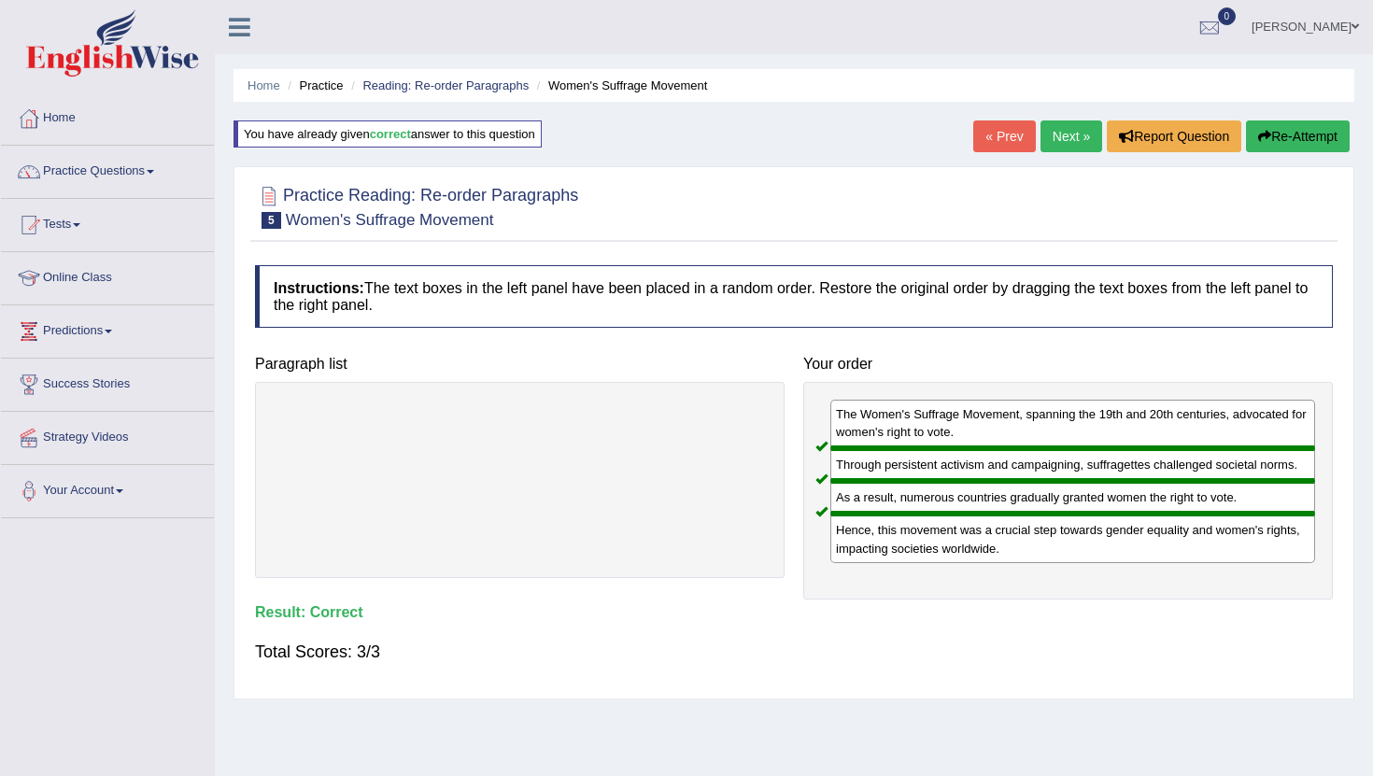
click at [1045, 139] on link "Next »" at bounding box center [1072, 137] width 62 height 32
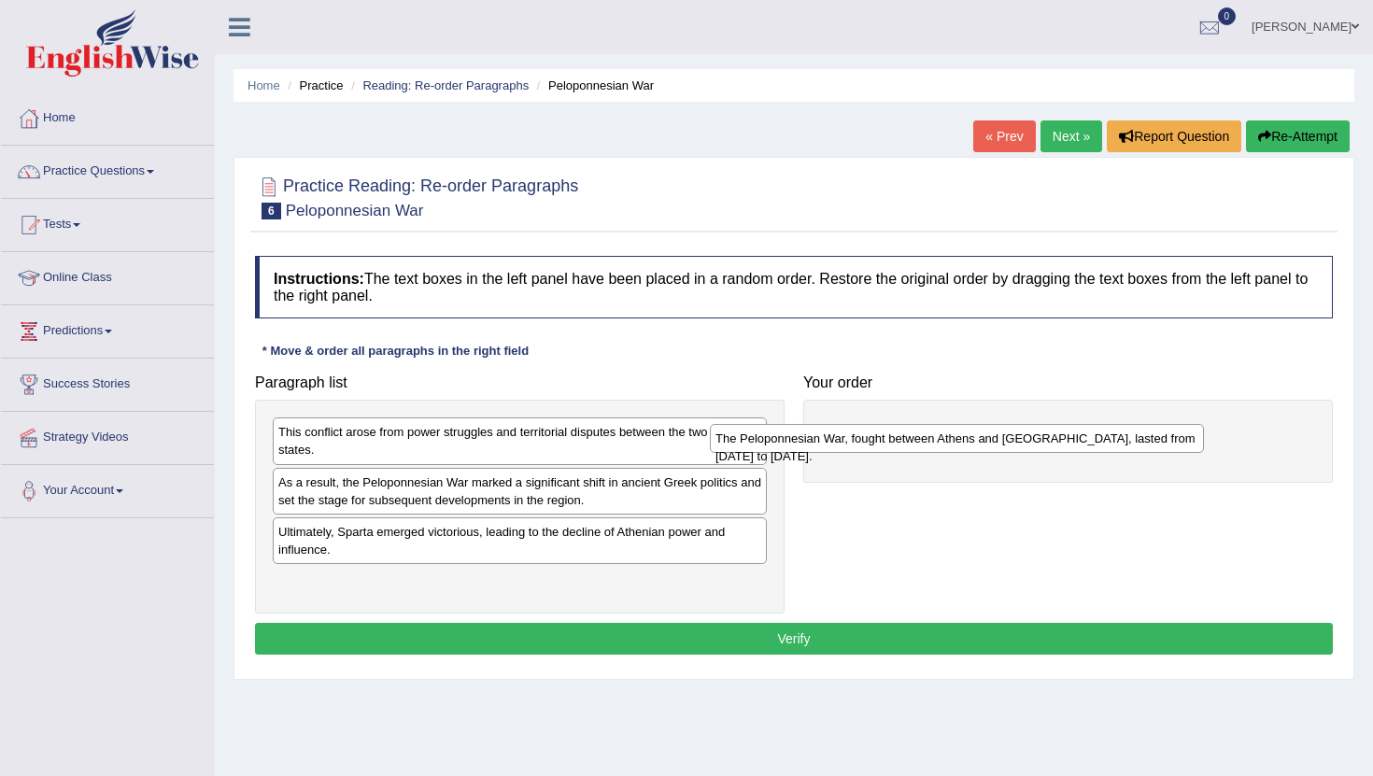
drag, startPoint x: 464, startPoint y: 584, endPoint x: 902, endPoint y: 442, distance: 460.6
click at [902, 442] on div "The Peloponnesian War, fought between Athens and [GEOGRAPHIC_DATA], lasted from…" at bounding box center [957, 438] width 494 height 29
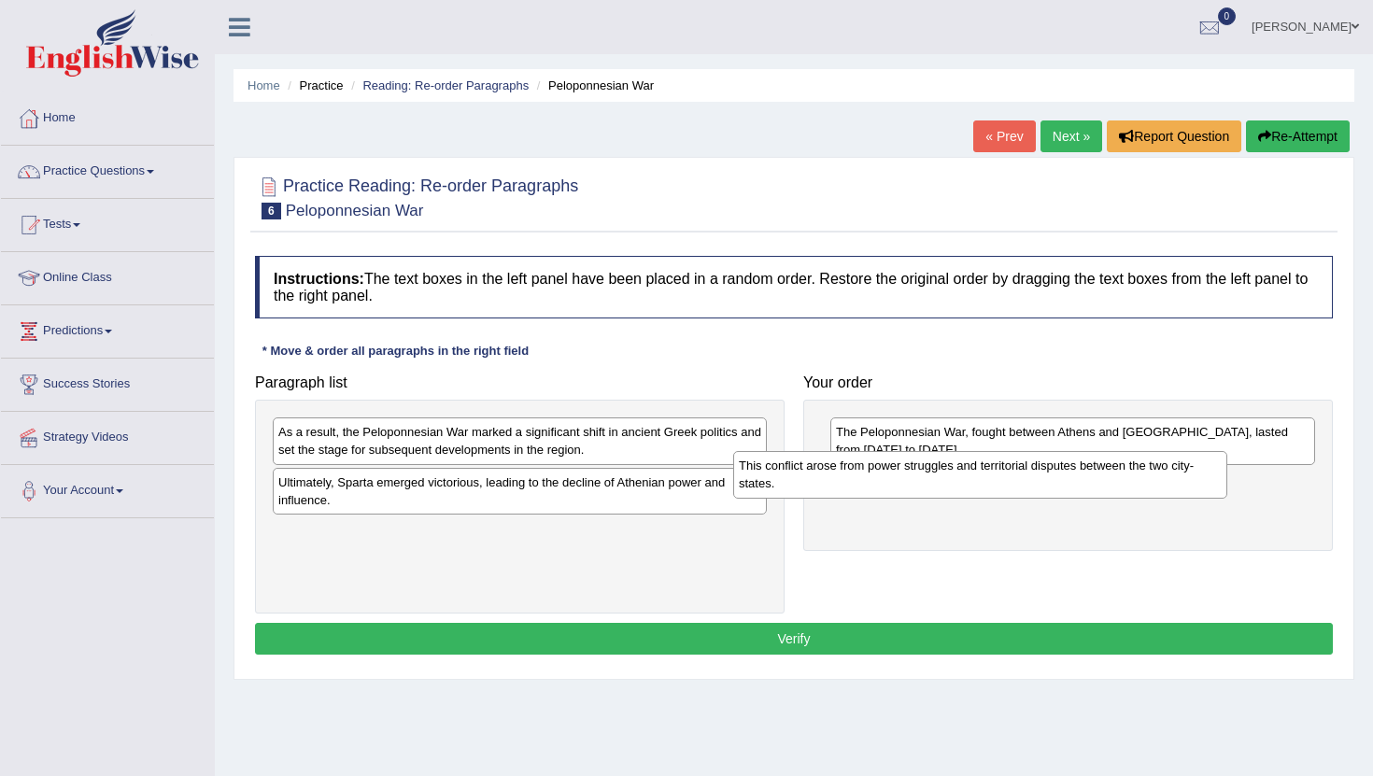
drag, startPoint x: 382, startPoint y: 449, endPoint x: 857, endPoint y: 486, distance: 476.0
click at [857, 485] on div "This conflict arose from power struggles and territorial disputes between the t…" at bounding box center [980, 474] width 494 height 47
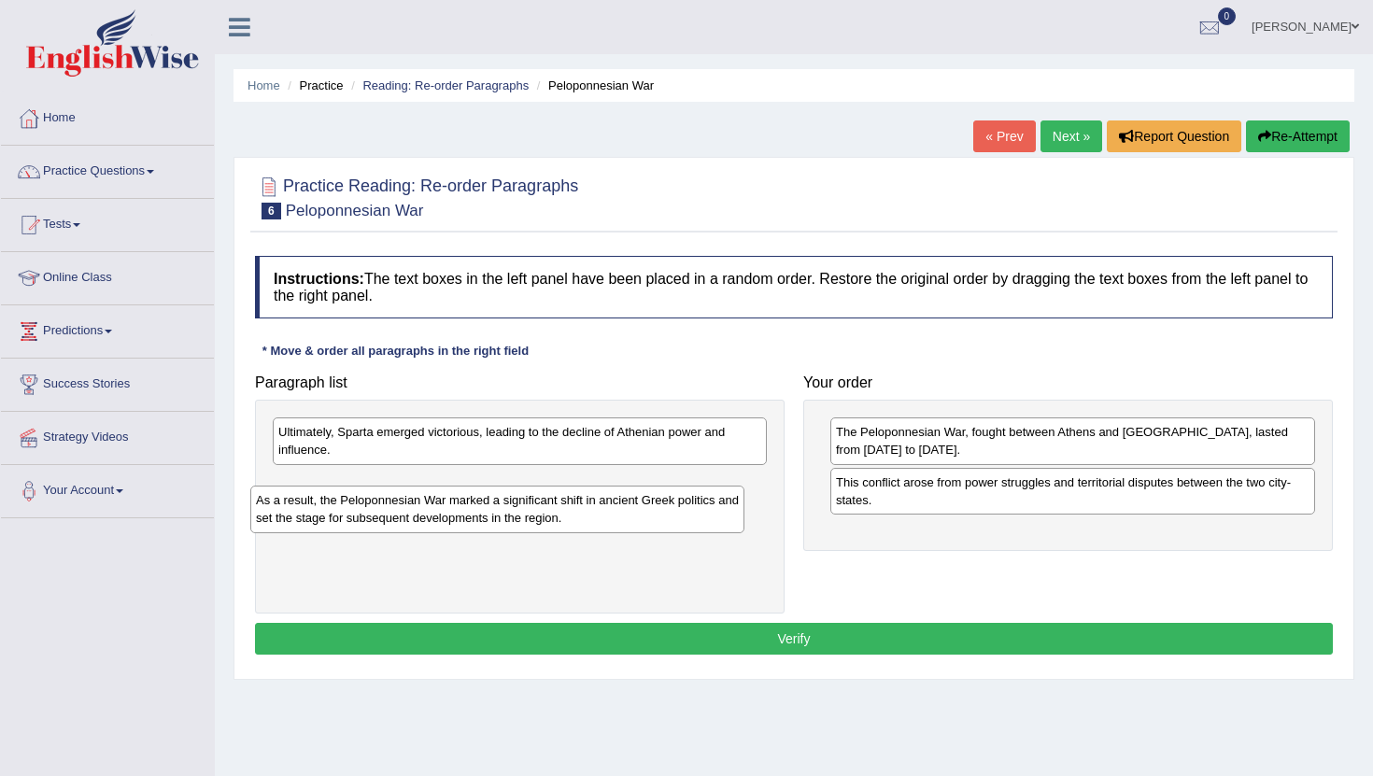
drag, startPoint x: 400, startPoint y: 453, endPoint x: 366, endPoint y: 526, distance: 80.3
click at [366, 526] on div "As a result, the Peloponnesian War marked a significant shift in ancient Greek …" at bounding box center [497, 509] width 494 height 47
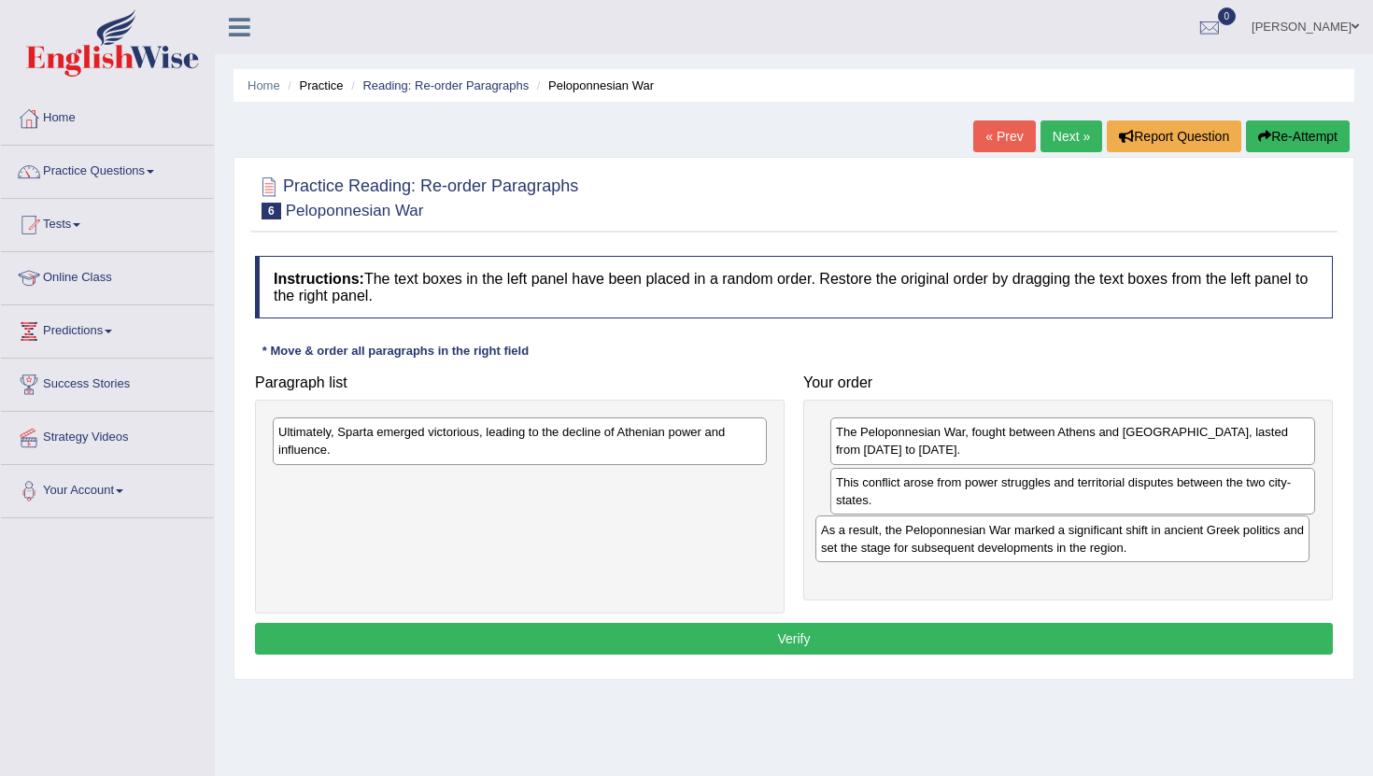
drag, startPoint x: 387, startPoint y: 504, endPoint x: 930, endPoint y: 552, distance: 544.9
click at [930, 552] on div "As a result, the Peloponnesian War marked a significant shift in ancient Greek …" at bounding box center [1063, 539] width 494 height 47
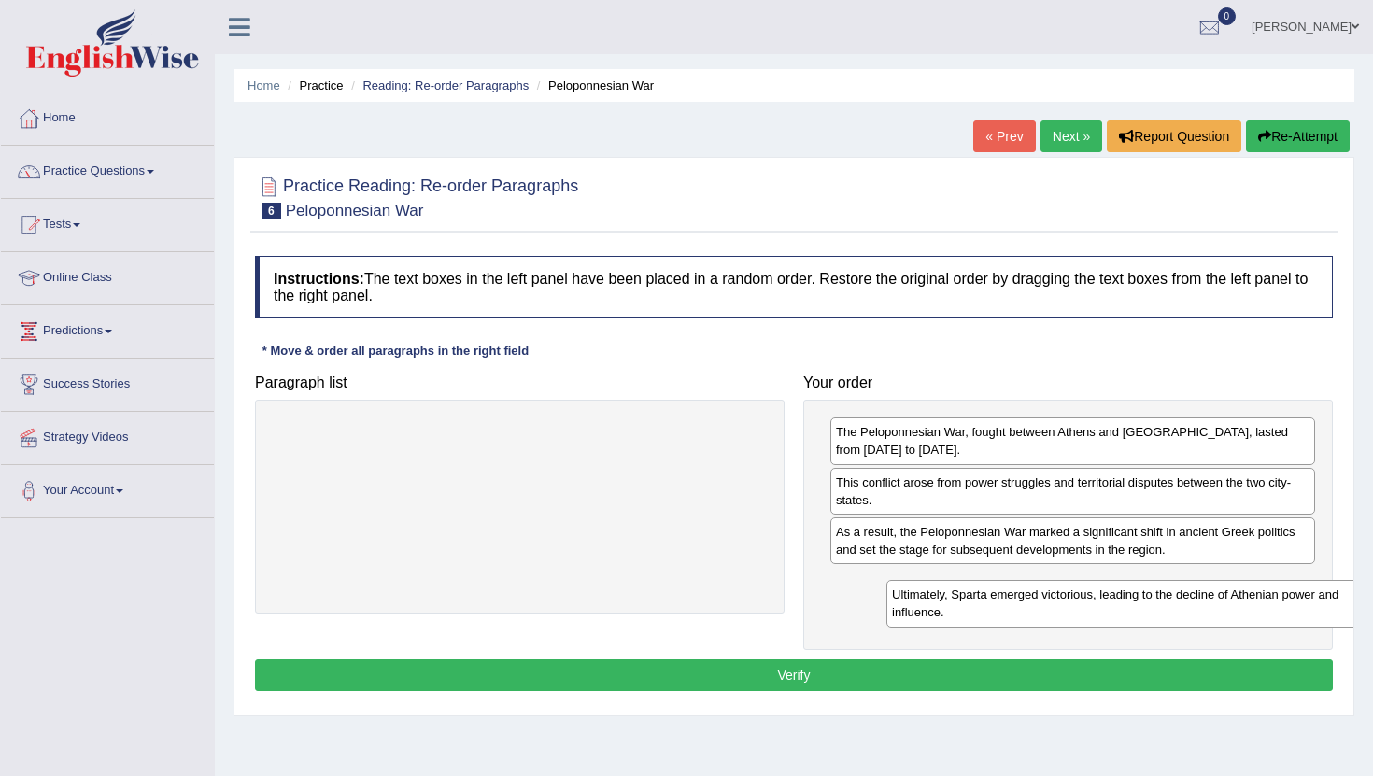
drag, startPoint x: 432, startPoint y: 445, endPoint x: 993, endPoint y: 581, distance: 577.8
click at [993, 581] on div "Ultimately, Sparta emerged victorious, leading to the decline of Athenian power…" at bounding box center [1134, 603] width 494 height 47
click at [815, 670] on button "Verify" at bounding box center [794, 676] width 1078 height 32
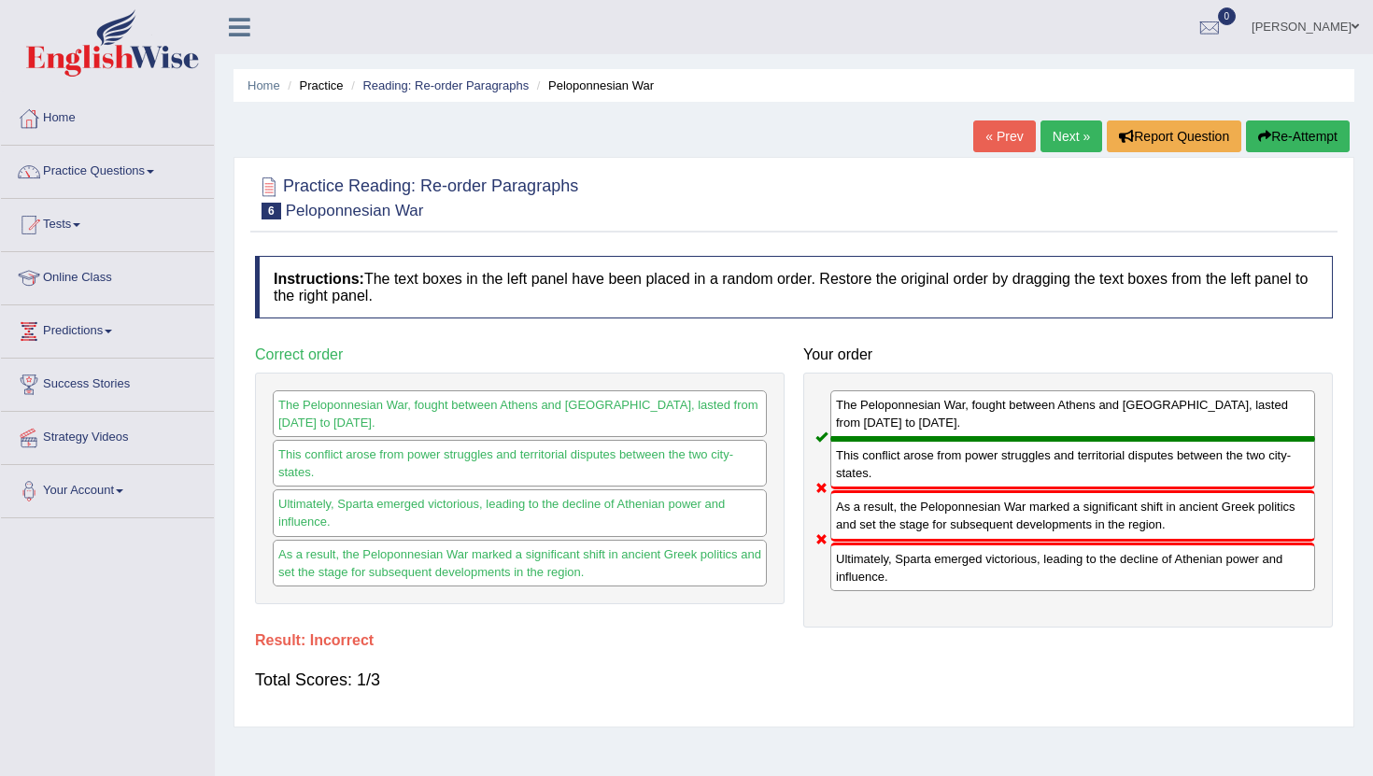
click at [1295, 143] on button "Re-Attempt" at bounding box center [1298, 137] width 104 height 32
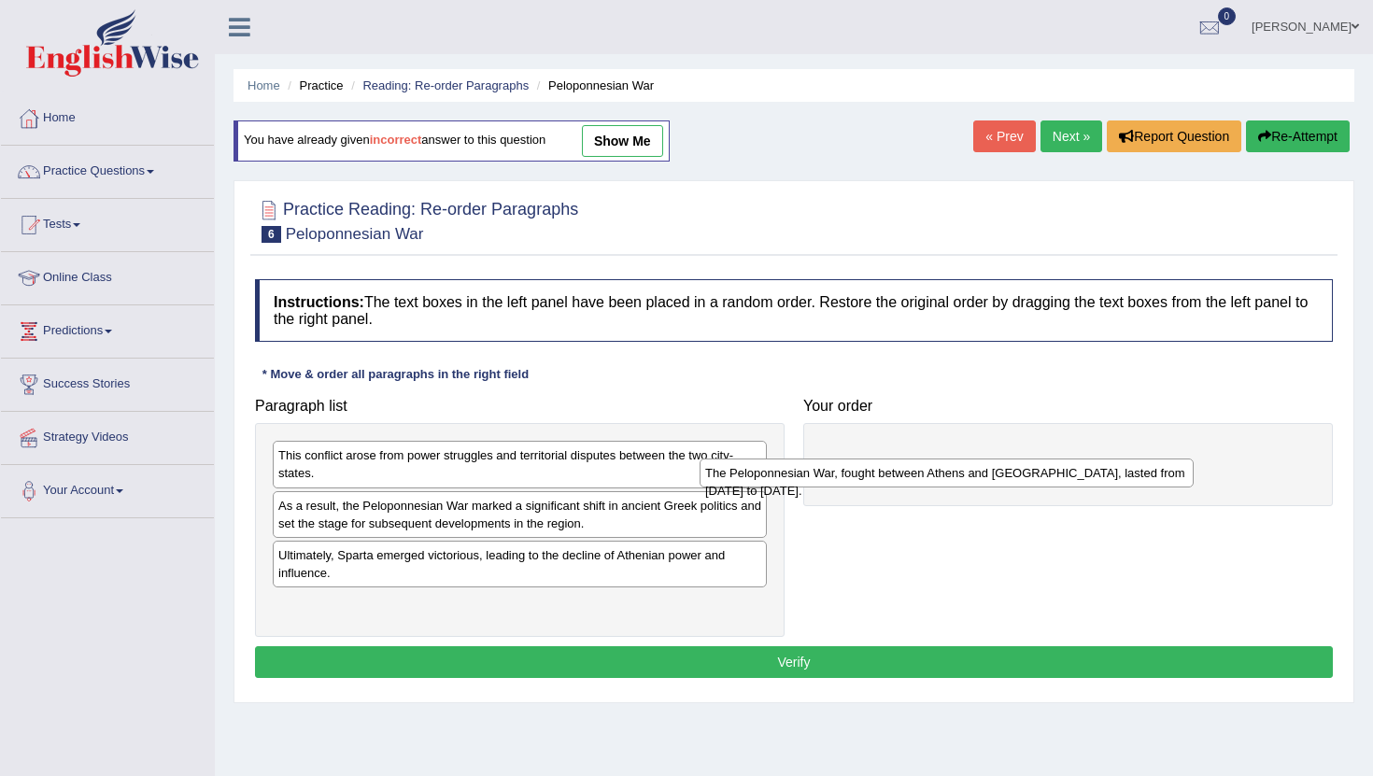
drag, startPoint x: 385, startPoint y: 613, endPoint x: 832, endPoint y: 474, distance: 468.6
click at [832, 474] on div "The Peloponnesian War, fought between Athens and [GEOGRAPHIC_DATA], lasted from…" at bounding box center [947, 473] width 494 height 29
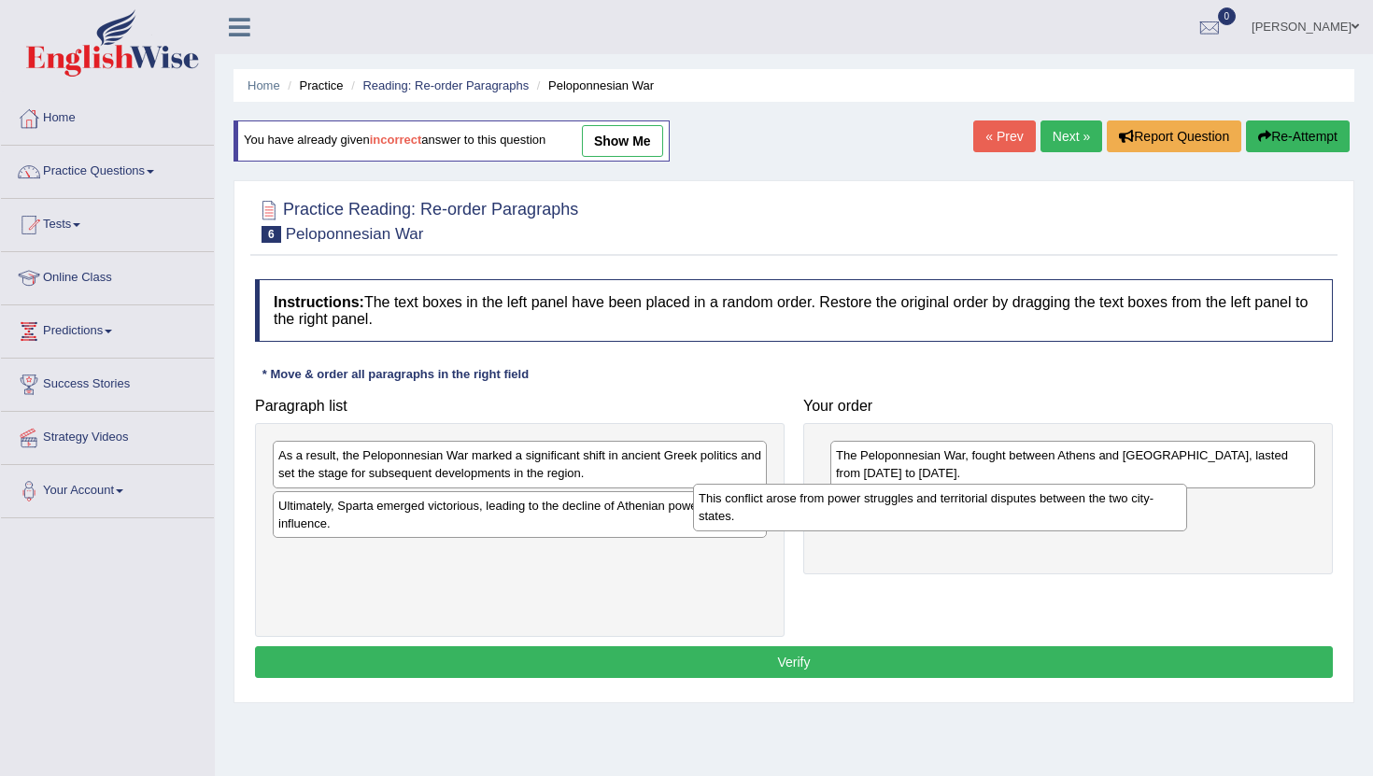
drag, startPoint x: 545, startPoint y: 468, endPoint x: 968, endPoint y: 515, distance: 425.8
click at [968, 514] on div "This conflict arose from power struggles and territorial disputes between the t…" at bounding box center [940, 507] width 494 height 47
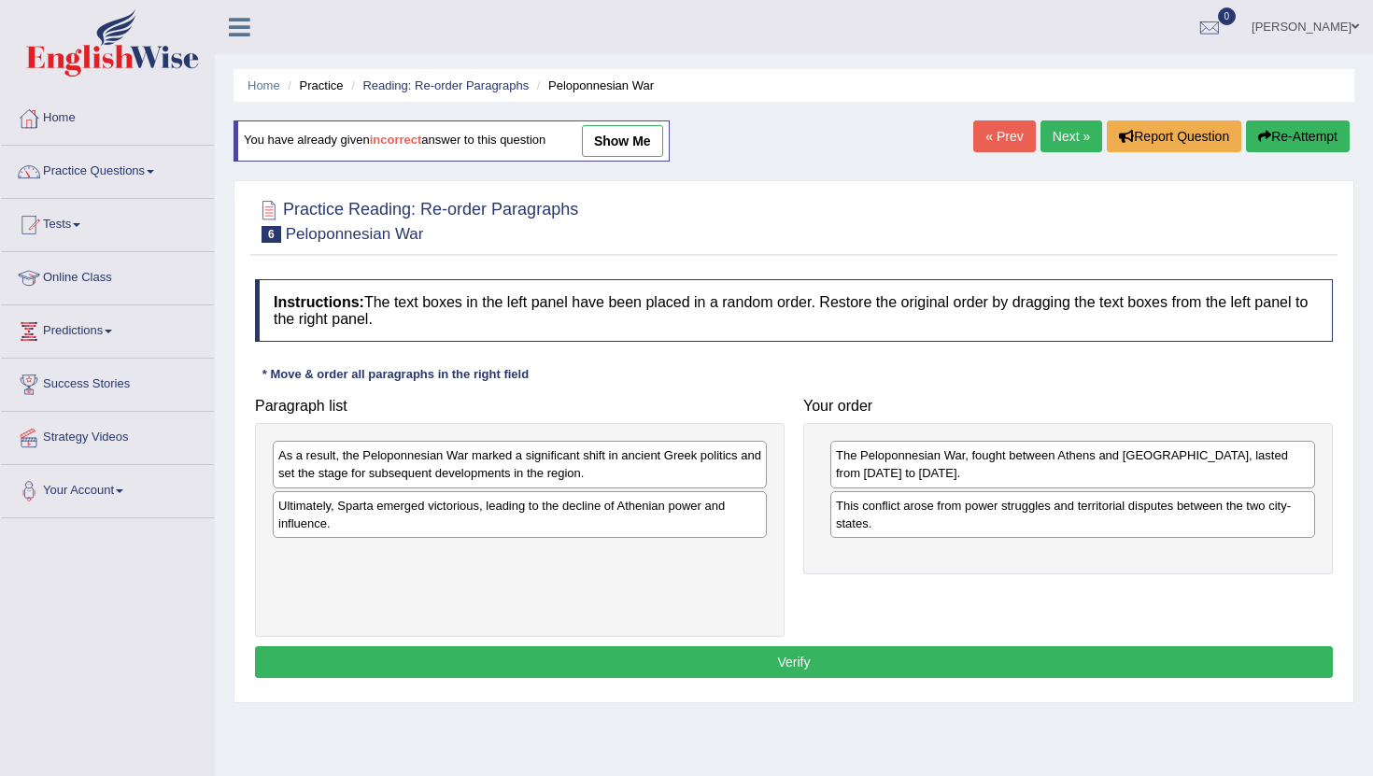
drag, startPoint x: 1044, startPoint y: 606, endPoint x: 644, endPoint y: 495, distance: 415.0
click at [644, 495] on div "Paragraph list As a result, the Peloponnesian War marked a significant shift in…" at bounding box center [794, 513] width 1097 height 249
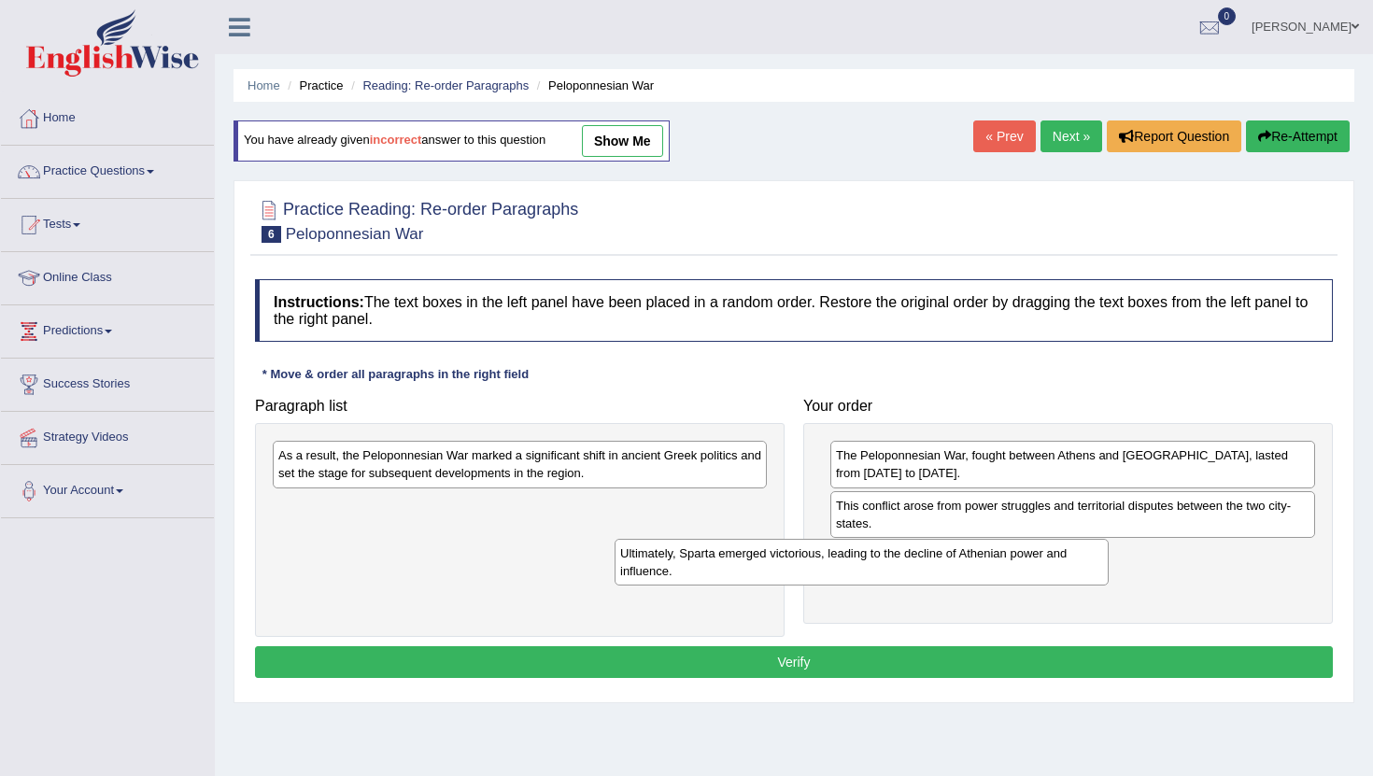
drag, startPoint x: 631, startPoint y: 509, endPoint x: 1006, endPoint y: 552, distance: 378.0
click at [1006, 552] on div "Ultimately, Sparta emerged victorious, leading to the decline of Athenian power…" at bounding box center [862, 562] width 494 height 47
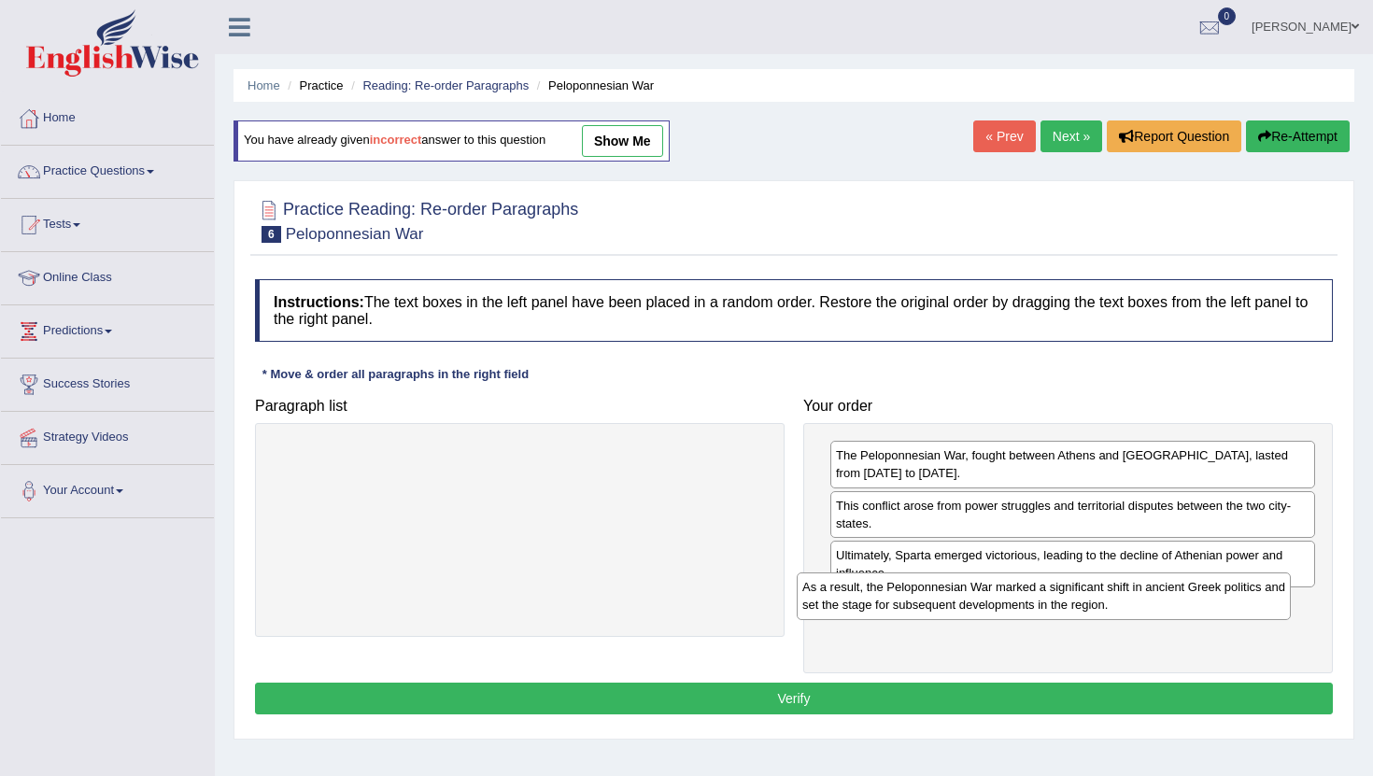
drag, startPoint x: 529, startPoint y: 462, endPoint x: 1052, endPoint y: 606, distance: 542.6
click at [1052, 606] on div "As a result, the Peloponnesian War marked a significant shift in ancient Greek …" at bounding box center [1044, 596] width 494 height 47
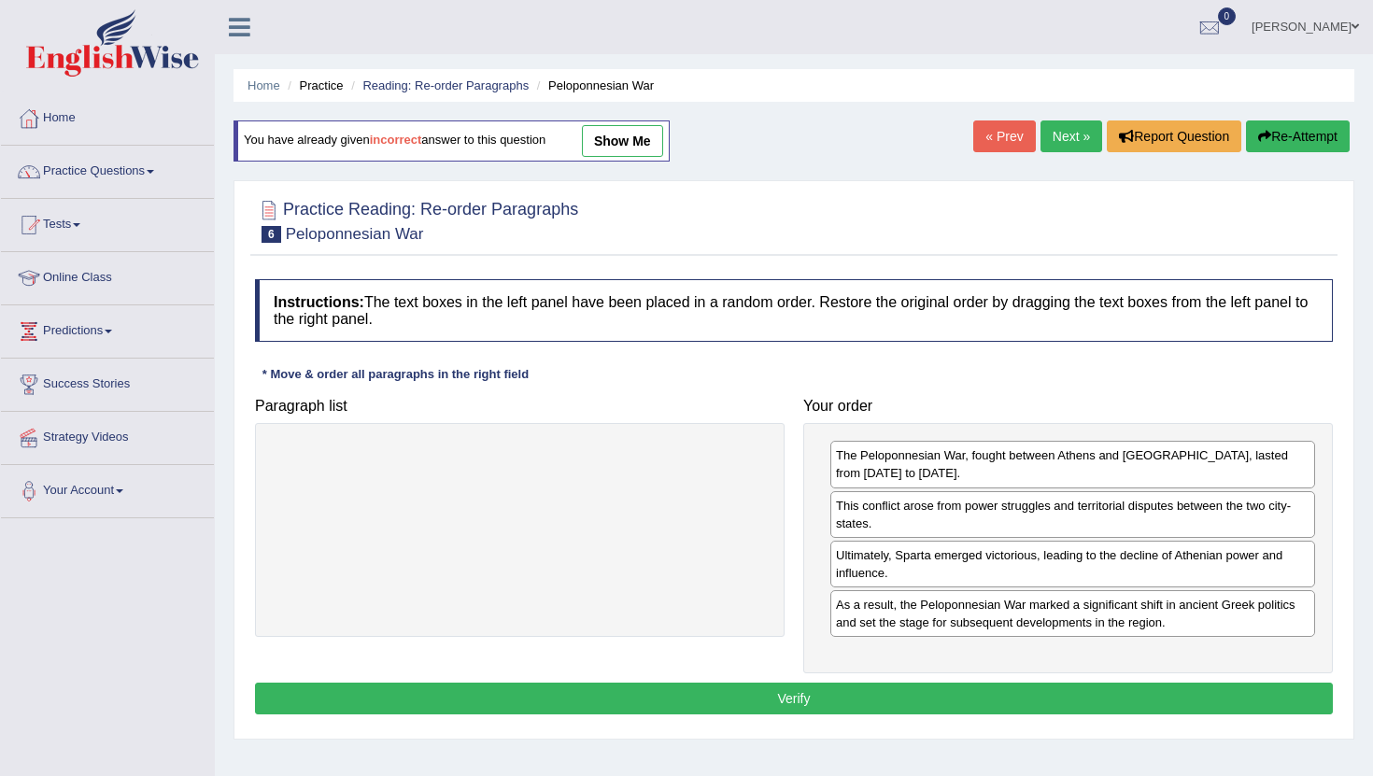
click at [776, 687] on button "Verify" at bounding box center [794, 699] width 1078 height 32
